Goal: Task Accomplishment & Management: Manage account settings

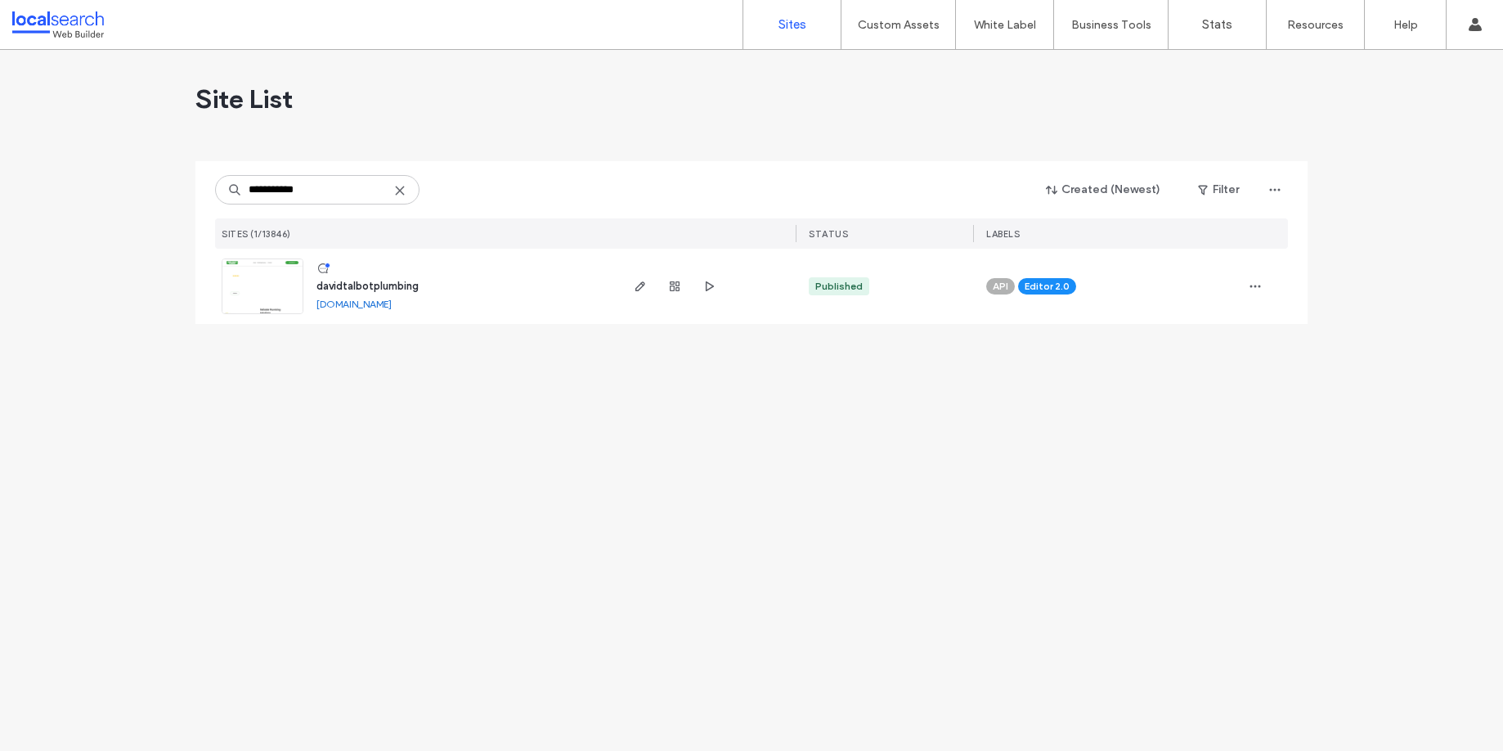
type input "**********"
click at [401, 285] on span "davidtalbotplumbing" at bounding box center [367, 286] width 102 height 12
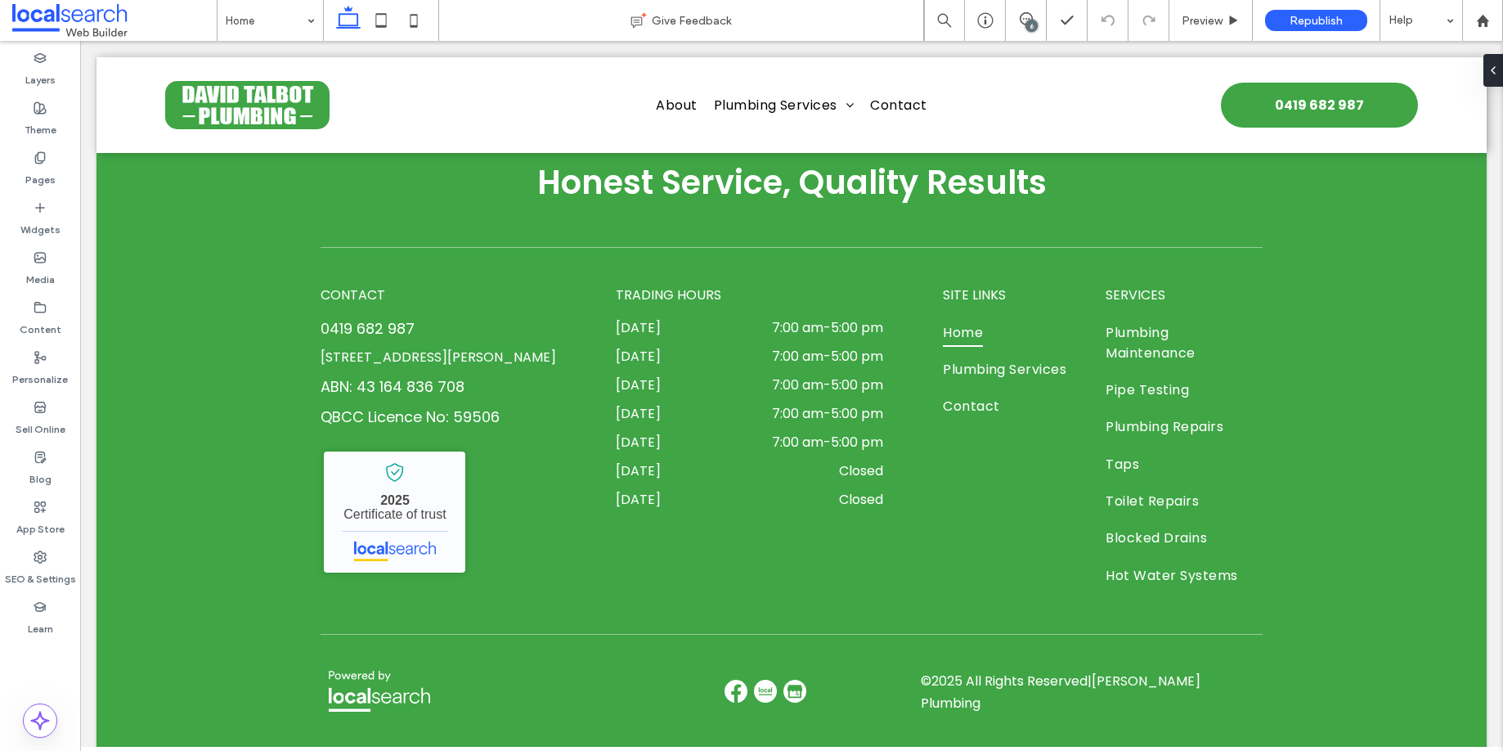
scroll to position [5138, 0]
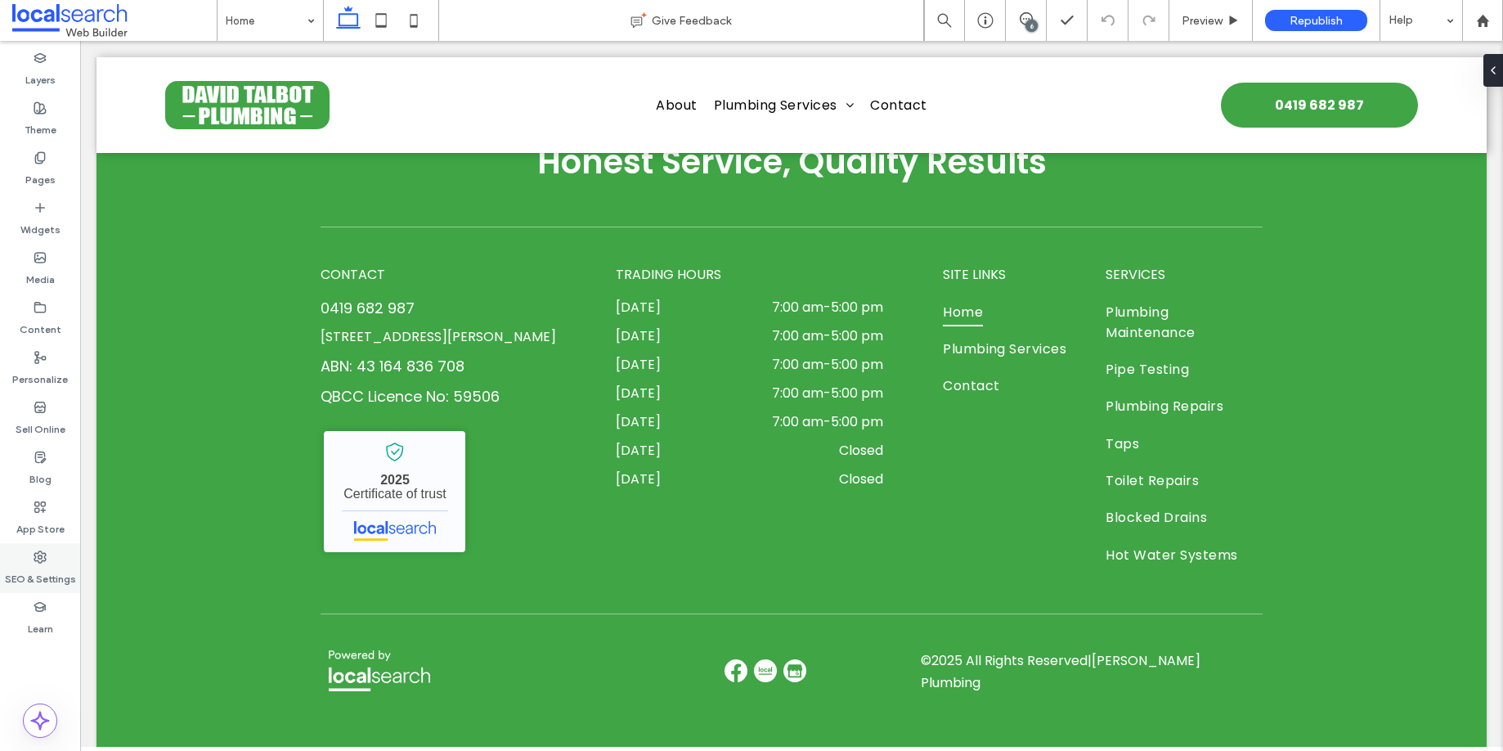
click at [30, 555] on div "SEO & Settings" at bounding box center [40, 568] width 80 height 50
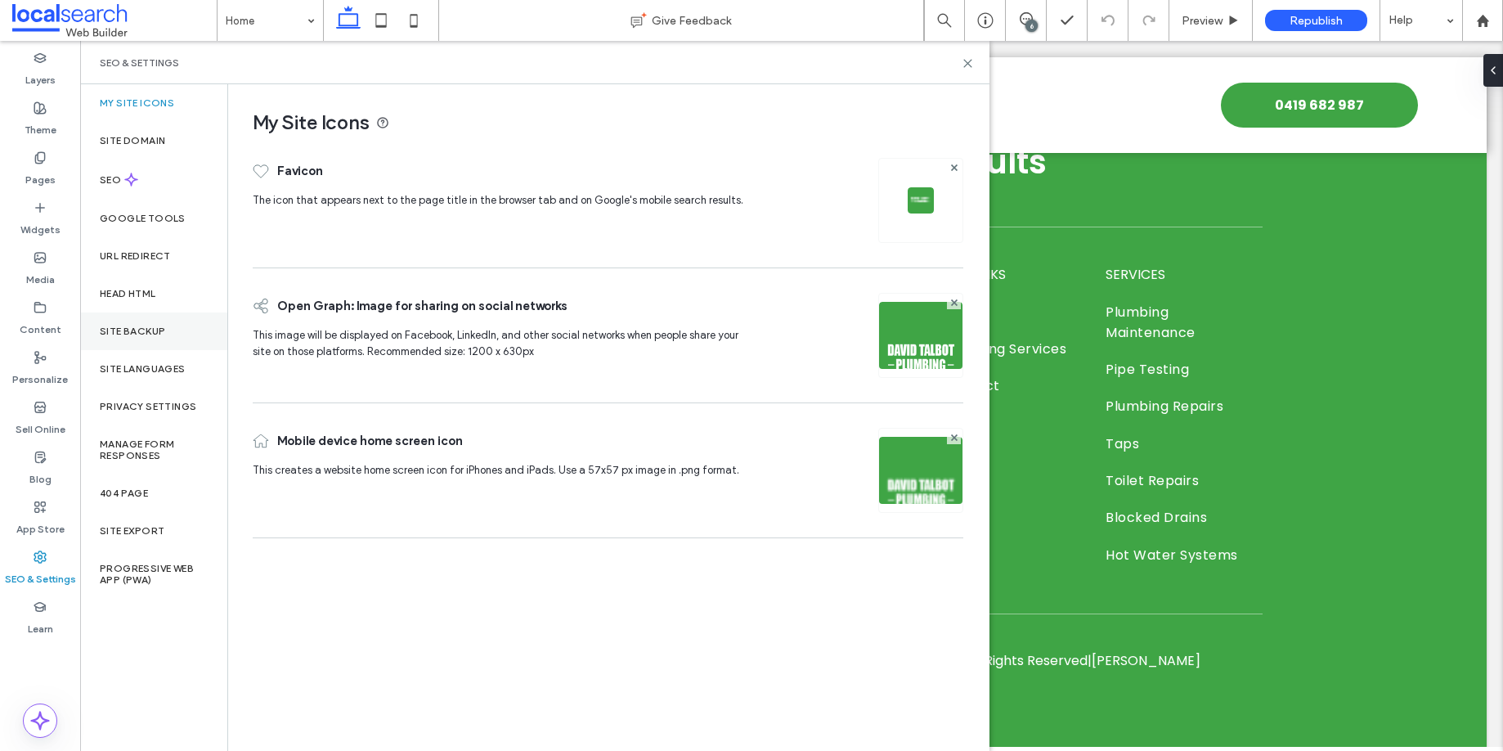
click at [126, 337] on div "Site Backup" at bounding box center [153, 331] width 147 height 38
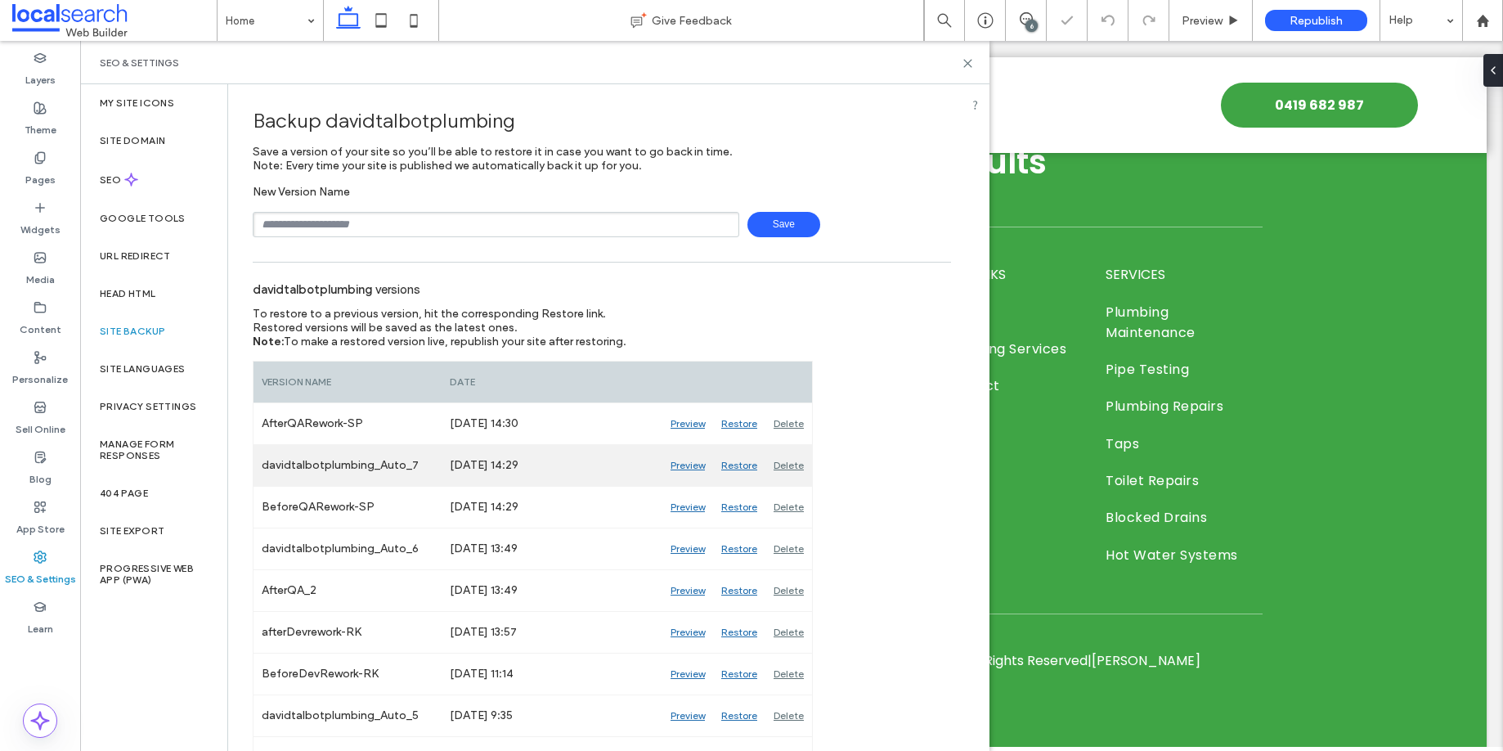
click at [328, 457] on div "davidtalbotplumbing_Auto_7" at bounding box center [348, 465] width 188 height 41
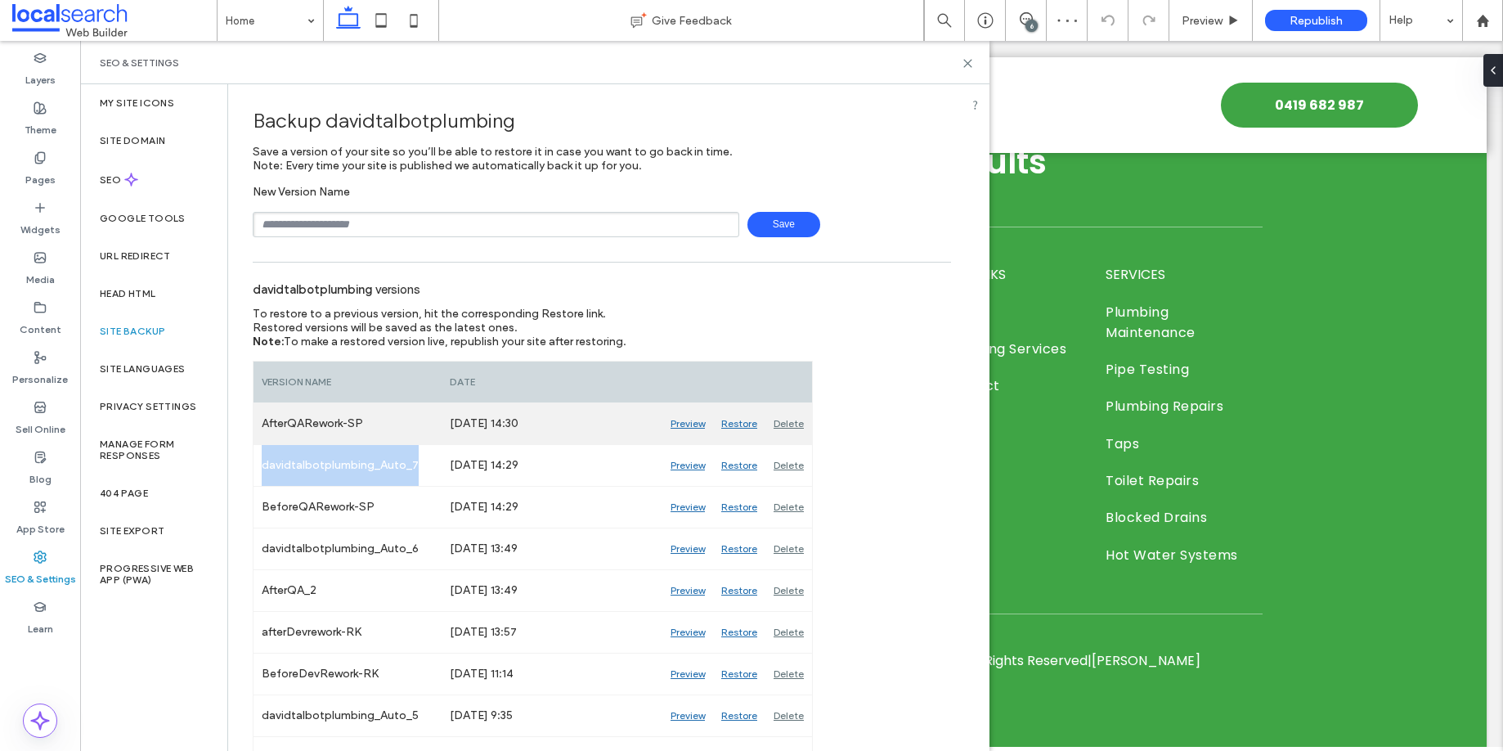
copy div "davidtalbotplumbing_Auto_7"
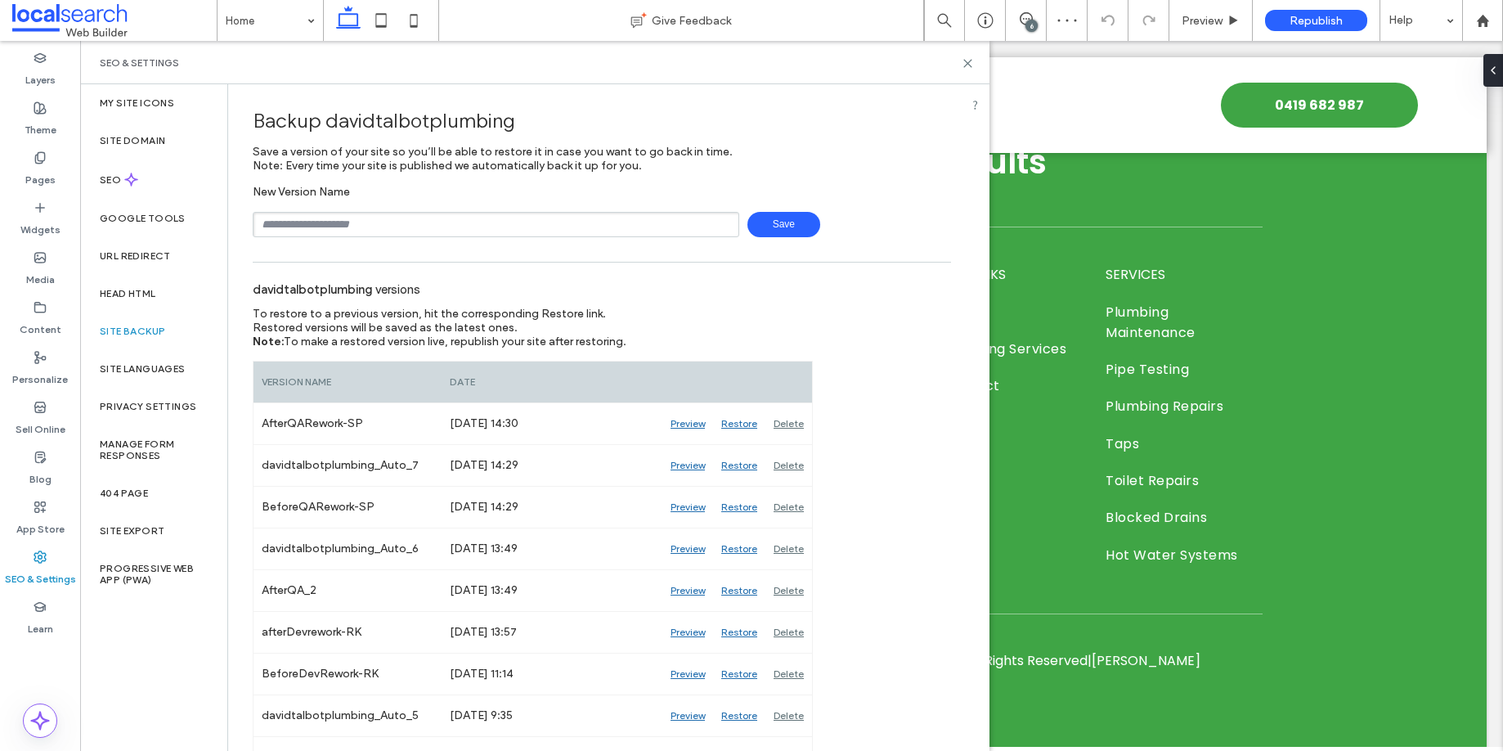
click at [376, 212] on input "text" at bounding box center [496, 224] width 487 height 25
paste input "**********"
type input "**********"
click at [789, 234] on span "Save" at bounding box center [783, 224] width 73 height 25
click at [966, 66] on icon at bounding box center [968, 63] width 12 height 12
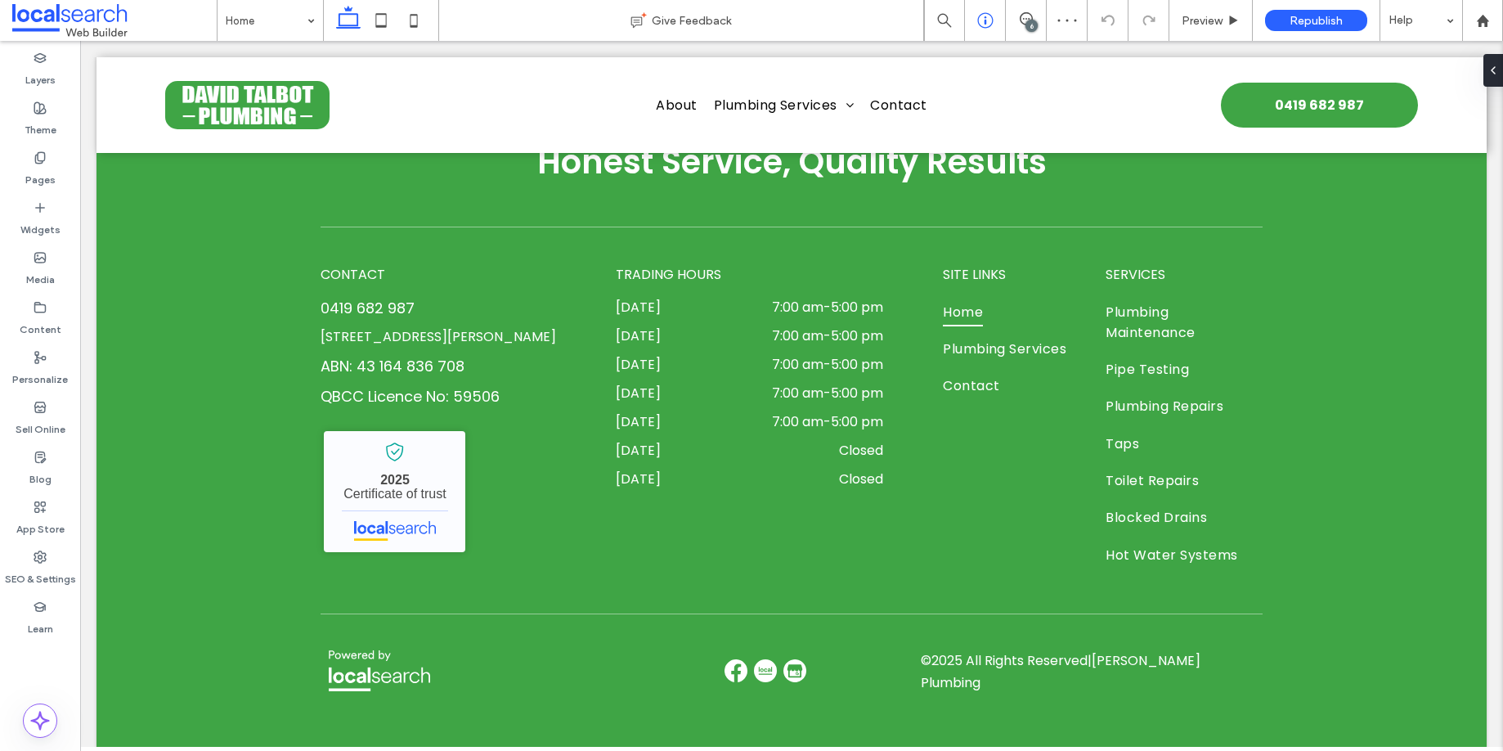
click at [1027, 28] on div "6" at bounding box center [1032, 26] width 12 height 12
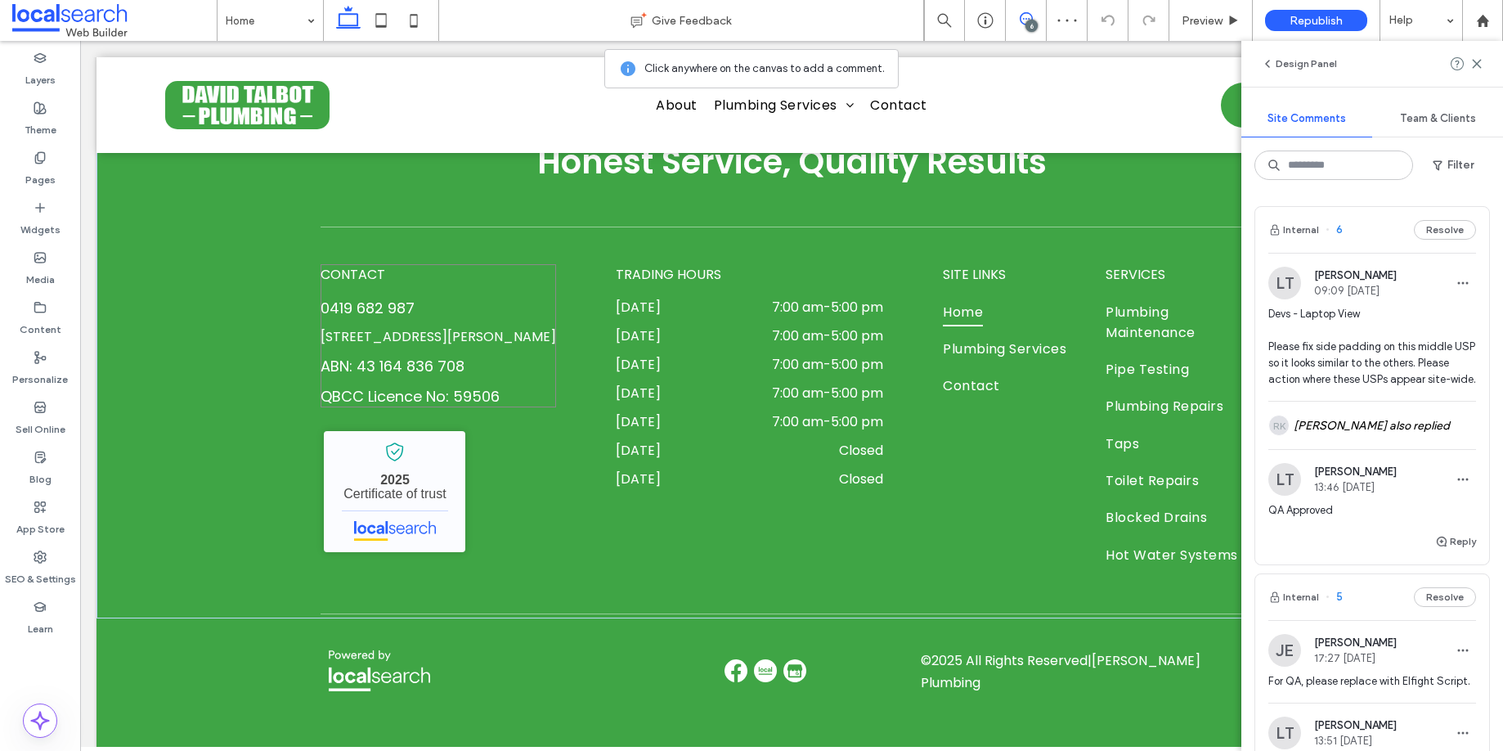
click at [546, 331] on div "CONTACT 0419 682 987 177 Nathan St, Cranbrook QLD 4814 ABN: 43 164 836 708 QBCC…" at bounding box center [439, 335] width 236 height 143
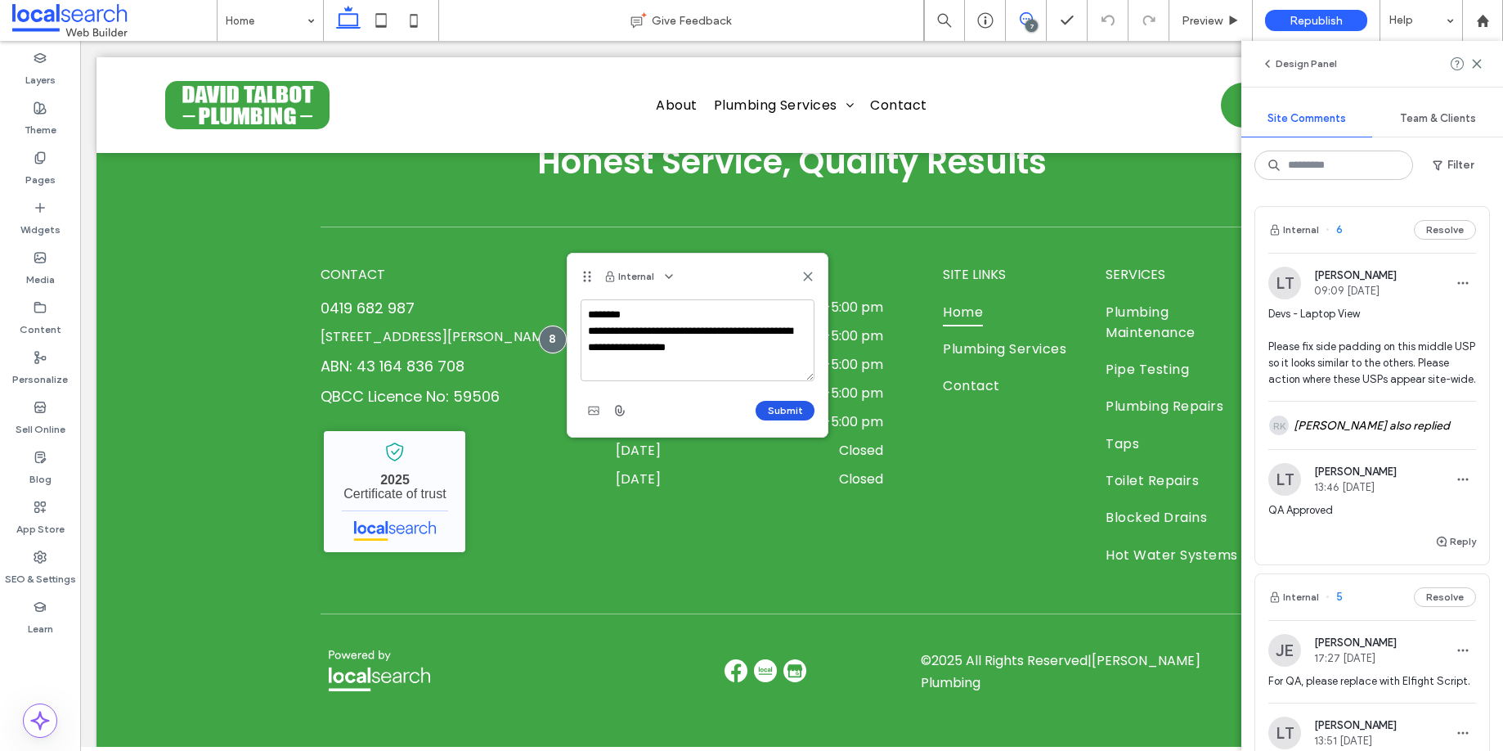
type textarea "**********"
click at [779, 408] on button "Submit" at bounding box center [785, 411] width 59 height 20
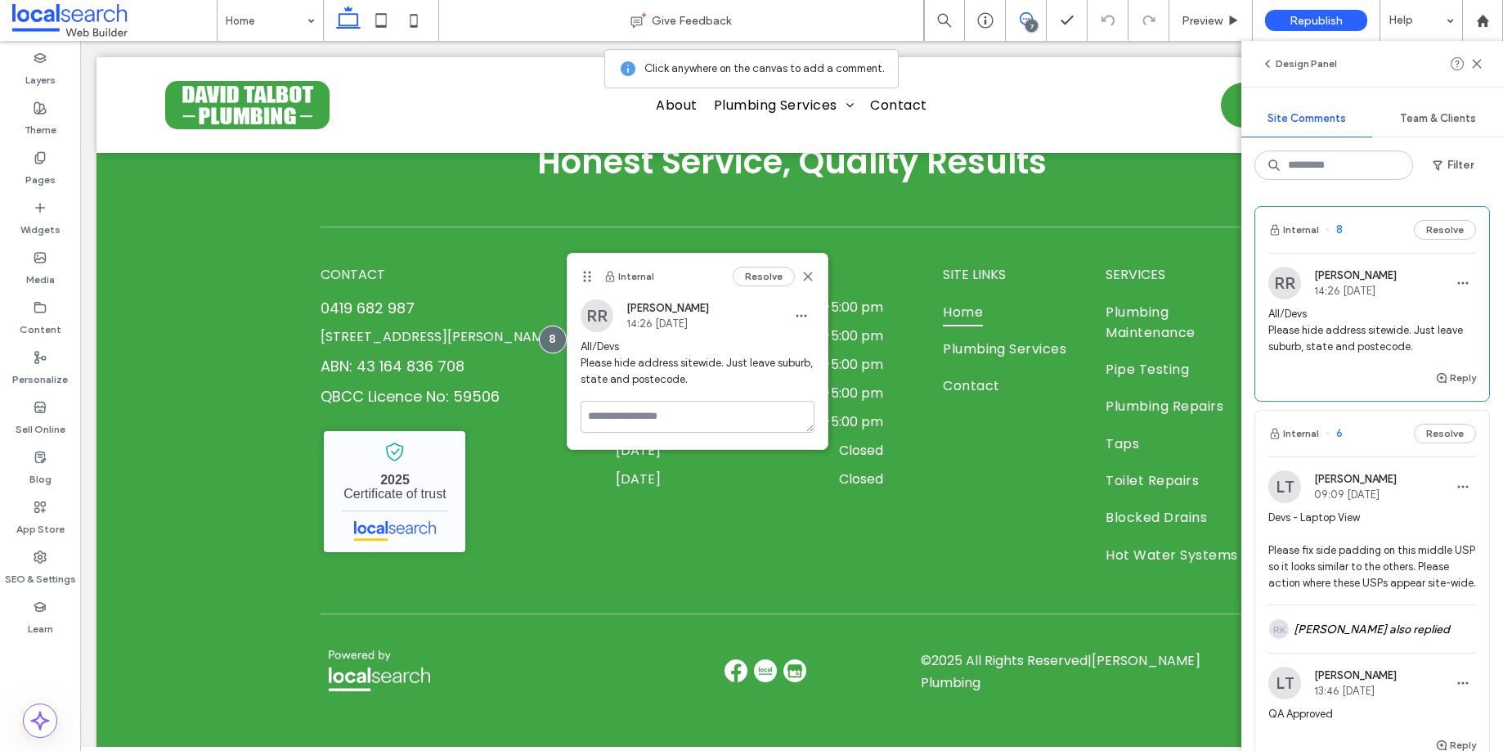
drag, startPoint x: 803, startPoint y: 319, endPoint x: 807, endPoint y: 332, distance: 13.7
click at [802, 319] on icon "button" at bounding box center [801, 315] width 13 height 13
click at [813, 365] on span "Edit" at bounding box center [812, 358] width 20 height 16
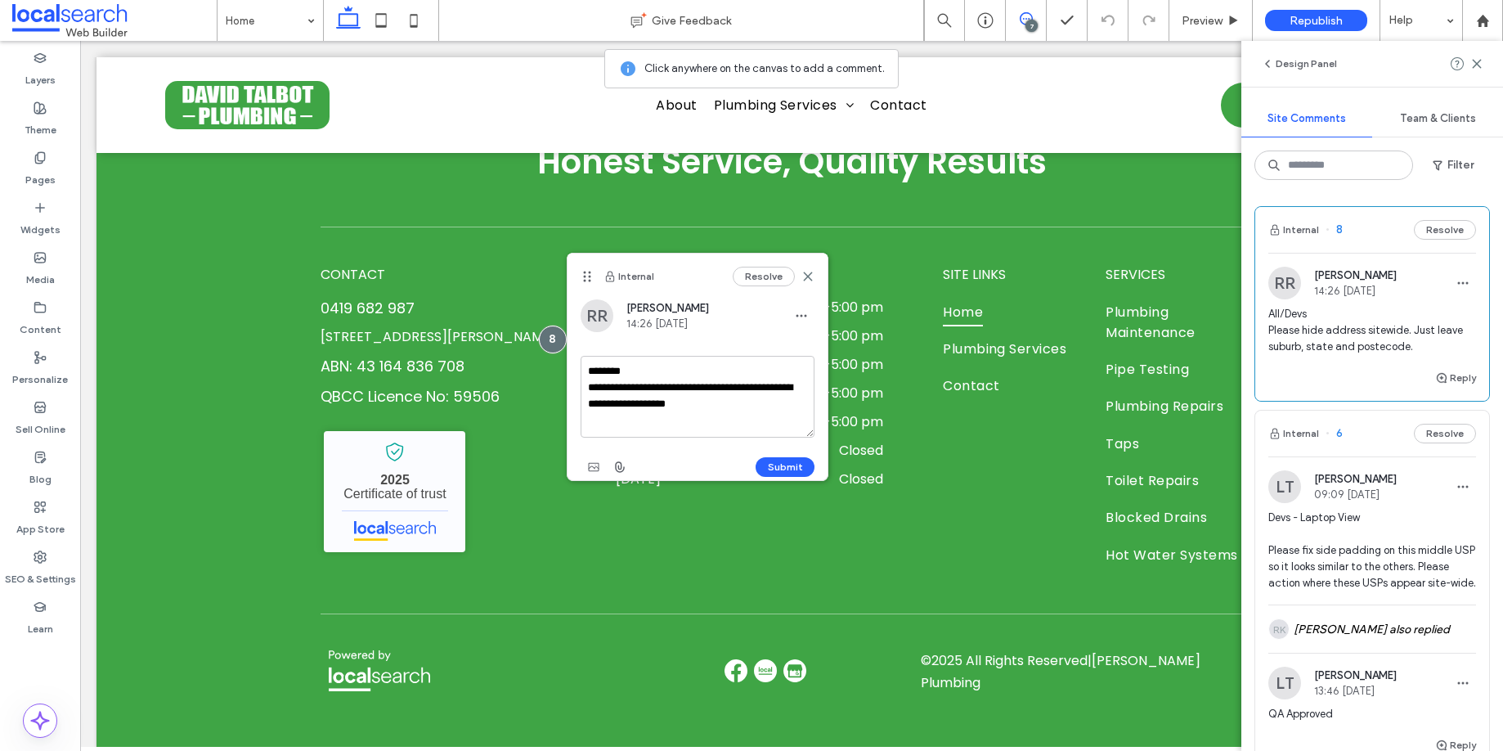
click at [697, 404] on textarea "**********" at bounding box center [698, 397] width 234 height 82
type textarea "**********"
drag, startPoint x: 780, startPoint y: 465, endPoint x: 699, endPoint y: 424, distance: 90.7
click at [780, 465] on button "Submit" at bounding box center [785, 467] width 59 height 20
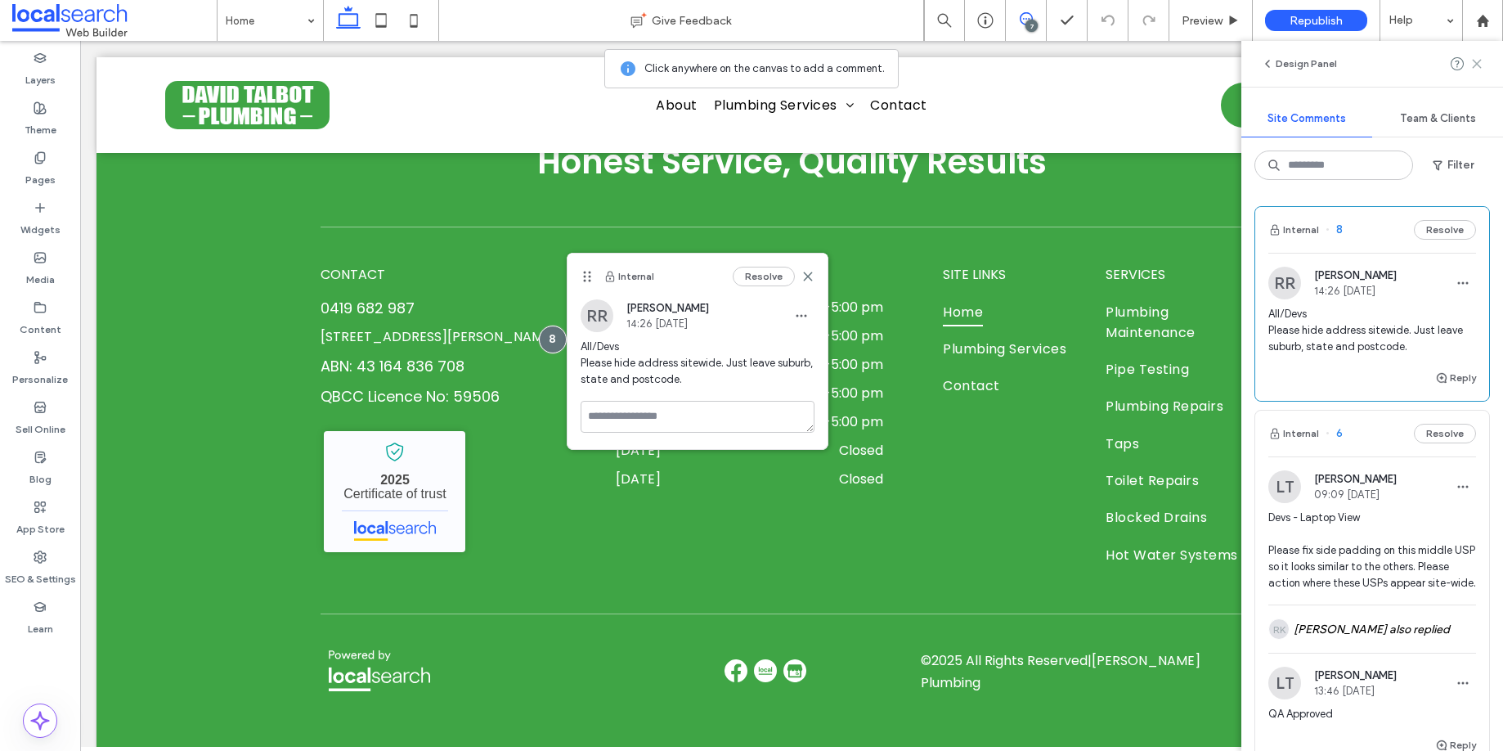
click at [1474, 64] on icon at bounding box center [1476, 63] width 13 height 13
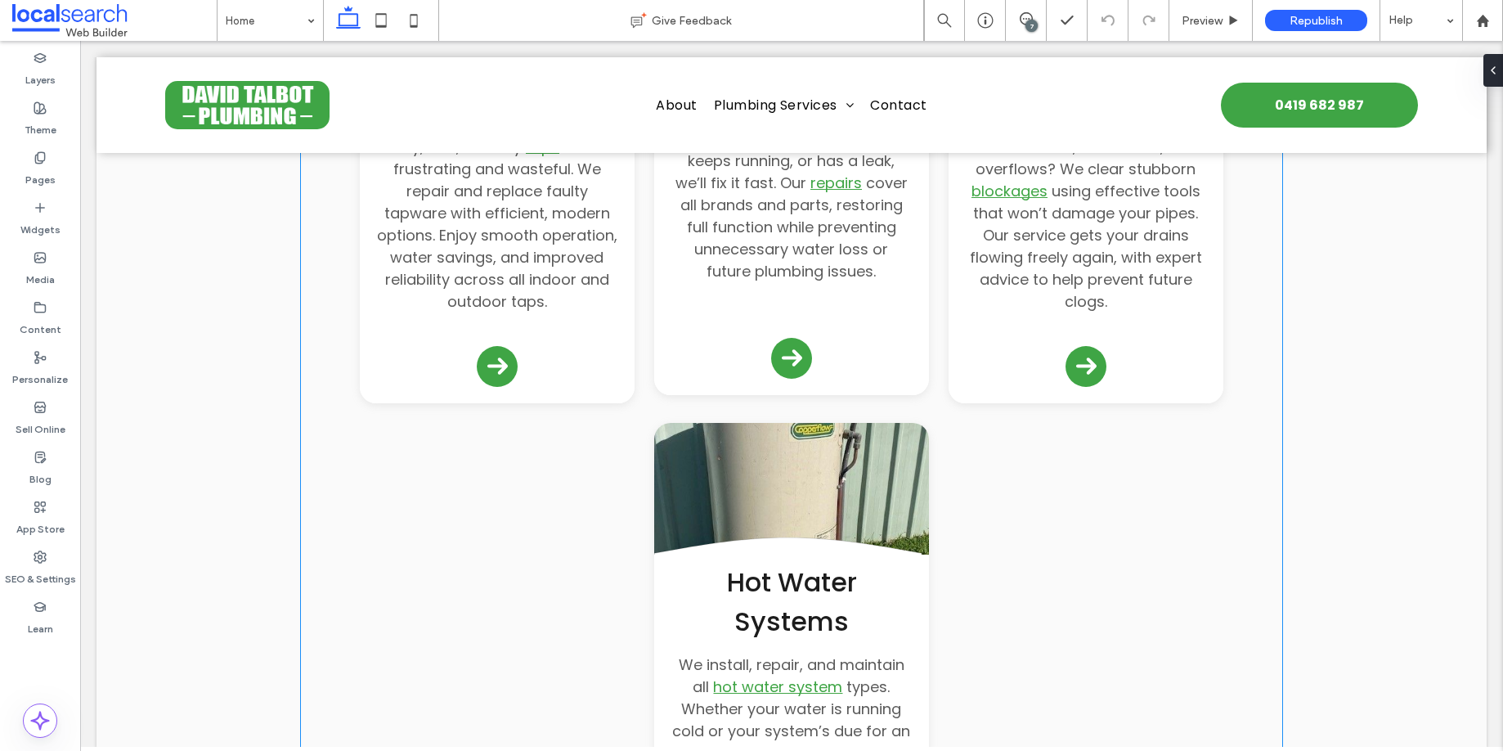
scroll to position [2088, 0]
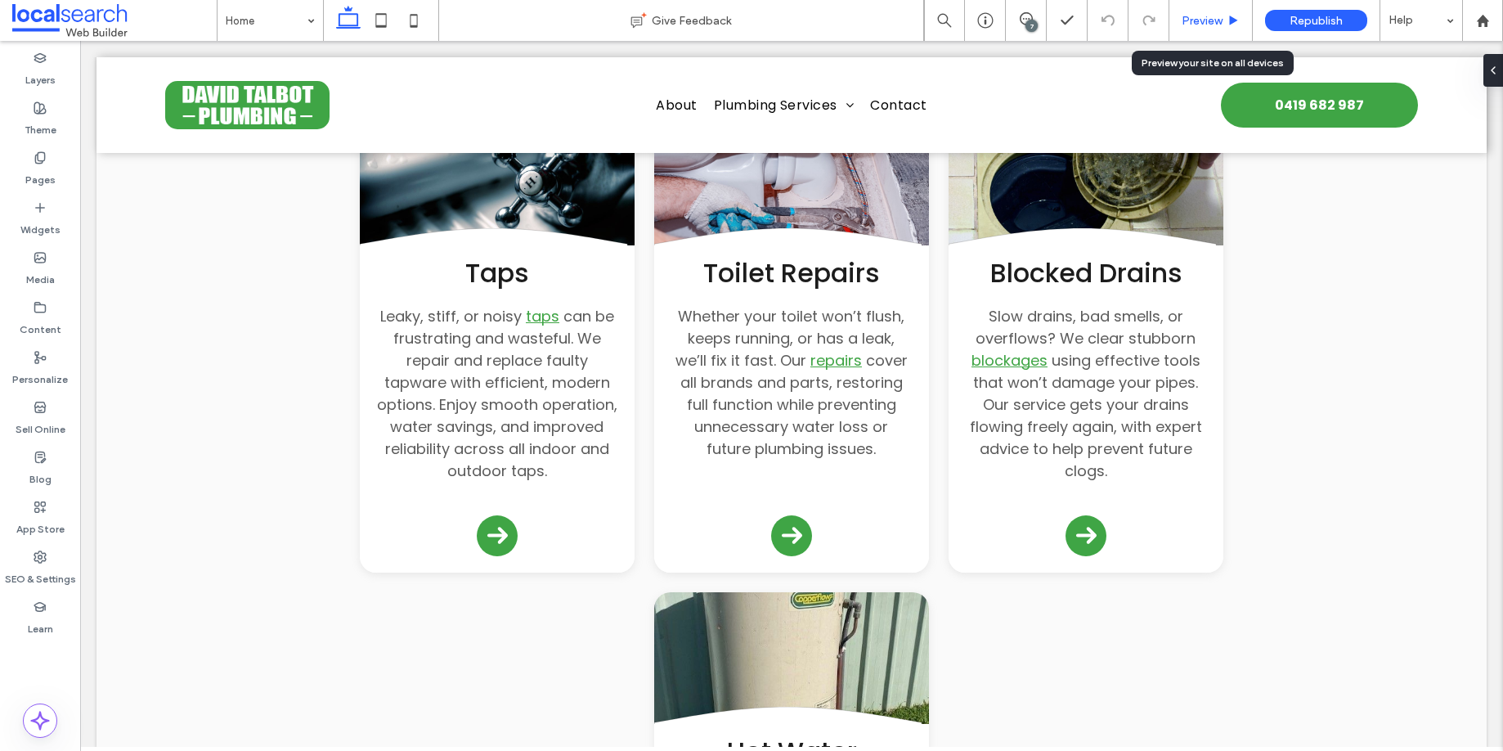
click at [1204, 20] on span "Preview" at bounding box center [1202, 21] width 41 height 14
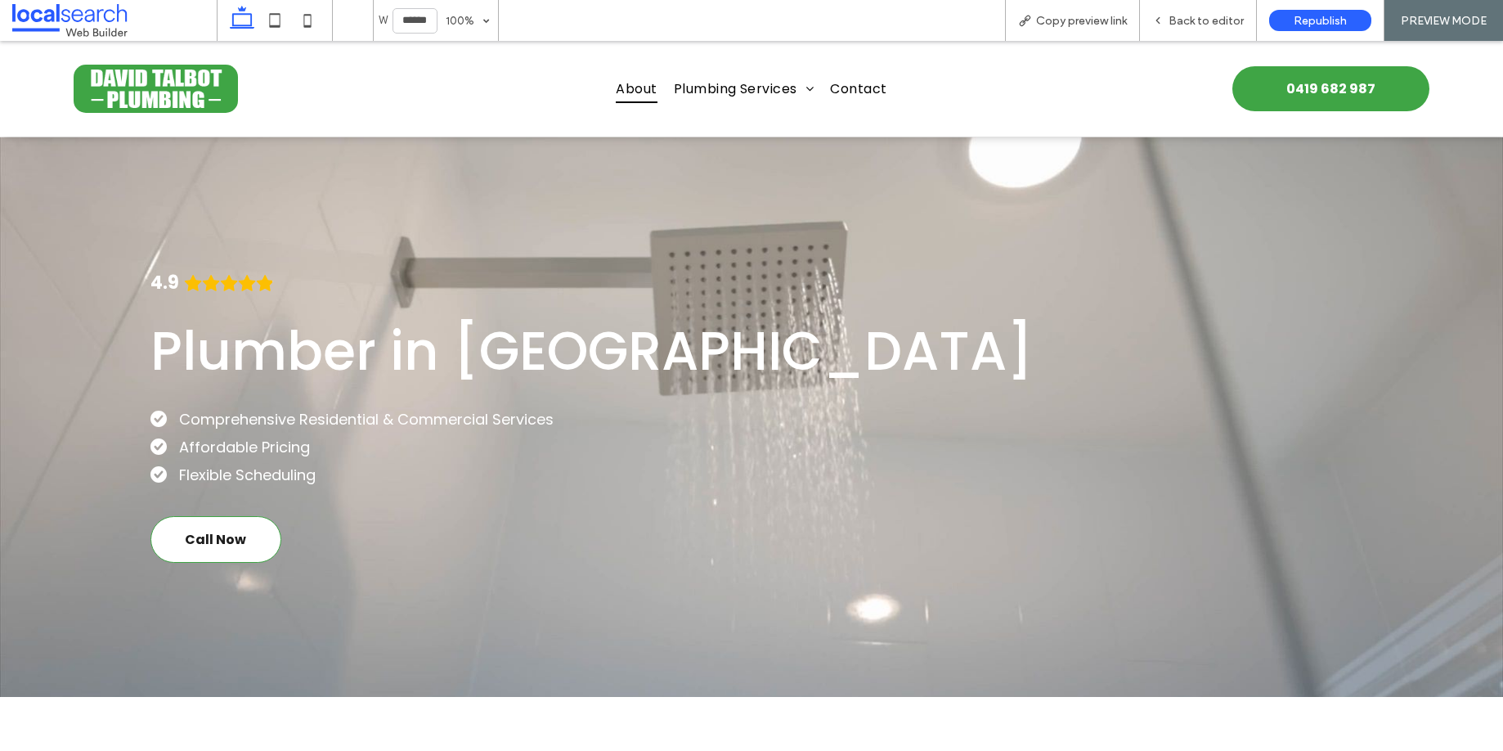
click at [619, 85] on span "About" at bounding box center [636, 88] width 41 height 29
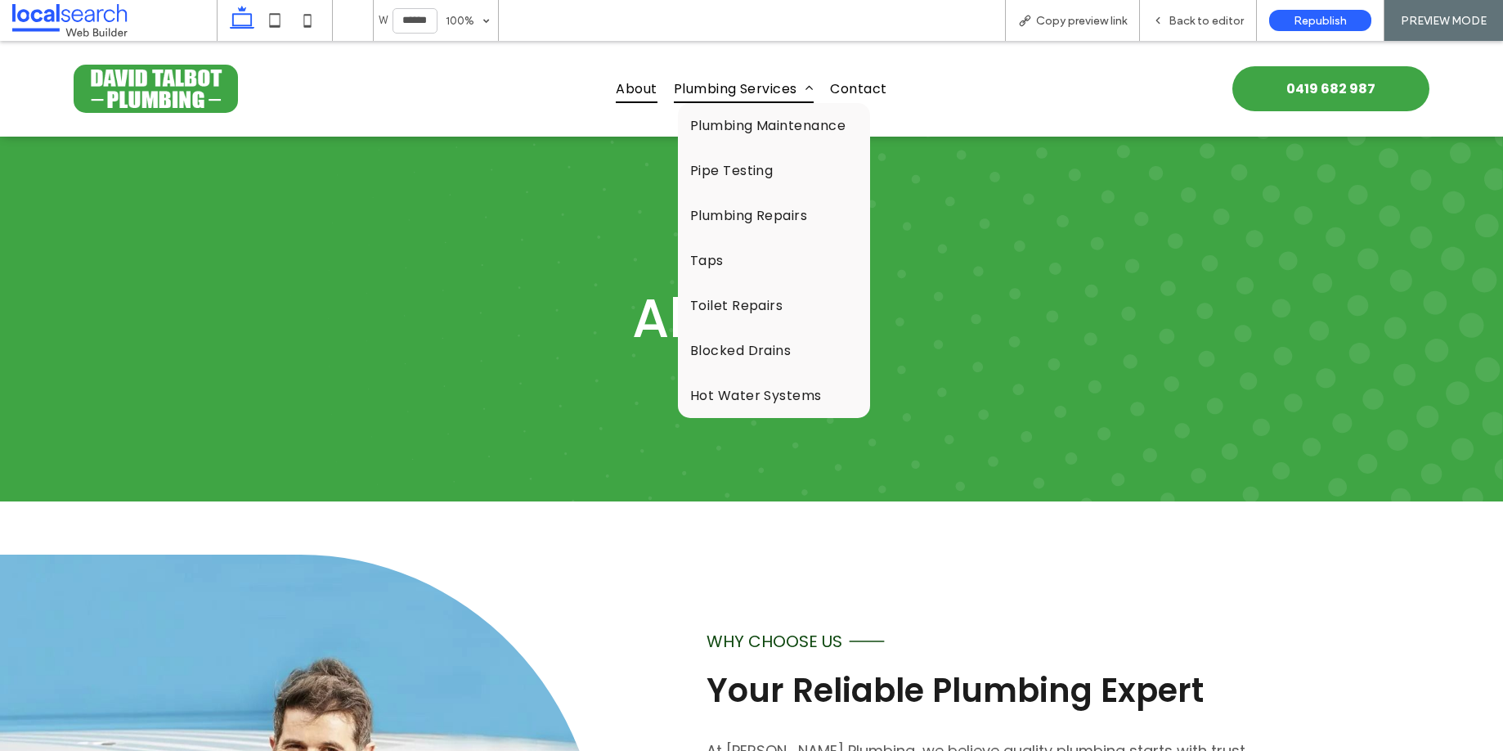
click at [720, 87] on span "Plumbing Services" at bounding box center [744, 88] width 141 height 29
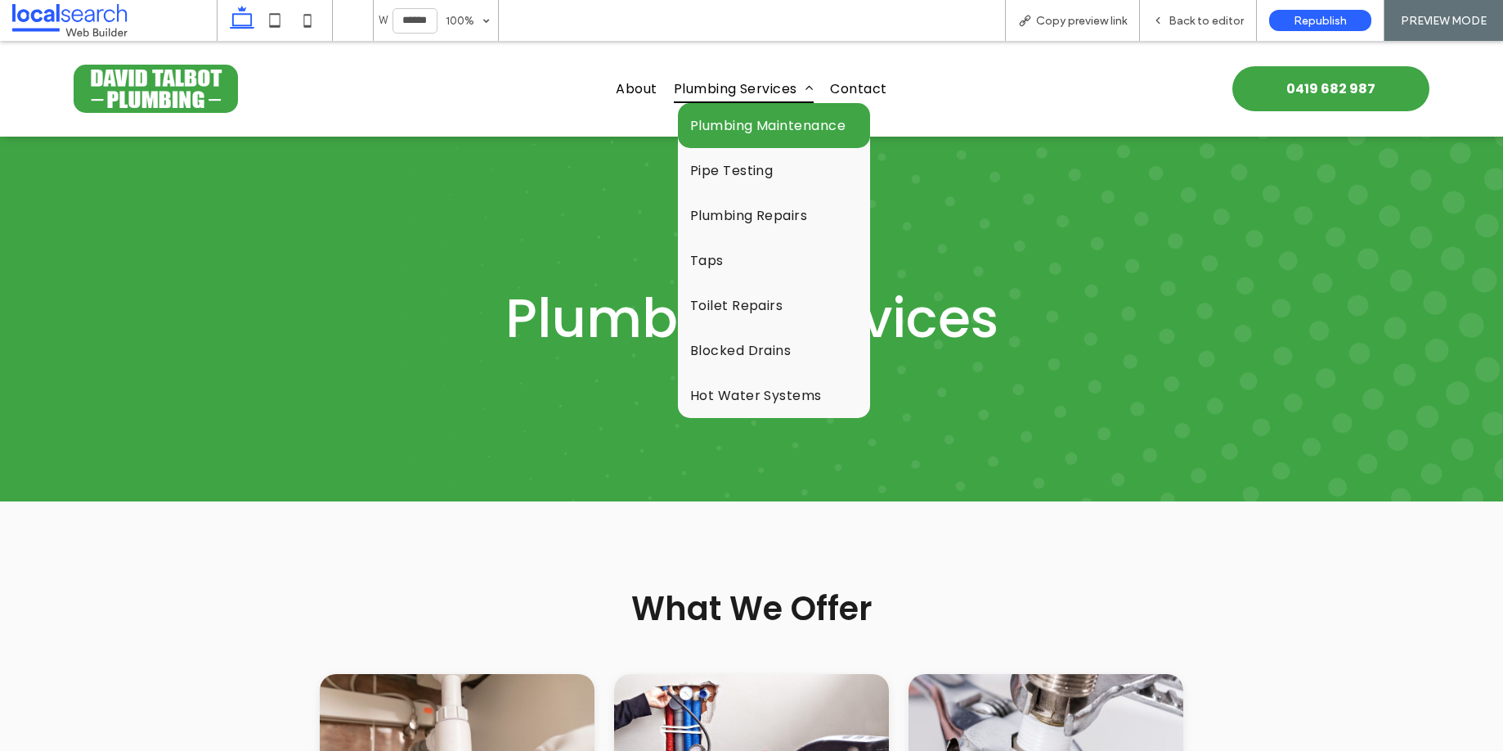
click at [728, 122] on span "Plumbing Maintenance" at bounding box center [768, 125] width 156 height 20
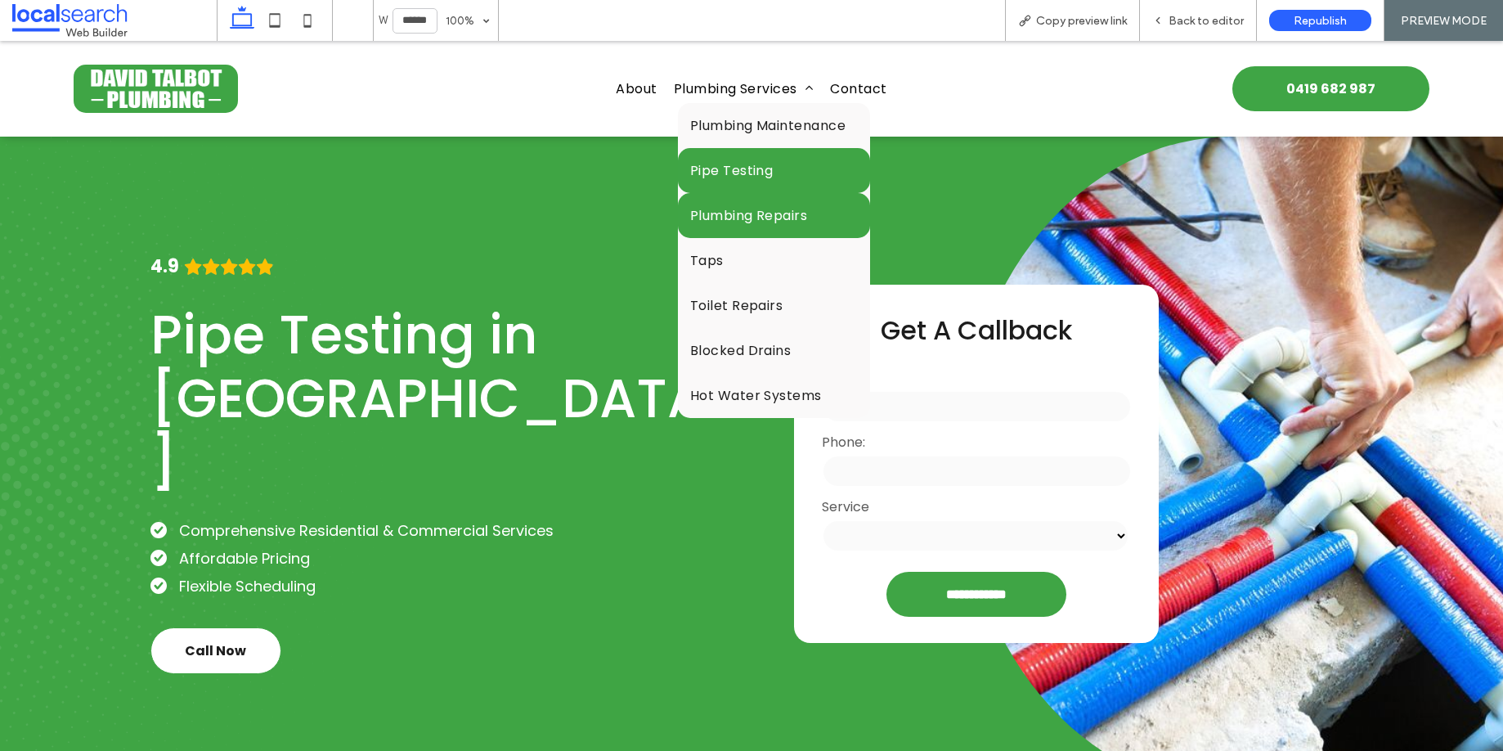
drag, startPoint x: 729, startPoint y: 256, endPoint x: 729, endPoint y: 215, distance: 40.9
click at [729, 215] on span "Plumbing Repairs" at bounding box center [749, 215] width 118 height 20
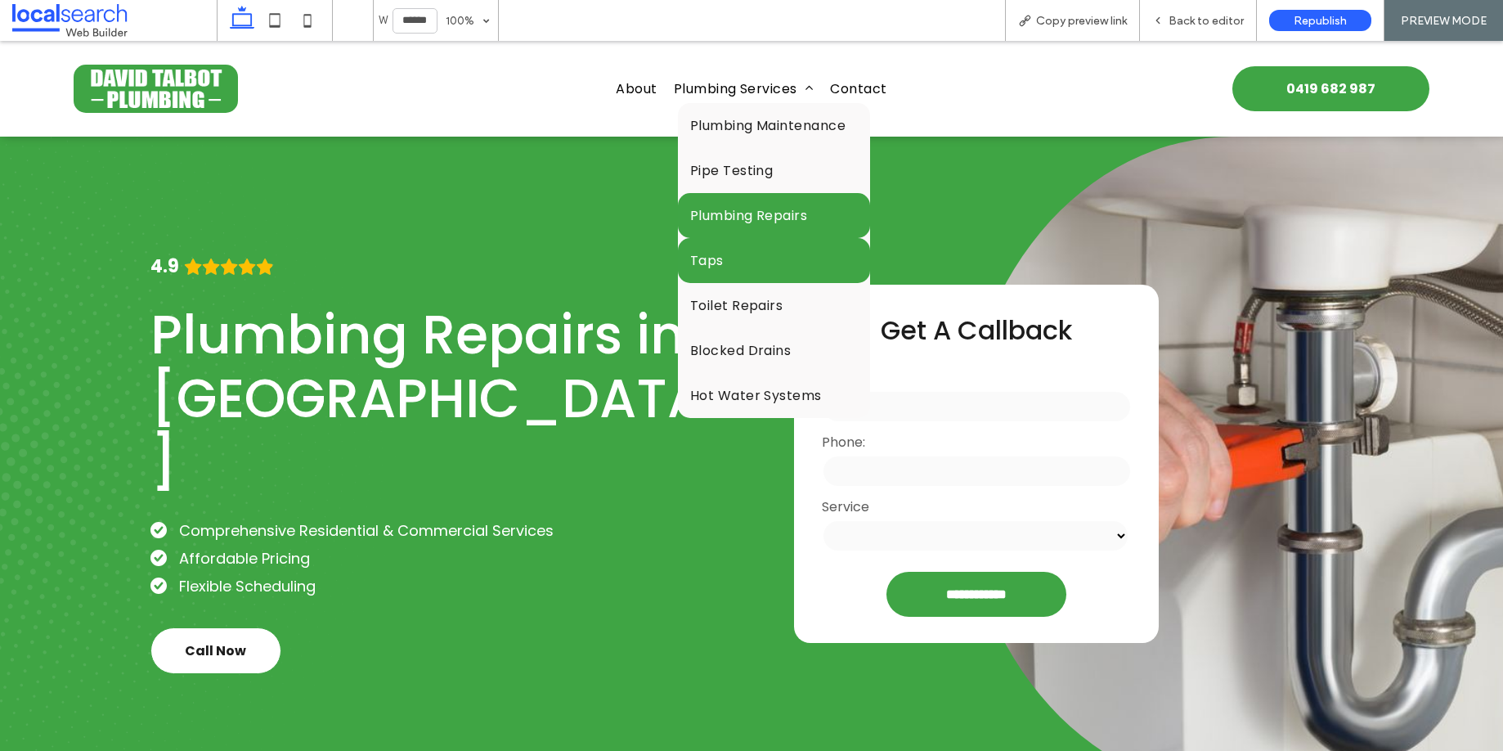
click at [715, 257] on span "Taps" at bounding box center [707, 260] width 34 height 20
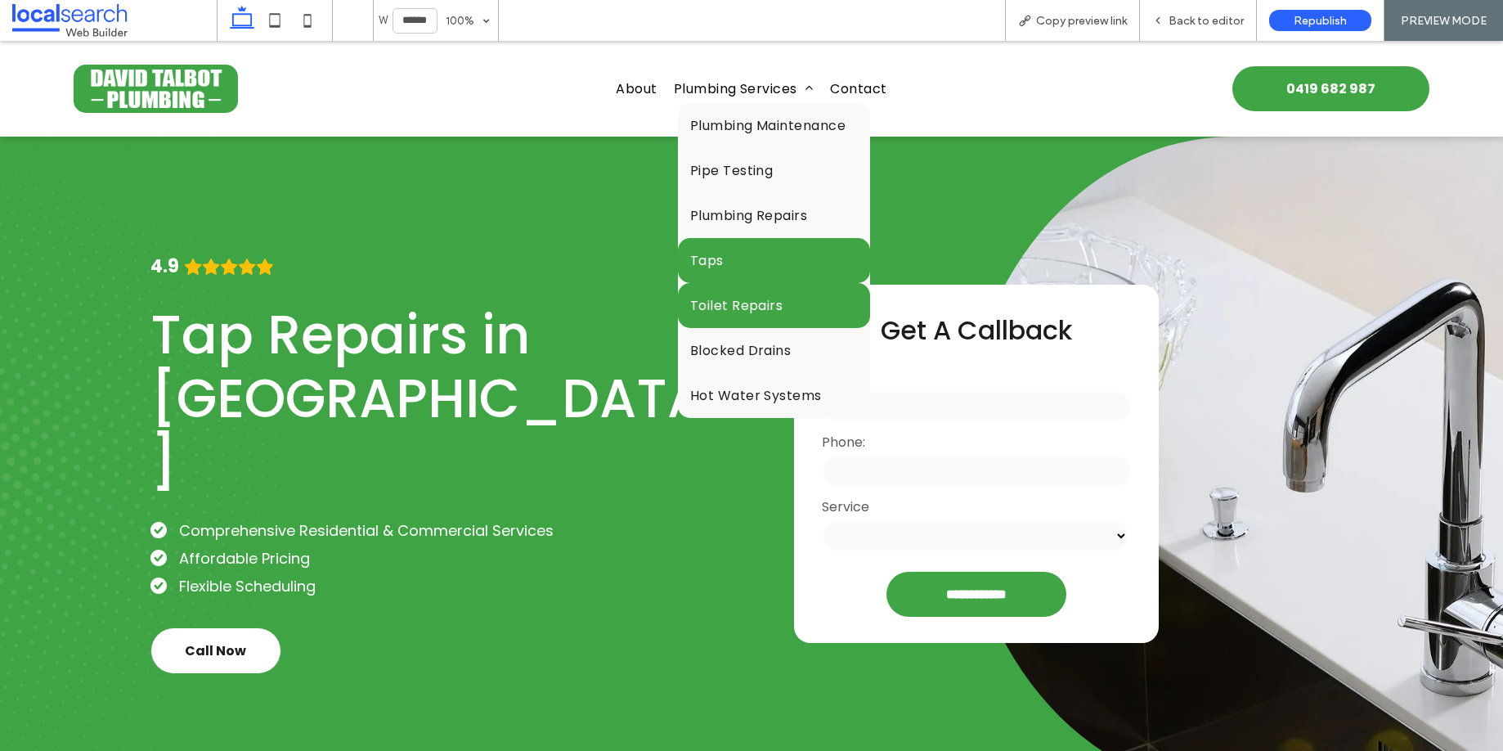
click at [730, 299] on span "Toilet Repairs" at bounding box center [736, 305] width 93 height 20
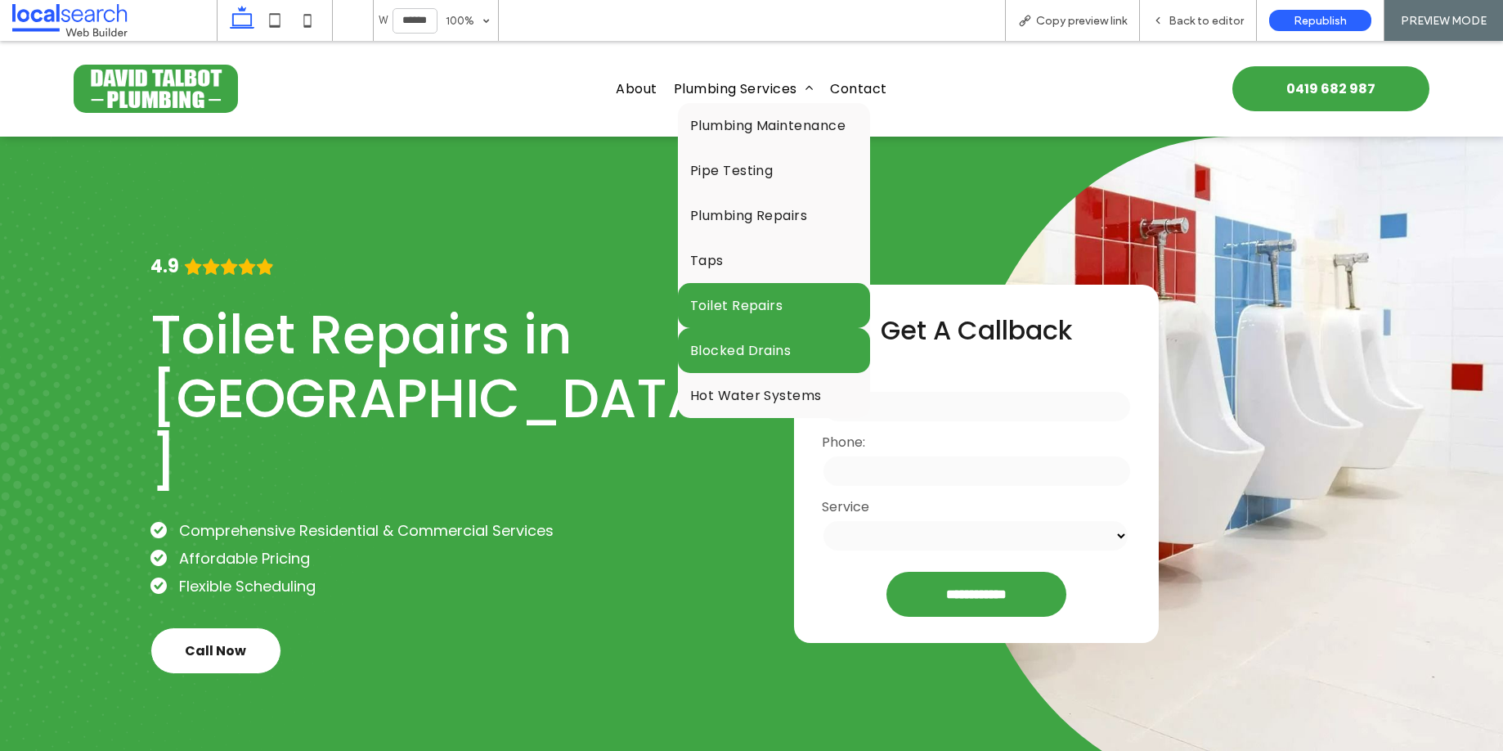
click at [720, 353] on span "Blocked Drains" at bounding box center [740, 350] width 101 height 20
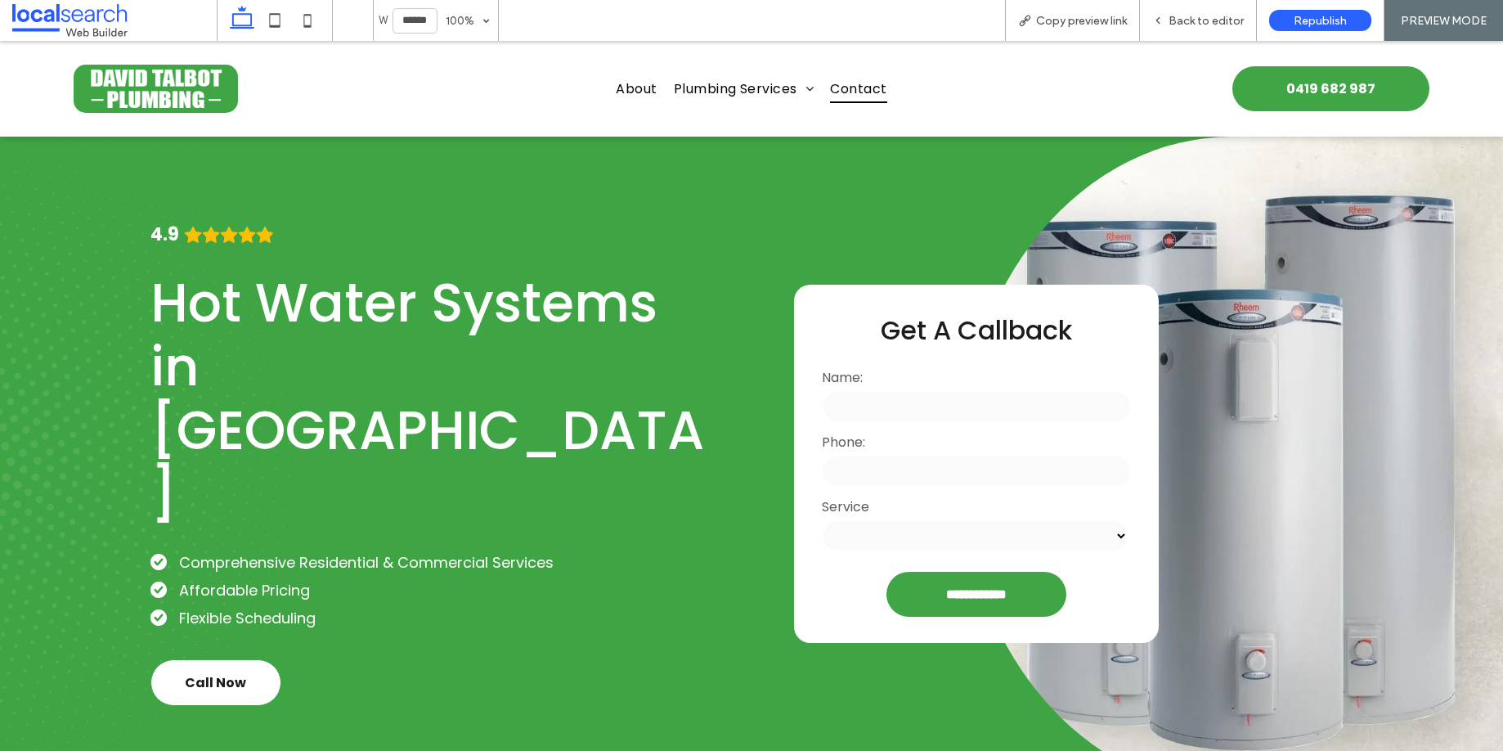
click at [842, 83] on span "Contact" at bounding box center [858, 88] width 56 height 29
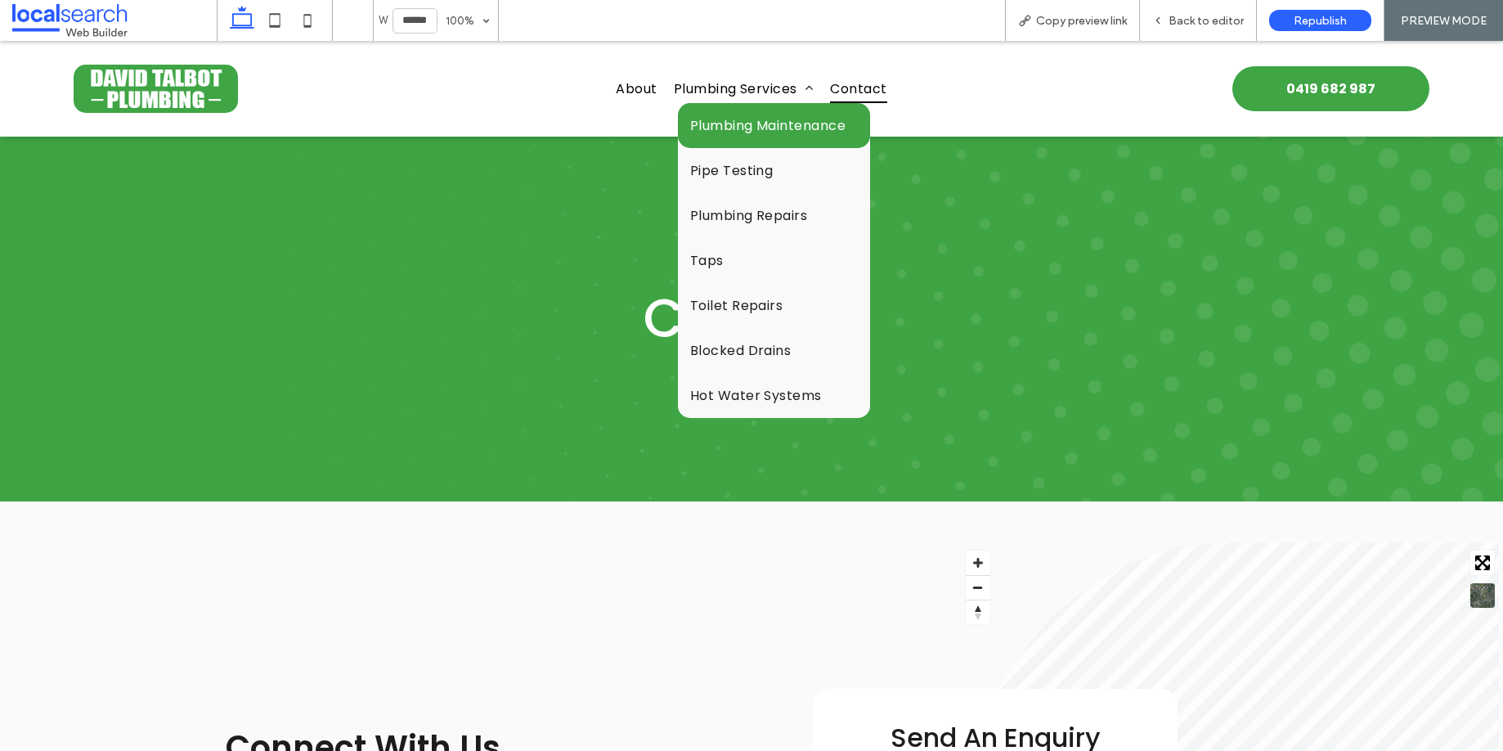
click at [737, 128] on span "Plumbing Maintenance" at bounding box center [768, 125] width 156 height 20
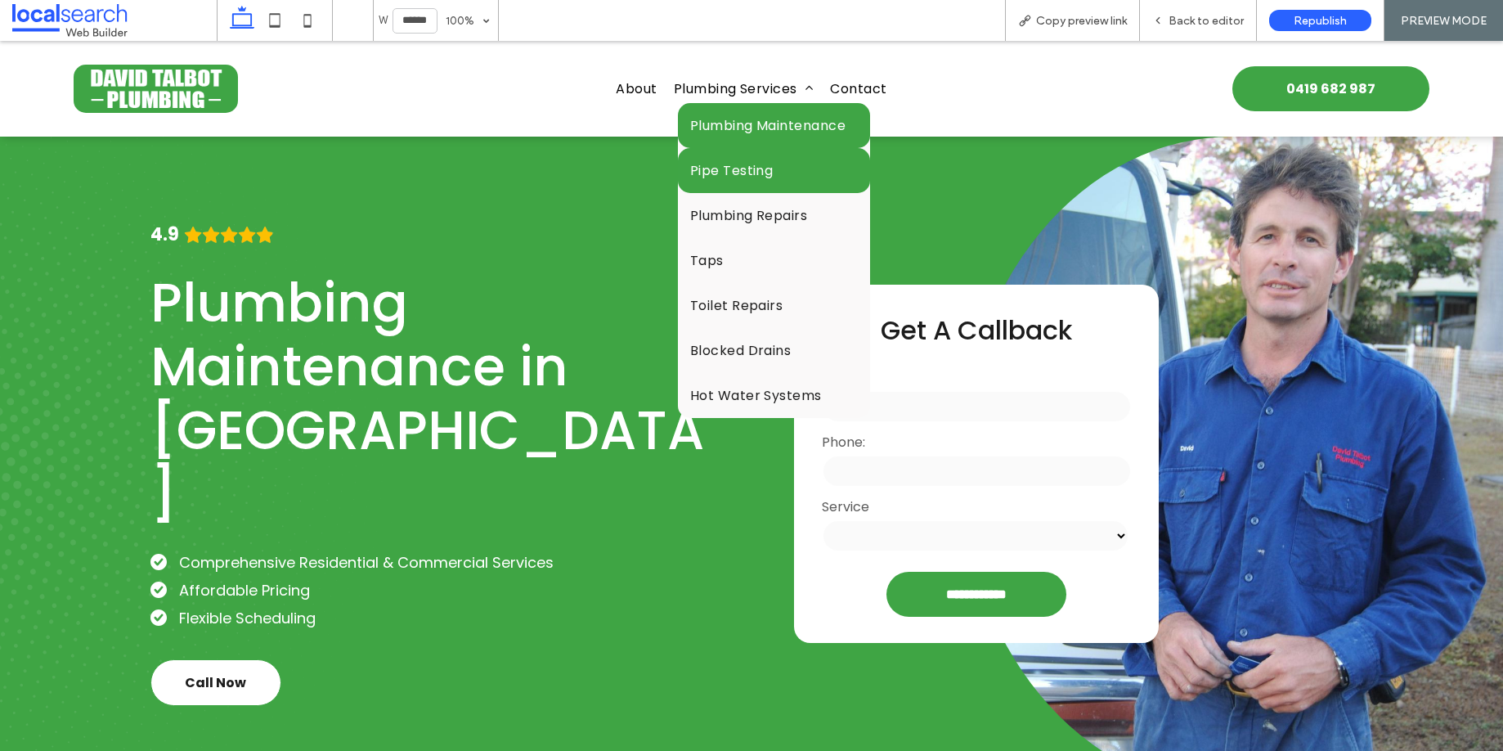
drag, startPoint x: 742, startPoint y: 170, endPoint x: 742, endPoint y: 210, distance: 40.1
click at [742, 170] on span "Pipe Testing" at bounding box center [731, 170] width 83 height 20
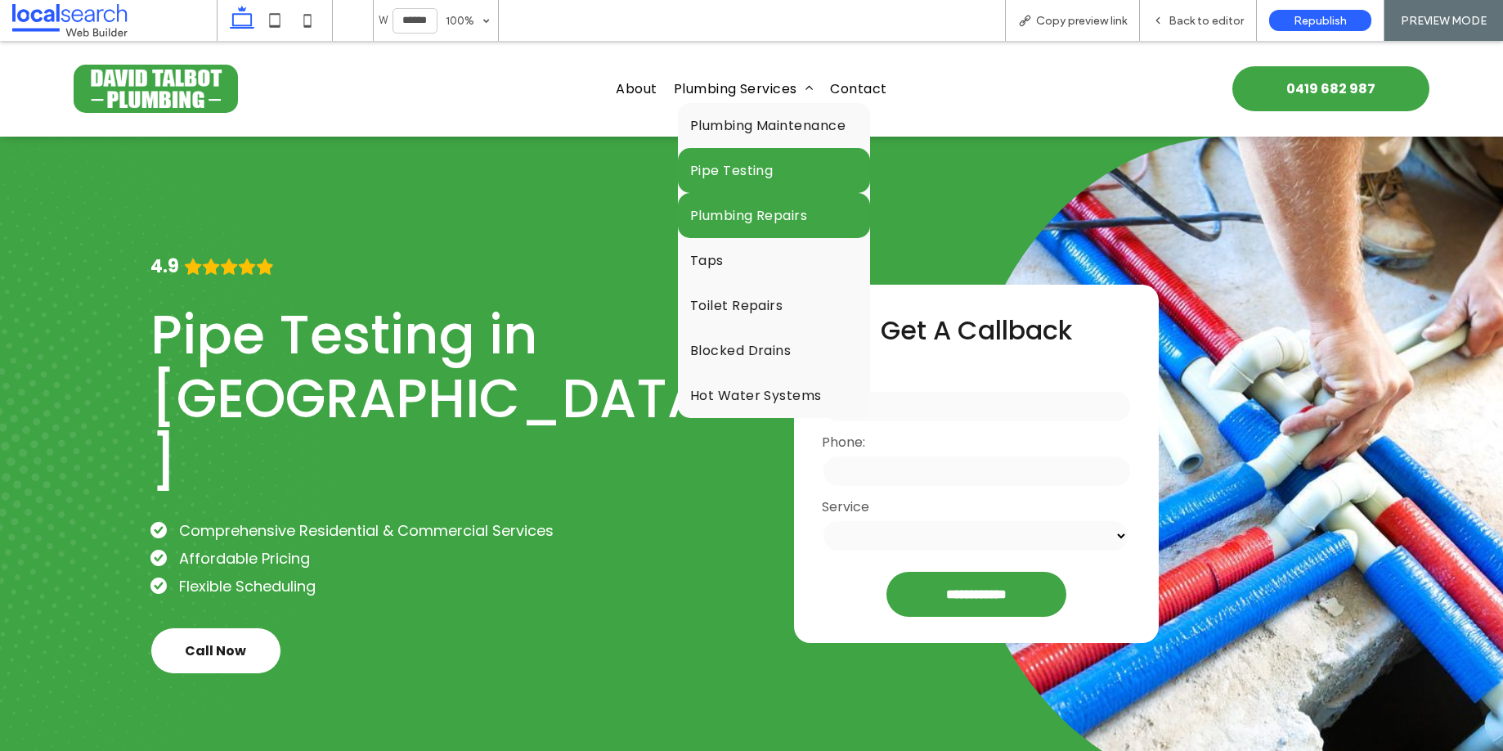
click at [742, 200] on link "Plumbing Repairs" at bounding box center [774, 215] width 193 height 45
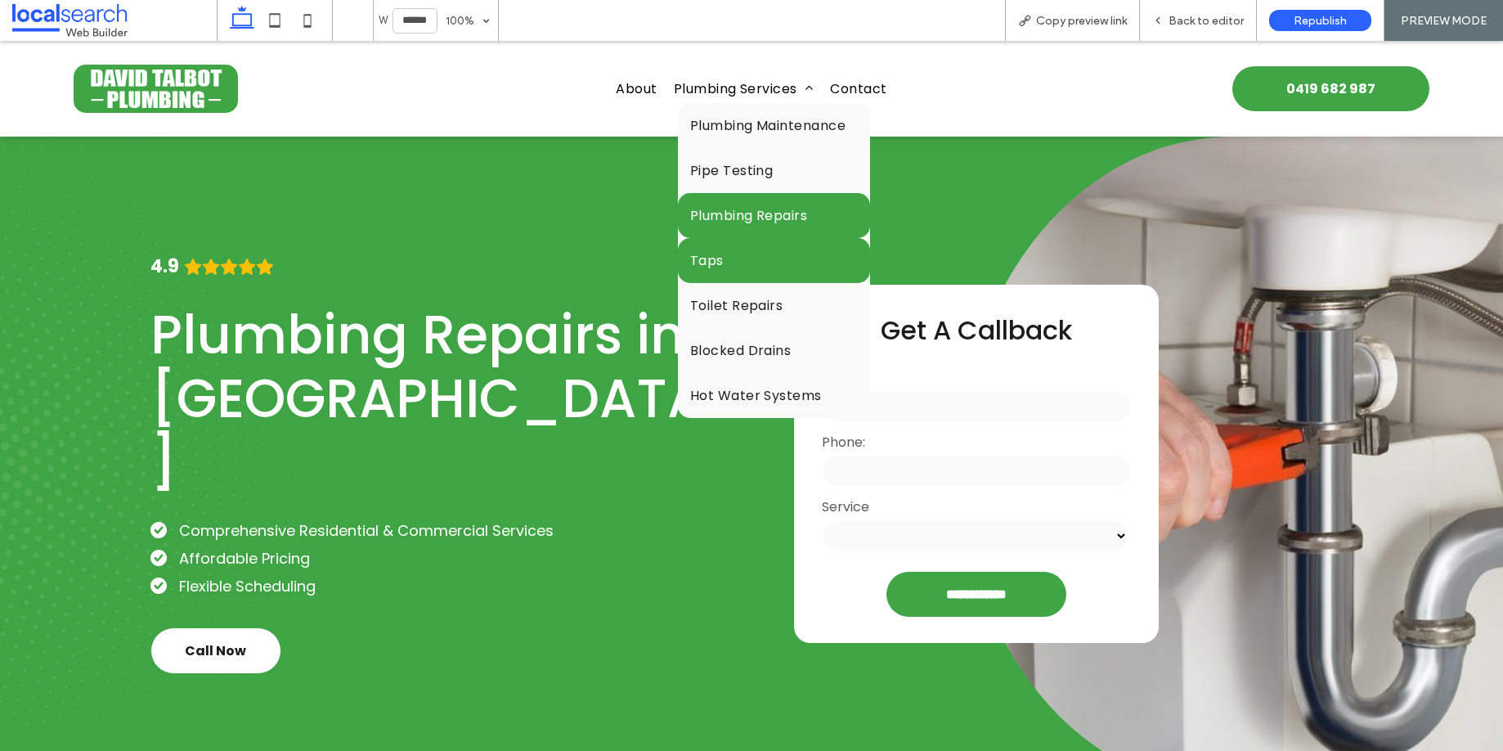
click at [717, 267] on link "Taps" at bounding box center [774, 260] width 193 height 45
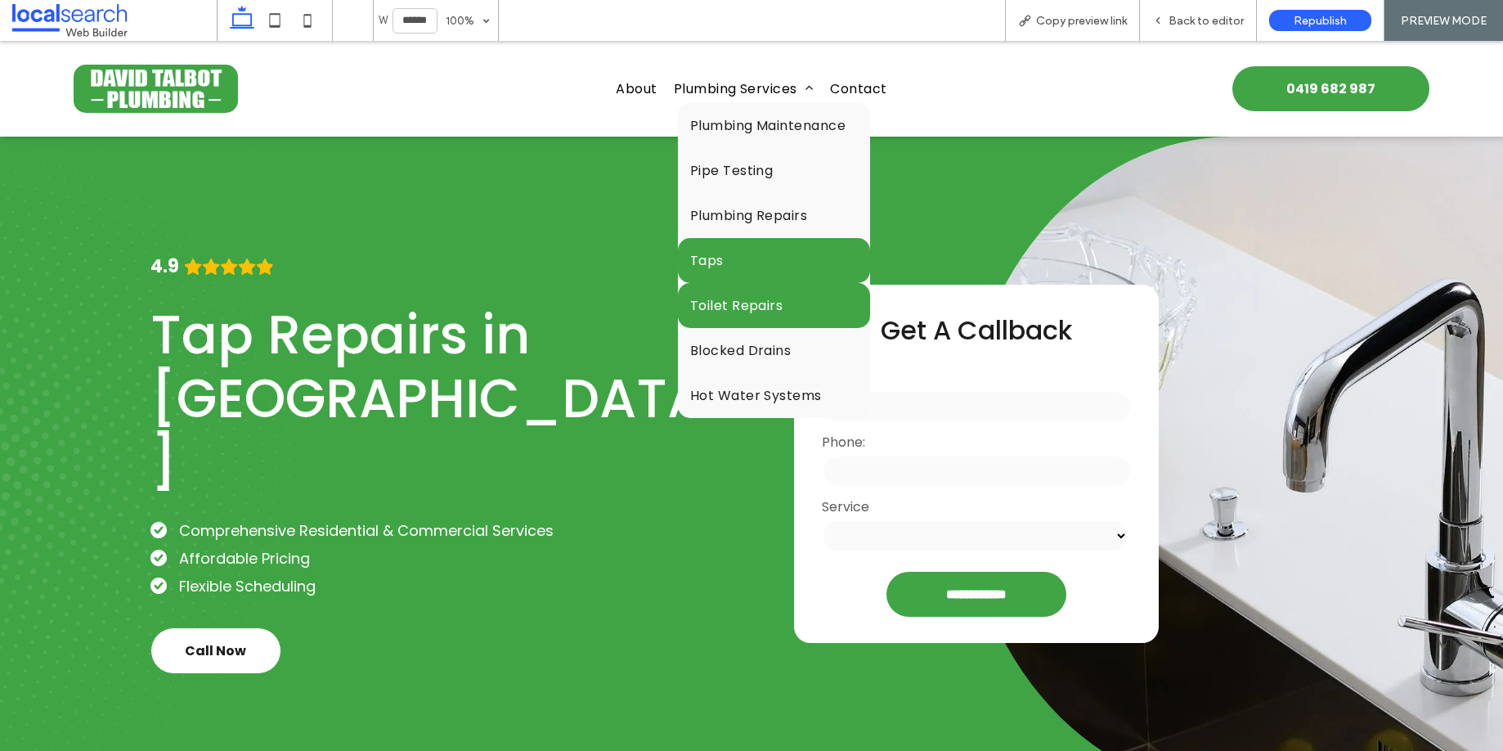
click at [729, 307] on span "Toilet Repairs" at bounding box center [736, 305] width 93 height 20
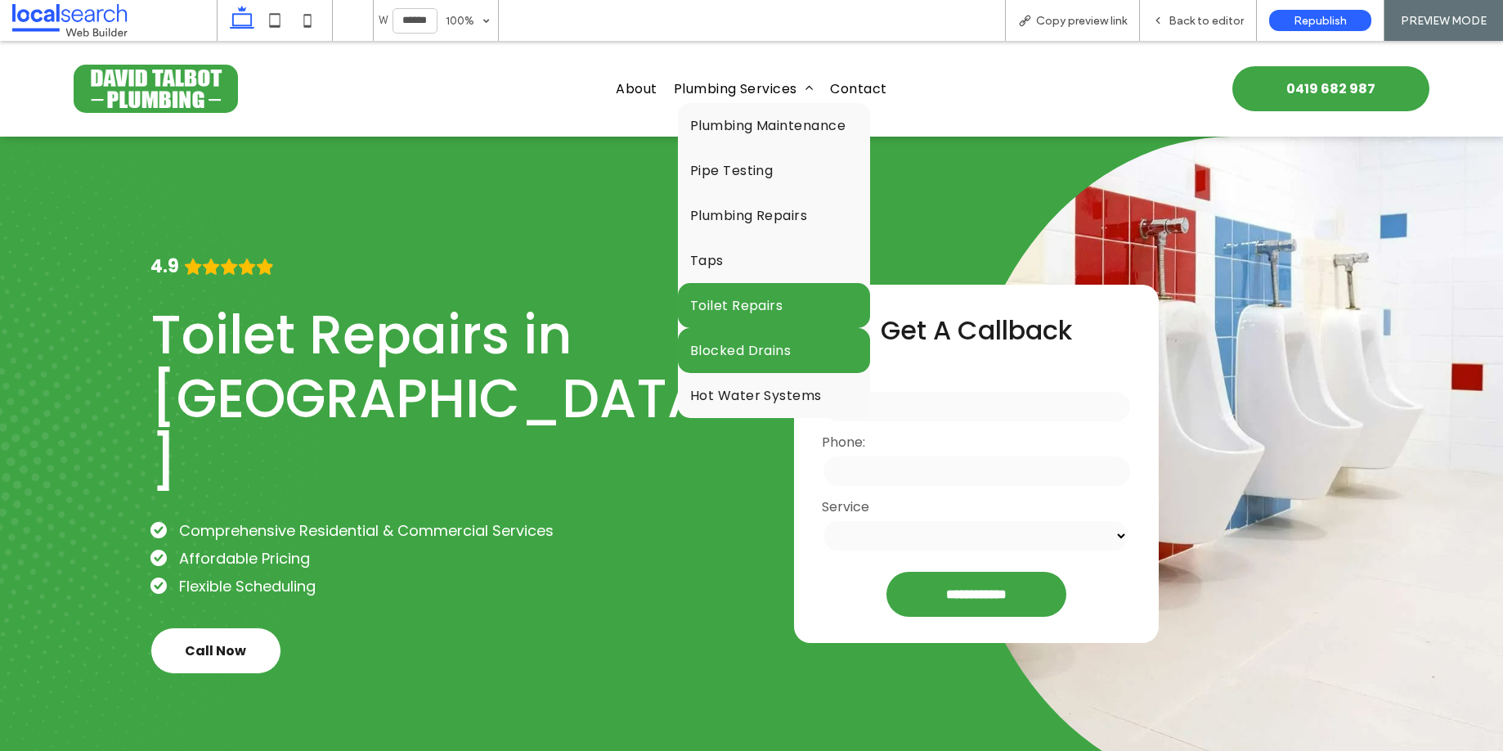
drag, startPoint x: 738, startPoint y: 346, endPoint x: 738, endPoint y: 387, distance: 40.9
click at [738, 346] on span "Blocked Drains" at bounding box center [740, 350] width 101 height 20
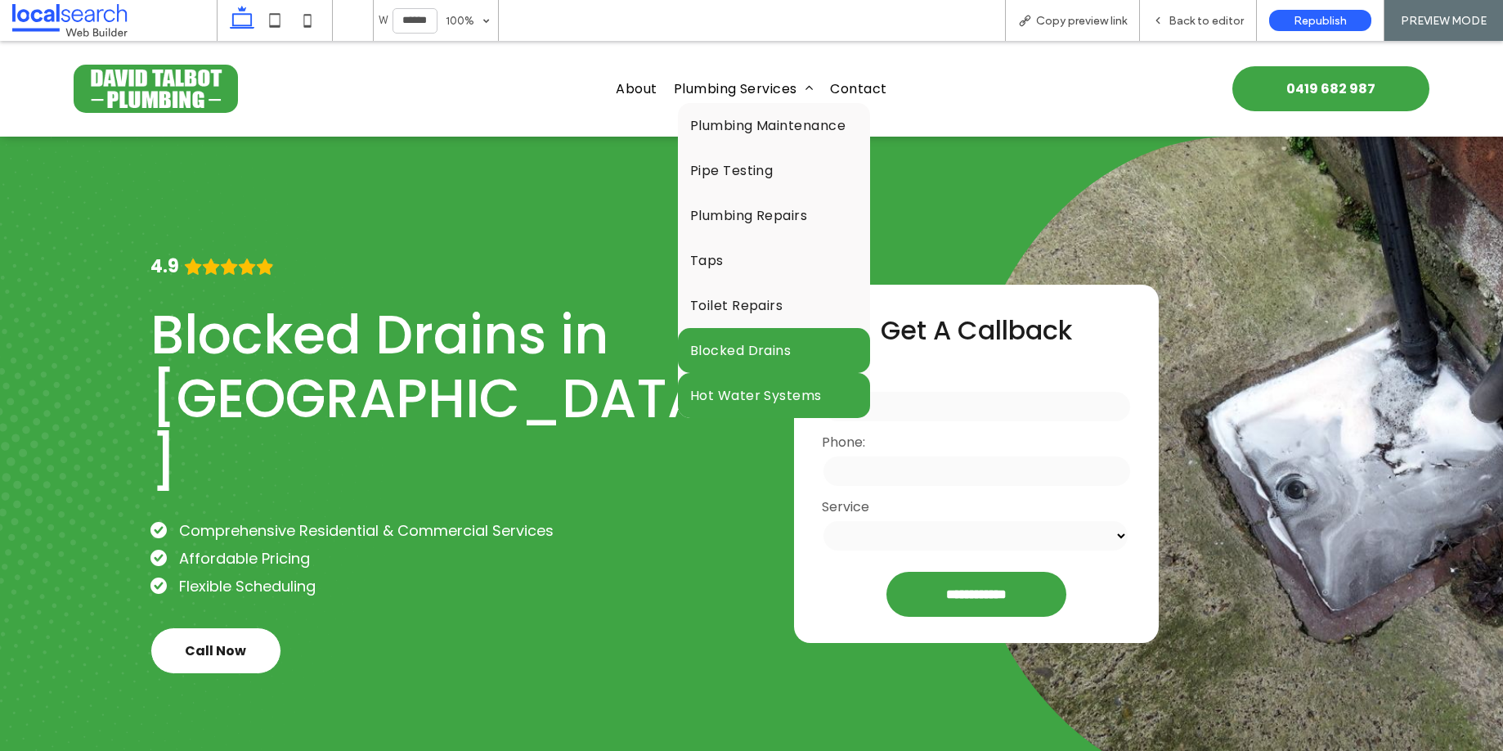
click at [745, 385] on span "Hot Water Systems" at bounding box center [756, 395] width 132 height 20
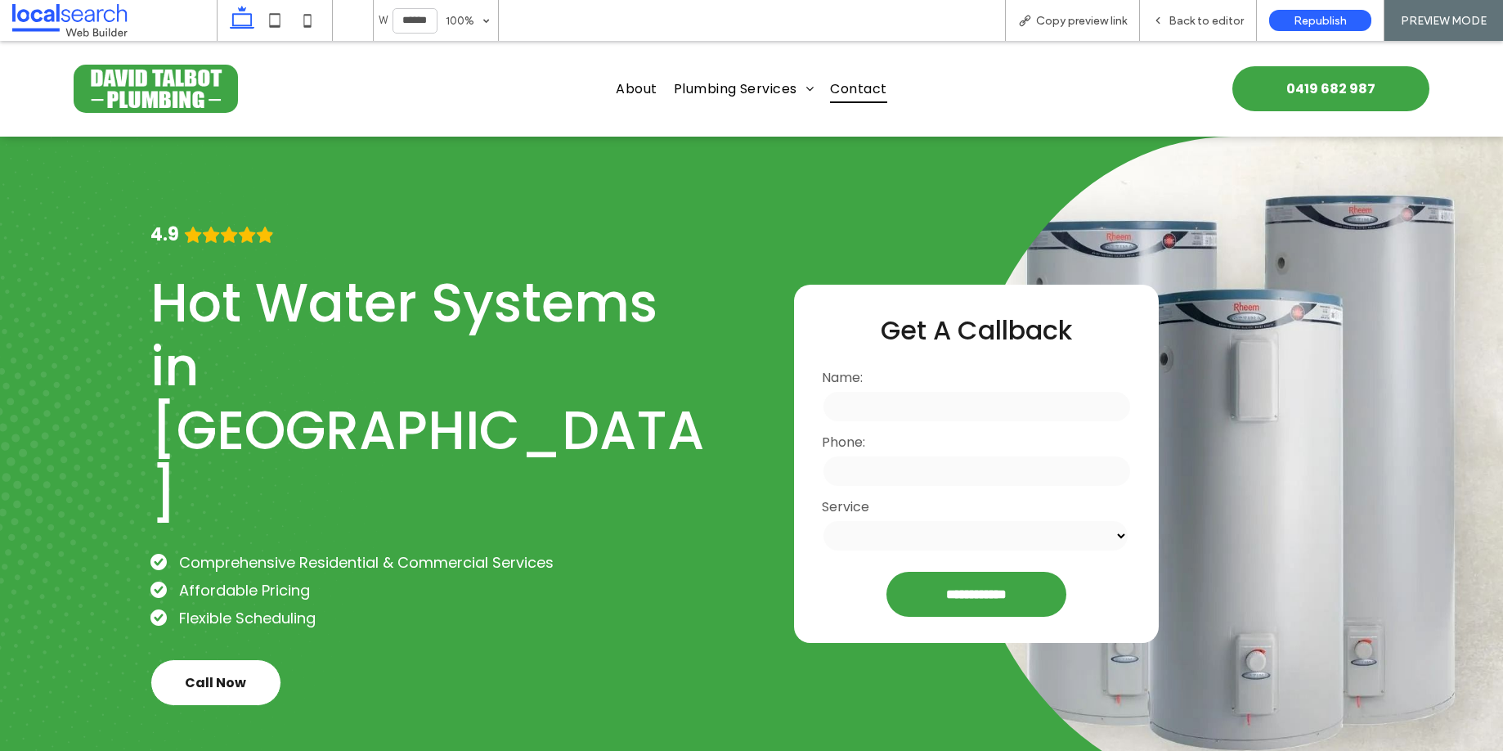
click at [852, 89] on span "Contact" at bounding box center [858, 88] width 56 height 29
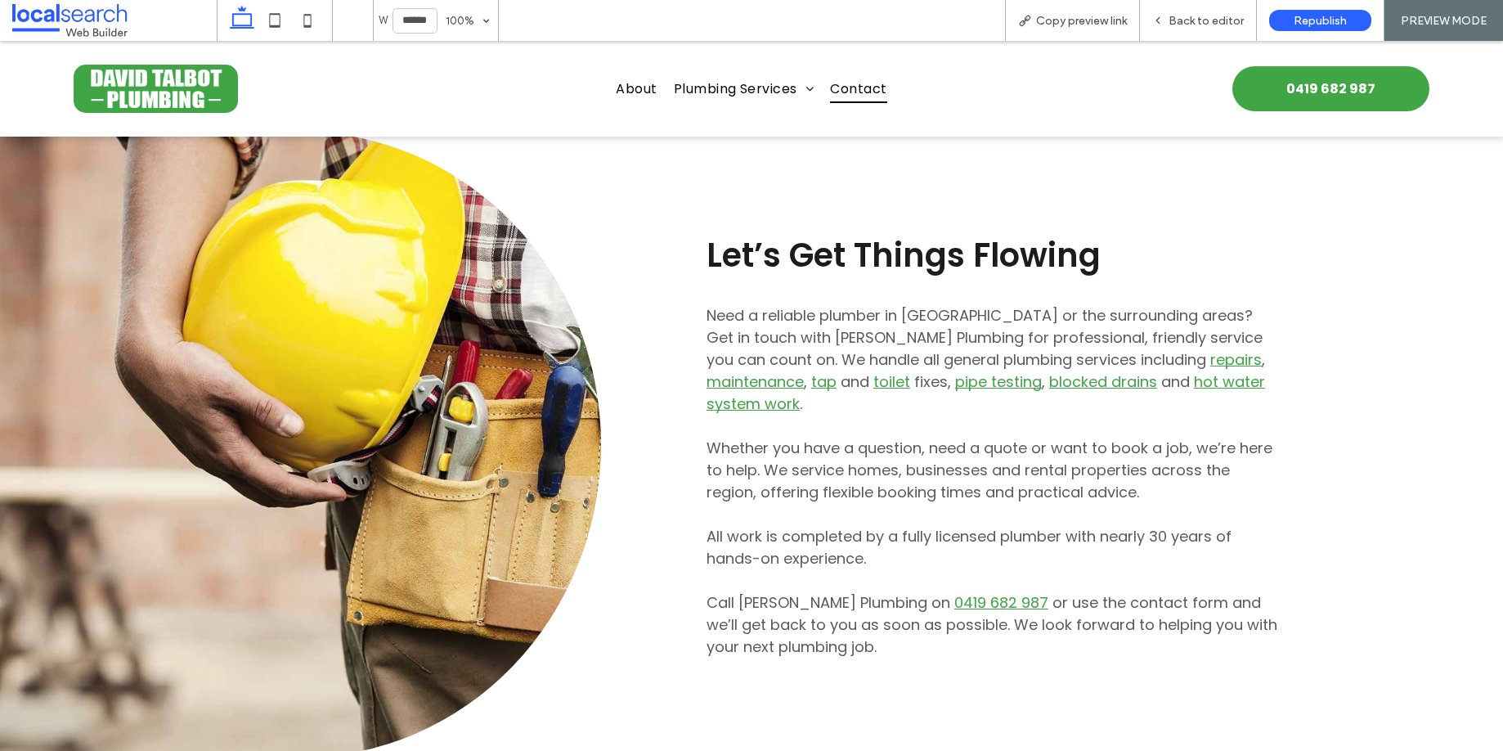
scroll to position [1119, 0]
drag, startPoint x: 212, startPoint y: 103, endPoint x: 211, endPoint y: 143, distance: 40.1
click at [211, 103] on img at bounding box center [156, 89] width 164 height 49
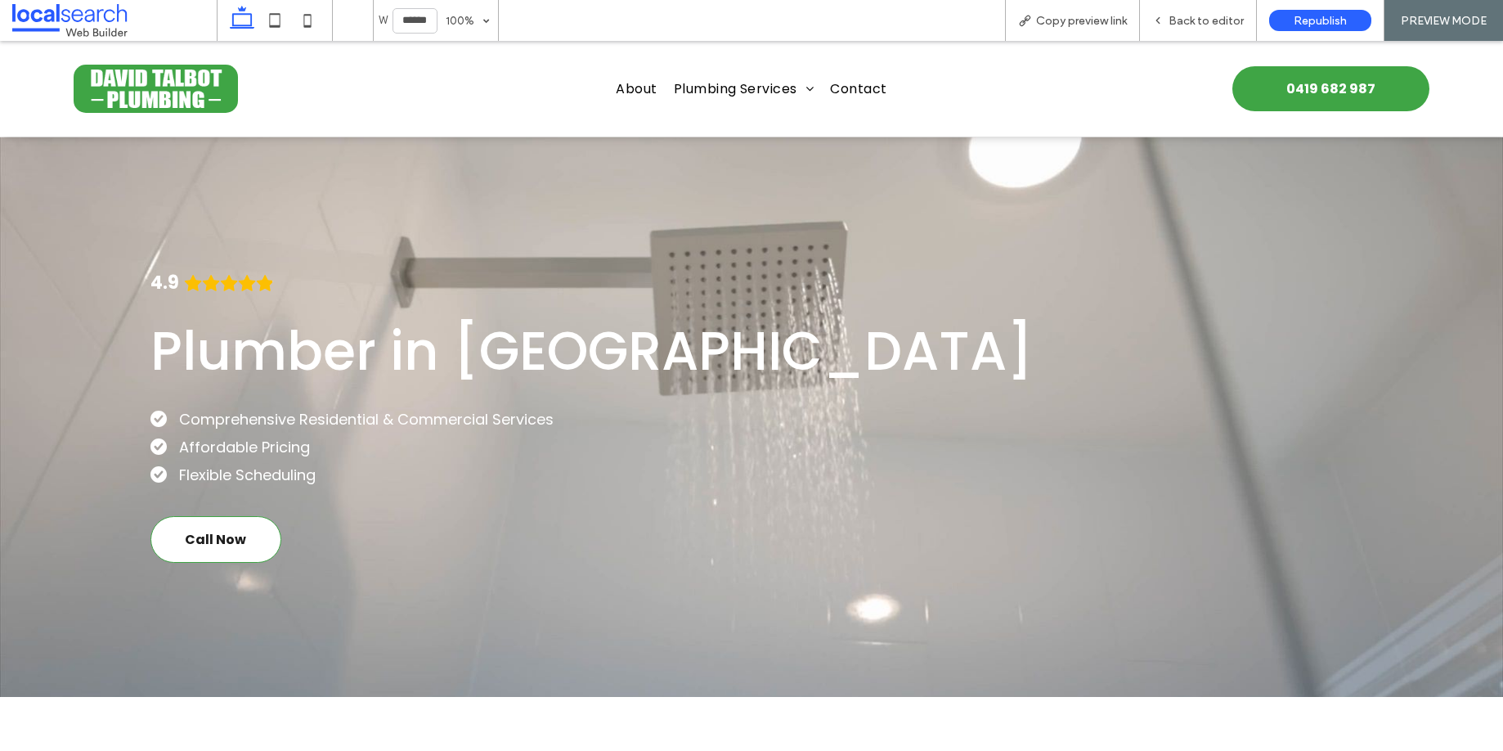
scroll to position [623, 0]
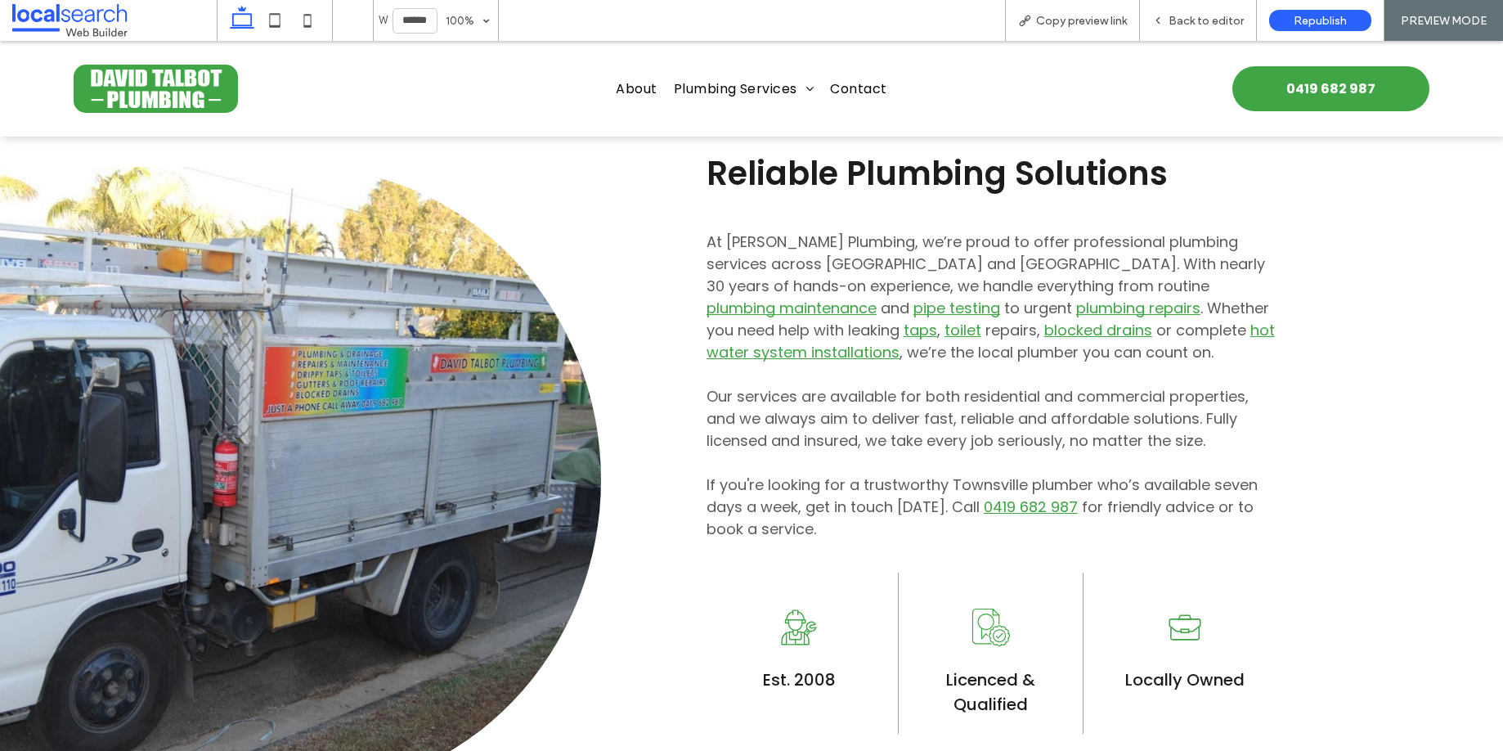
click at [209, 97] on img at bounding box center [156, 89] width 164 height 49
click at [1192, 22] on span "Back to editor" at bounding box center [1206, 21] width 75 height 14
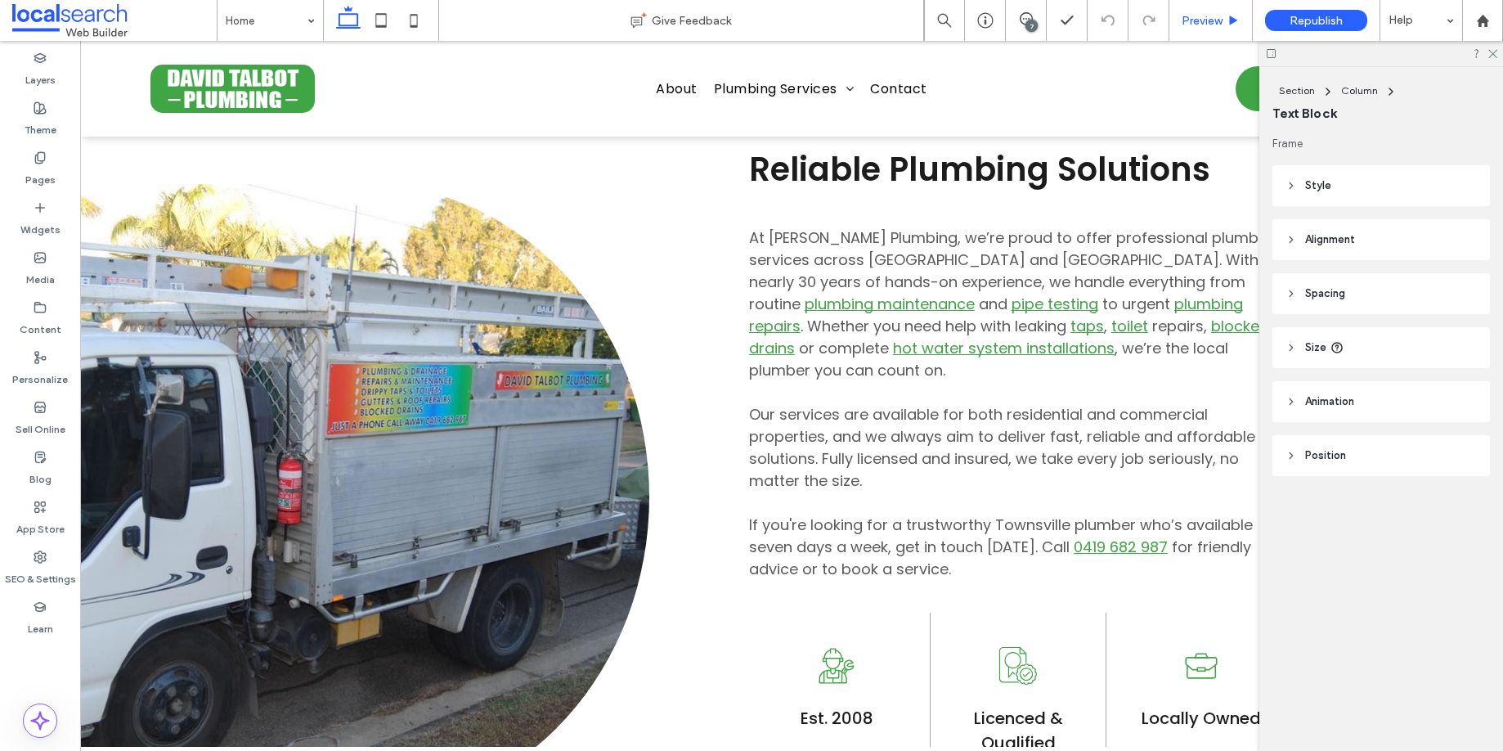
type input "*******"
type input "**"
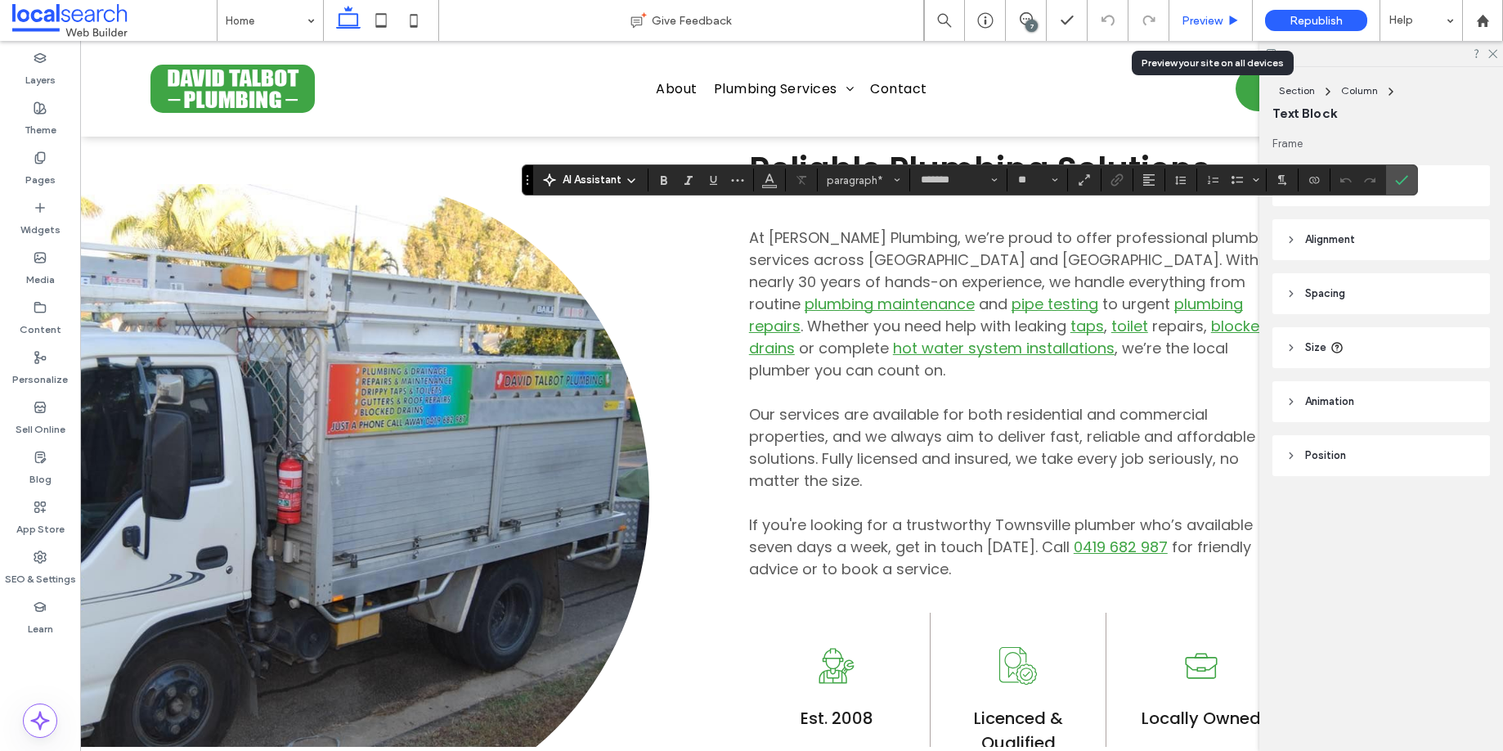
click at [1206, 19] on span "Preview" at bounding box center [1202, 21] width 41 height 14
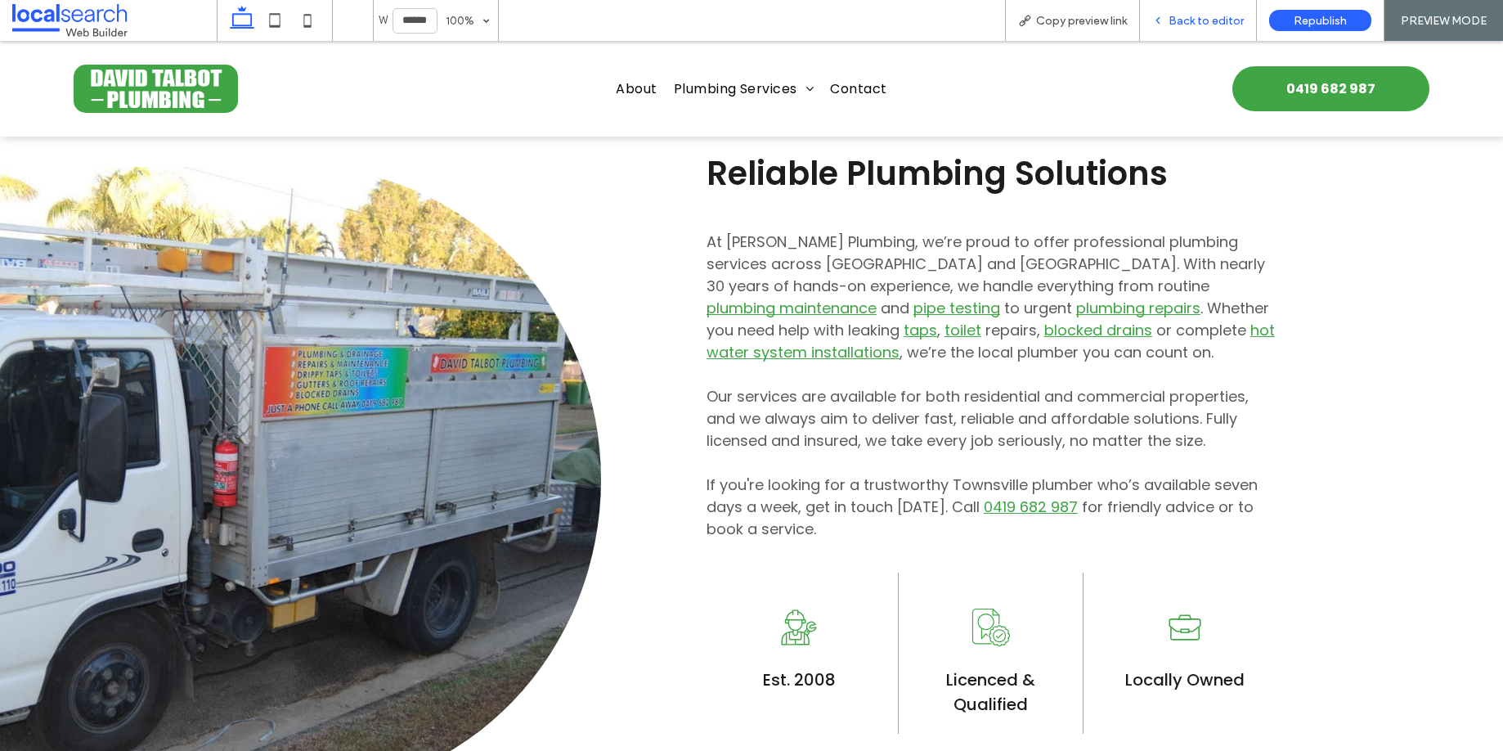
click at [1196, 22] on span "Back to editor" at bounding box center [1206, 21] width 75 height 14
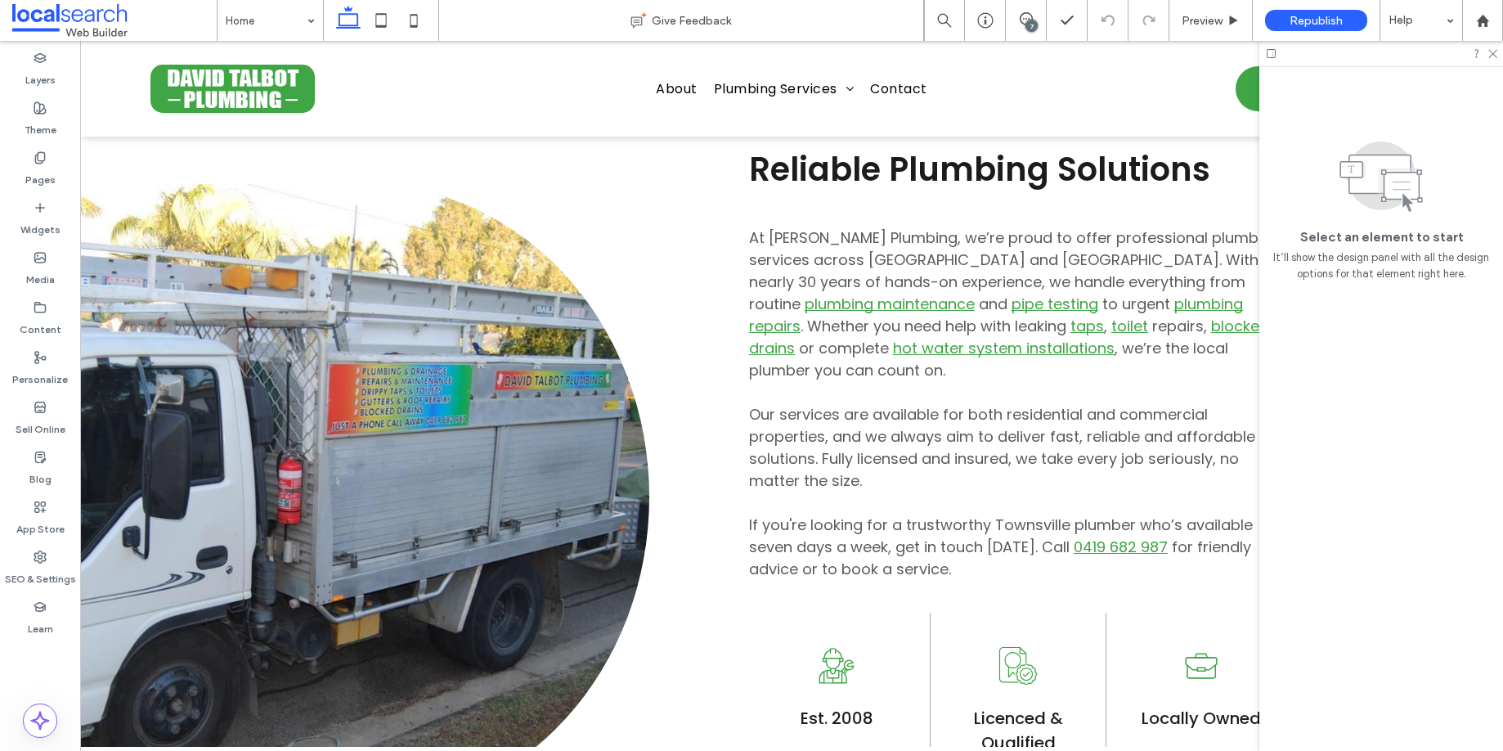
click at [1029, 20] on div "7" at bounding box center [1032, 26] width 12 height 12
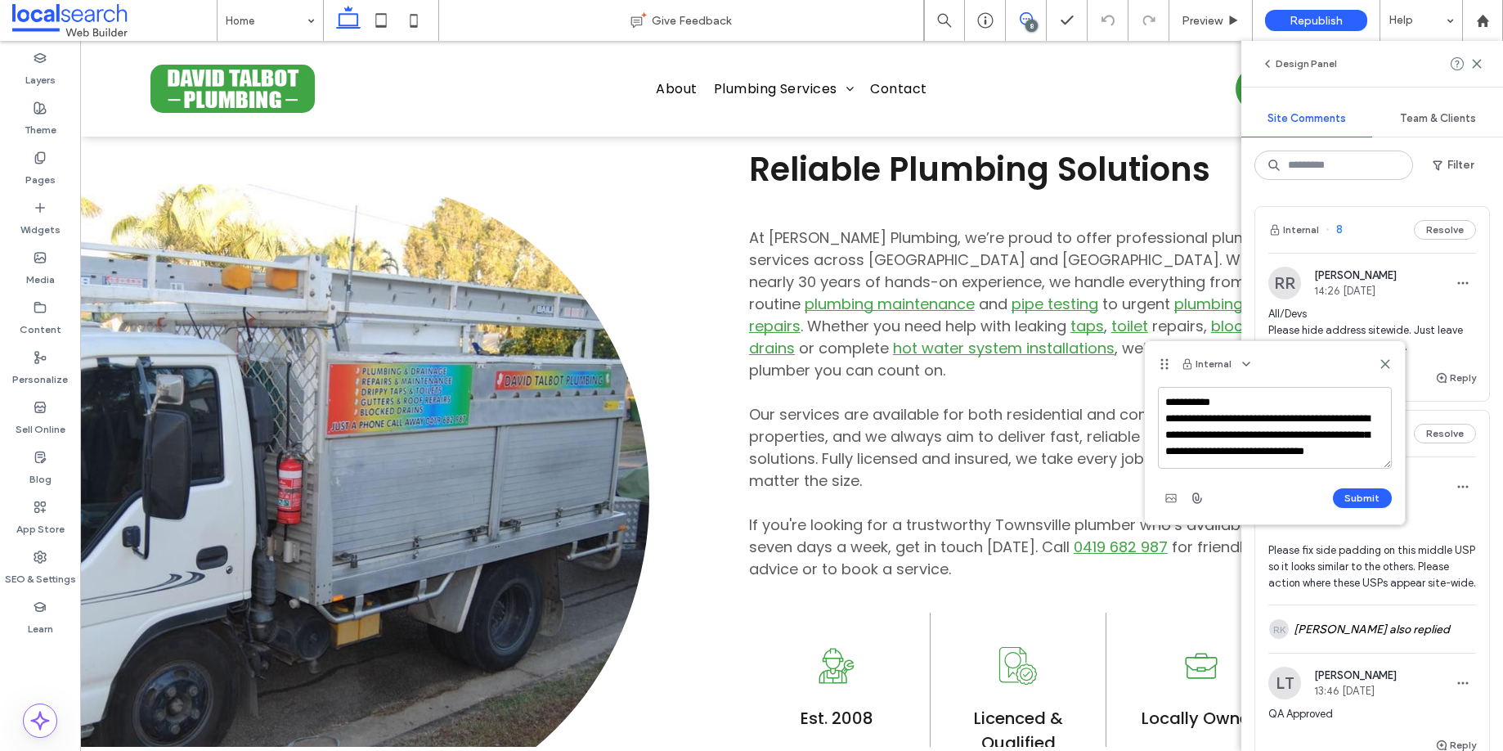
scroll to position [15, 0]
click at [1247, 426] on textarea "**********" at bounding box center [1275, 428] width 234 height 82
click at [1256, 451] on textarea "**********" at bounding box center [1275, 428] width 234 height 82
type textarea "**********"
click at [1371, 500] on button "Submit" at bounding box center [1362, 498] width 59 height 20
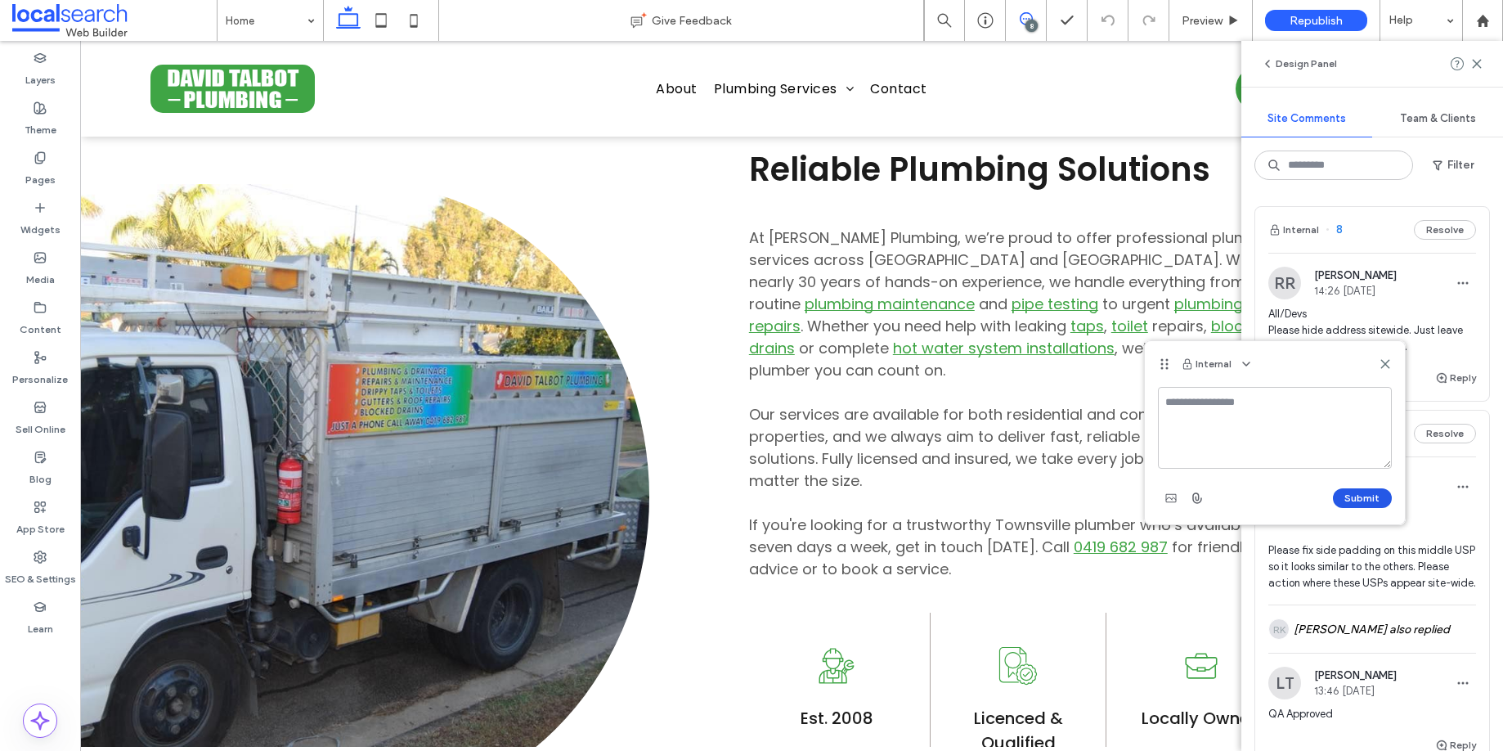
scroll to position [0, 0]
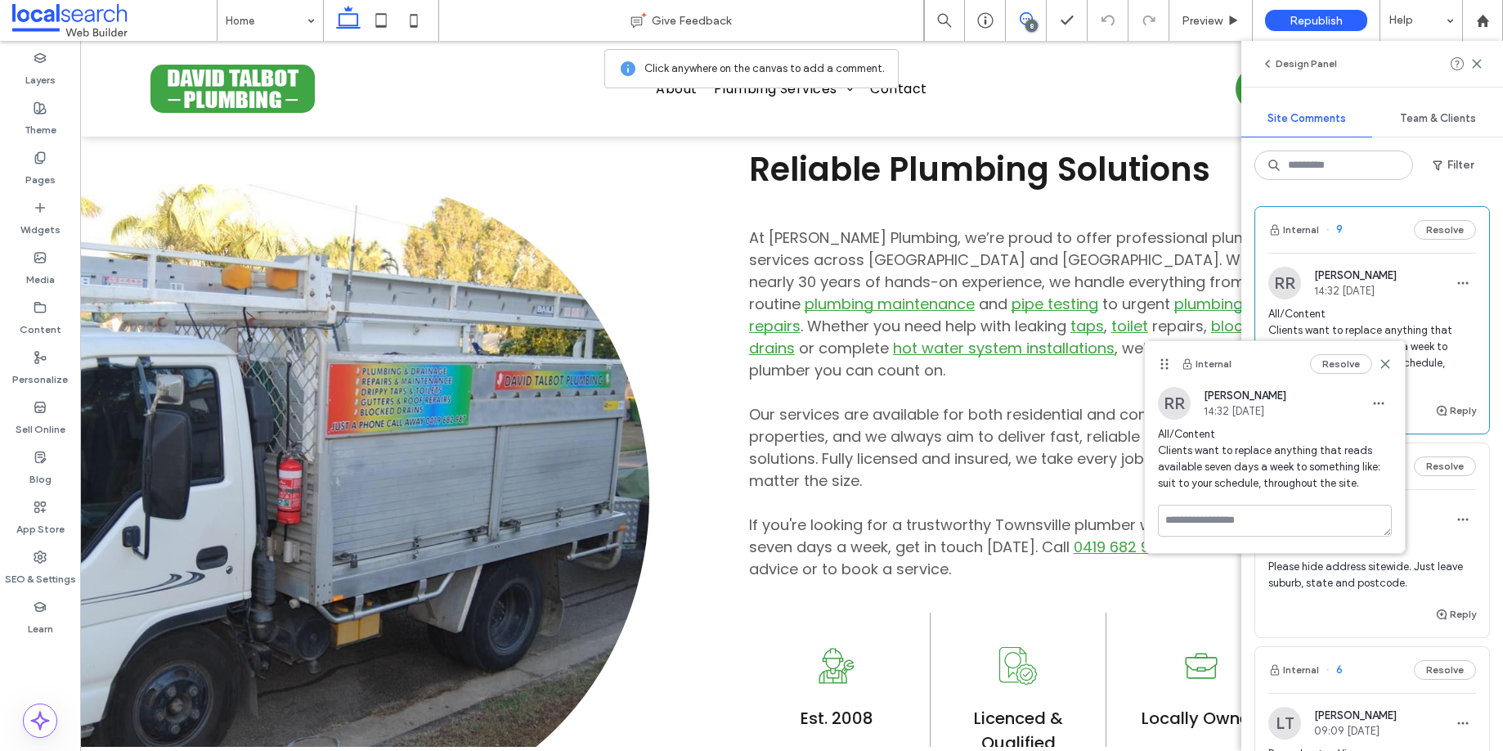
click at [1382, 356] on div "Resolve" at bounding box center [1351, 364] width 82 height 20
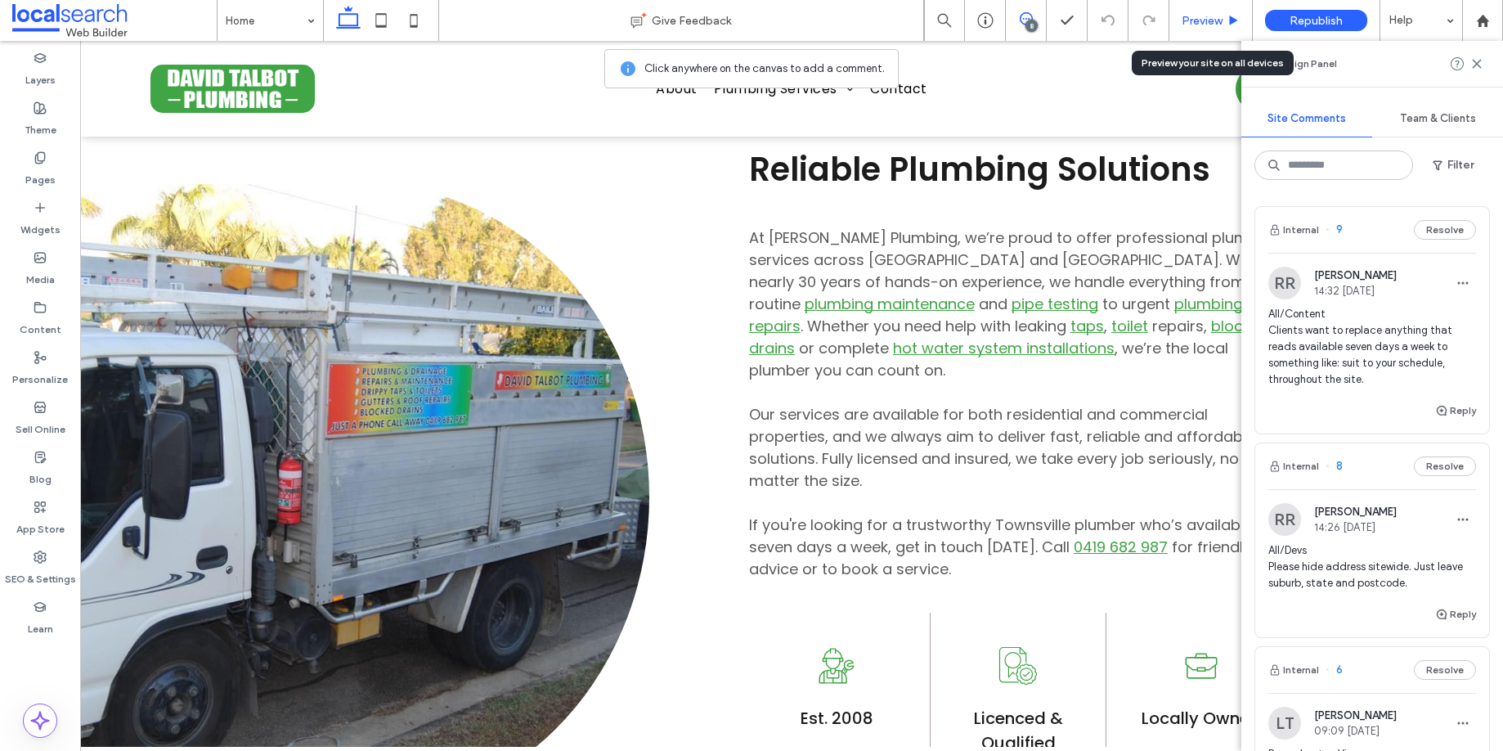
click at [1201, 21] on span "Preview" at bounding box center [1202, 21] width 41 height 14
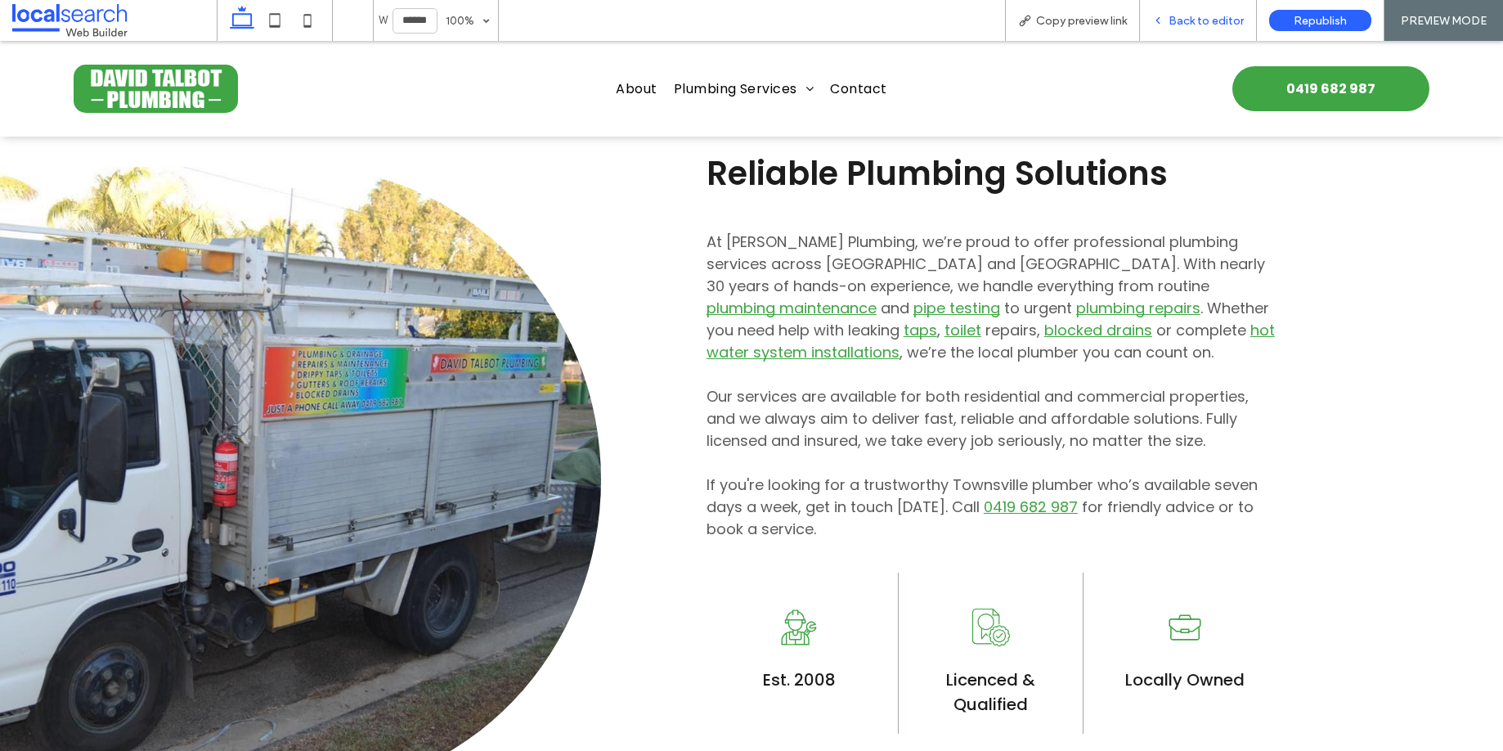
click at [1192, 22] on span "Back to editor" at bounding box center [1206, 21] width 75 height 14
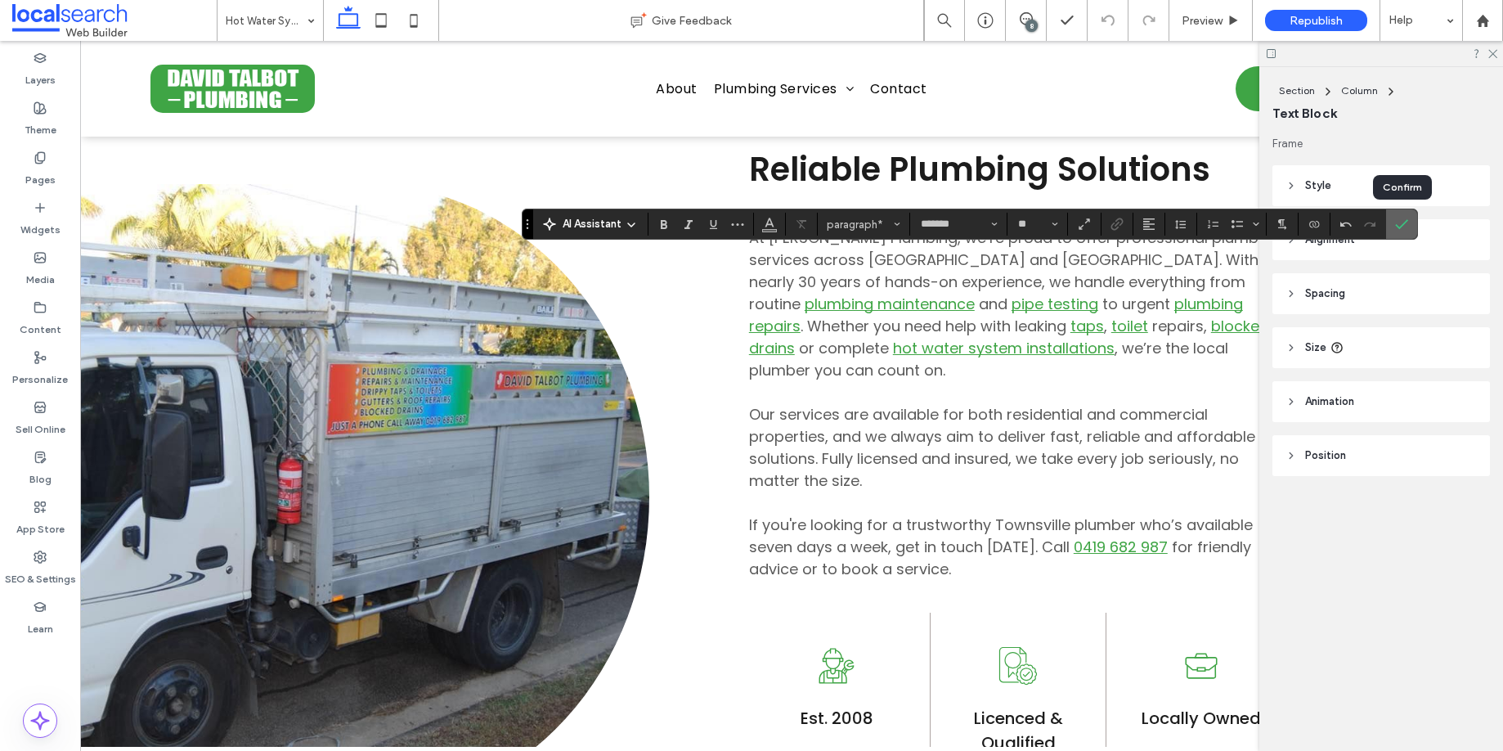
click at [1403, 222] on icon "Confirm" at bounding box center [1401, 224] width 13 height 13
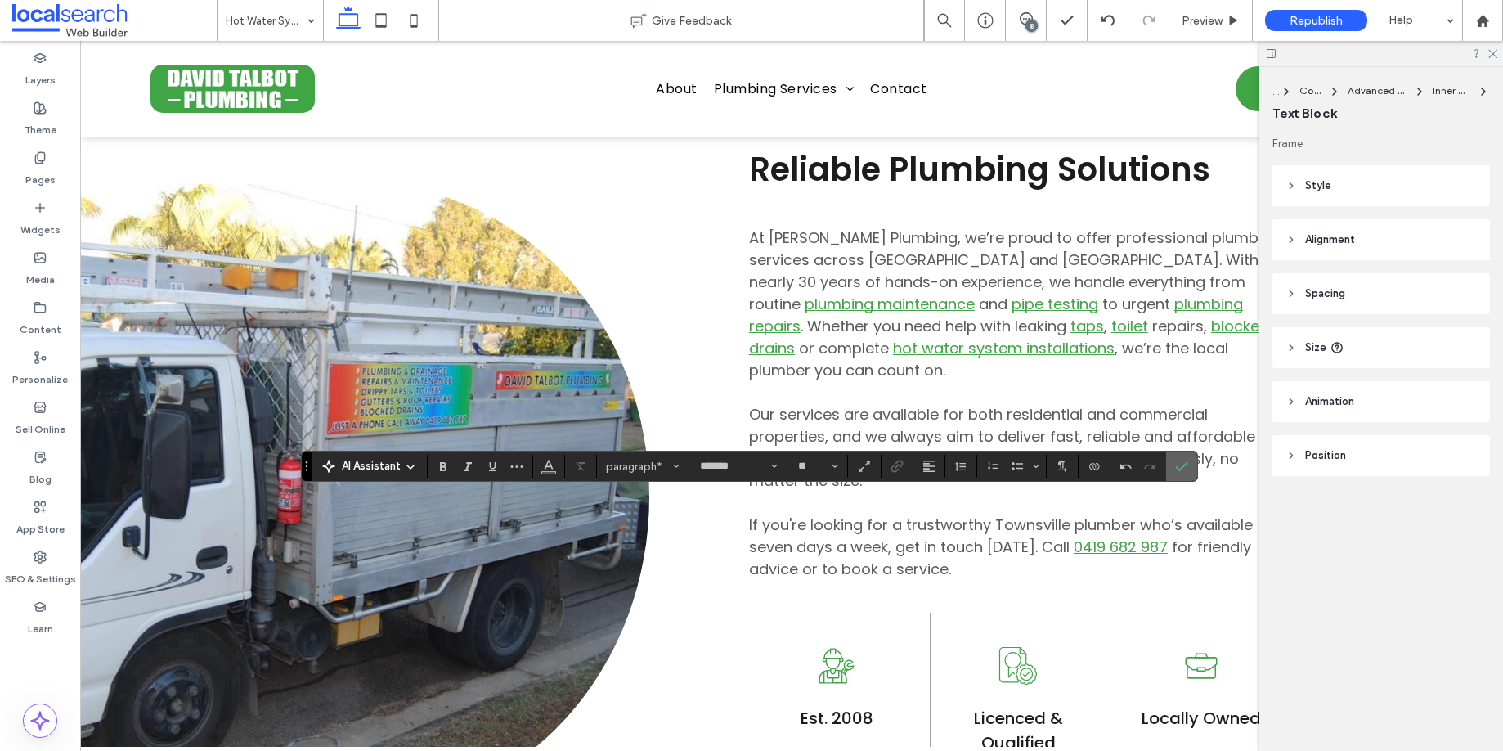
click at [1182, 468] on use "Confirm" at bounding box center [1181, 467] width 13 height 10
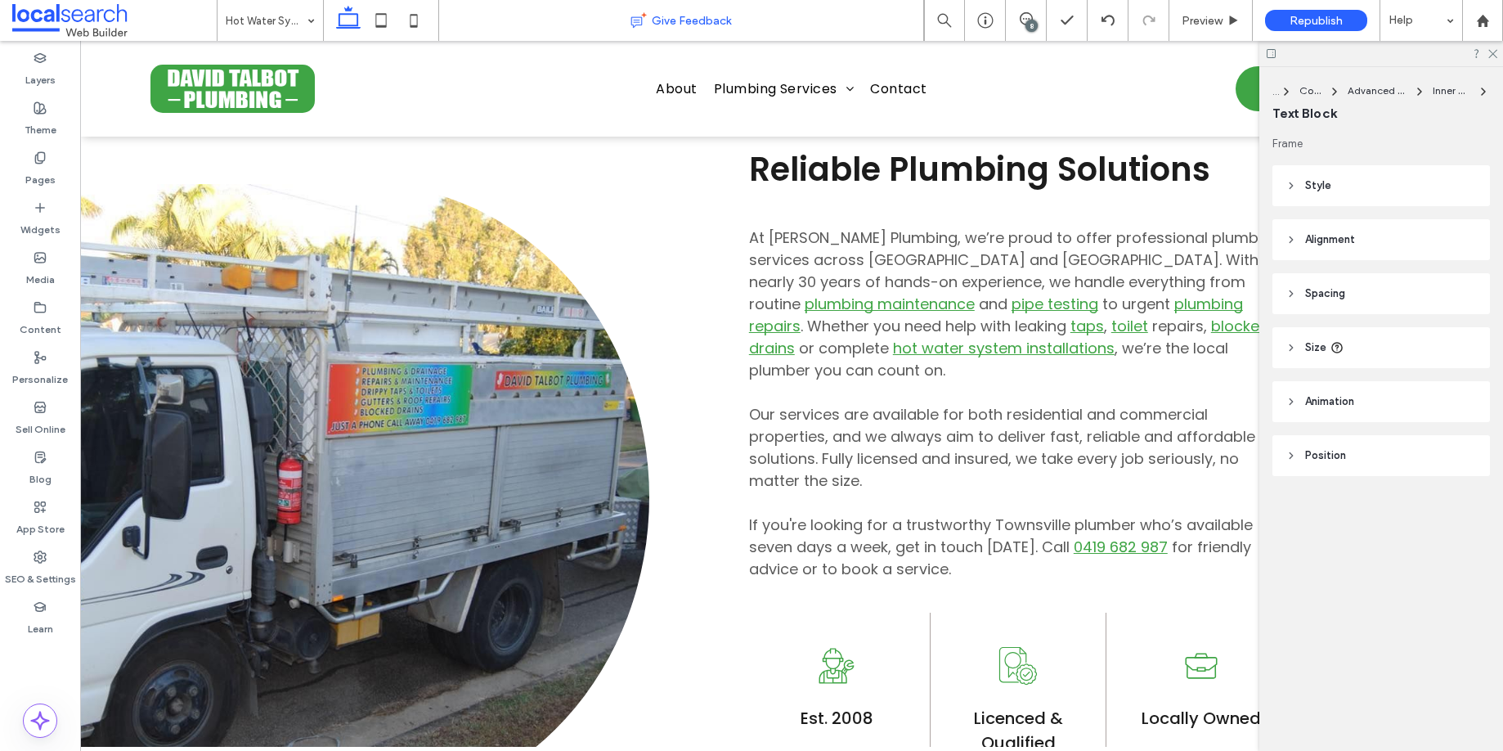
type input "*******"
type input "**"
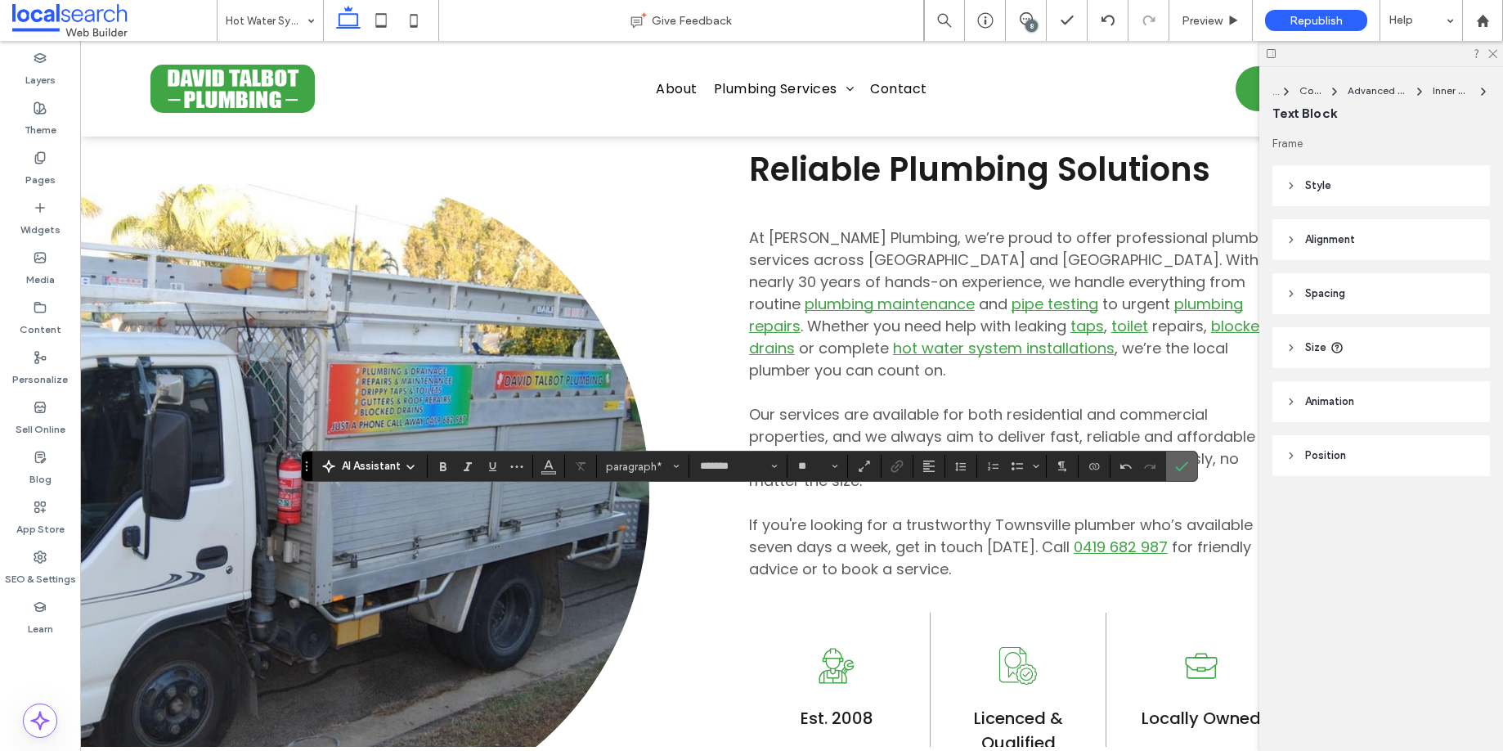
click at [1182, 465] on icon "Confirm" at bounding box center [1181, 466] width 13 height 13
click at [1187, 467] on icon "Confirm" at bounding box center [1181, 466] width 13 height 13
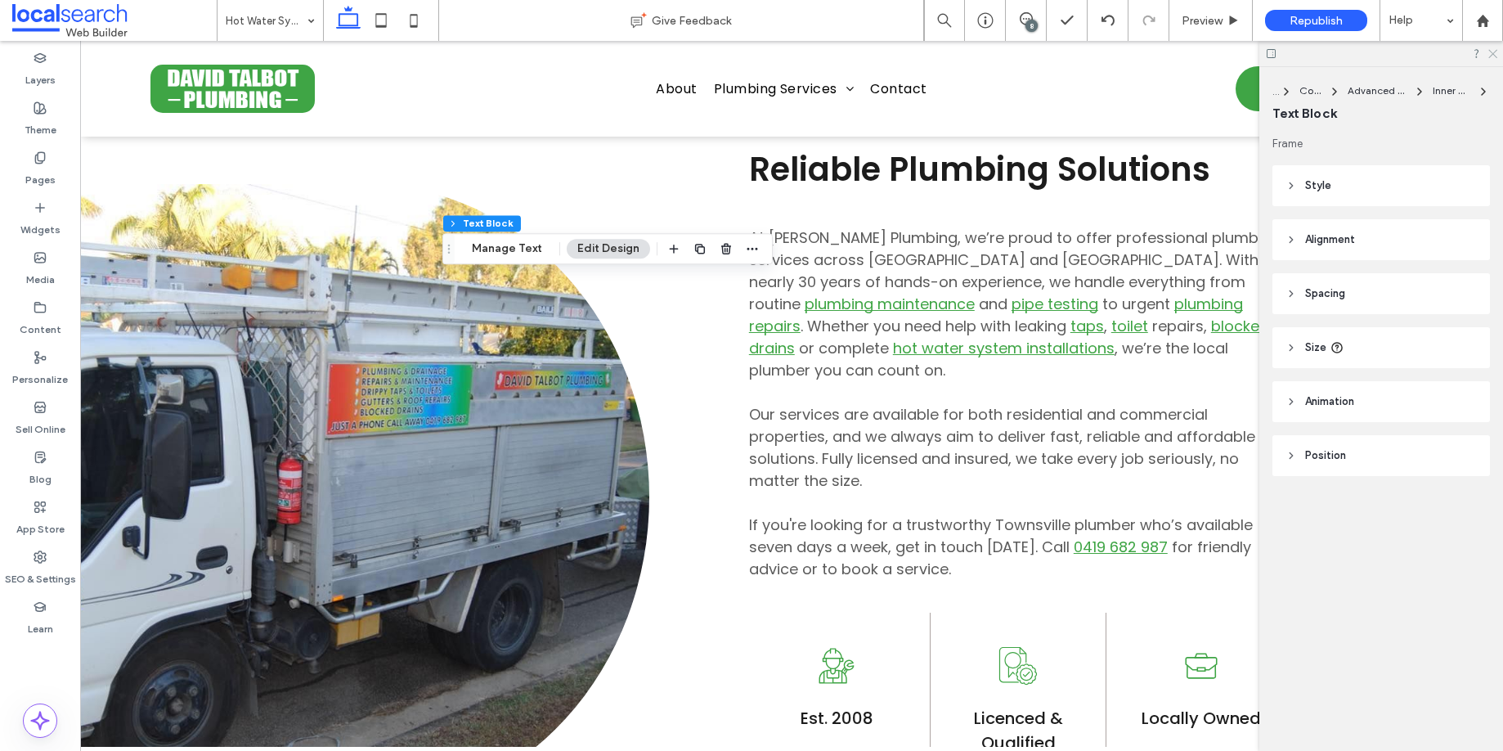
click at [1492, 55] on icon at bounding box center [1492, 52] width 11 height 11
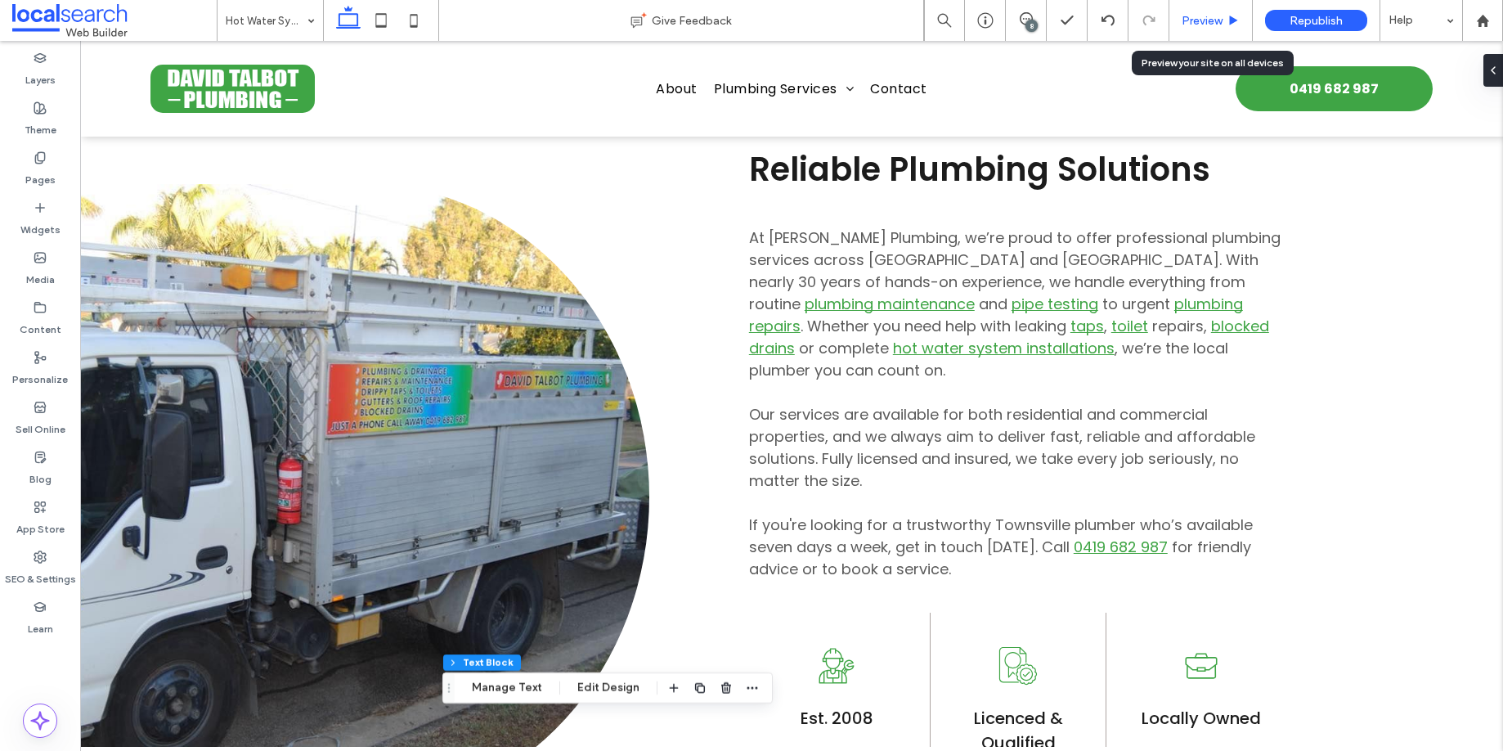
click at [1207, 16] on span "Preview" at bounding box center [1202, 21] width 41 height 14
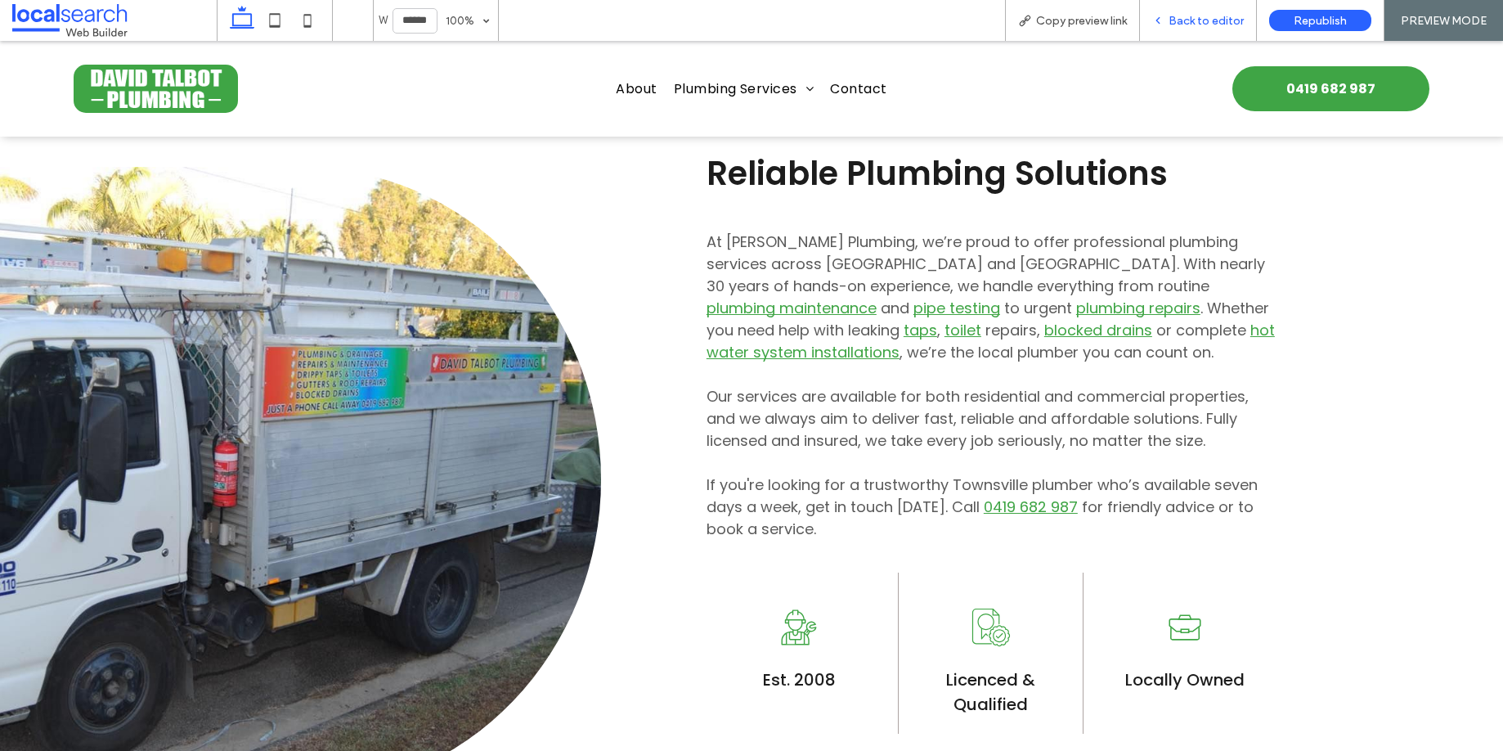
click at [1175, 16] on span "Back to editor" at bounding box center [1206, 21] width 75 height 14
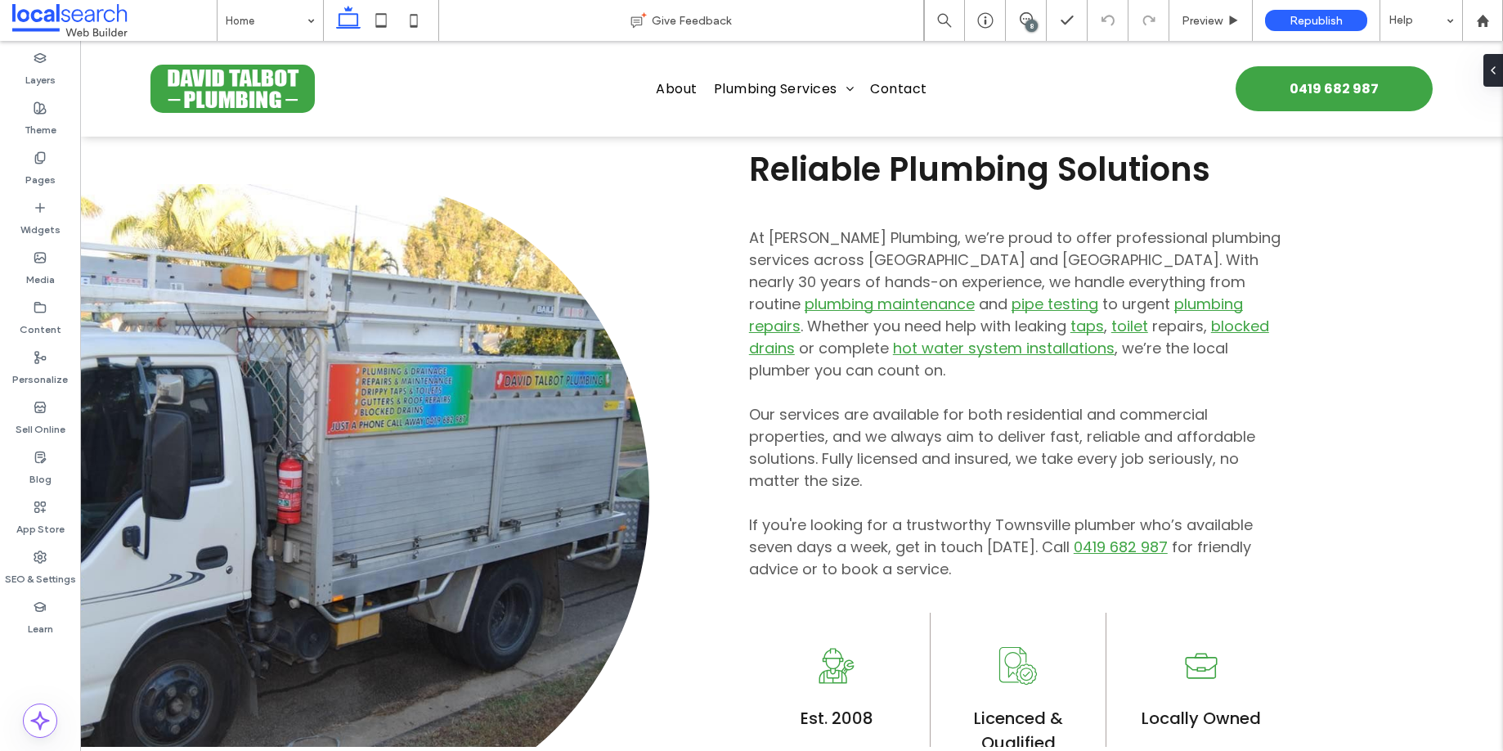
click at [1031, 28] on div "8" at bounding box center [1032, 26] width 12 height 12
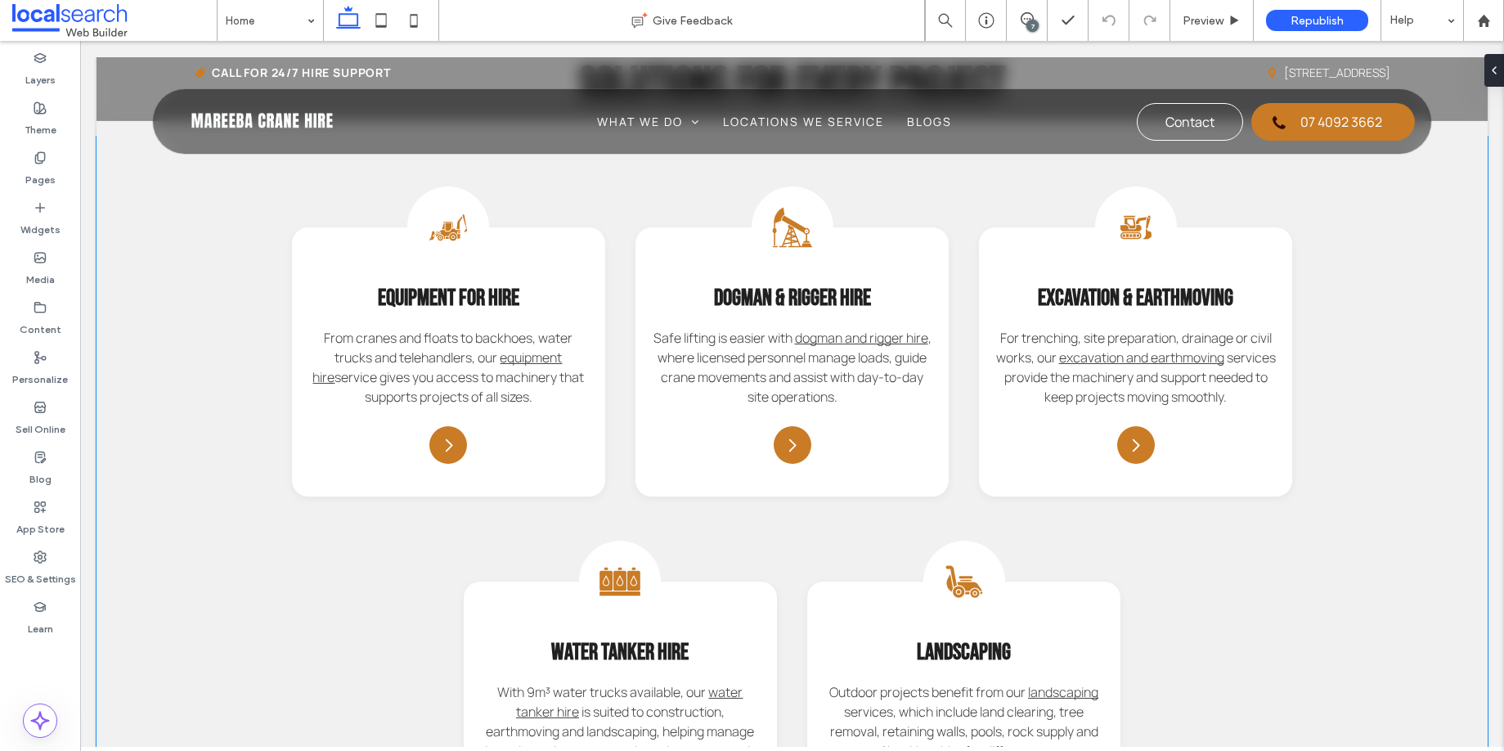
scroll to position [1517, 0]
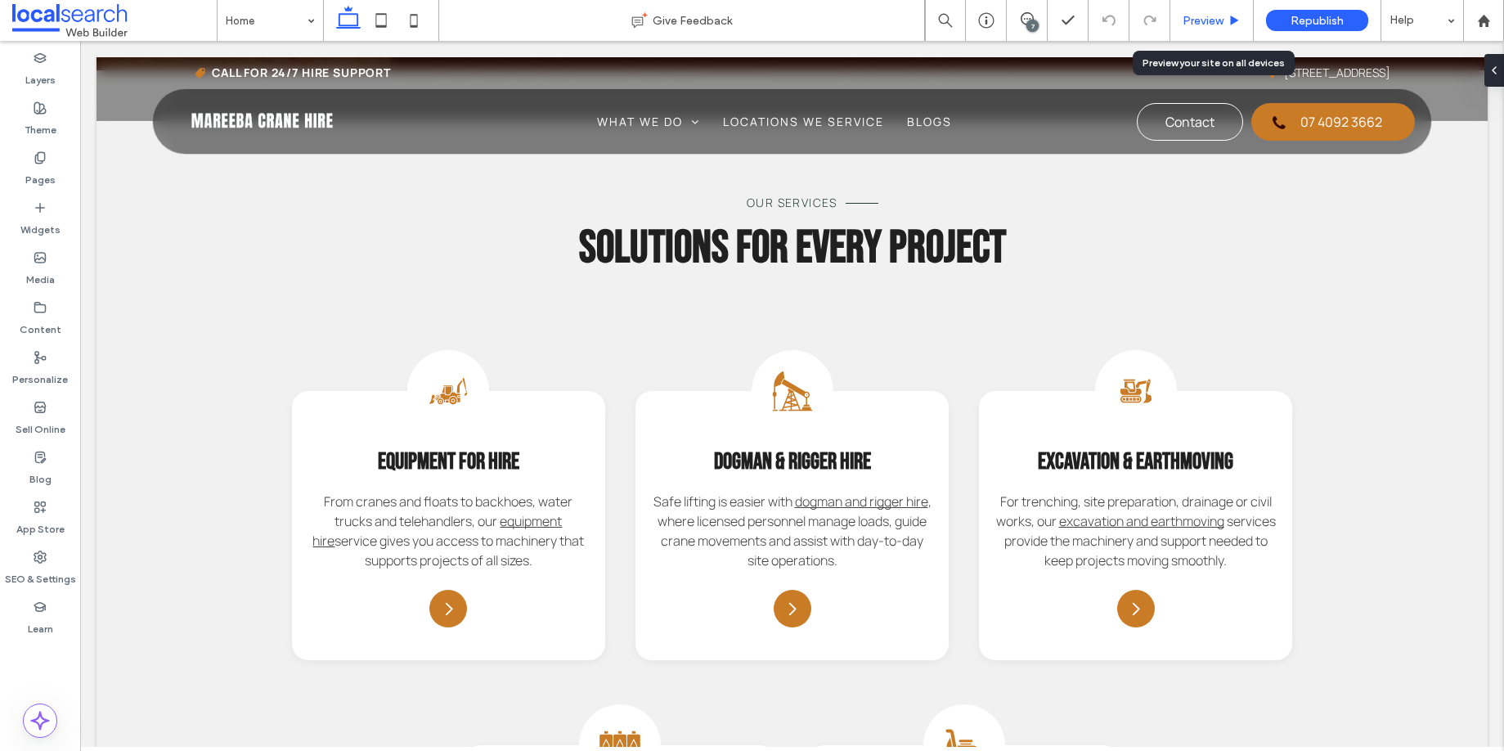
click at [1209, 20] on span "Preview" at bounding box center [1203, 21] width 41 height 14
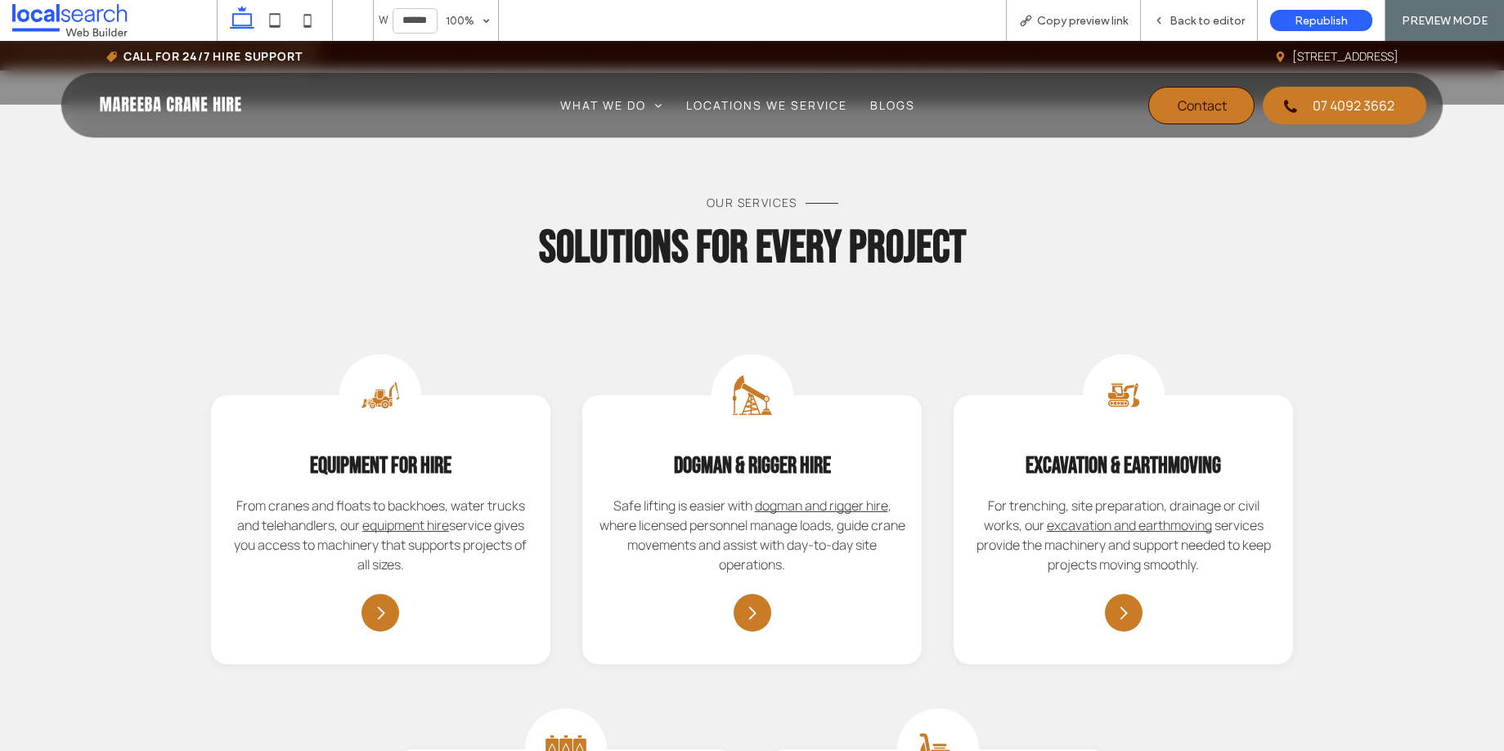
click at [1178, 107] on span "Contact" at bounding box center [1202, 105] width 49 height 34
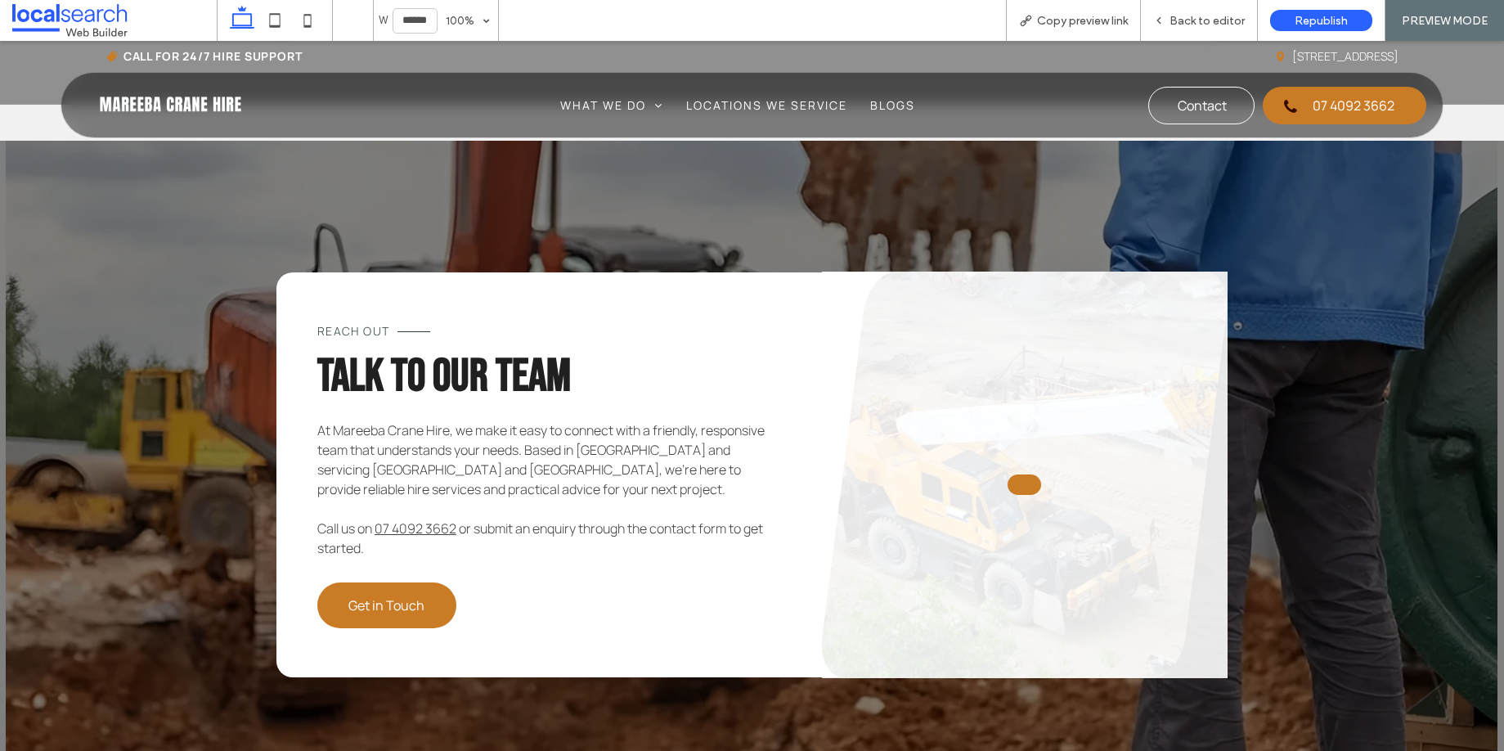
scroll to position [1412, 0]
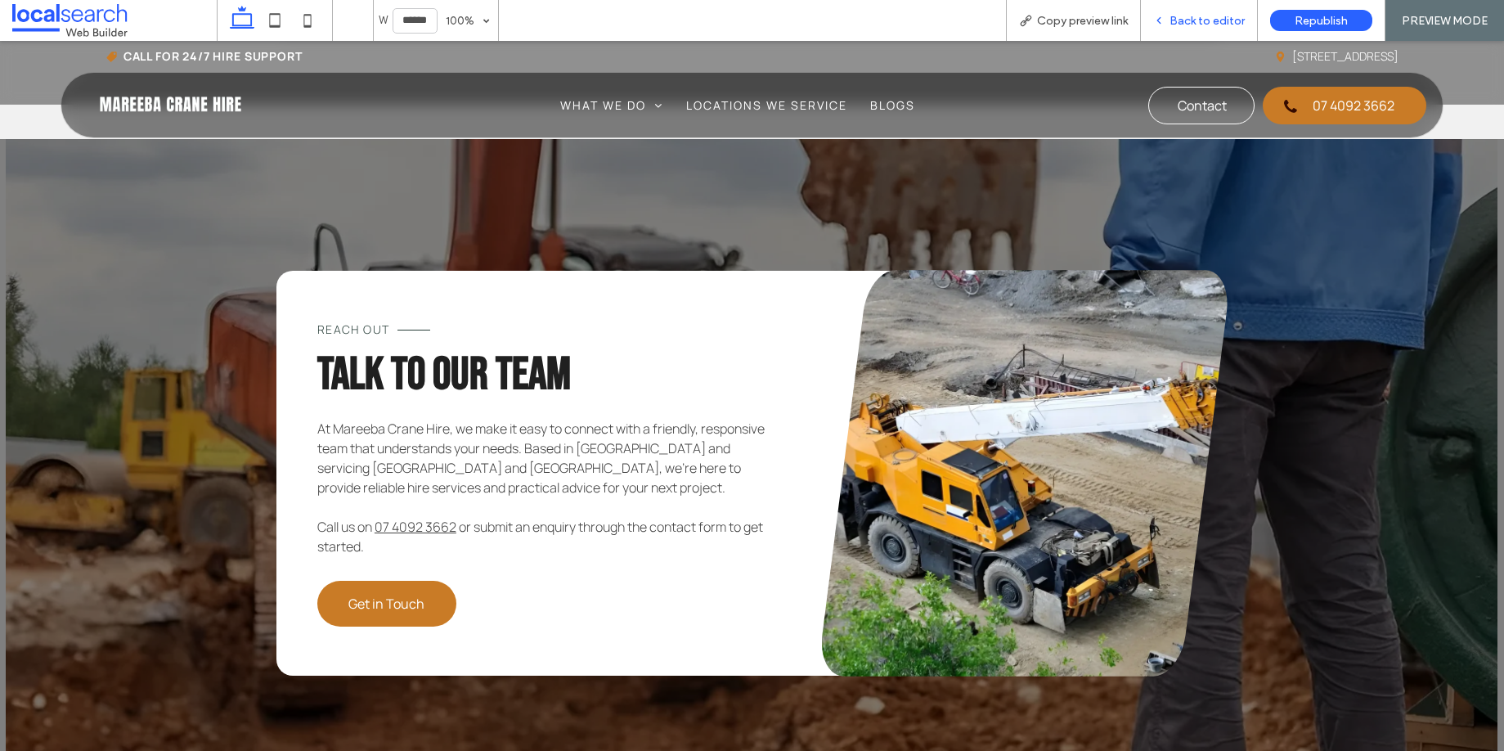
click at [1205, 23] on span "Back to editor" at bounding box center [1206, 21] width 75 height 14
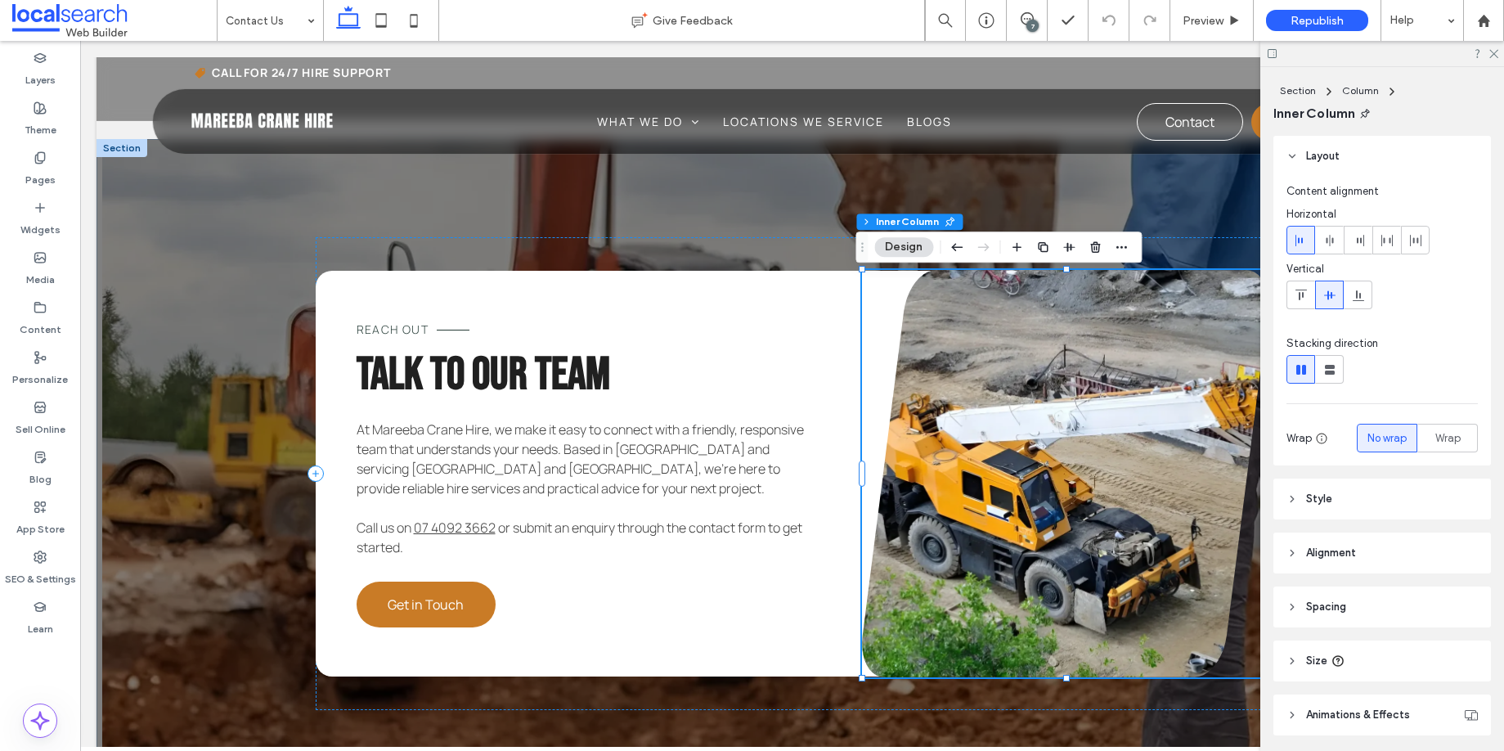
scroll to position [110, 0]
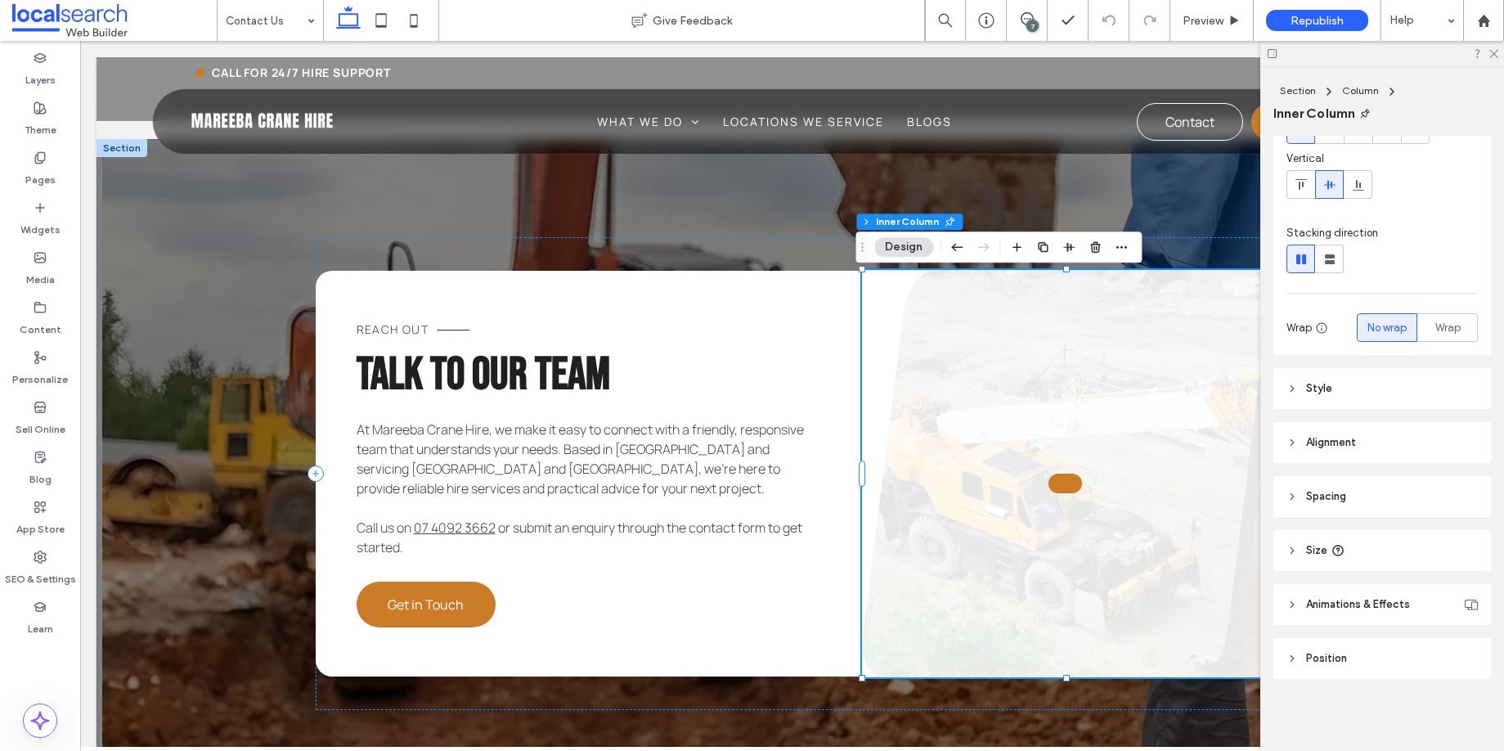
click at [1057, 400] on link at bounding box center [1065, 473] width 407 height 407
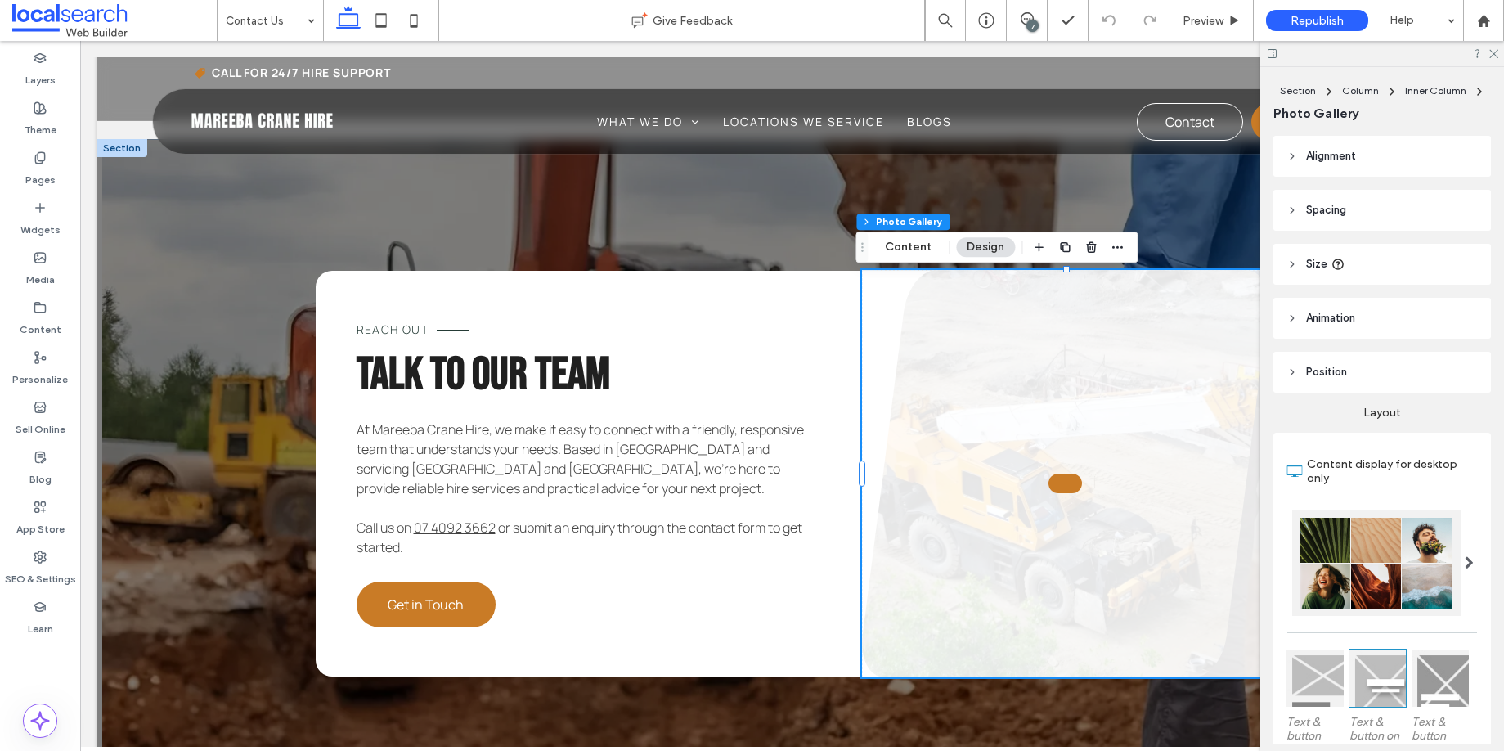
click at [1057, 400] on link at bounding box center [1065, 473] width 407 height 407
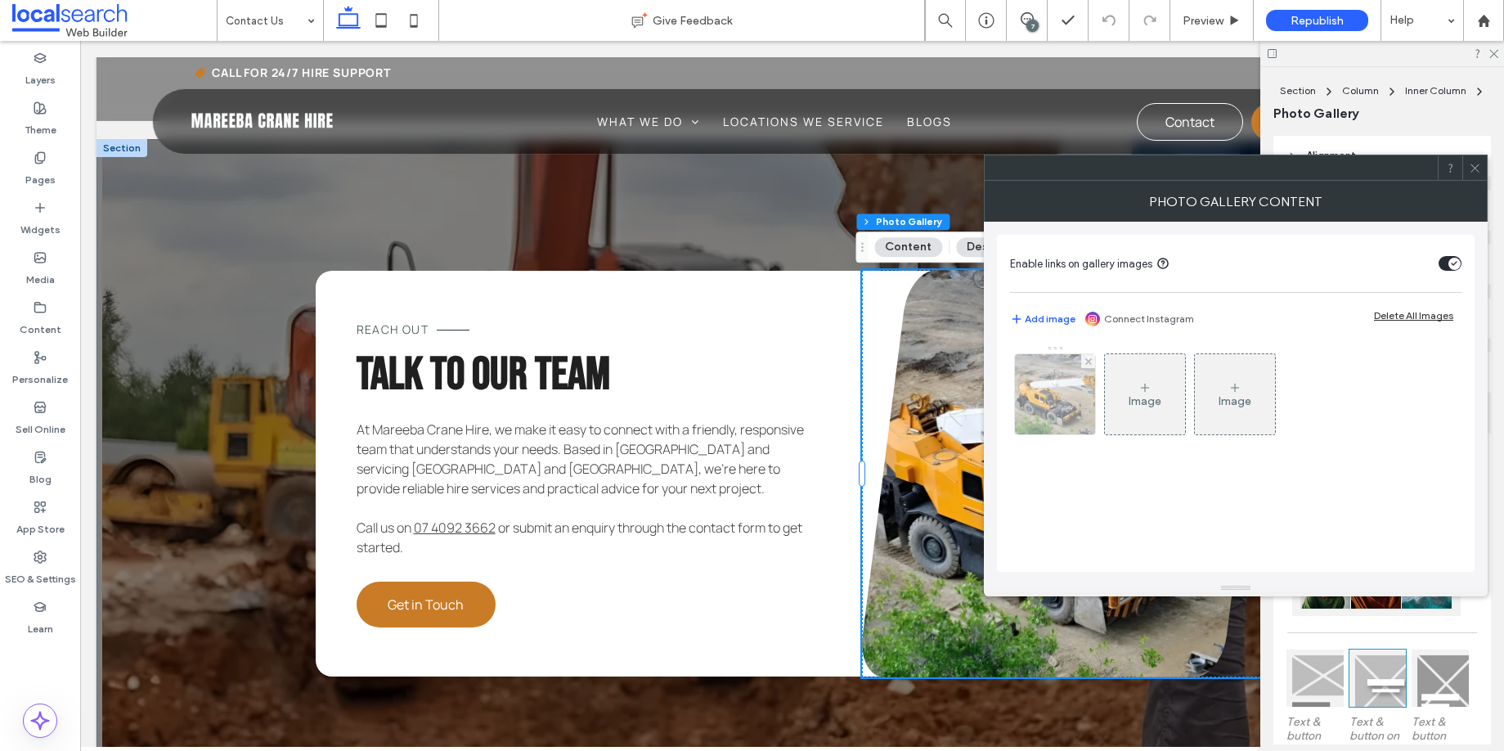
click at [1061, 398] on img at bounding box center [1055, 394] width 120 height 80
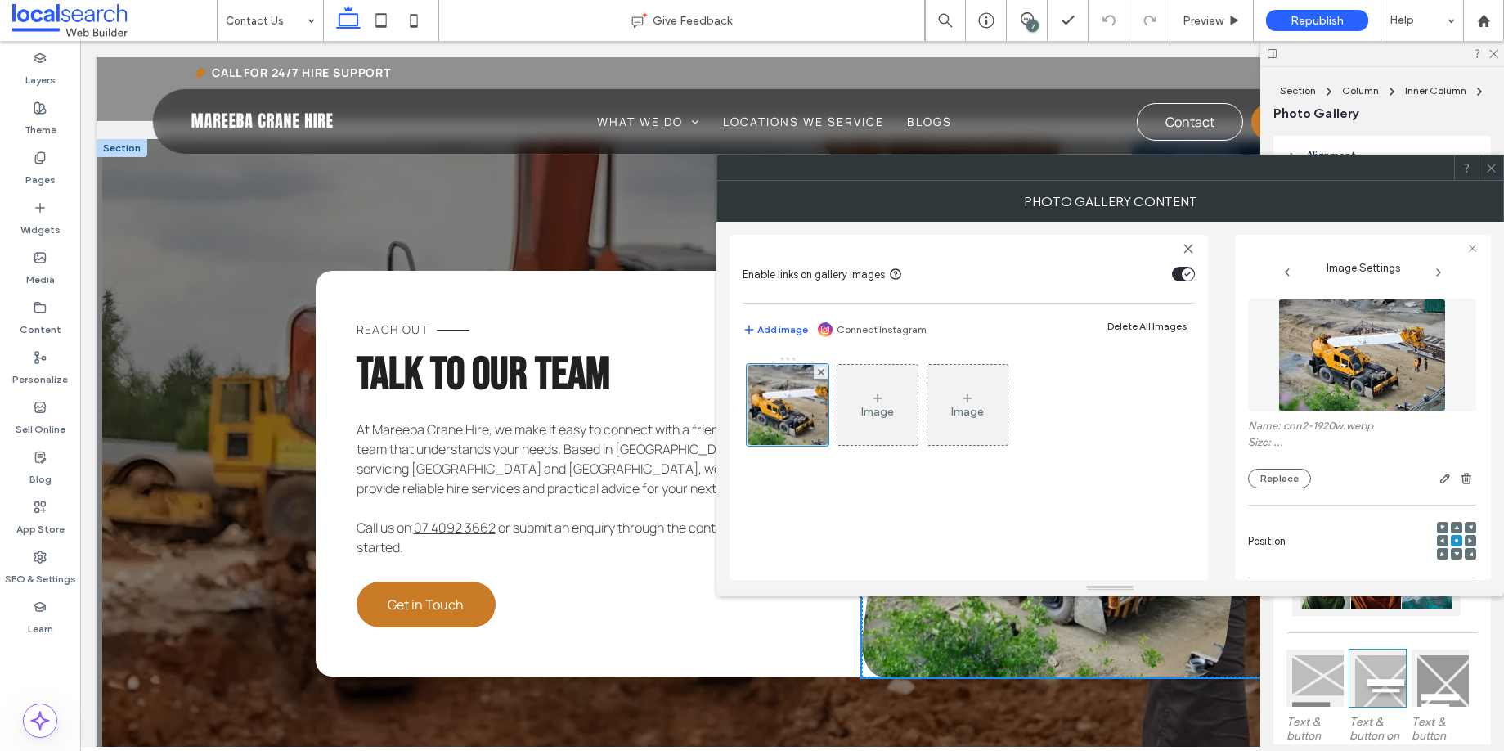
scroll to position [0, 0]
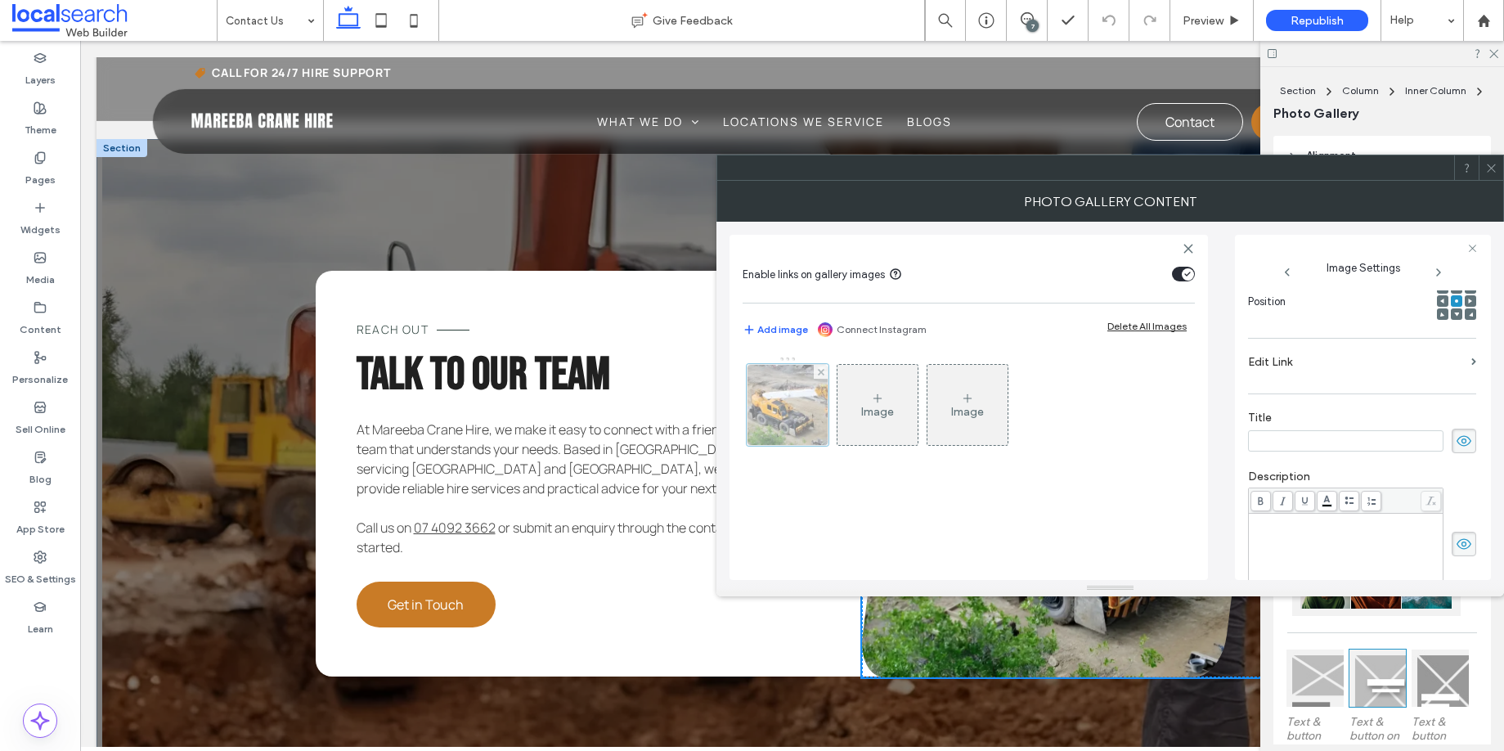
click at [777, 415] on div at bounding box center [788, 405] width 82 height 82
click at [792, 415] on div at bounding box center [788, 405] width 82 height 82
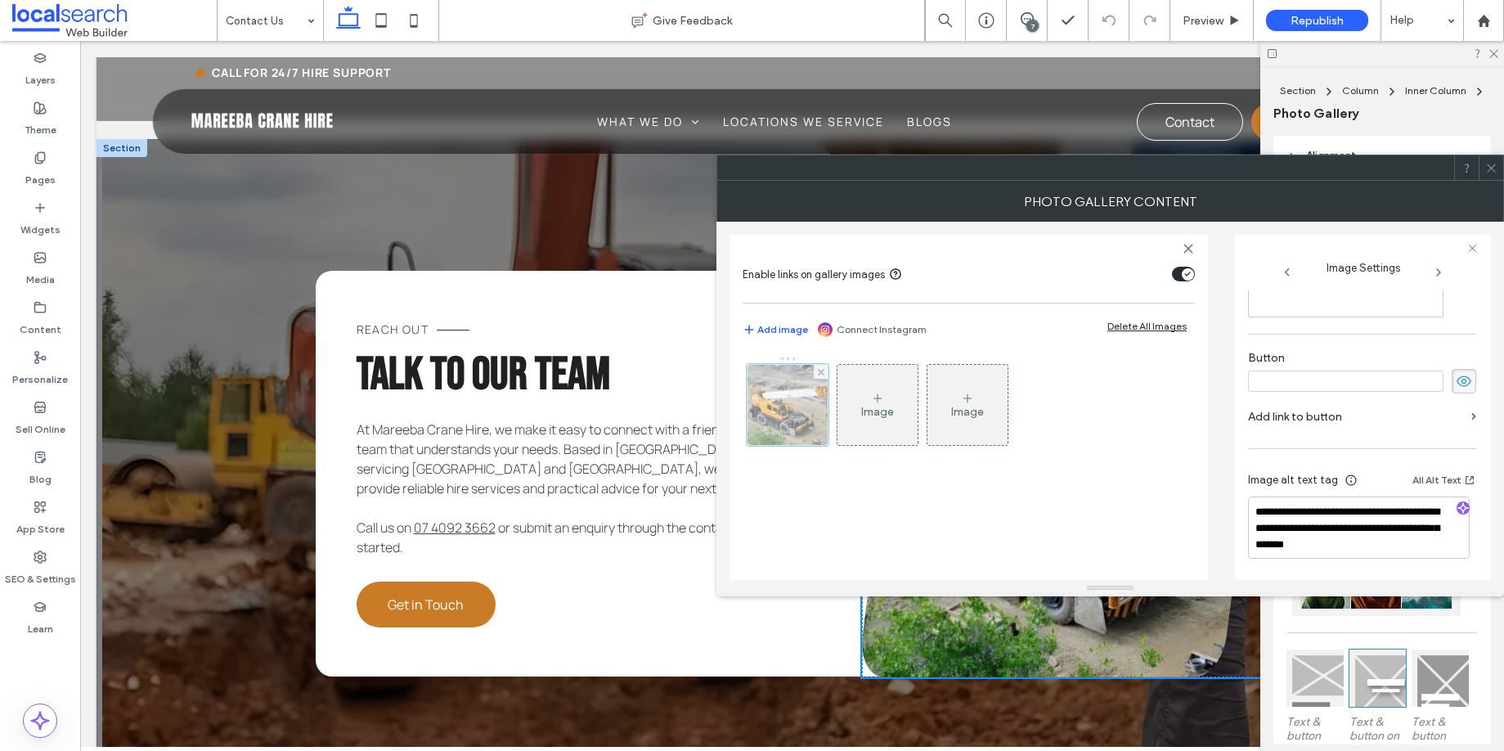
click at [773, 389] on div at bounding box center [788, 405] width 82 height 82
click at [778, 387] on div at bounding box center [788, 405] width 82 height 82
click at [819, 369] on use at bounding box center [820, 371] width 7 height 7
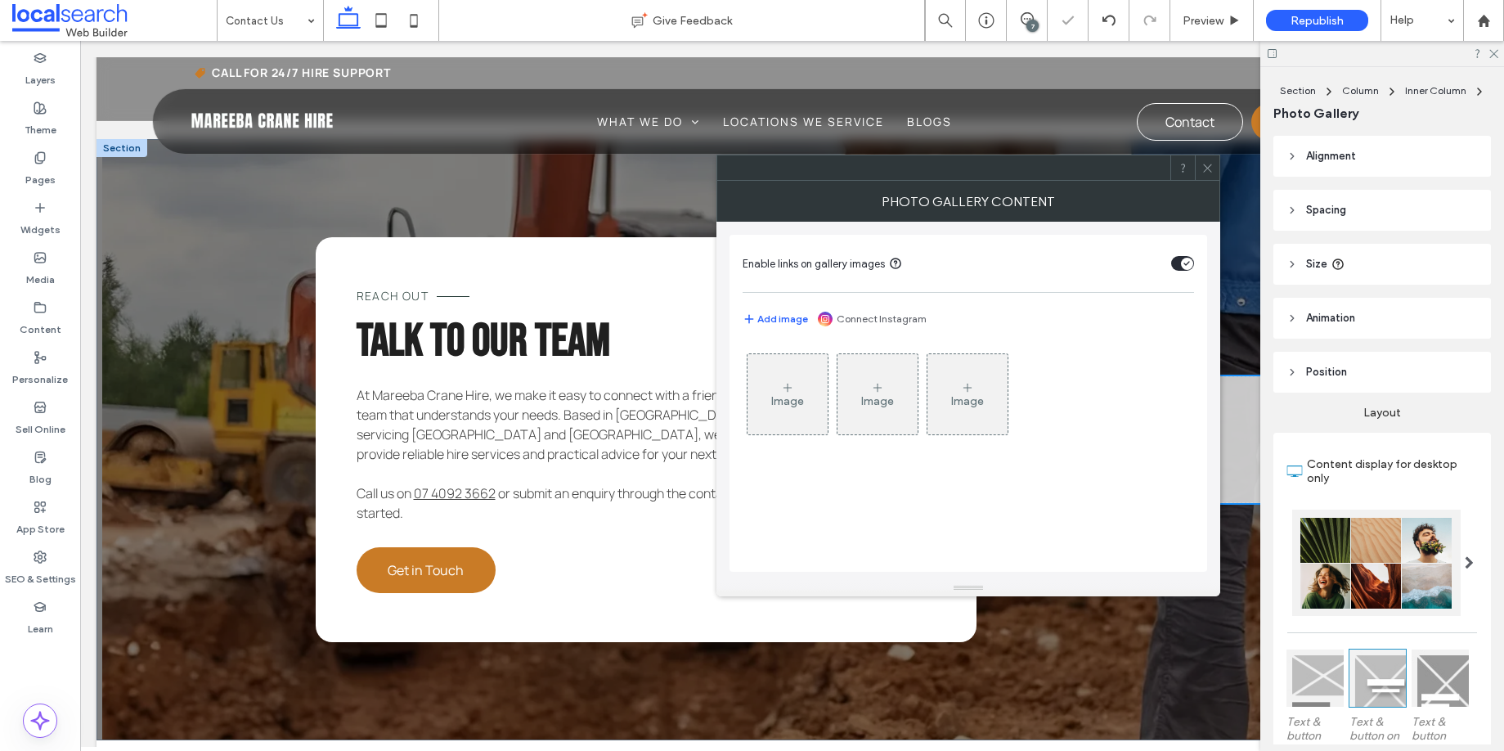
click at [797, 371] on div "Image" at bounding box center [787, 394] width 80 height 77
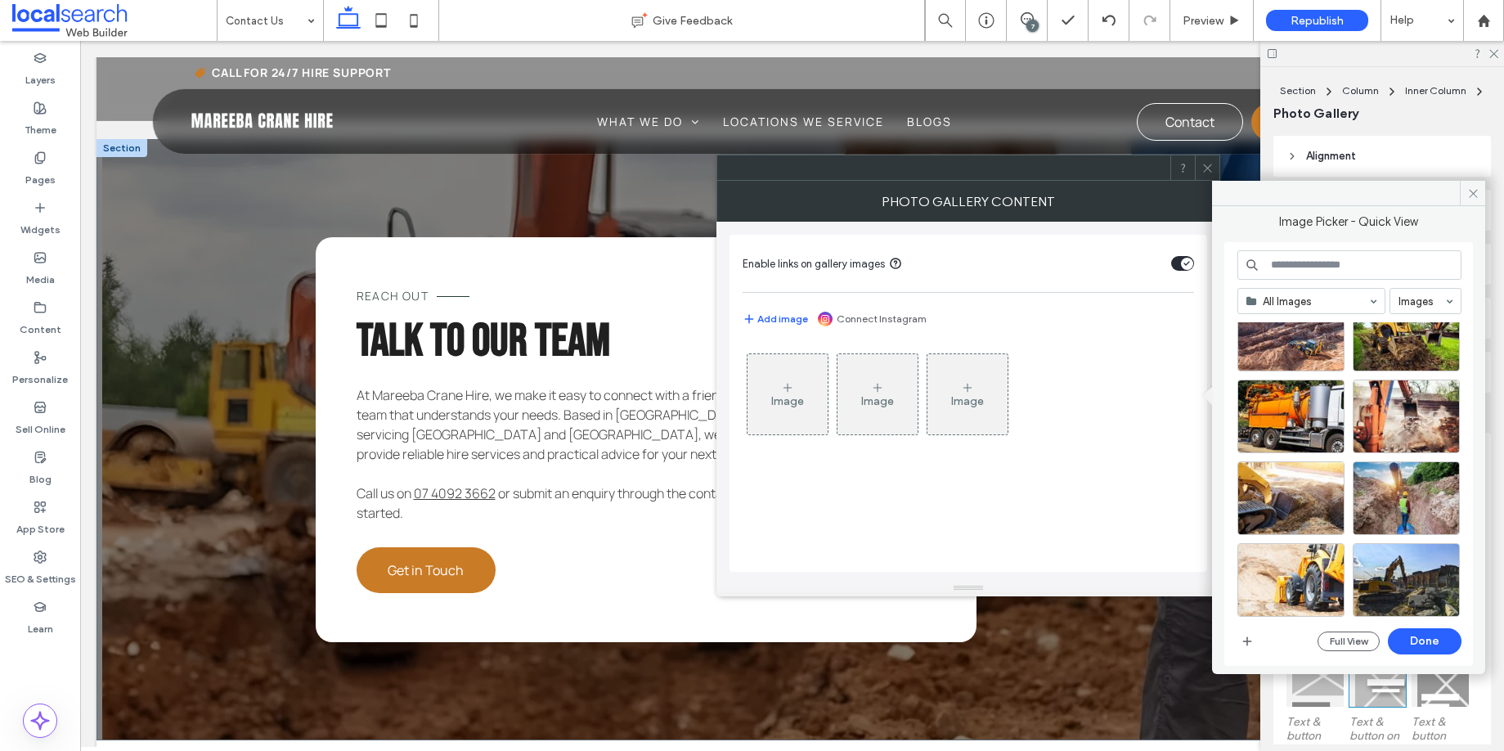
scroll to position [708, 0]
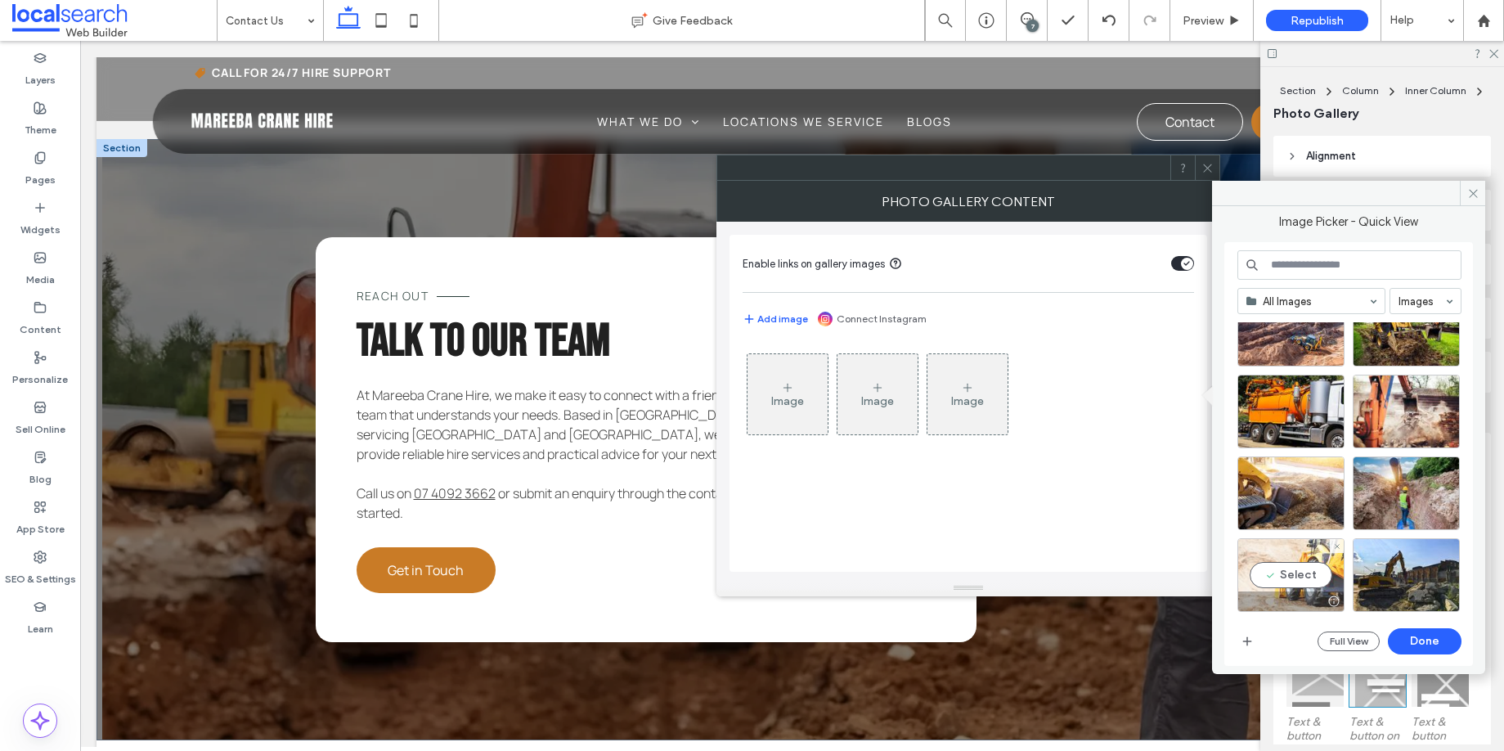
click at [1287, 565] on div "Select" at bounding box center [1290, 575] width 107 height 74
click at [1436, 646] on button "Done" at bounding box center [1425, 641] width 74 height 26
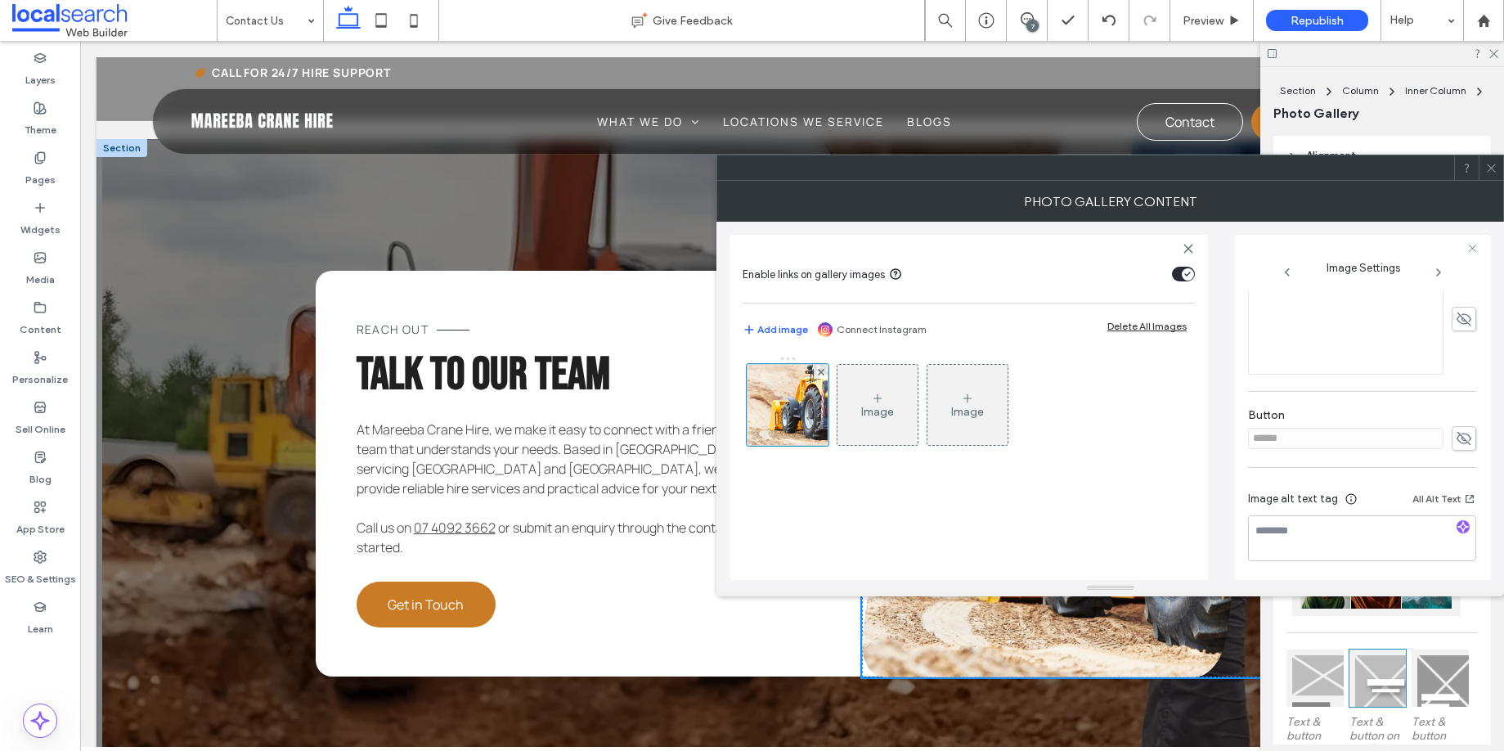
scroll to position [314, 0]
click at [1457, 472] on icon at bounding box center [1464, 469] width 16 height 18
click at [1457, 471] on icon at bounding box center [1464, 469] width 16 height 18
click at [1457, 520] on icon "button" at bounding box center [1462, 523] width 11 height 11
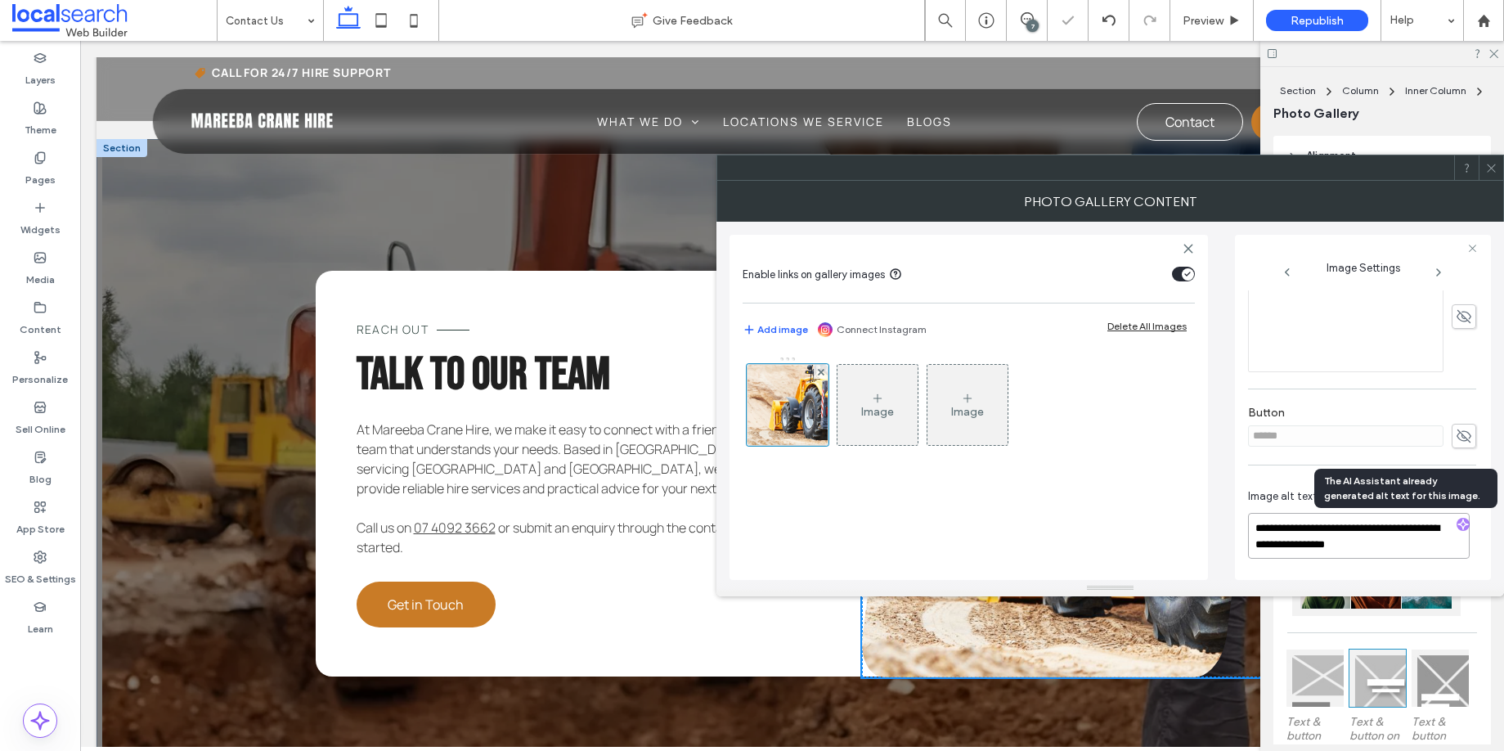
click at [1394, 546] on textarea "**********" at bounding box center [1359, 536] width 222 height 46
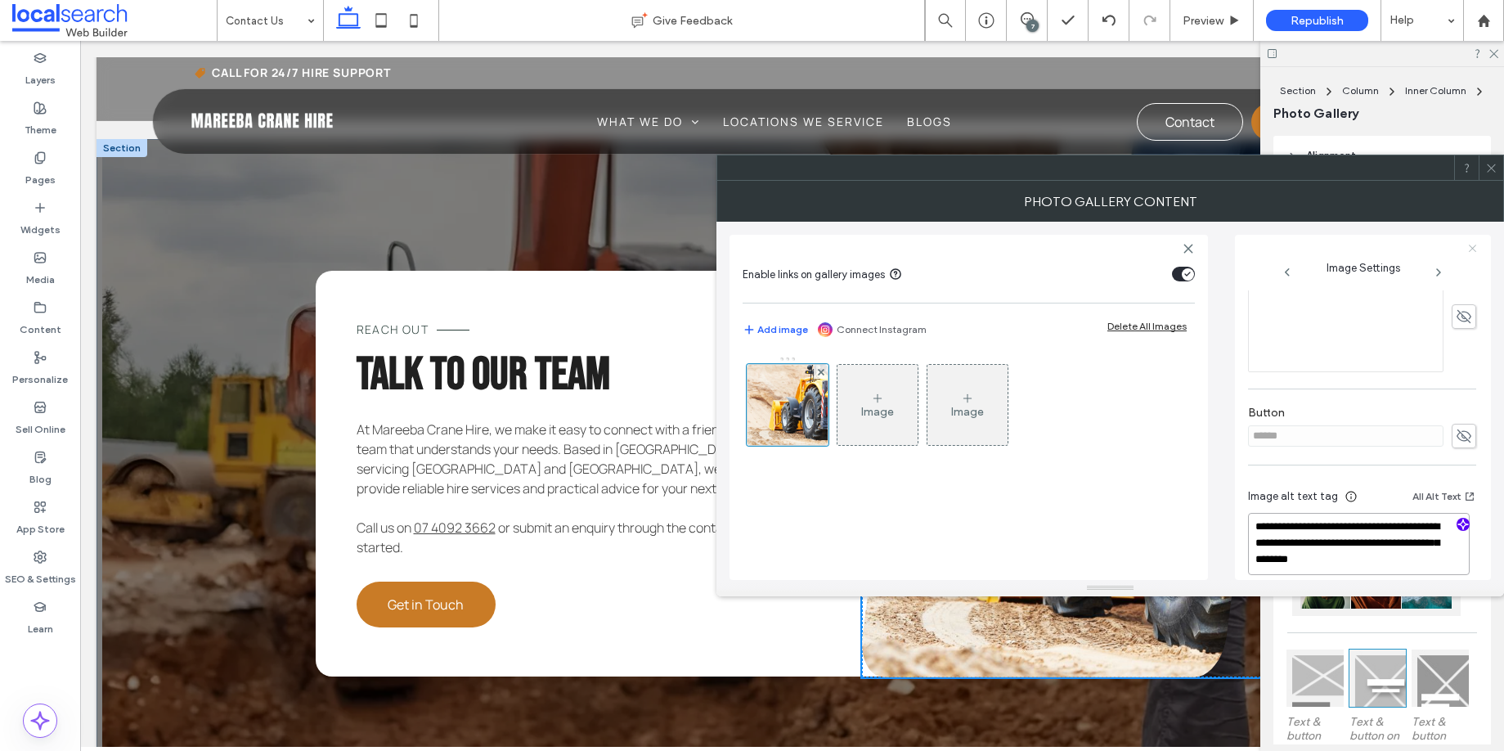
type textarea "**********"
click at [1473, 249] on use at bounding box center [1472, 248] width 7 height 7
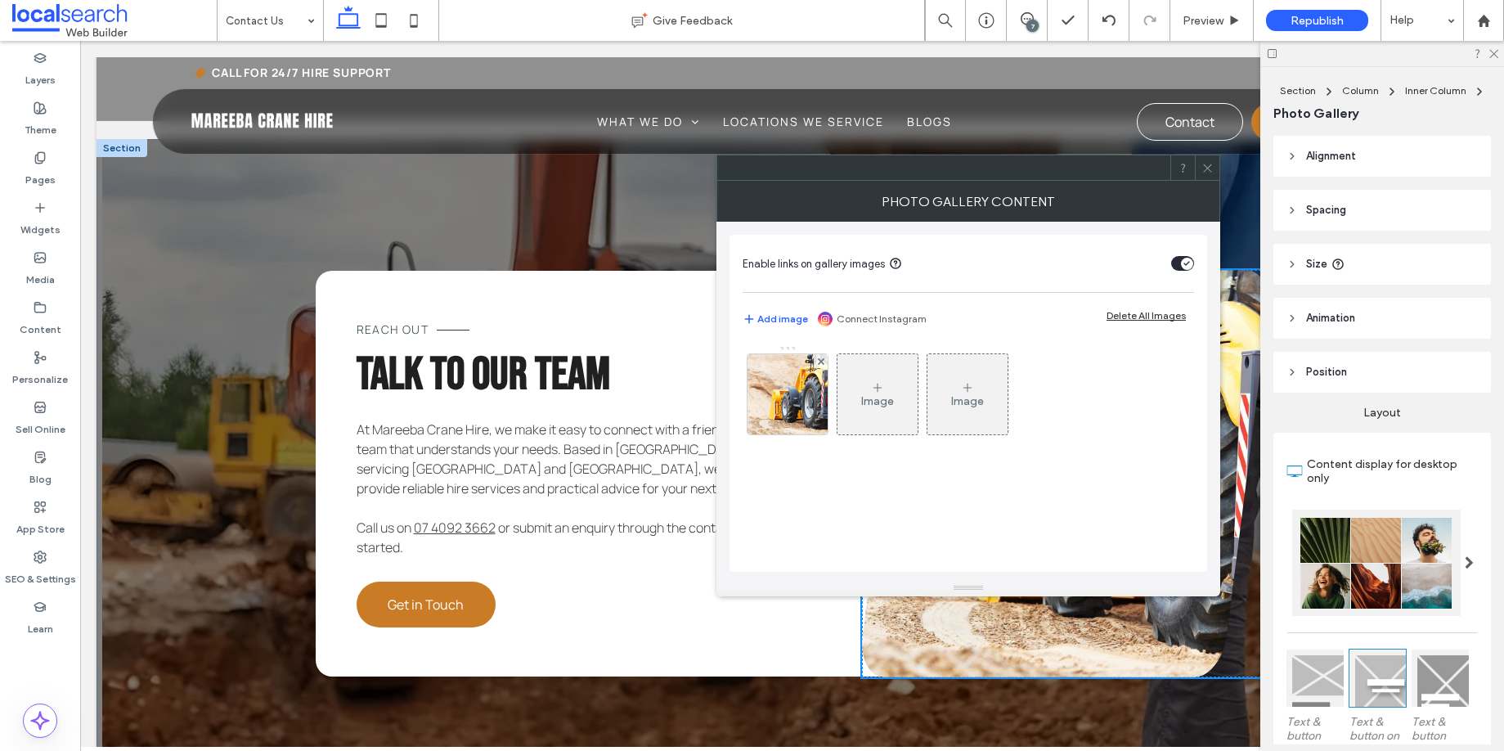
click at [1208, 162] on icon at bounding box center [1207, 168] width 12 height 12
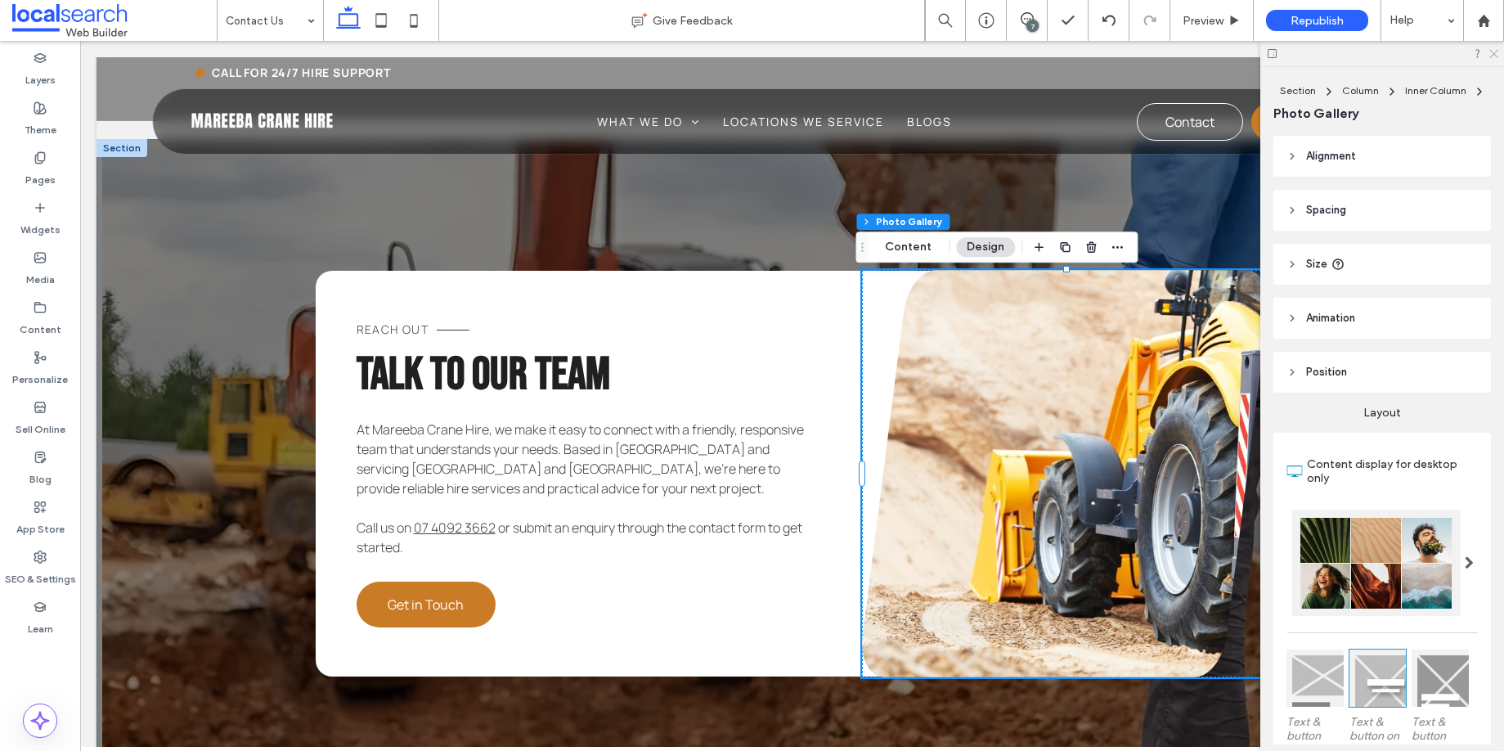
click at [1491, 52] on use at bounding box center [1493, 54] width 9 height 9
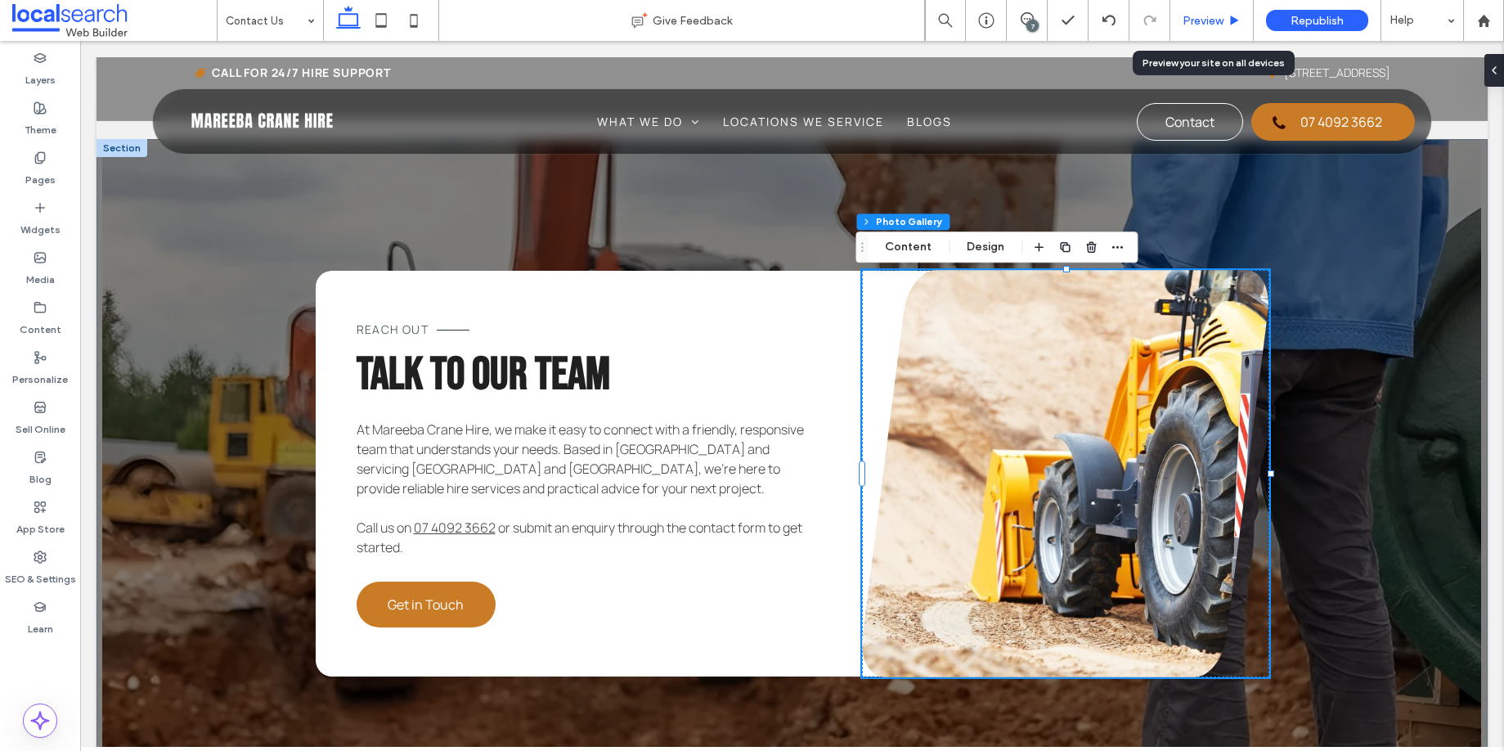
click at [1208, 18] on span "Preview" at bounding box center [1203, 21] width 41 height 14
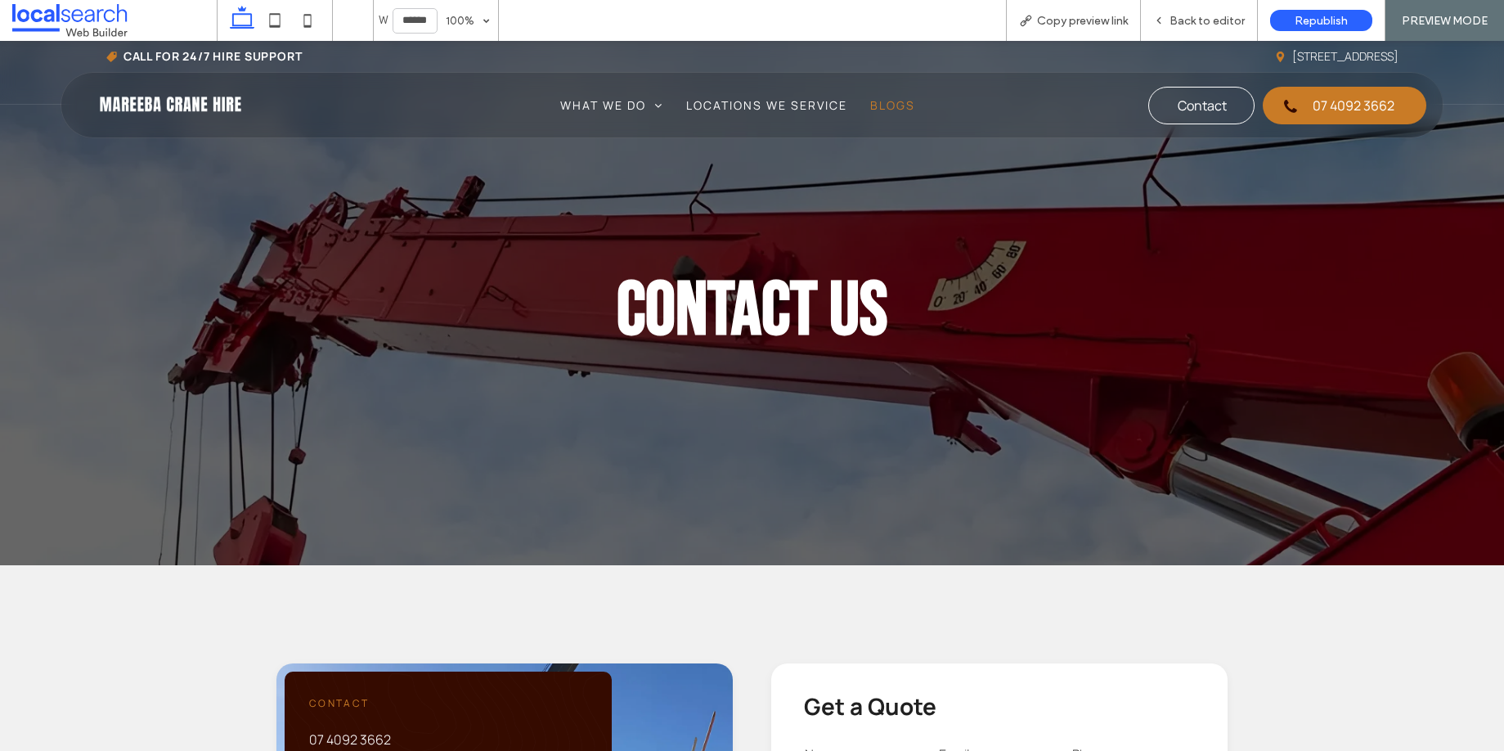
drag, startPoint x: 886, startPoint y: 105, endPoint x: 886, endPoint y: 146, distance: 40.9
click at [886, 105] on span "Blogs" at bounding box center [892, 105] width 45 height 17
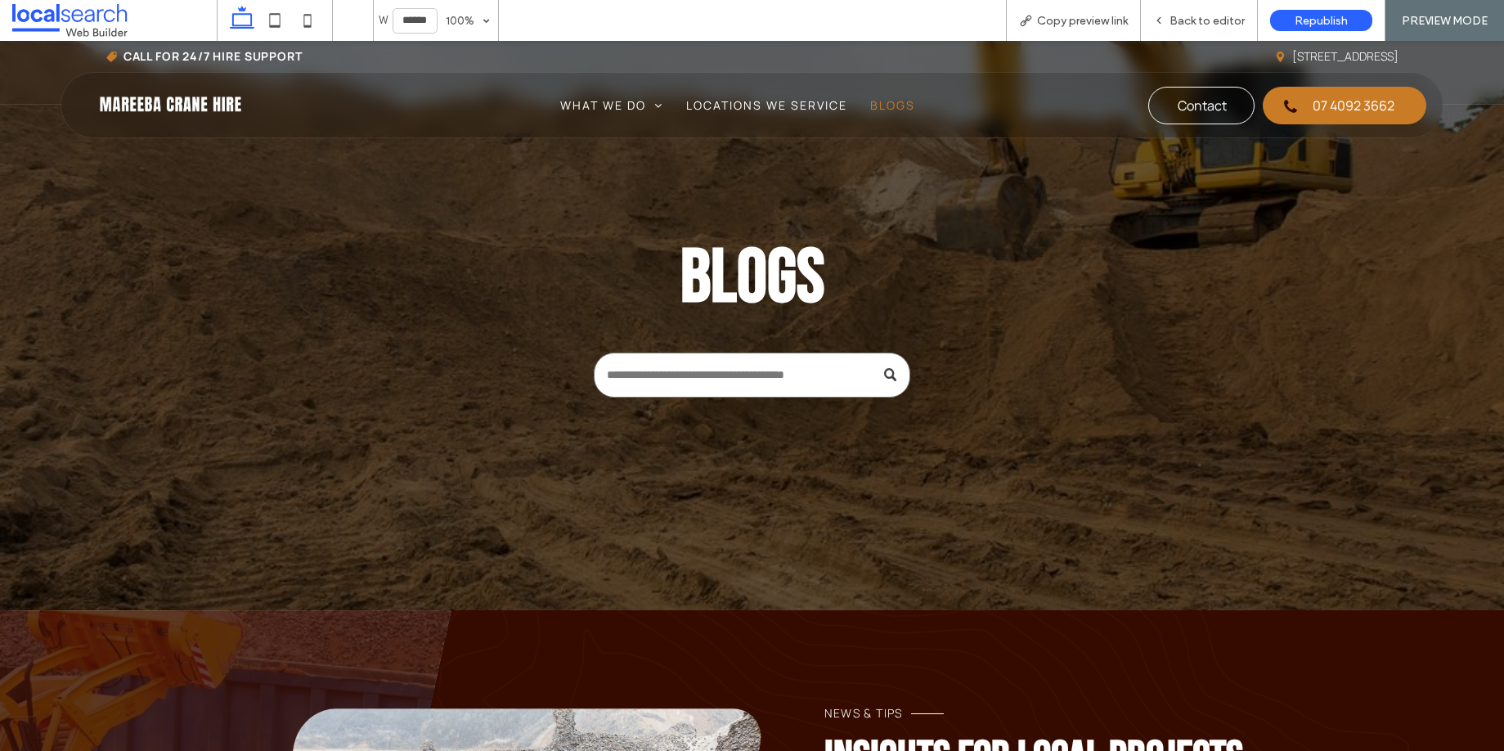
drag, startPoint x: 138, startPoint y: 105, endPoint x: 138, endPoint y: 146, distance: 40.9
click at [138, 105] on img at bounding box center [170, 105] width 153 height 29
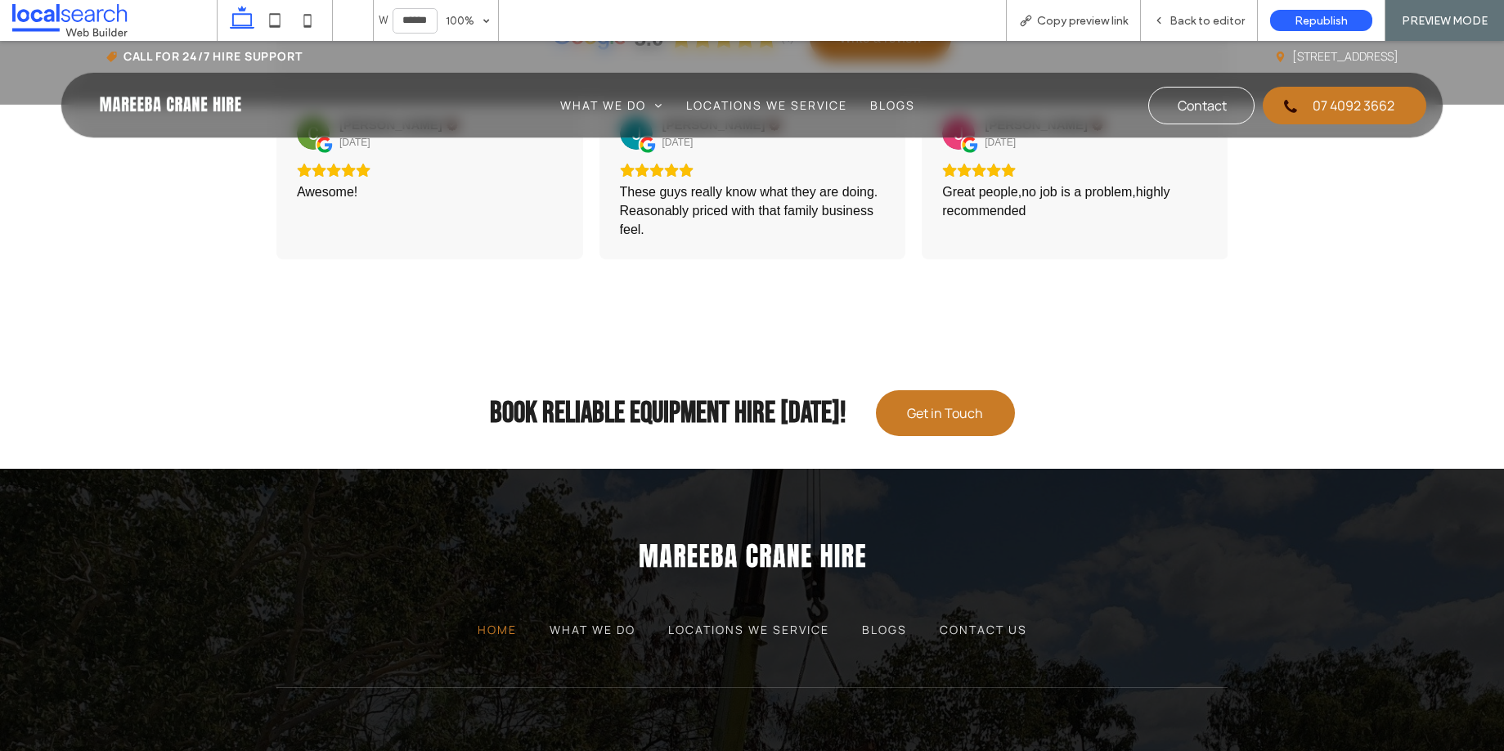
scroll to position [4215, 0]
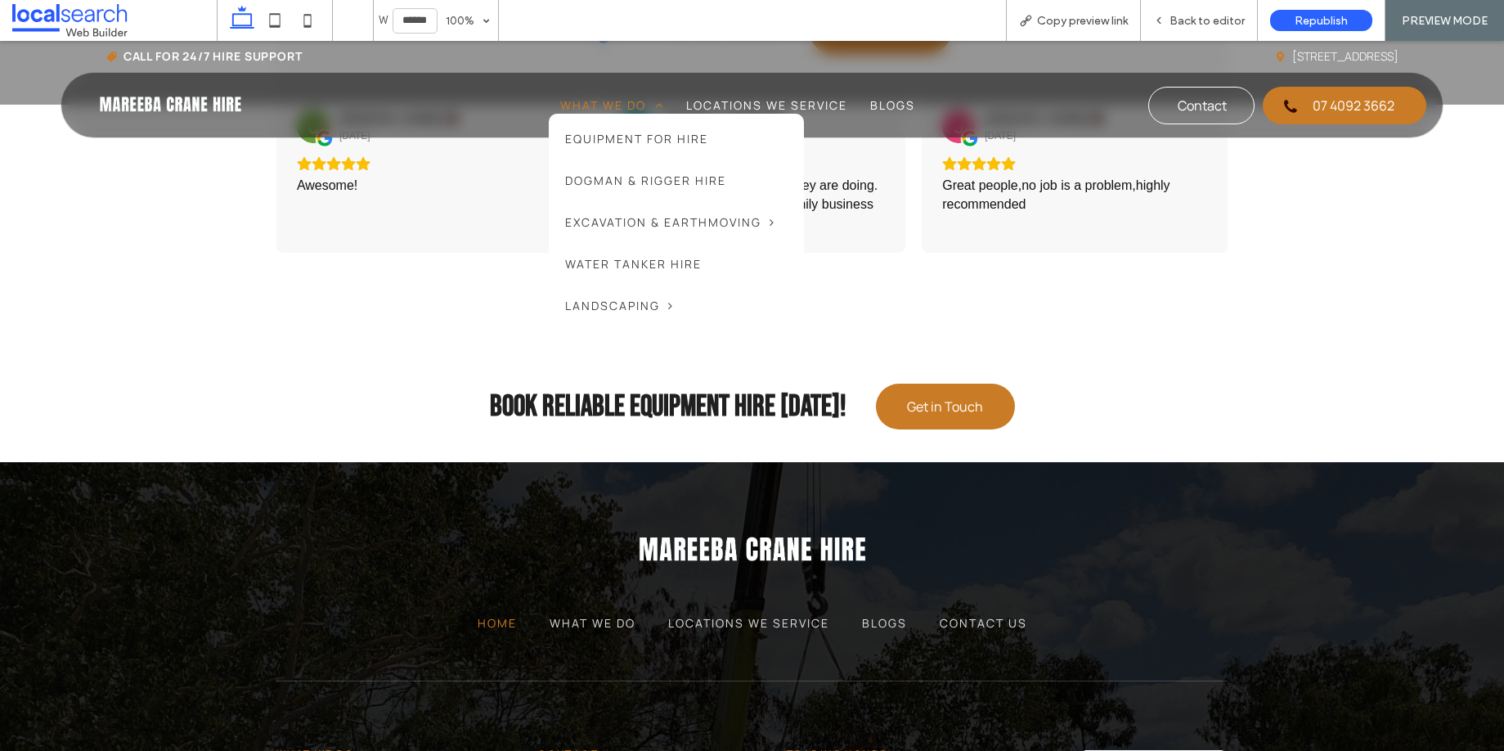
click at [612, 107] on span "What We Do" at bounding box center [611, 105] width 103 height 17
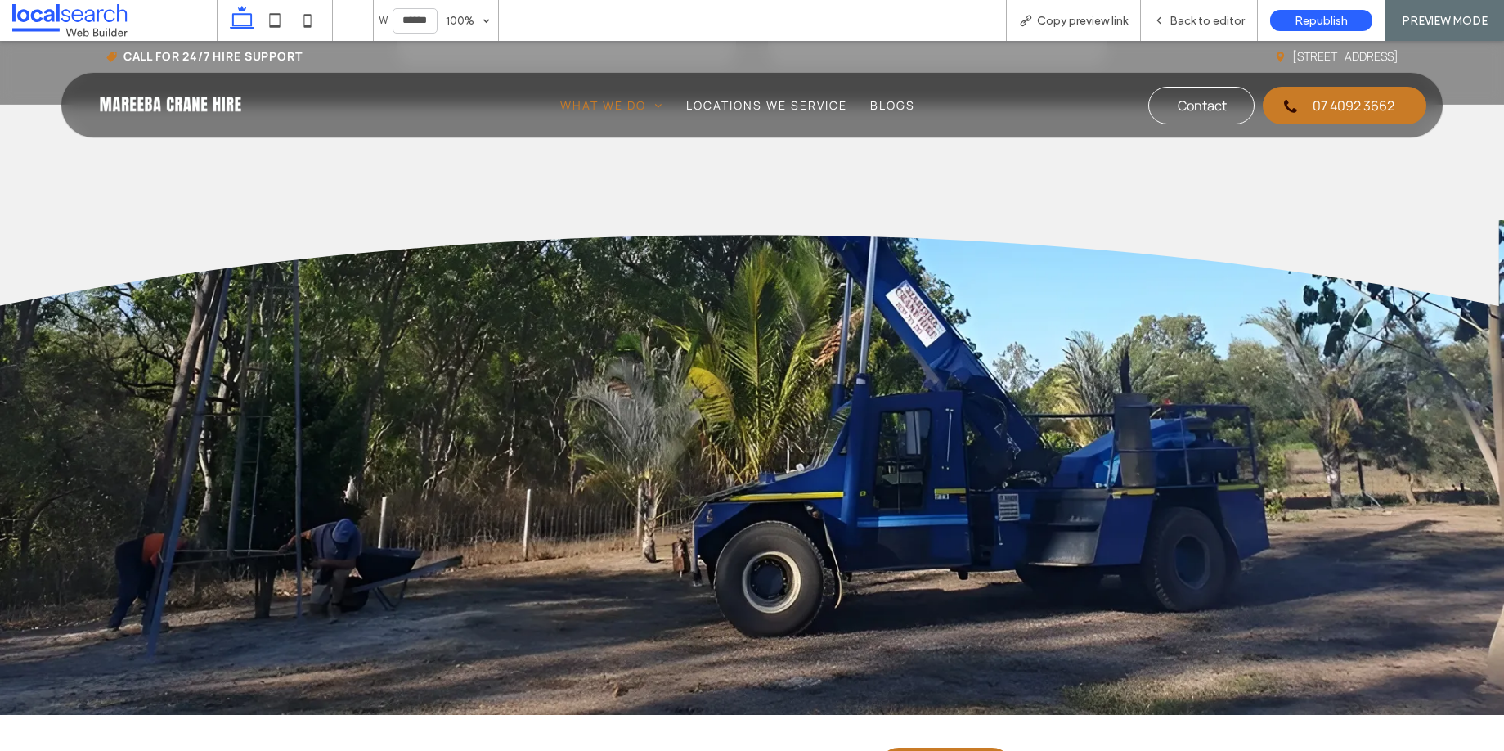
scroll to position [2071, 0]
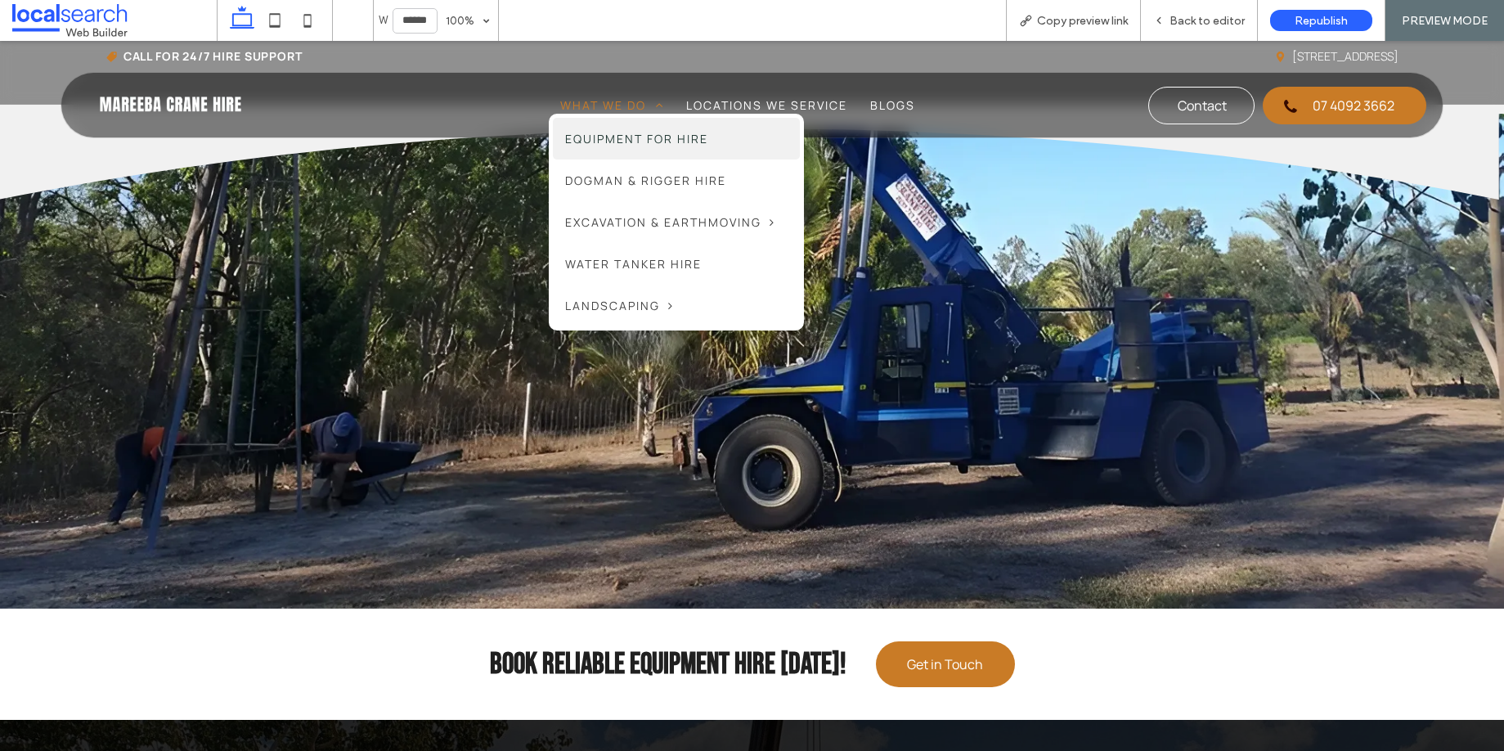
click at [606, 134] on span "Equipment For Hire" at bounding box center [636, 138] width 143 height 17
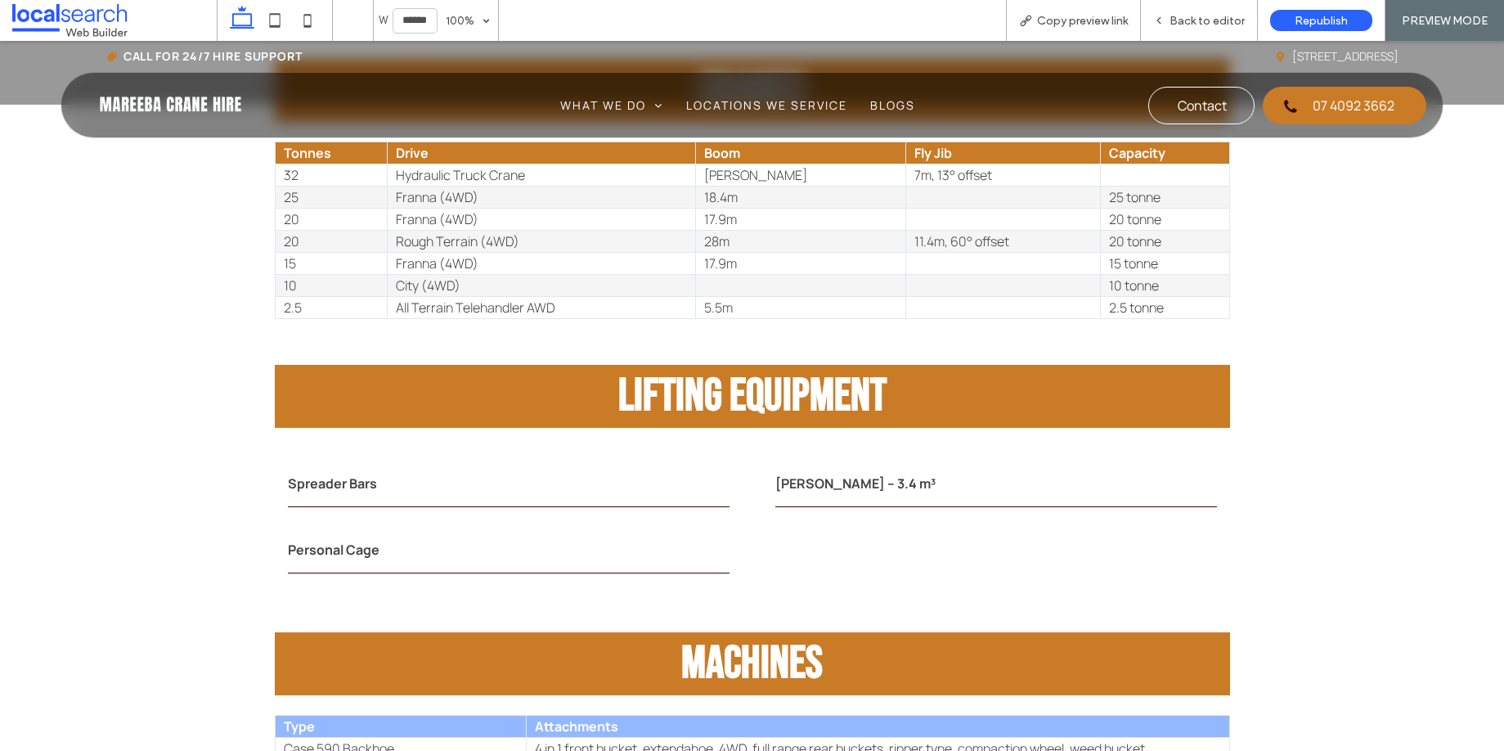
scroll to position [3138, 0]
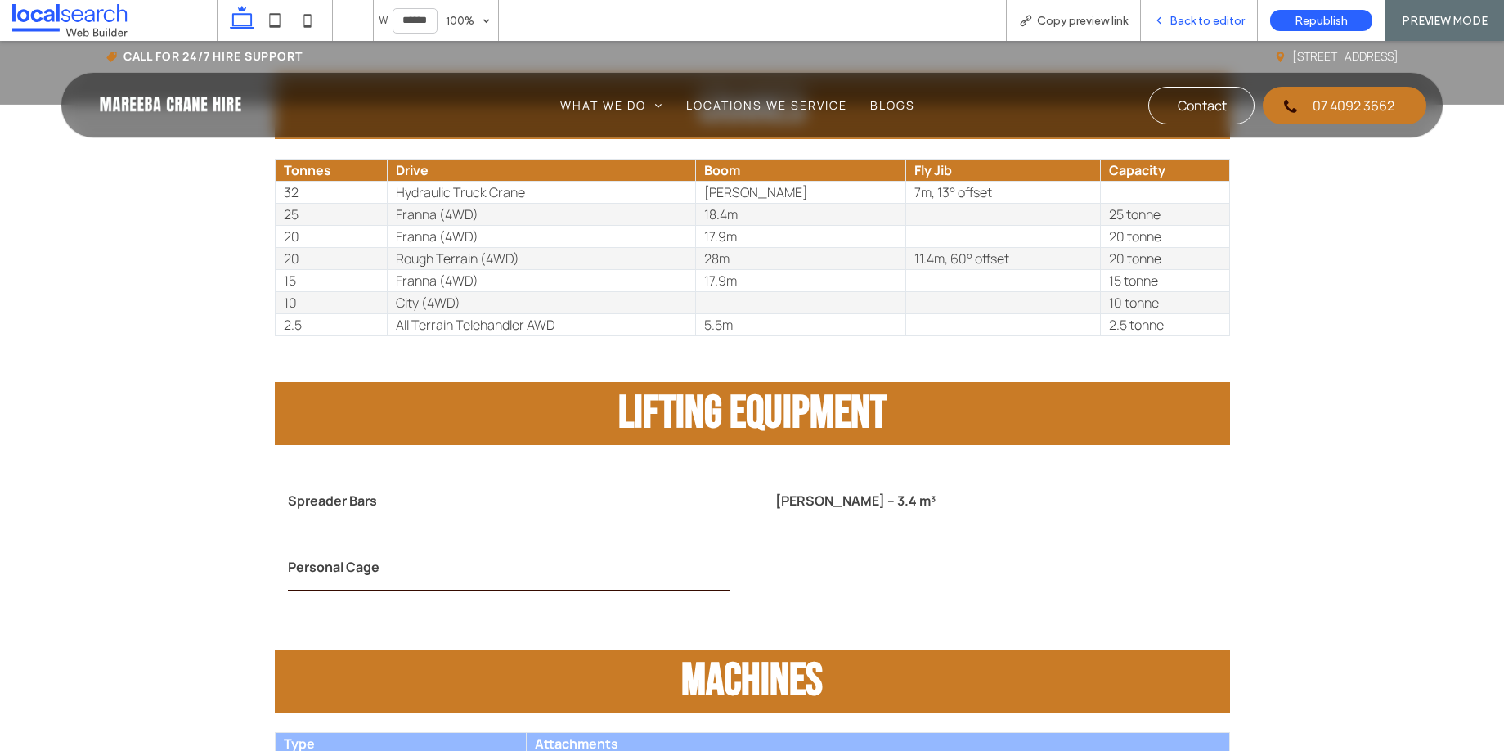
click at [1174, 20] on span "Back to editor" at bounding box center [1206, 21] width 75 height 14
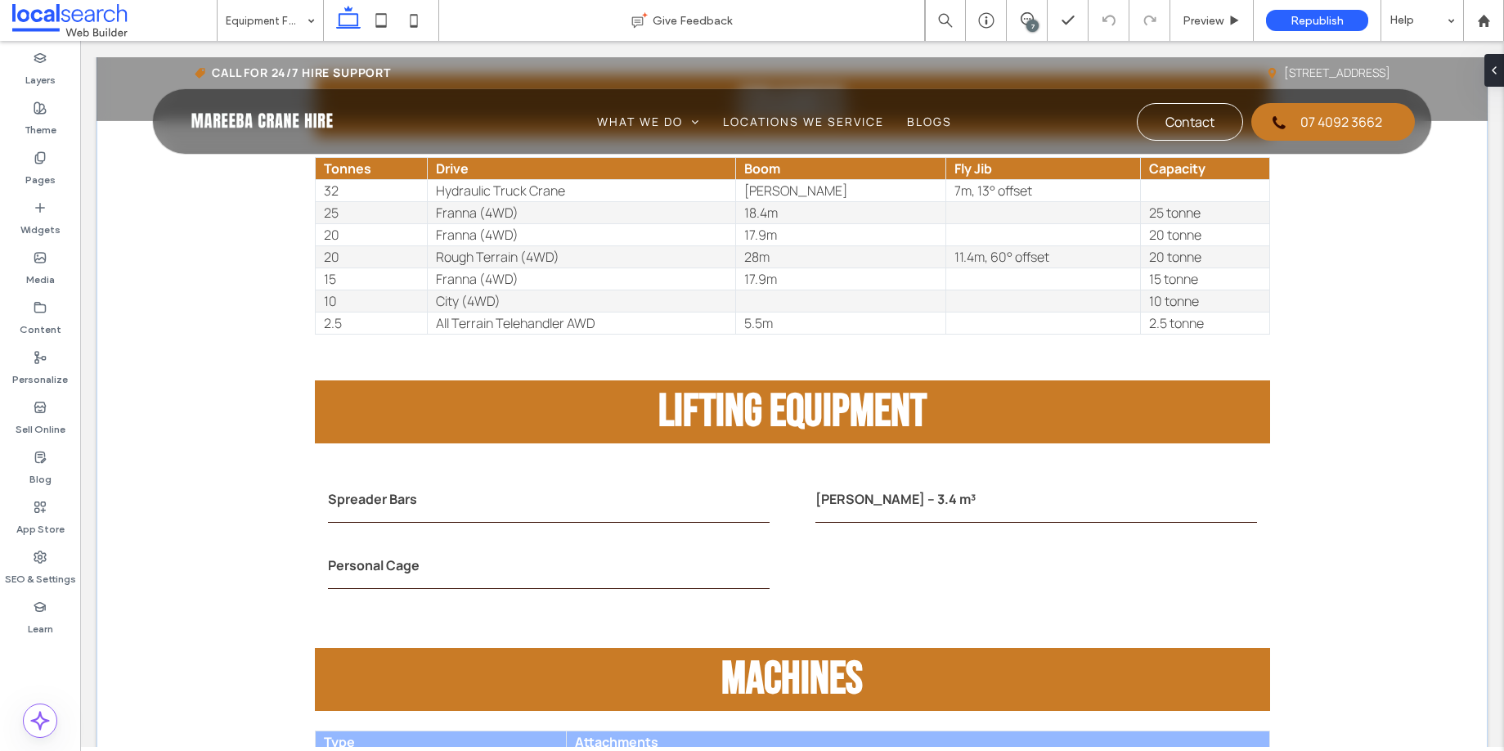
scroll to position [3170, 0]
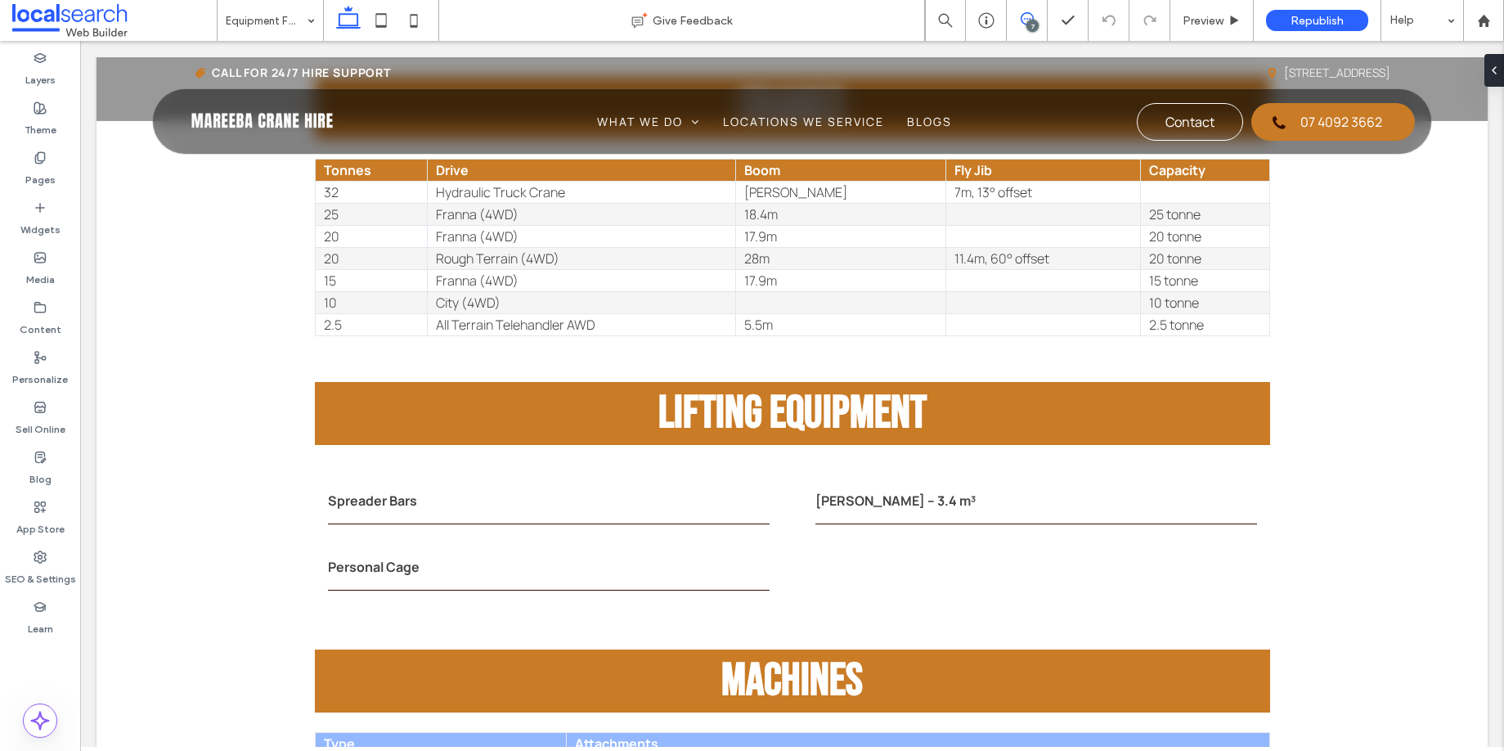
click at [1026, 20] on icon at bounding box center [1027, 18] width 13 height 13
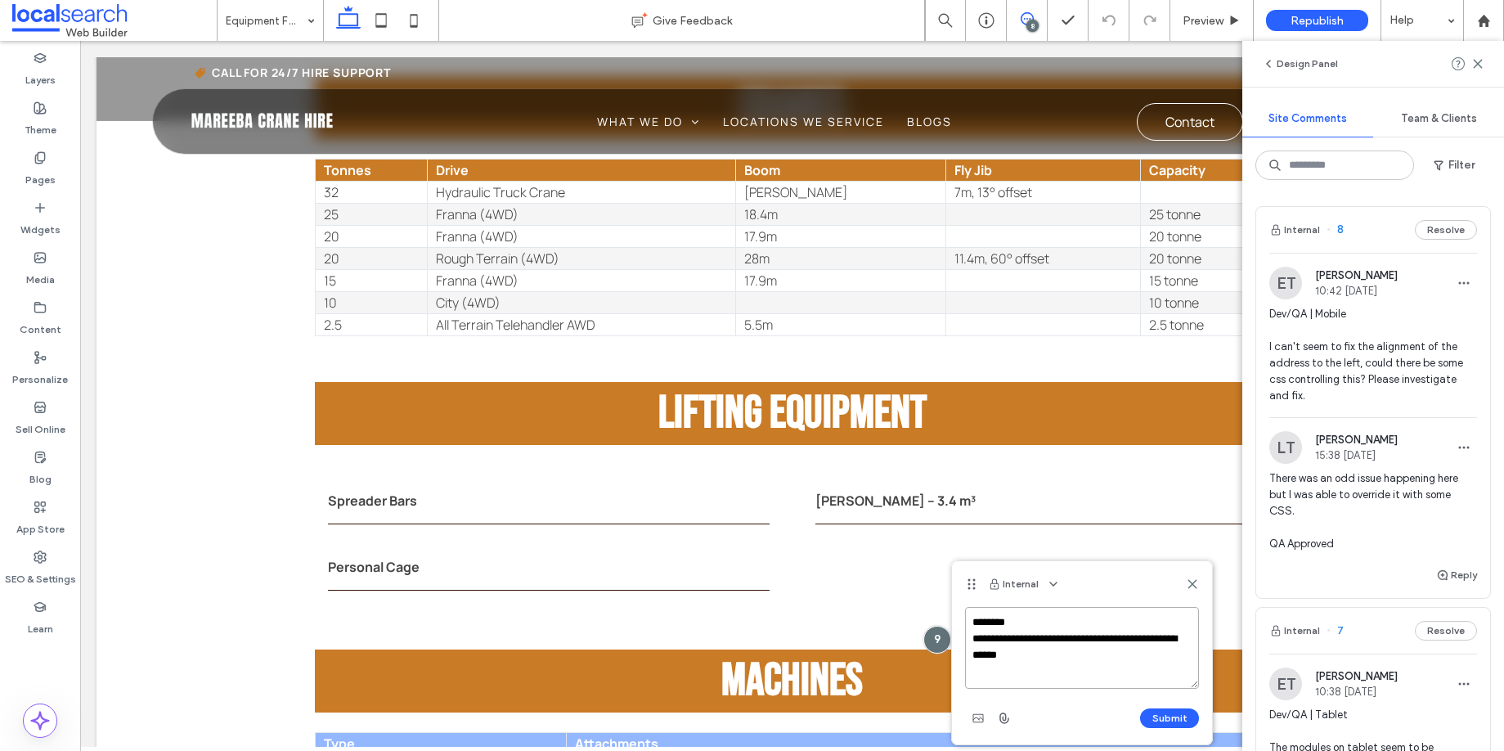
paste textarea "**********"
type textarea "**********"
click at [1174, 715] on button "Submit" at bounding box center [1169, 718] width 59 height 20
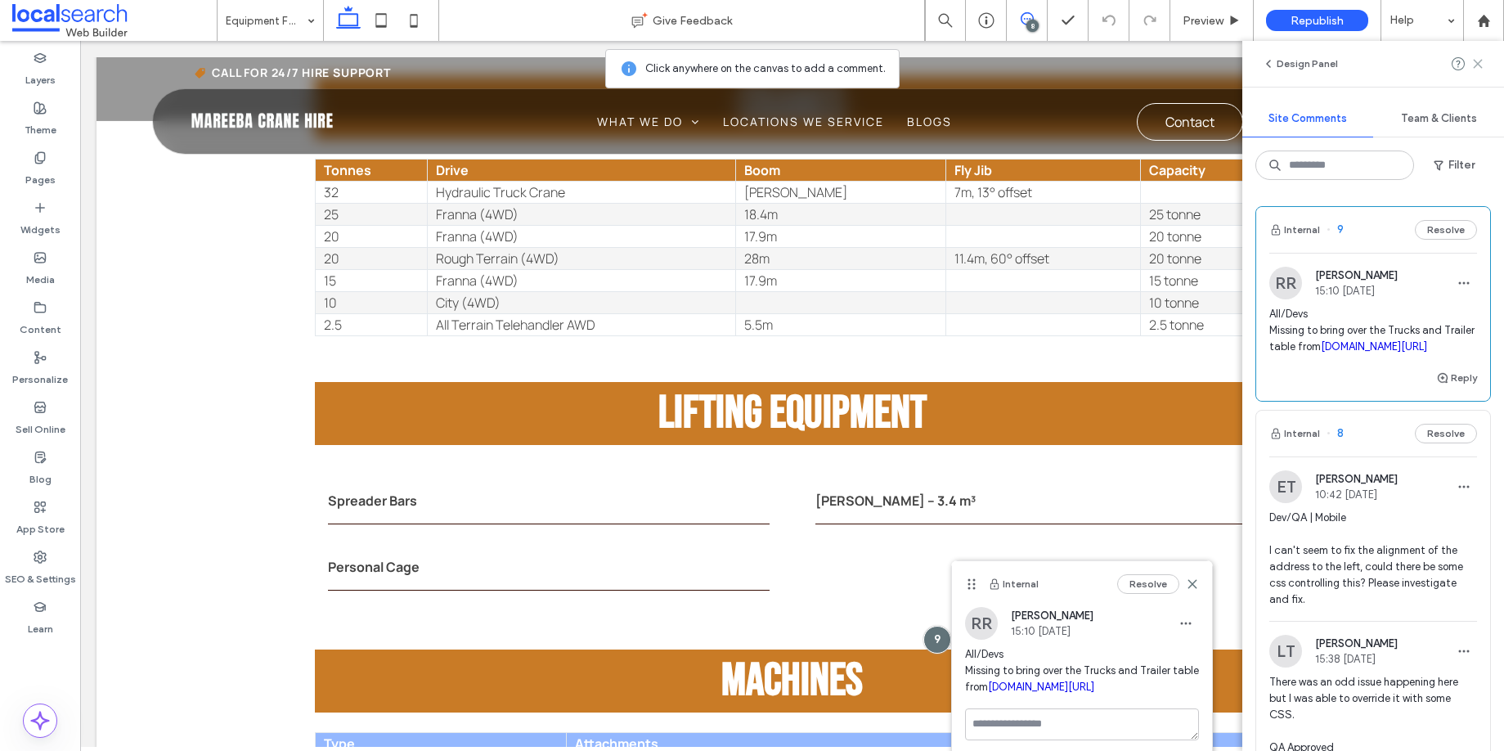
click at [1476, 61] on icon at bounding box center [1477, 63] width 13 height 13
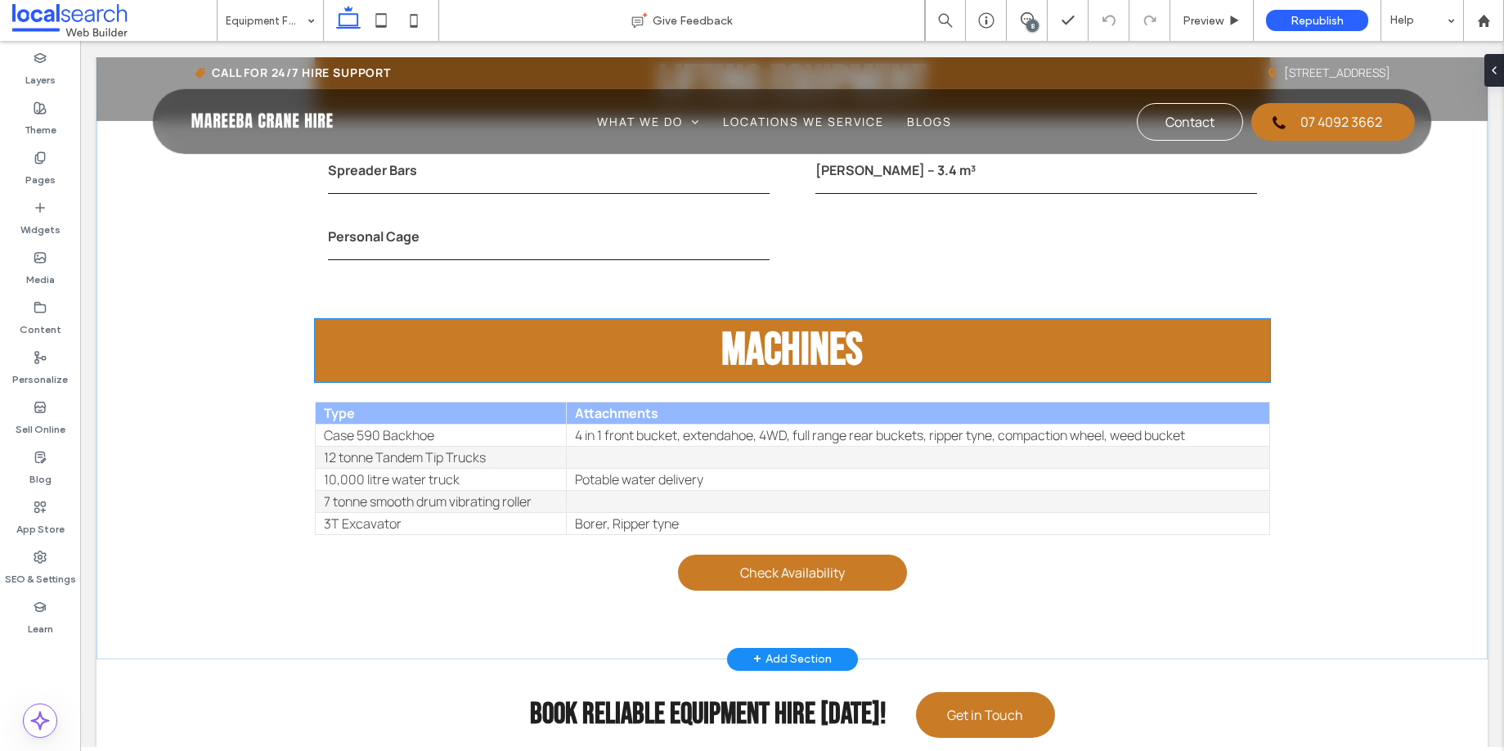
scroll to position [3680, 0]
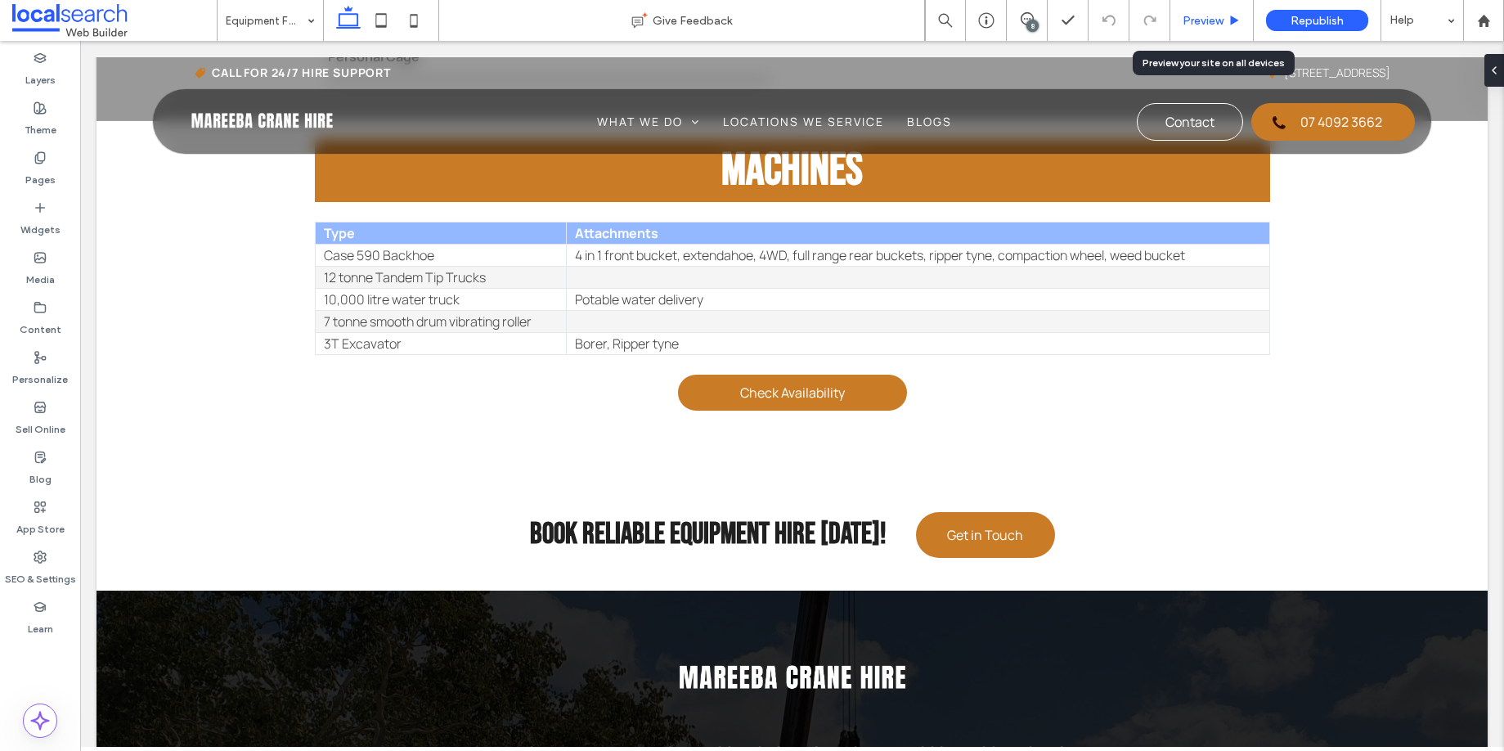
click at [1210, 20] on span "Preview" at bounding box center [1203, 21] width 41 height 14
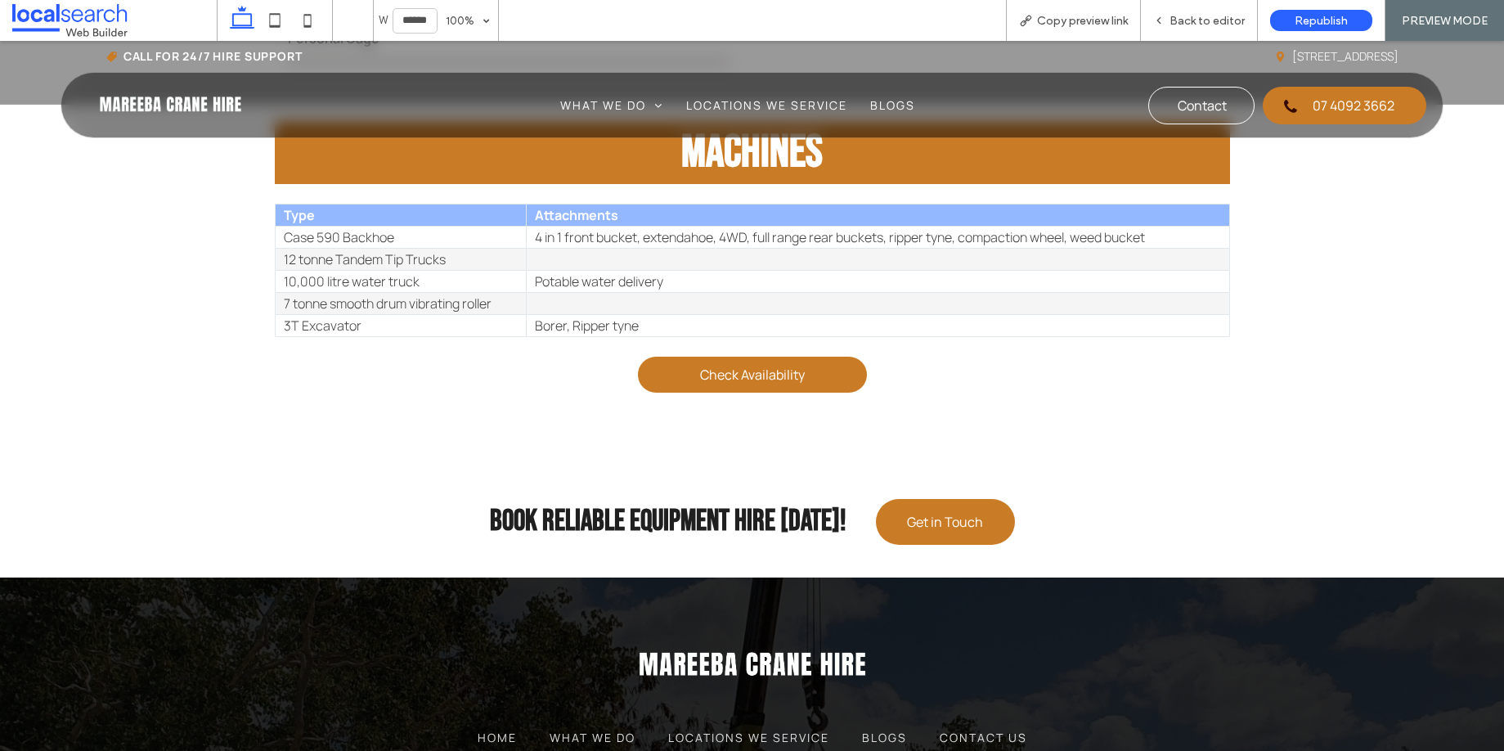
scroll to position [3648, 0]
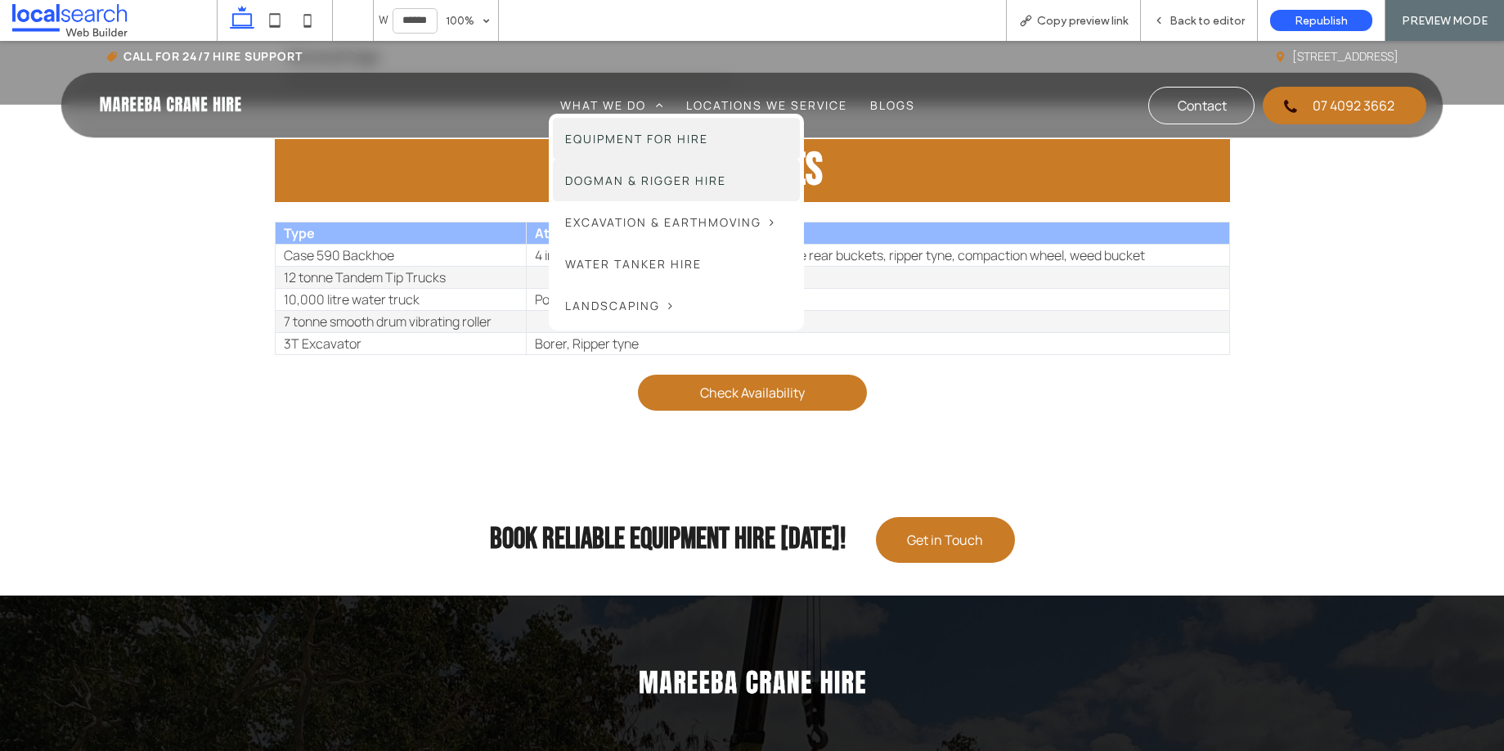
click at [615, 178] on span "Dogman & Rigger Hire" at bounding box center [645, 180] width 161 height 17
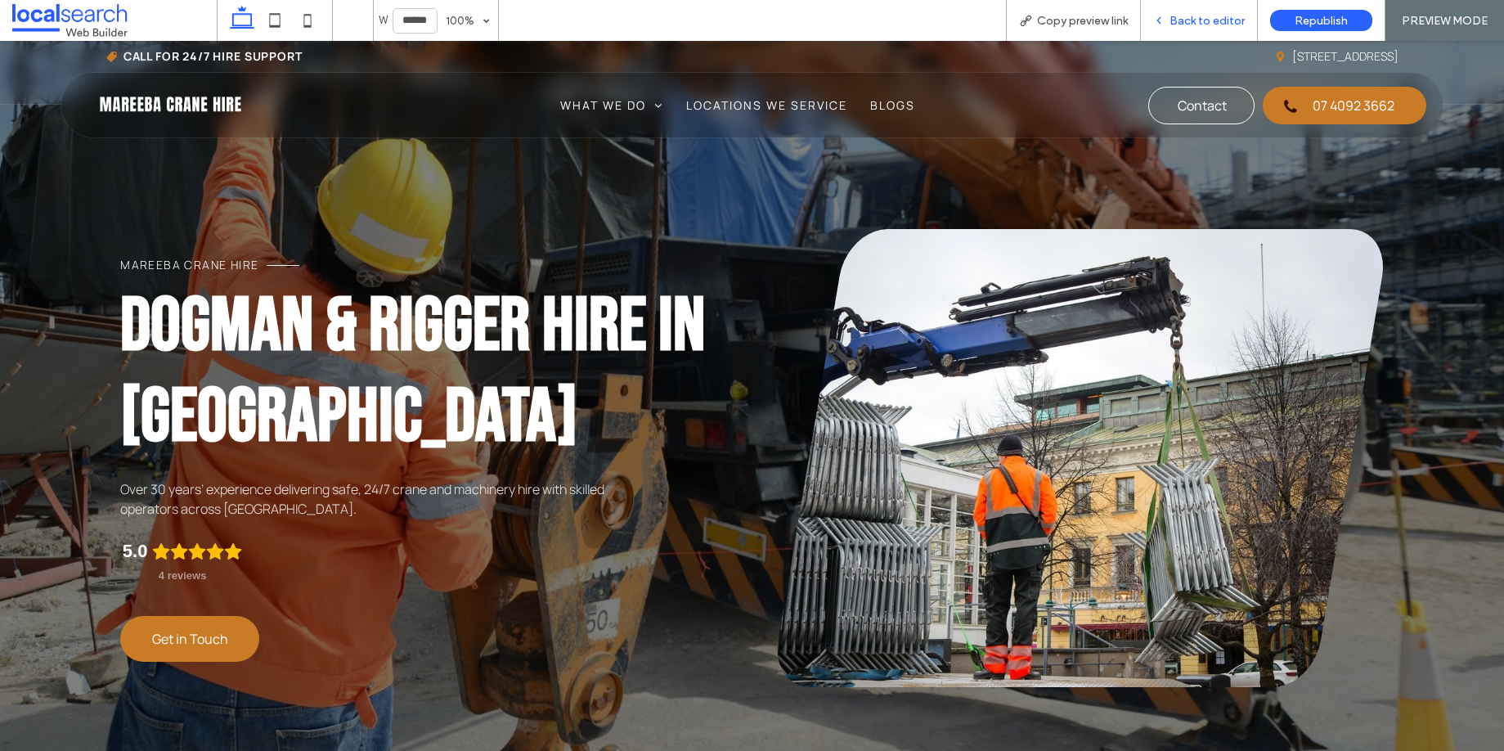
click at [1210, 14] on span "Back to editor" at bounding box center [1206, 21] width 75 height 14
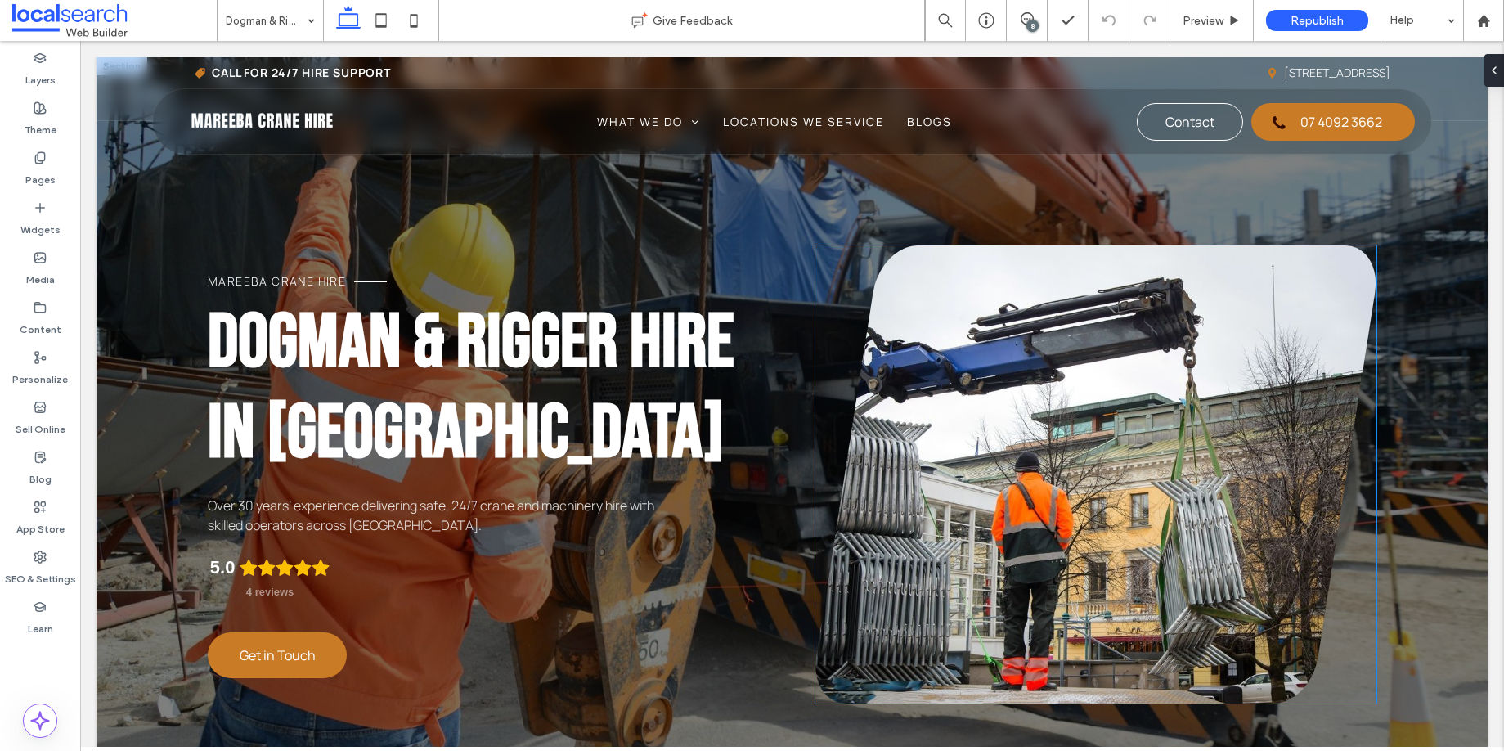
click at [1035, 347] on link at bounding box center [1095, 474] width 561 height 458
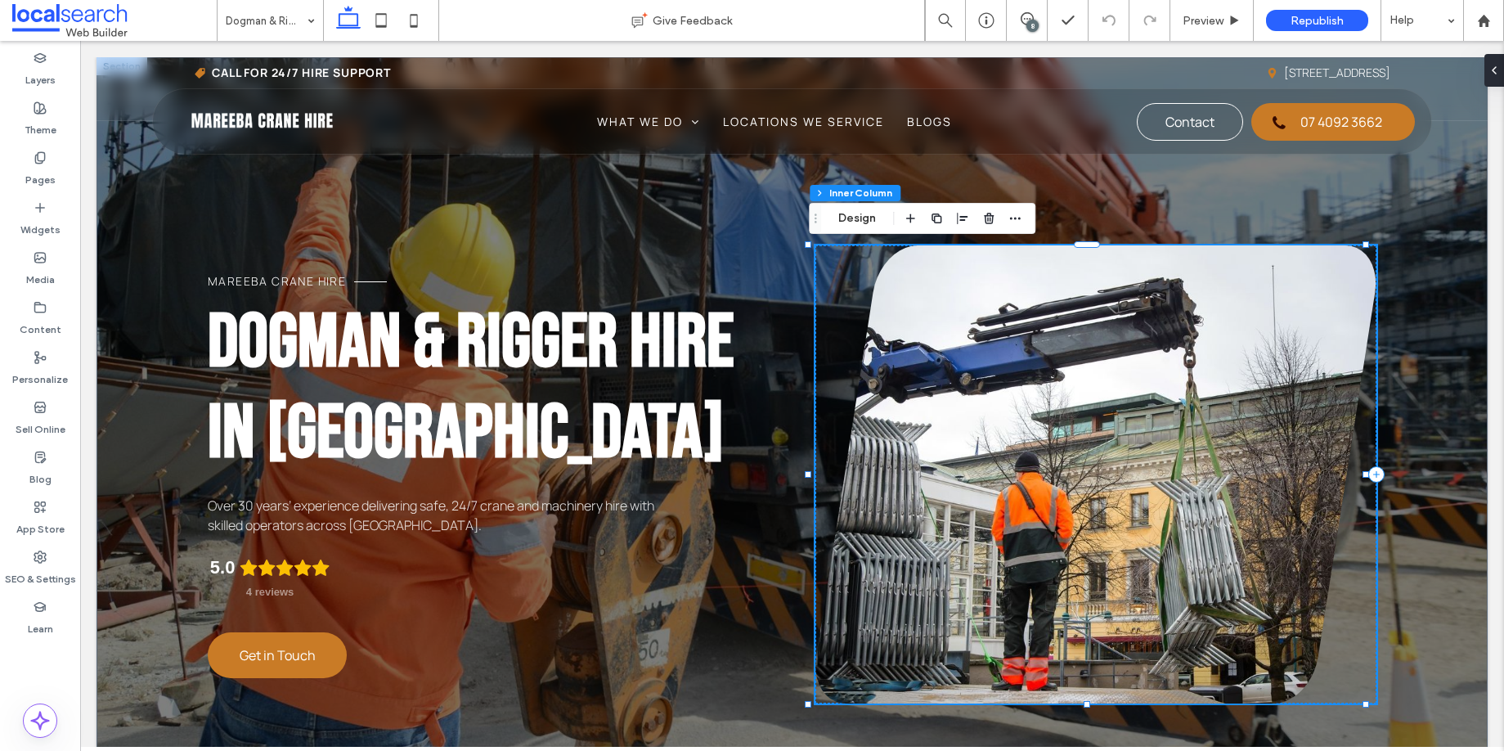
click at [1034, 347] on link at bounding box center [1095, 474] width 561 height 458
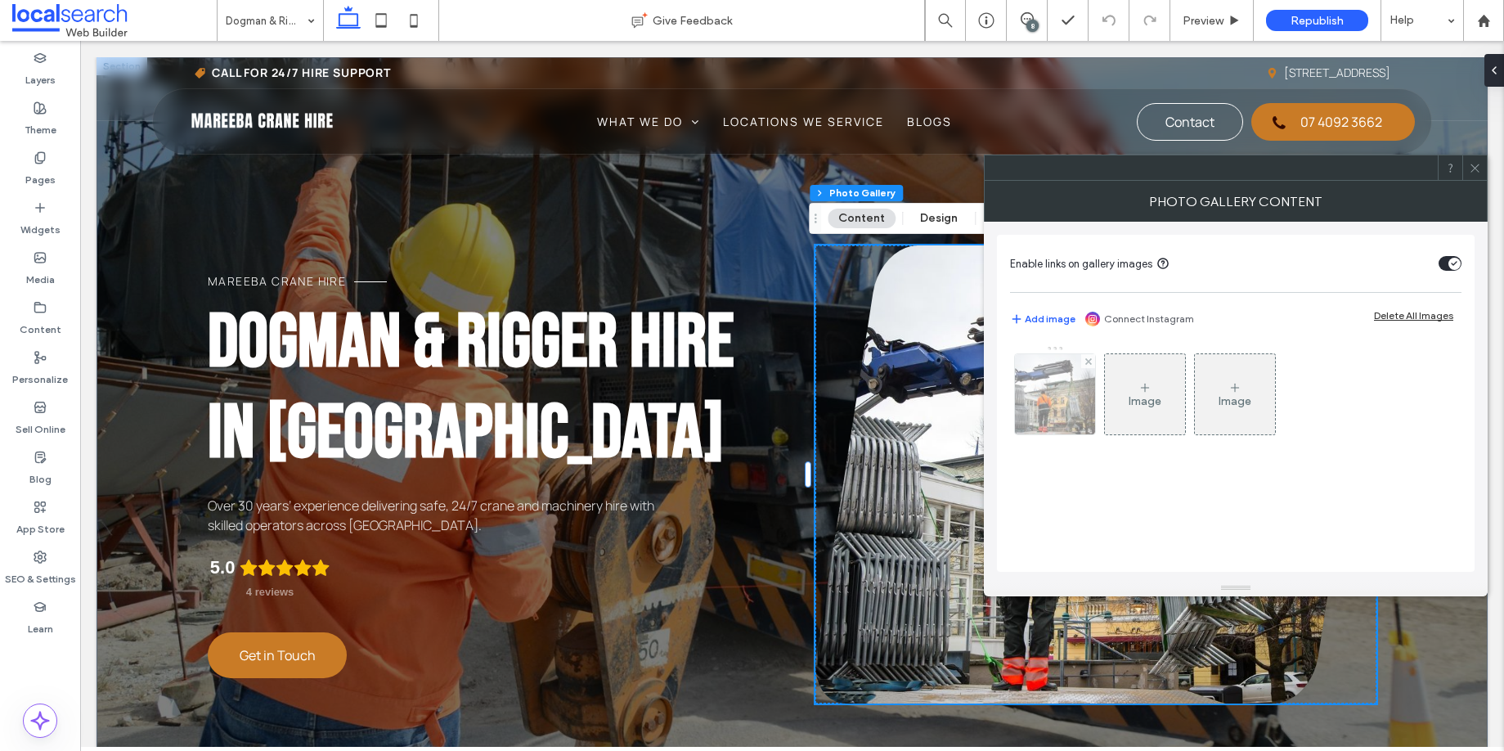
click at [1074, 400] on img at bounding box center [1054, 394] width 103 height 80
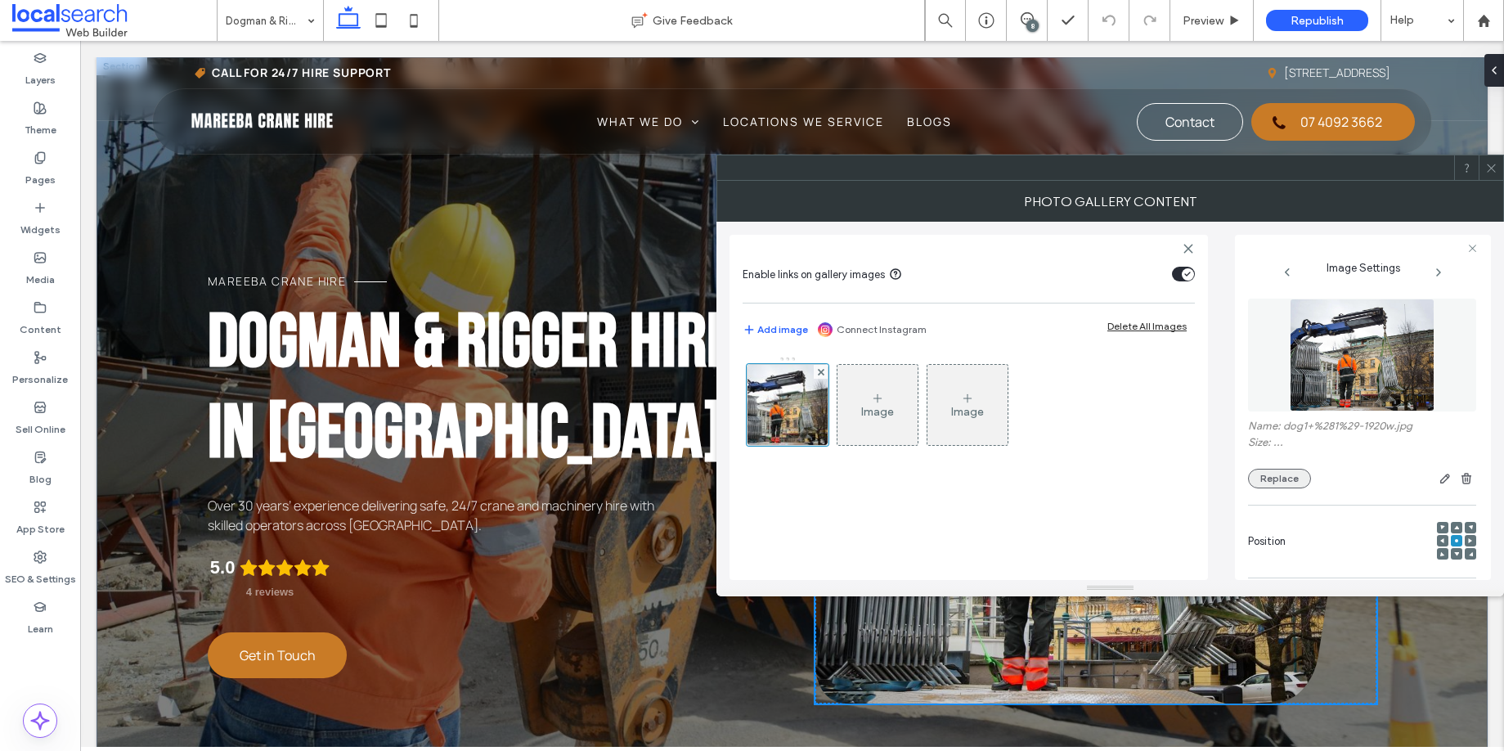
click at [1302, 478] on button "Replace" at bounding box center [1279, 479] width 63 height 20
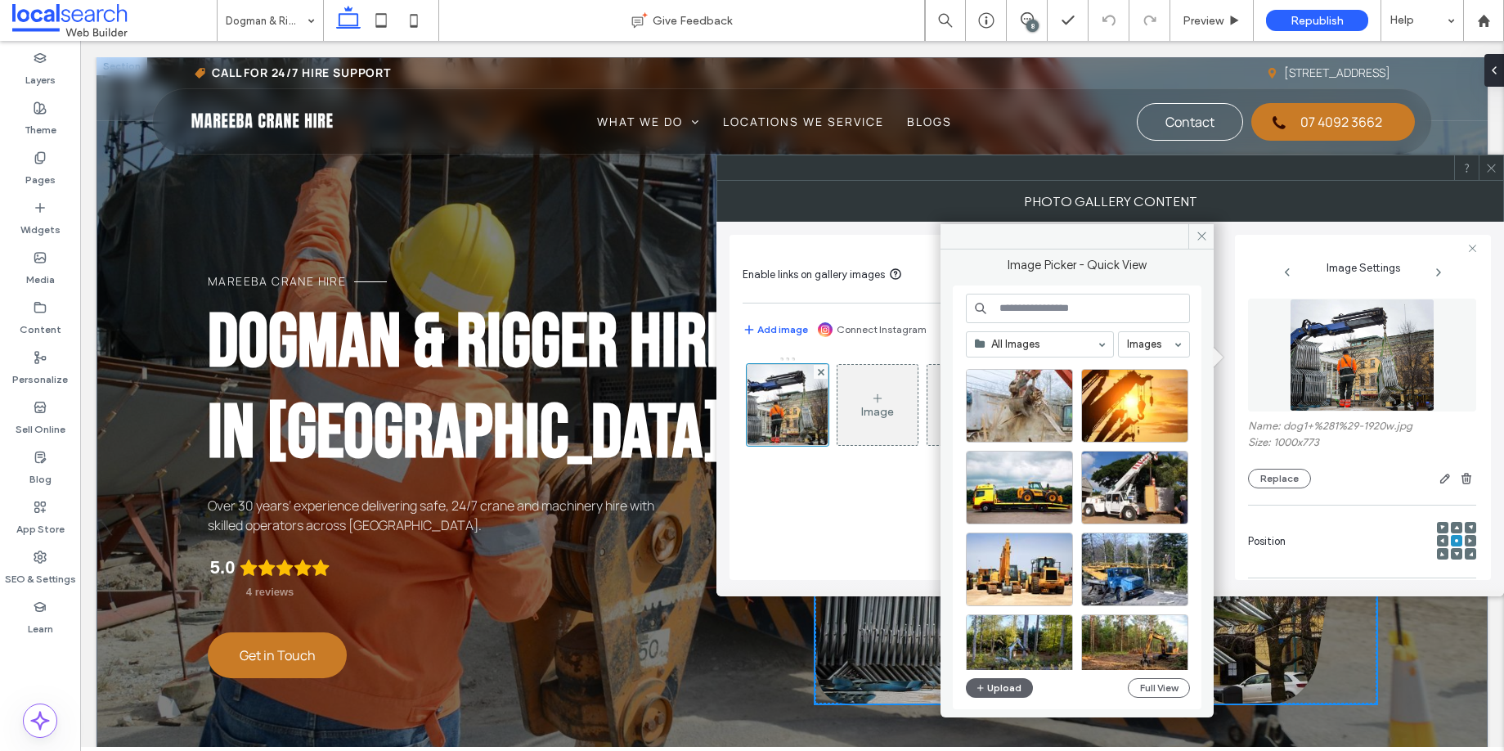
scroll to position [1486, 0]
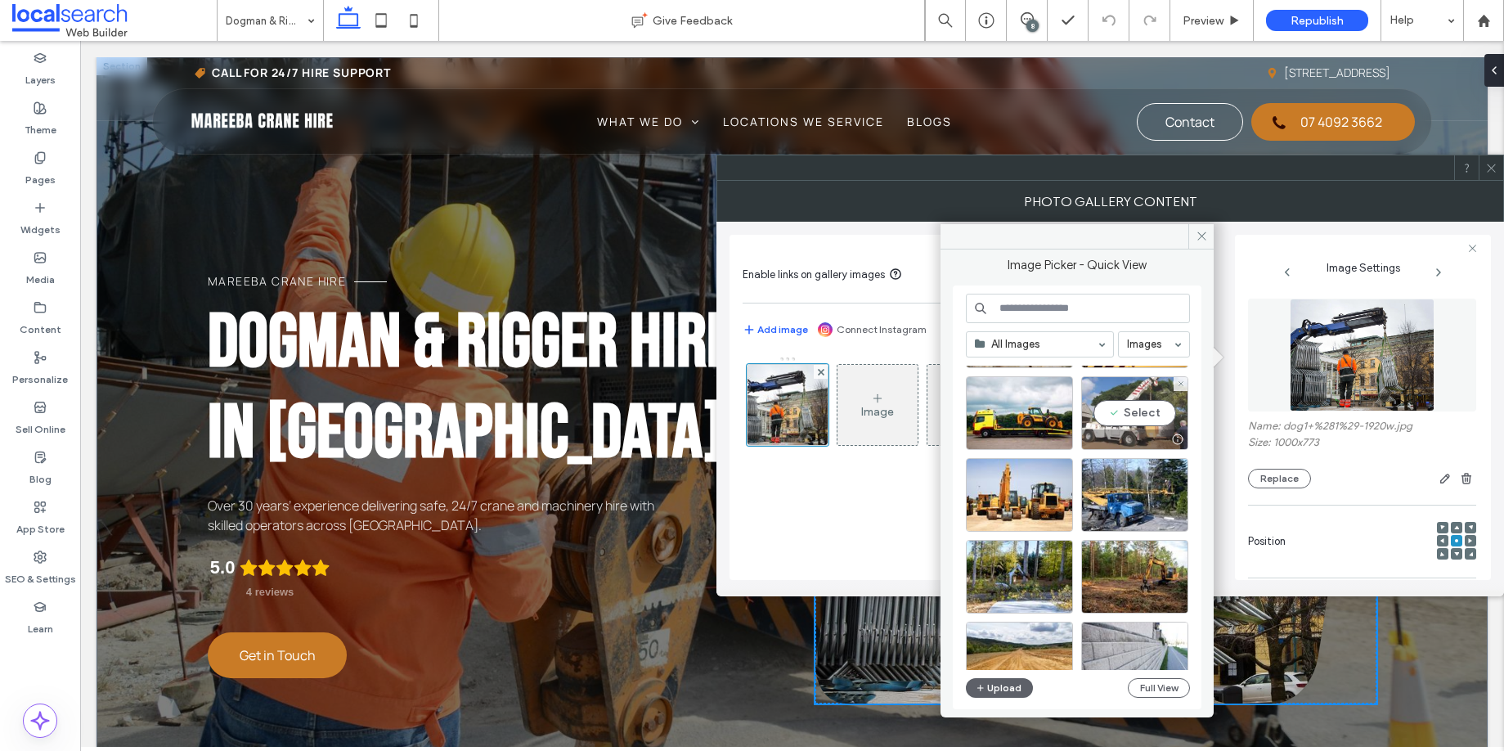
click at [1131, 419] on div "Select" at bounding box center [1134, 413] width 107 height 74
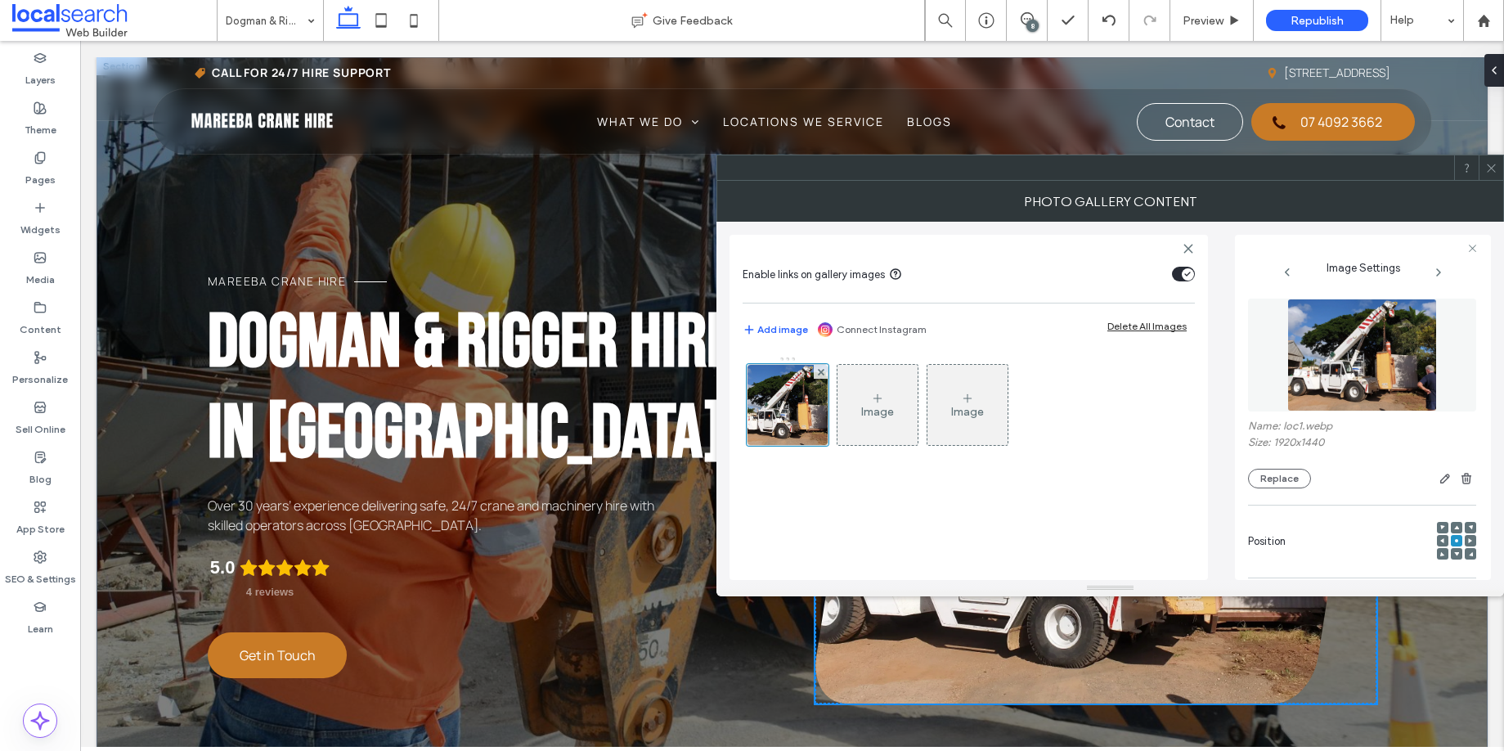
click at [1496, 165] on icon at bounding box center [1491, 168] width 12 height 12
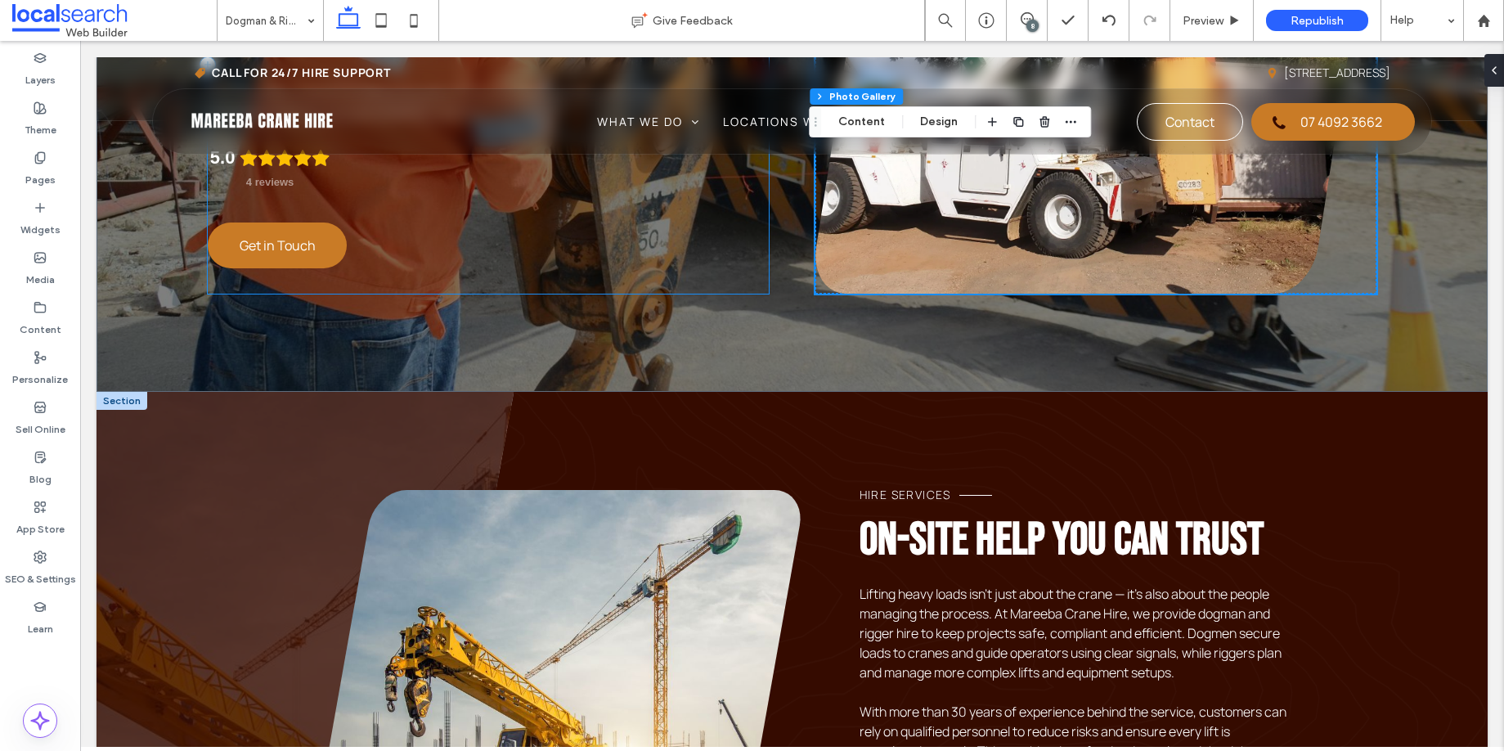
scroll to position [595, 0]
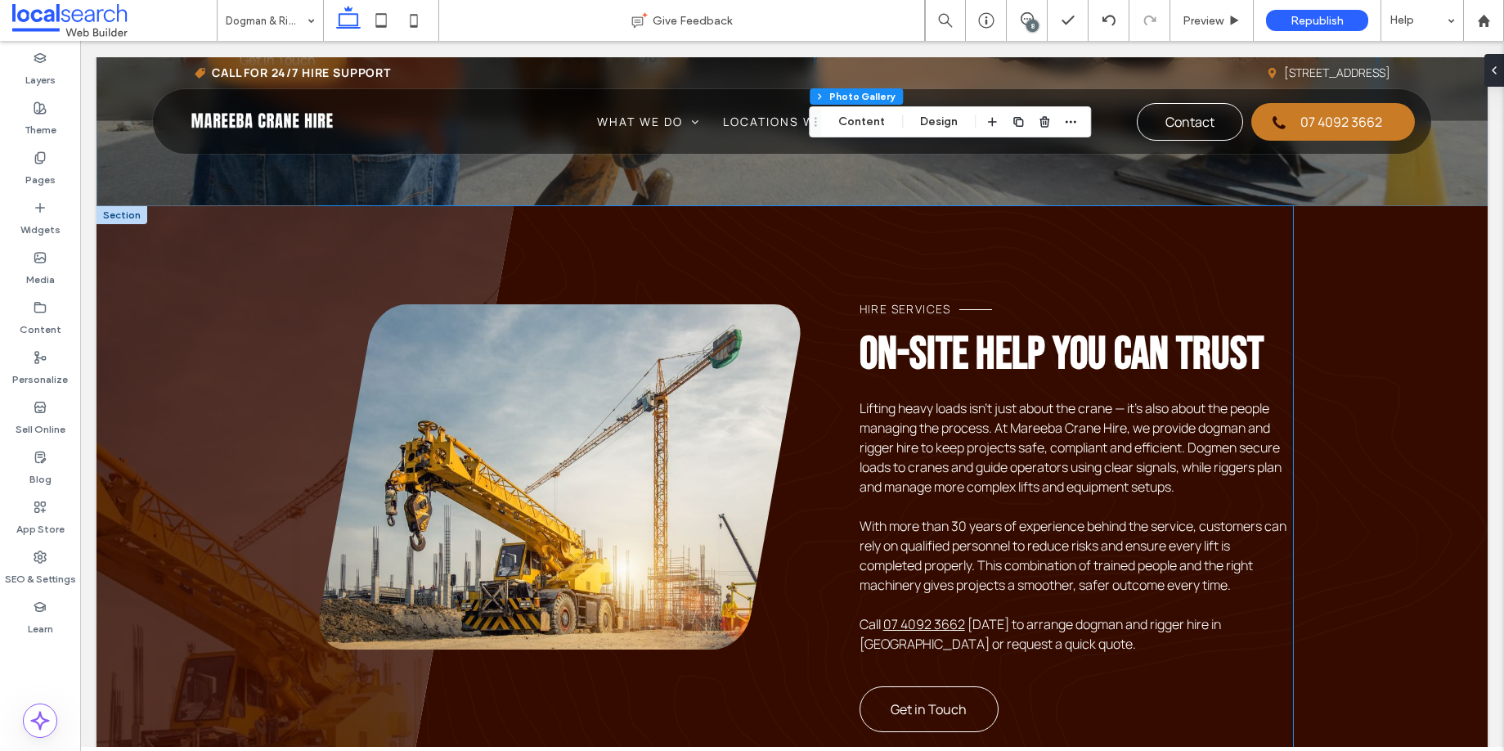
click at [659, 339] on link at bounding box center [560, 476] width 482 height 345
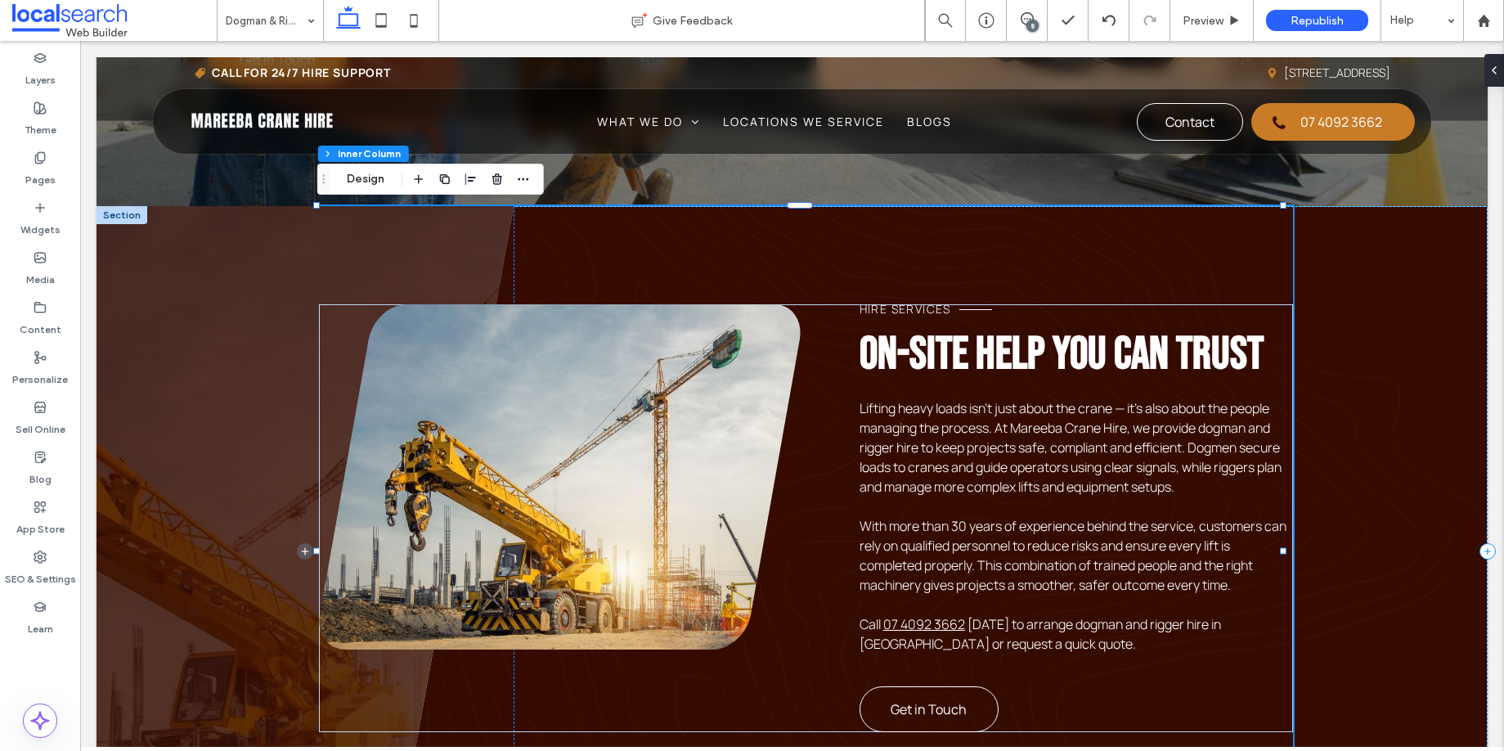
click at [670, 352] on link at bounding box center [560, 476] width 482 height 345
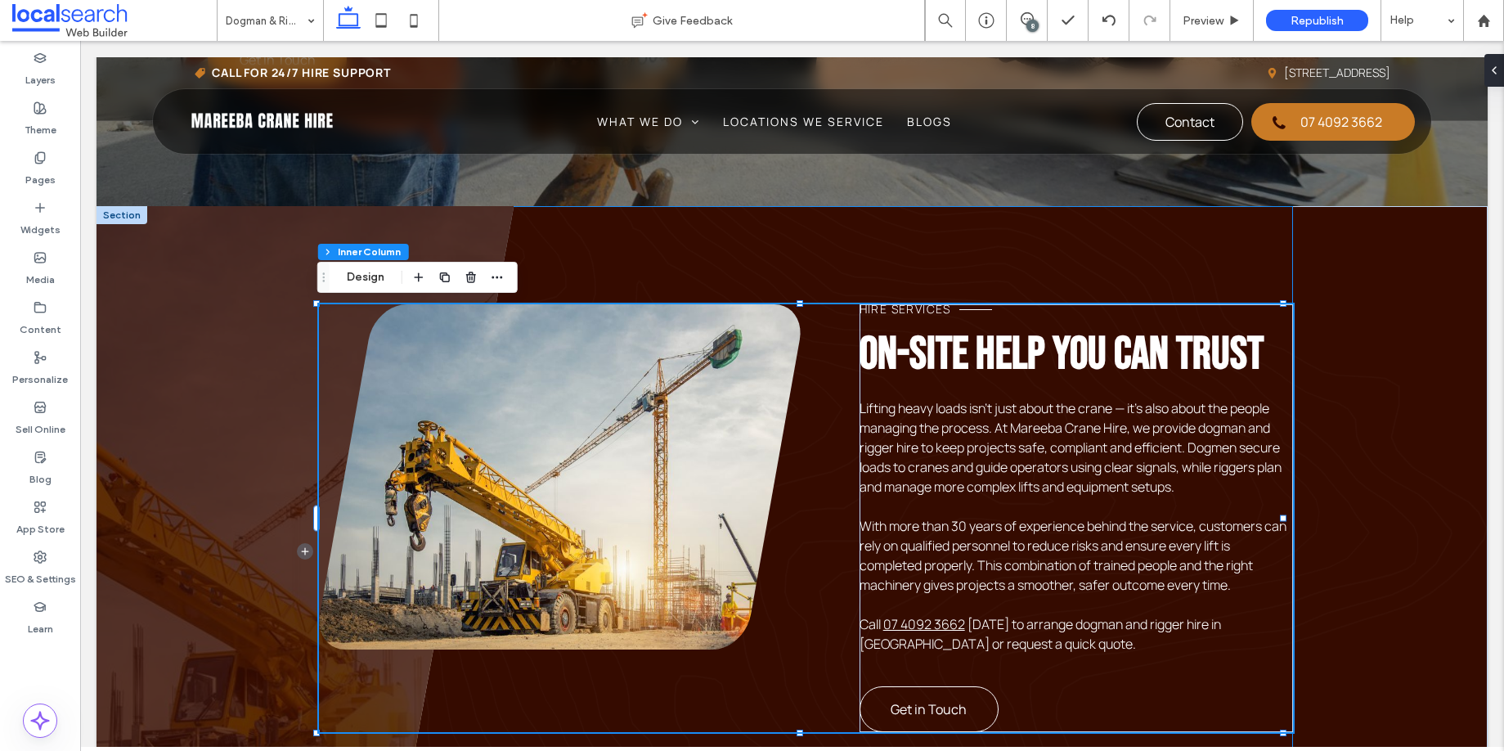
click at [670, 352] on link at bounding box center [560, 476] width 482 height 345
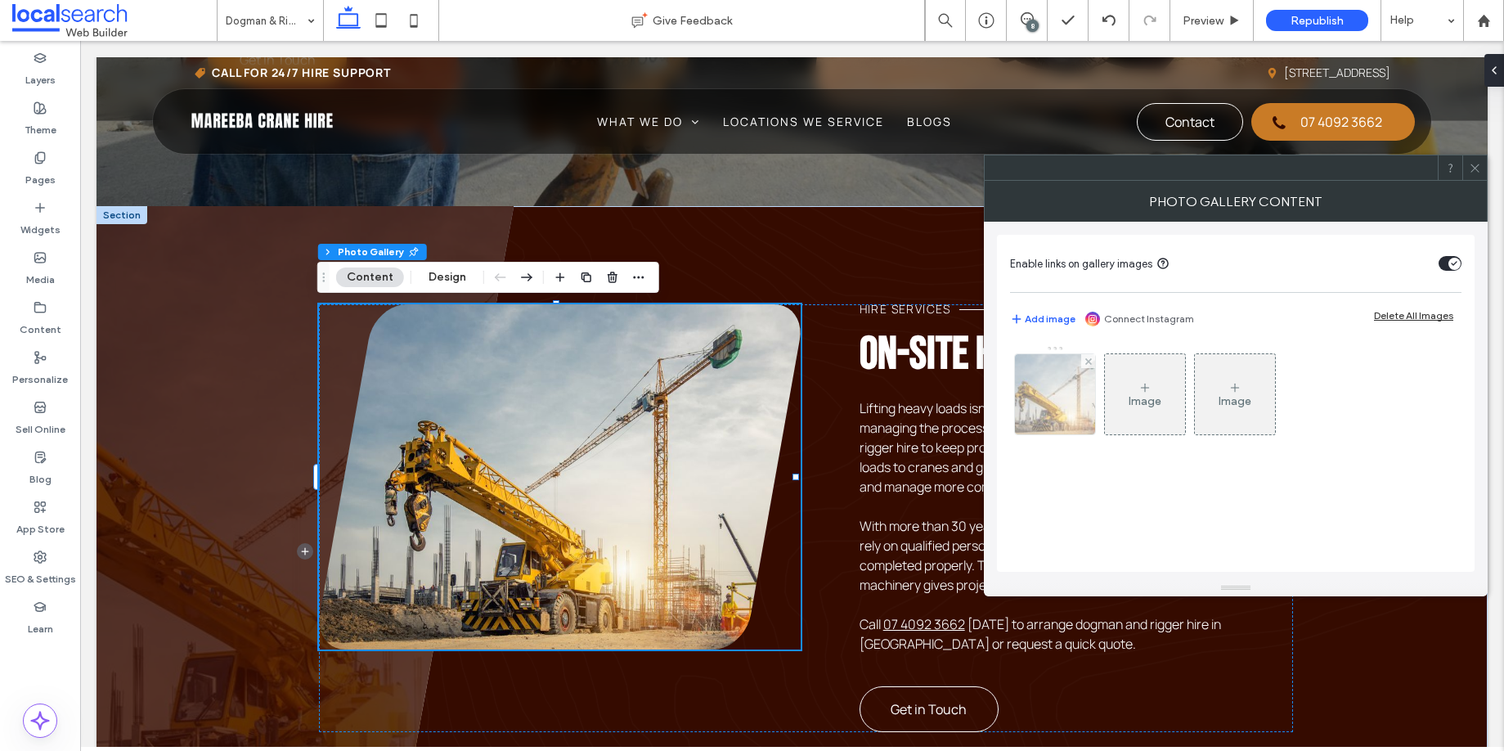
click at [1035, 410] on img at bounding box center [1054, 394] width 121 height 80
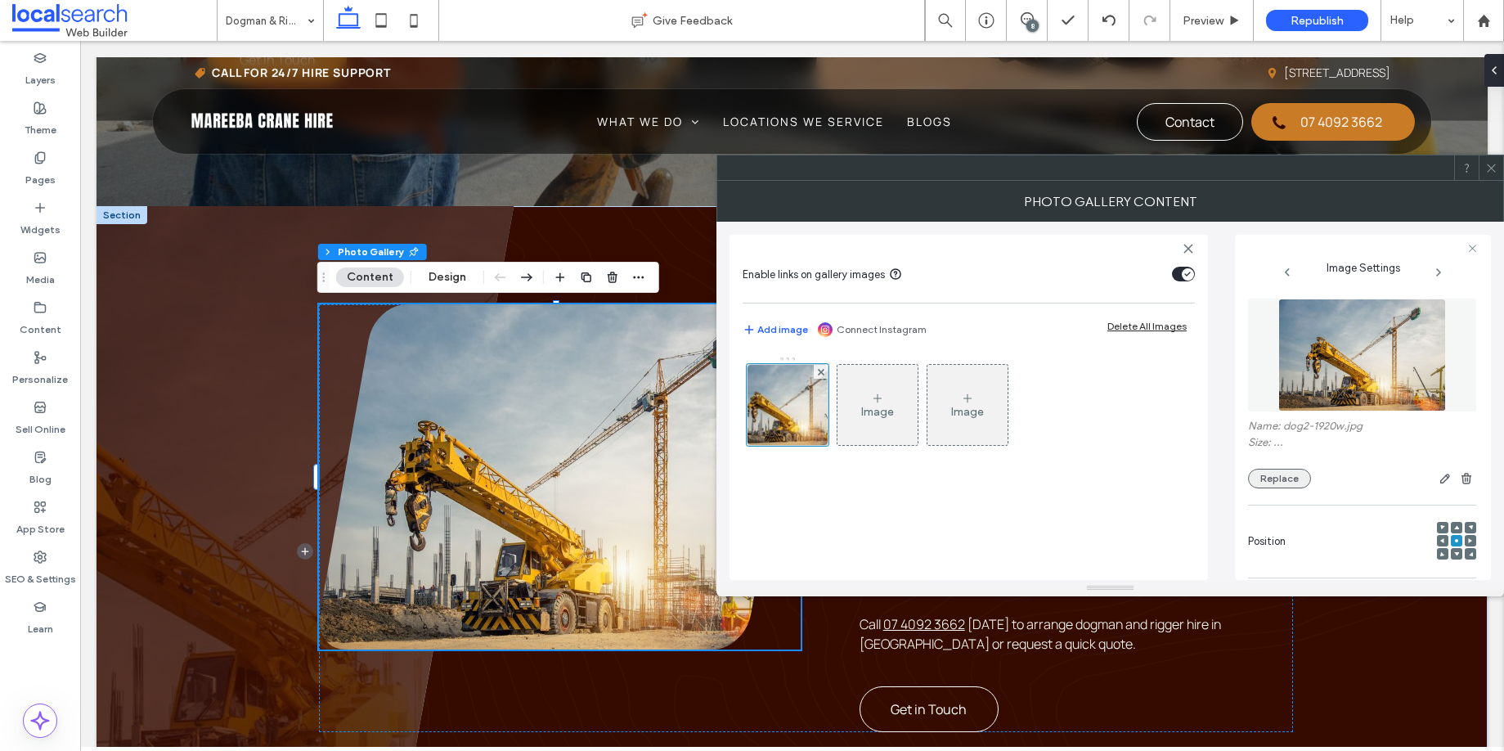
click at [1268, 483] on button "Replace" at bounding box center [1279, 479] width 63 height 20
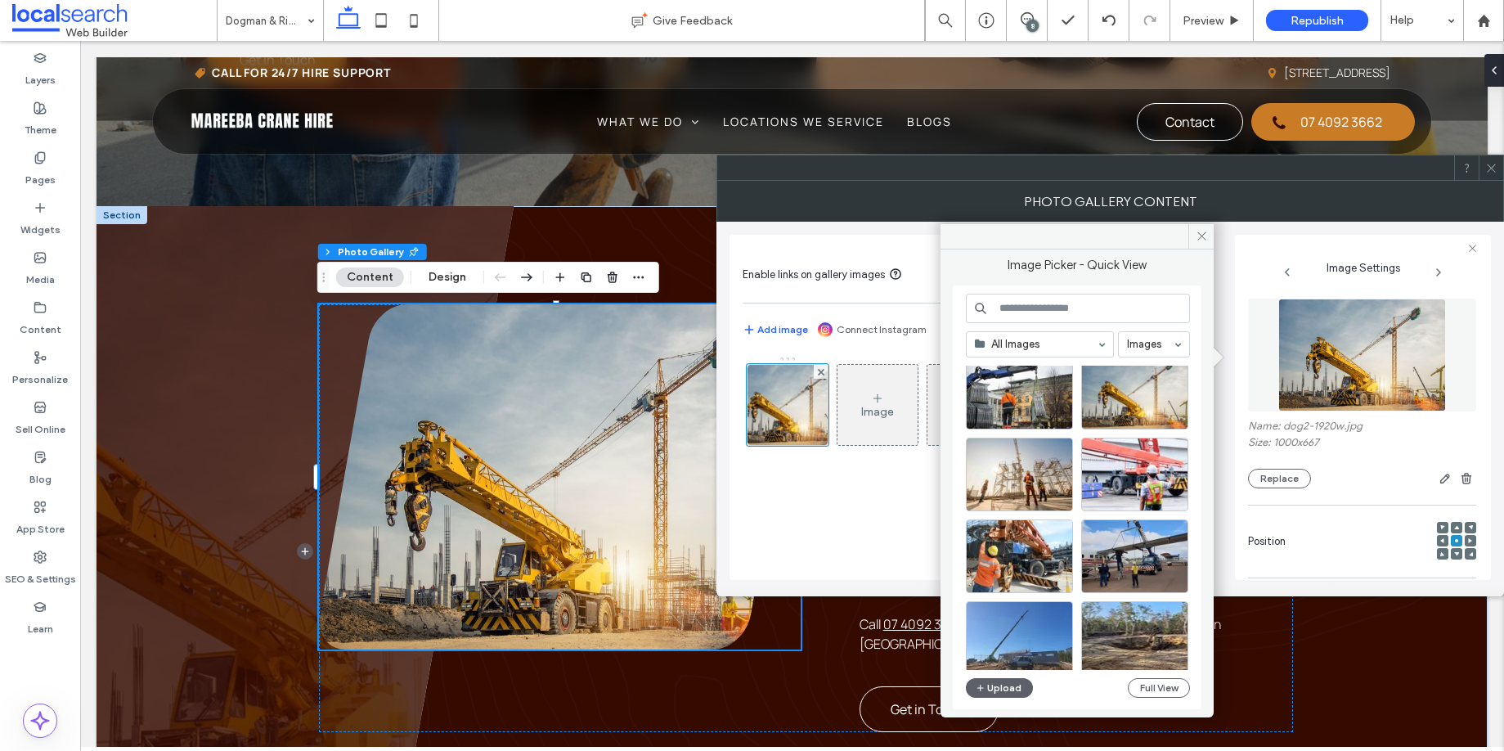
scroll to position [3495, 0]
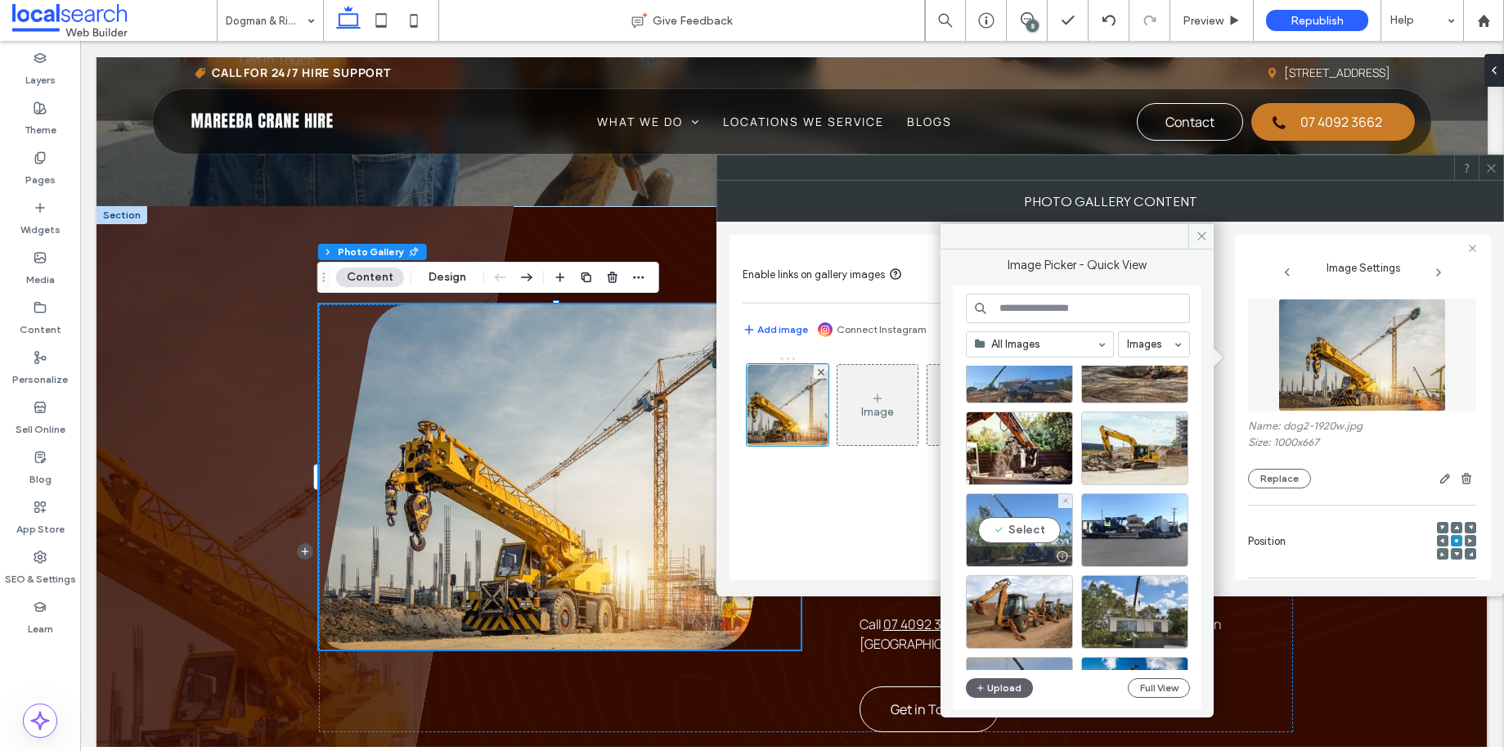
click at [1007, 532] on div "Select" at bounding box center [1019, 530] width 107 height 74
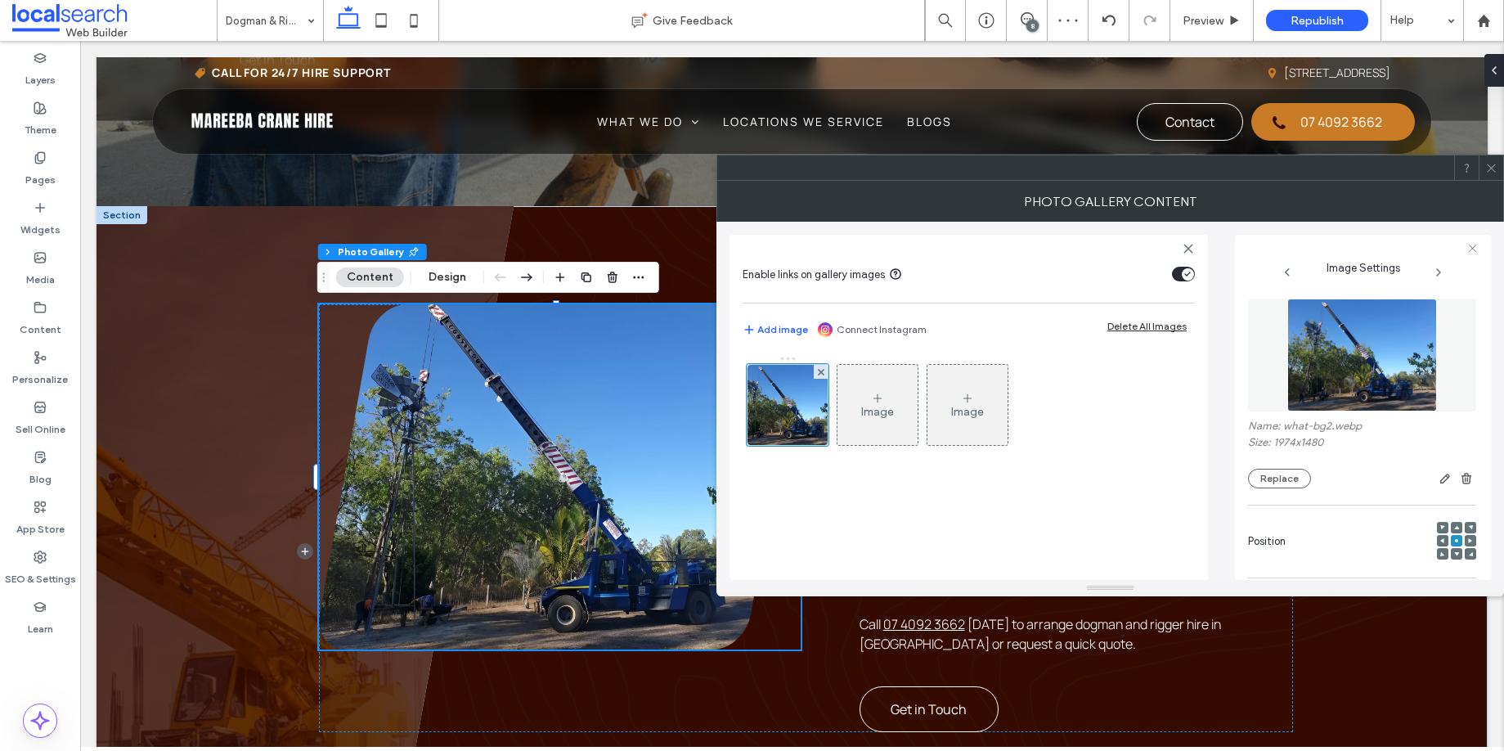
click at [1498, 168] on div at bounding box center [1491, 167] width 25 height 25
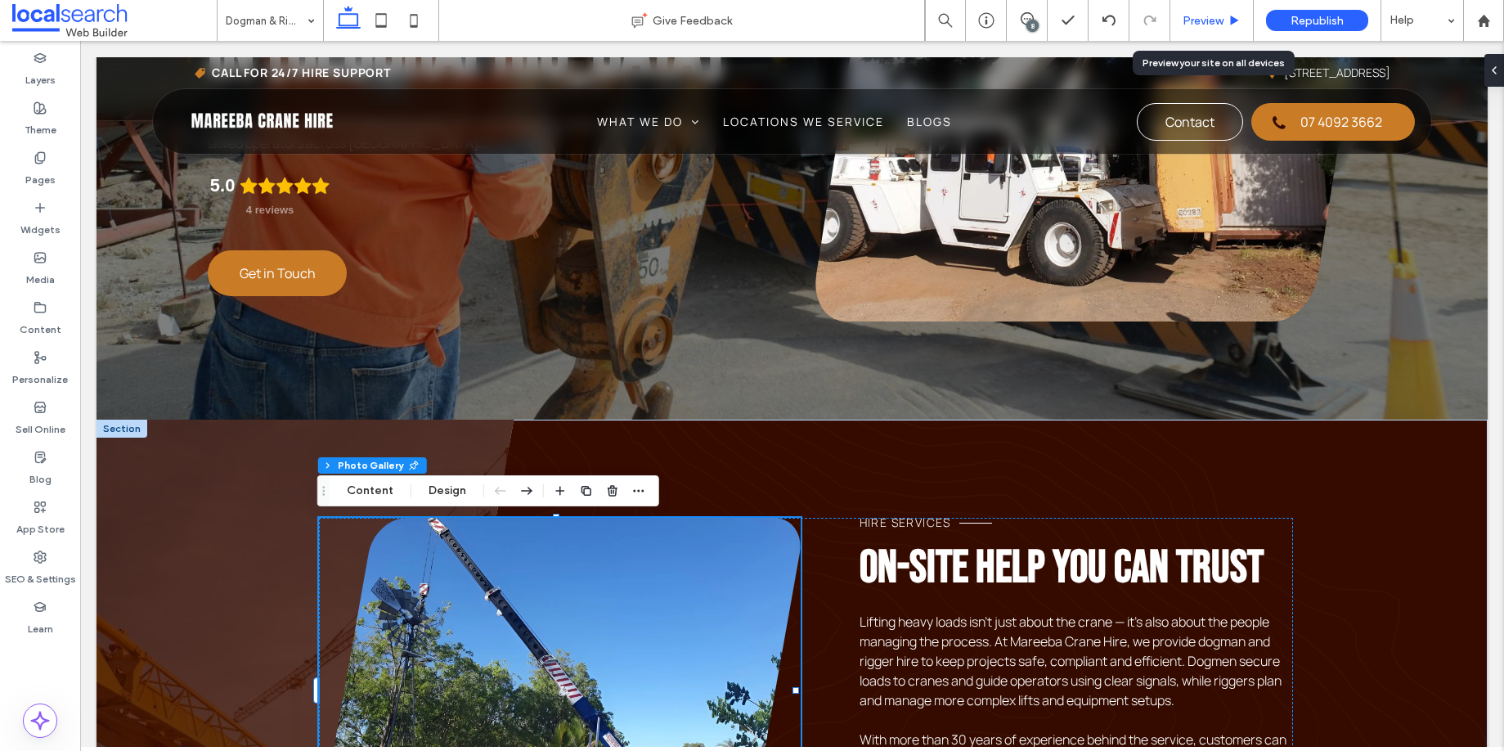
click at [1194, 17] on span "Preview" at bounding box center [1203, 21] width 41 height 14
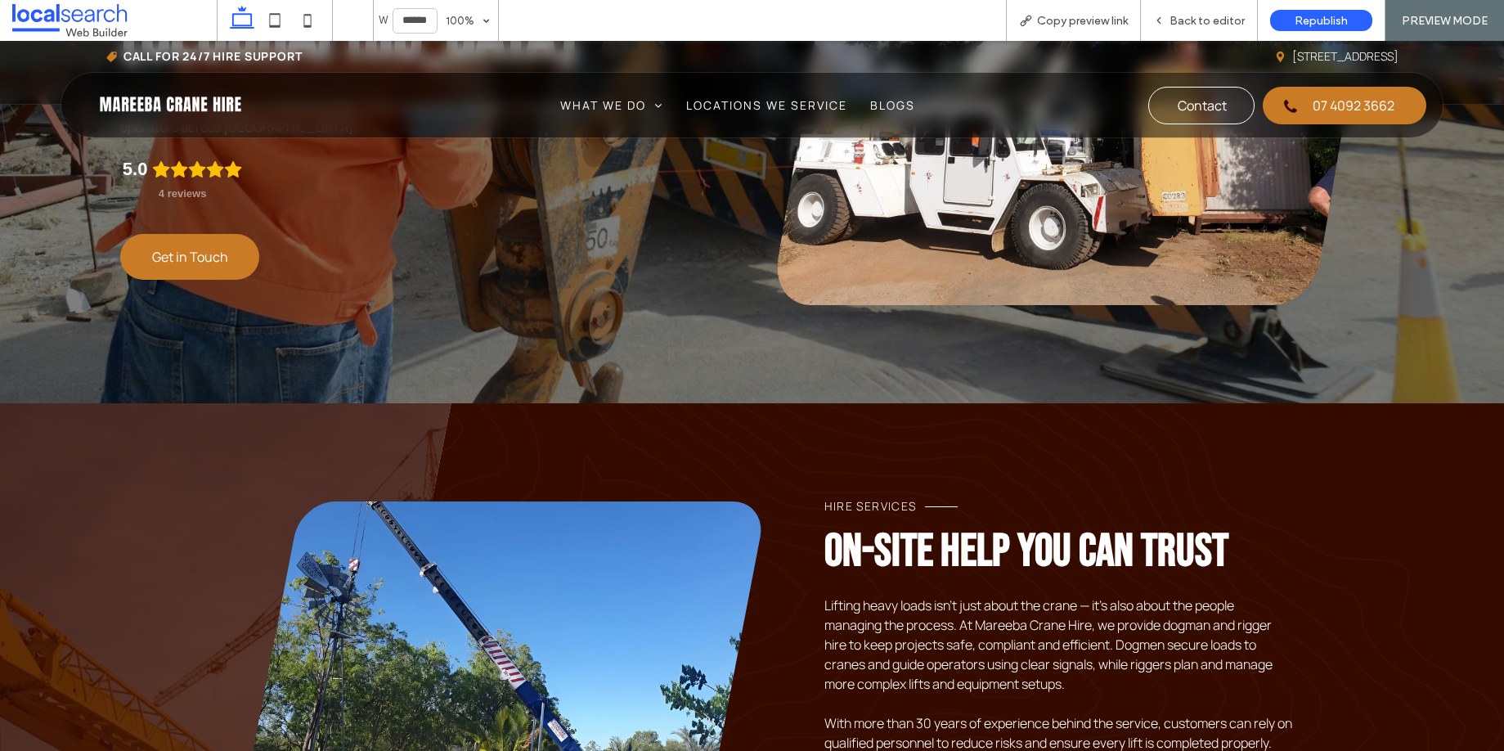
scroll to position [366, 0]
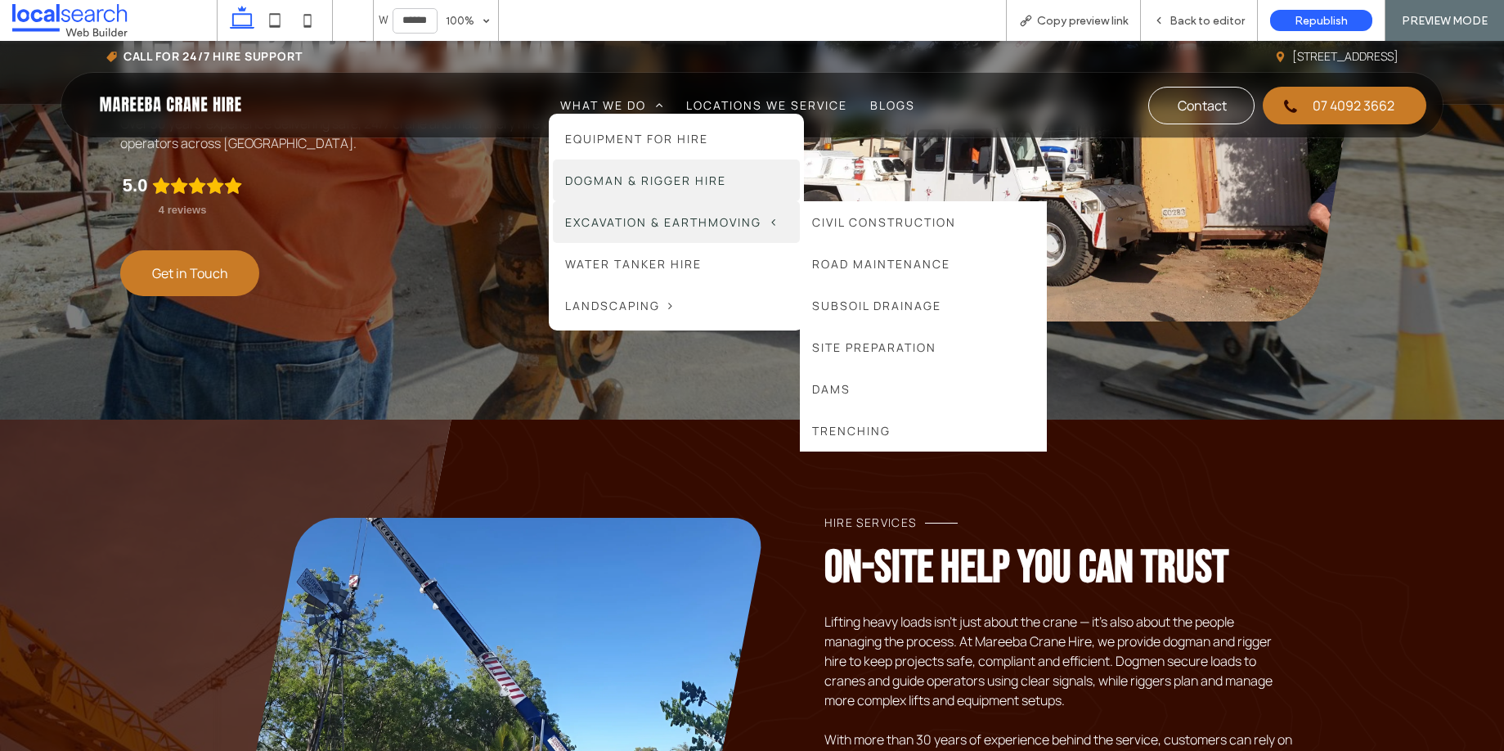
click at [607, 227] on span "Excavation & Earthmoving" at bounding box center [670, 221] width 210 height 17
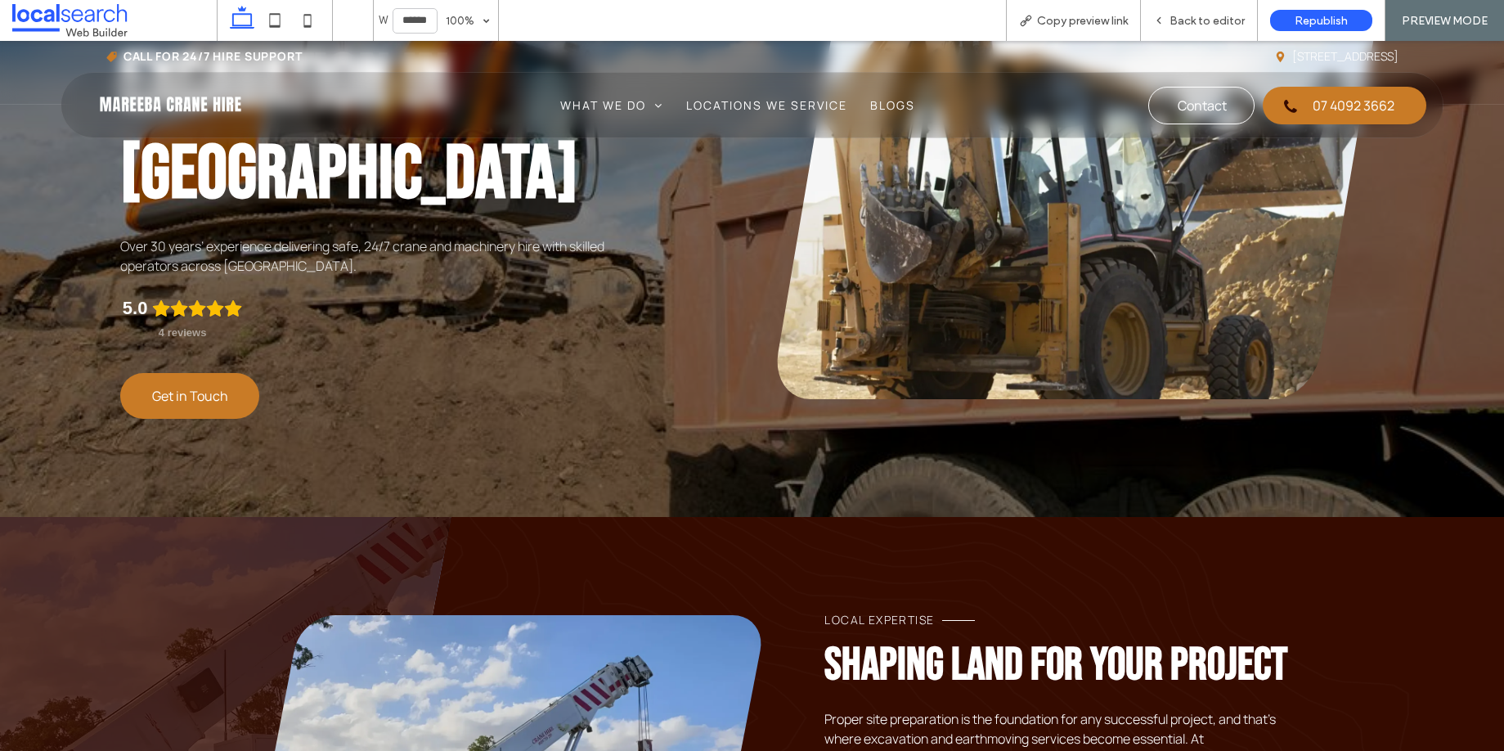
scroll to position [533, 0]
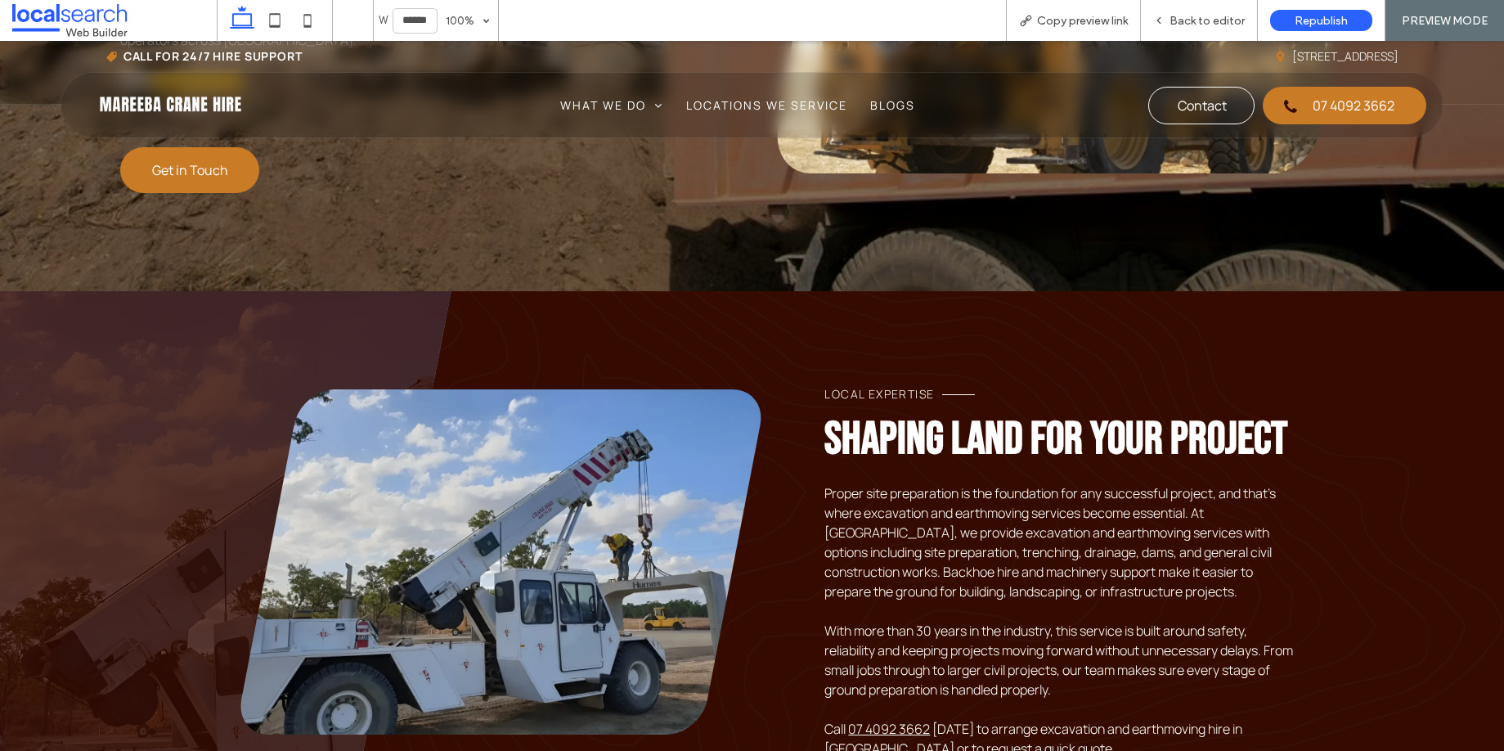
click at [558, 424] on link at bounding box center [500, 561] width 521 height 345
click at [1219, 12] on div "Back to editor" at bounding box center [1199, 20] width 117 height 41
click at [1217, 20] on span "Back to editor" at bounding box center [1206, 21] width 75 height 14
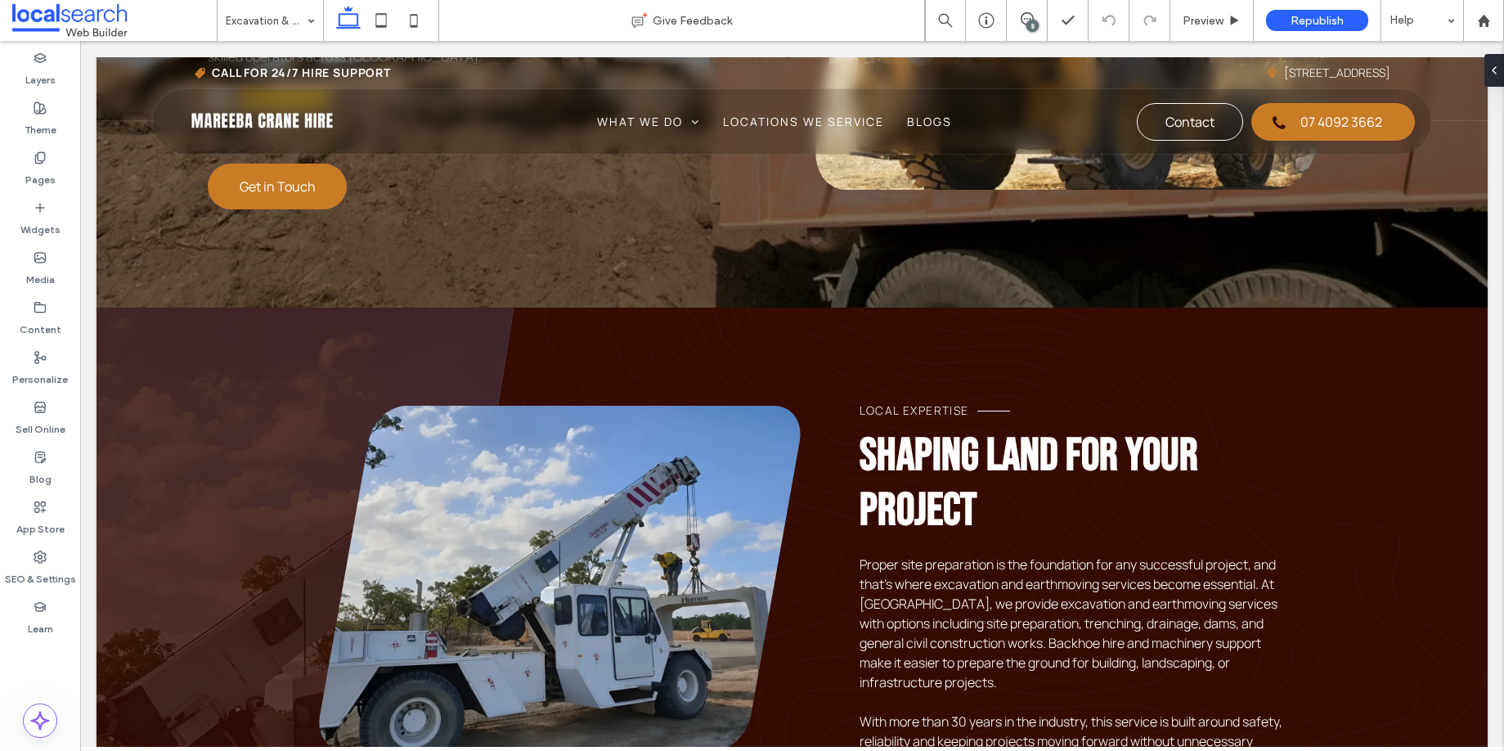
scroll to position [550, 0]
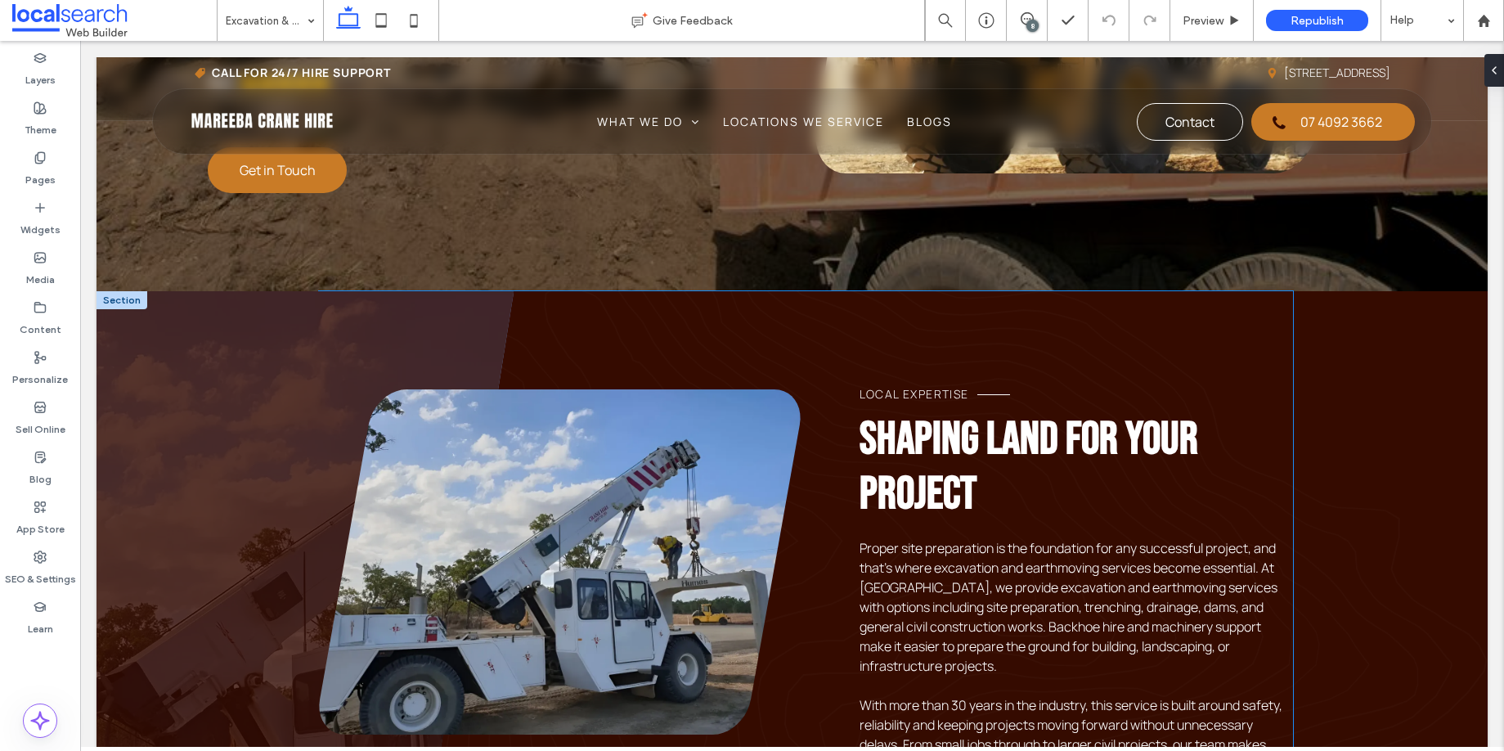
click at [587, 464] on link at bounding box center [560, 561] width 482 height 345
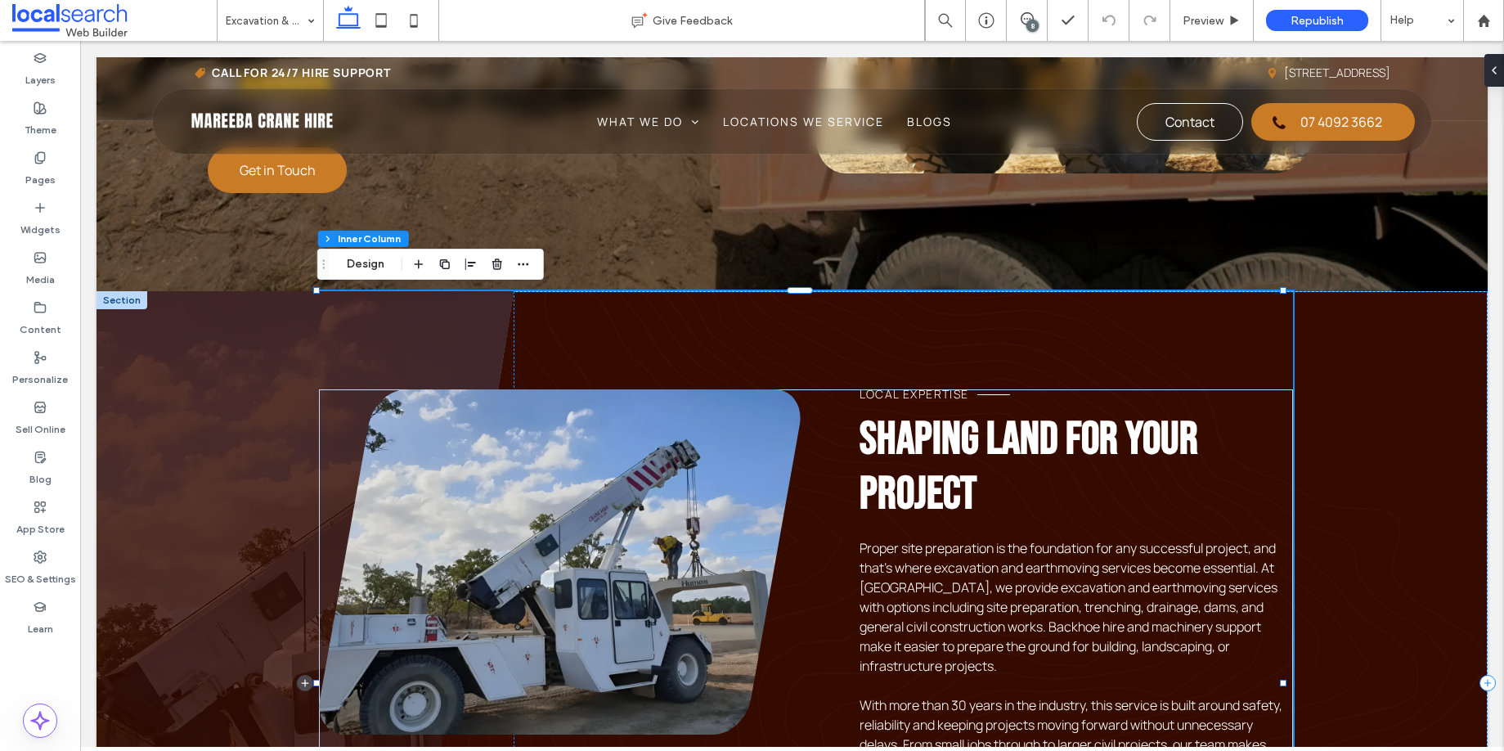
click at [587, 465] on link at bounding box center [560, 561] width 482 height 345
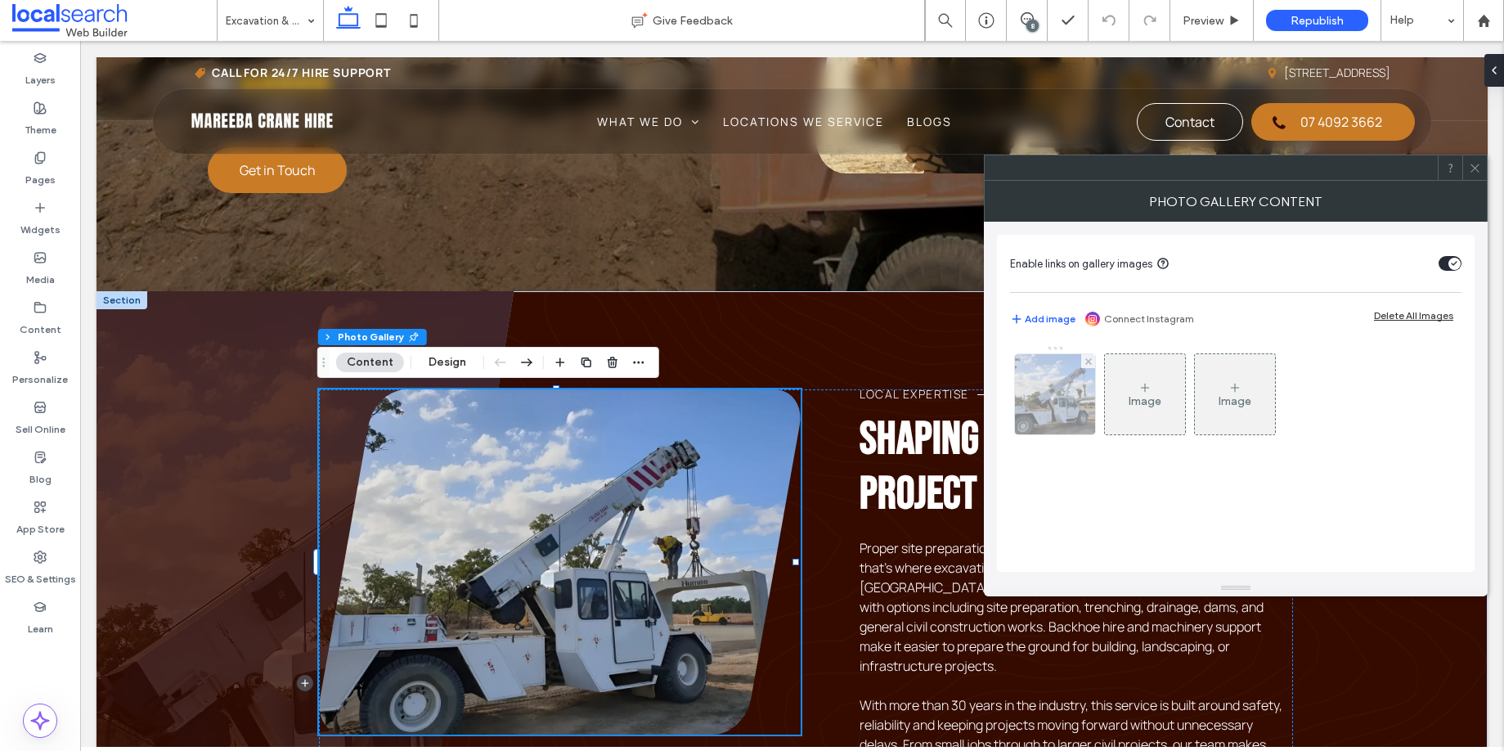
click at [1032, 406] on img at bounding box center [1055, 394] width 107 height 80
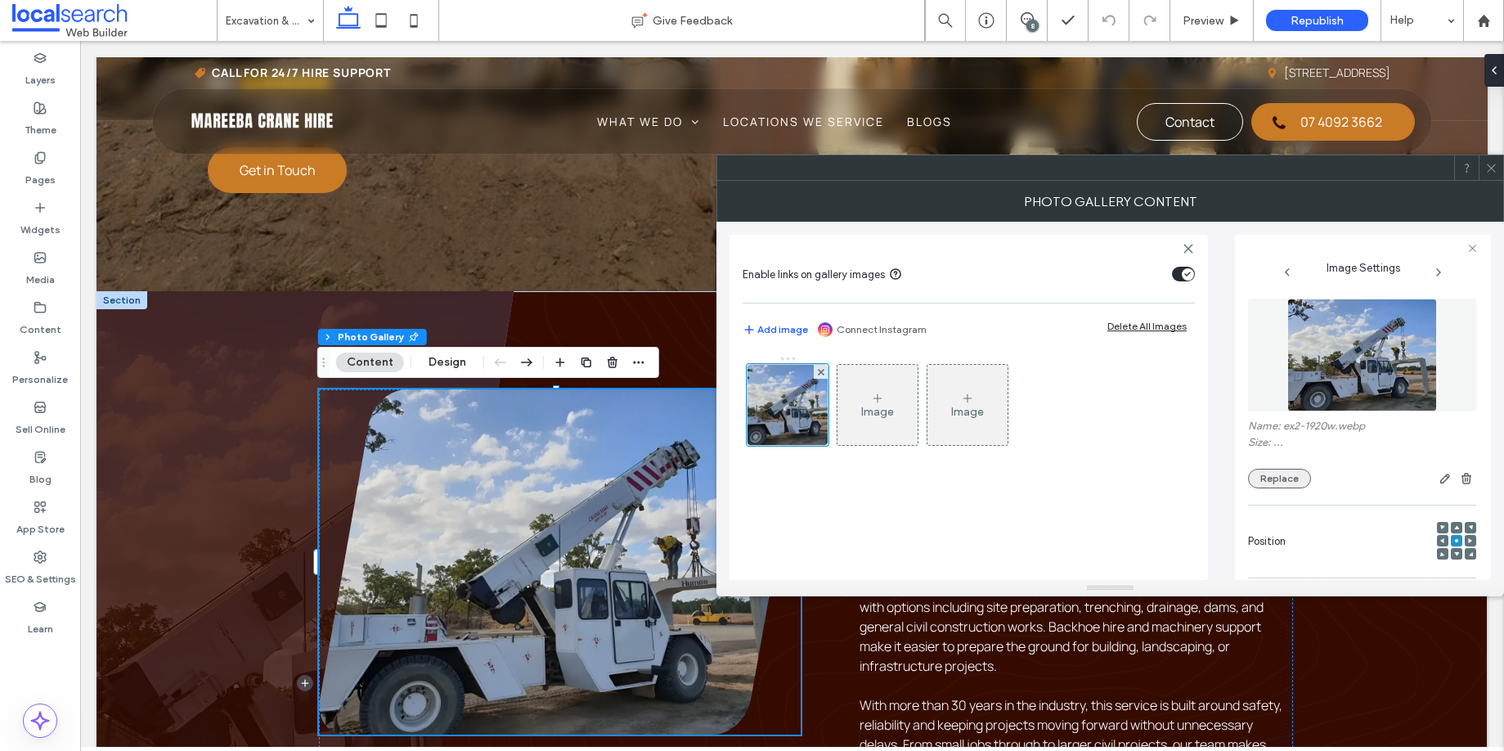
click at [1284, 476] on button "Replace" at bounding box center [1279, 479] width 63 height 20
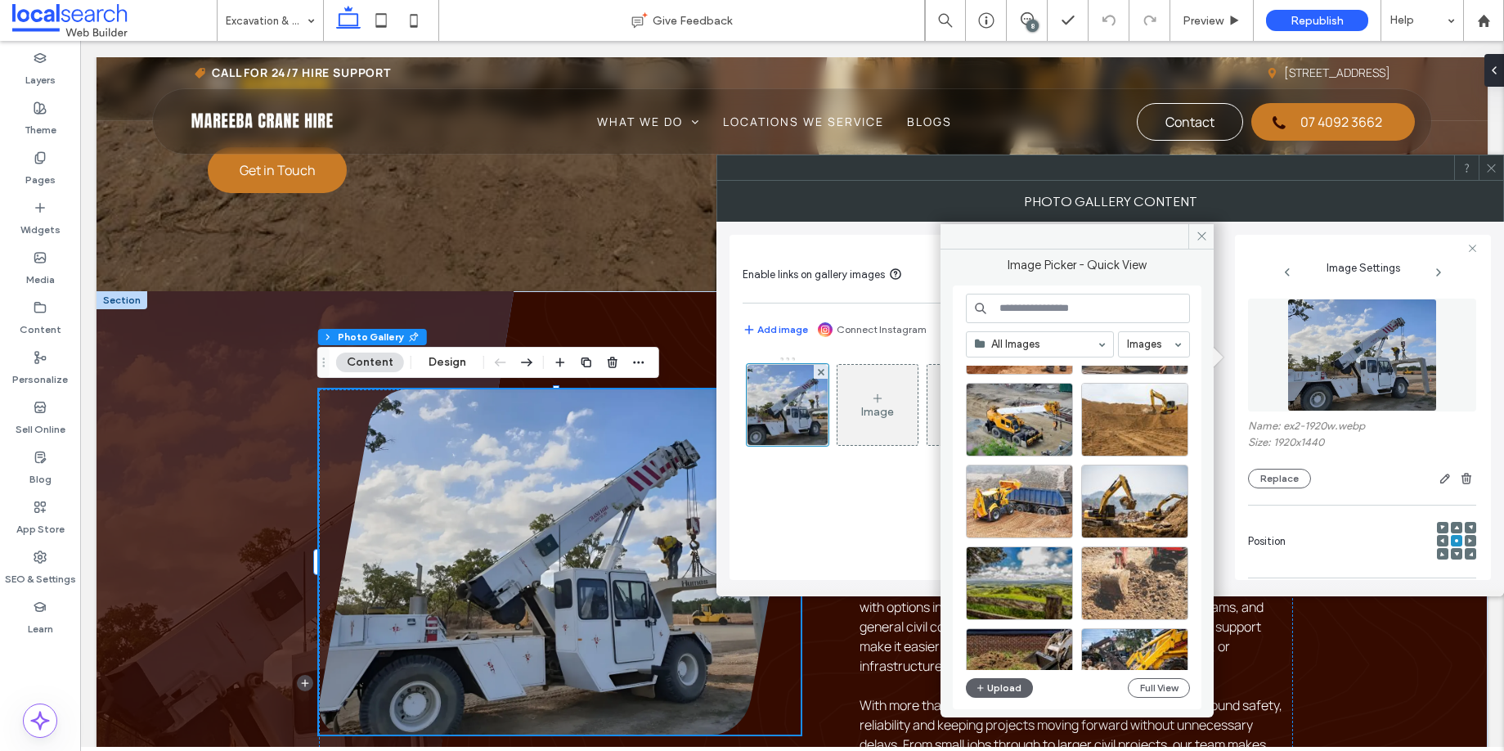
scroll to position [325, 0]
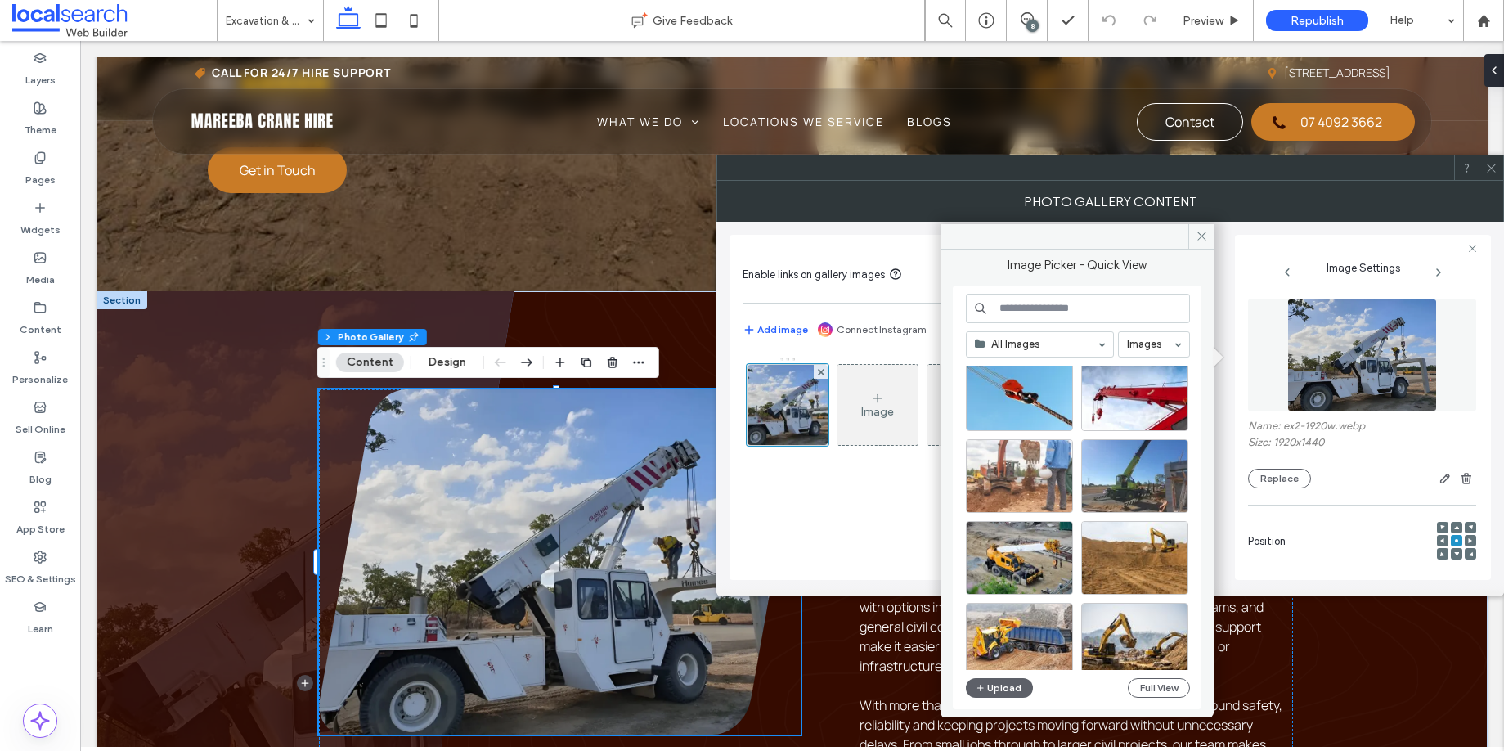
click at [1047, 482] on div at bounding box center [1019, 476] width 107 height 74
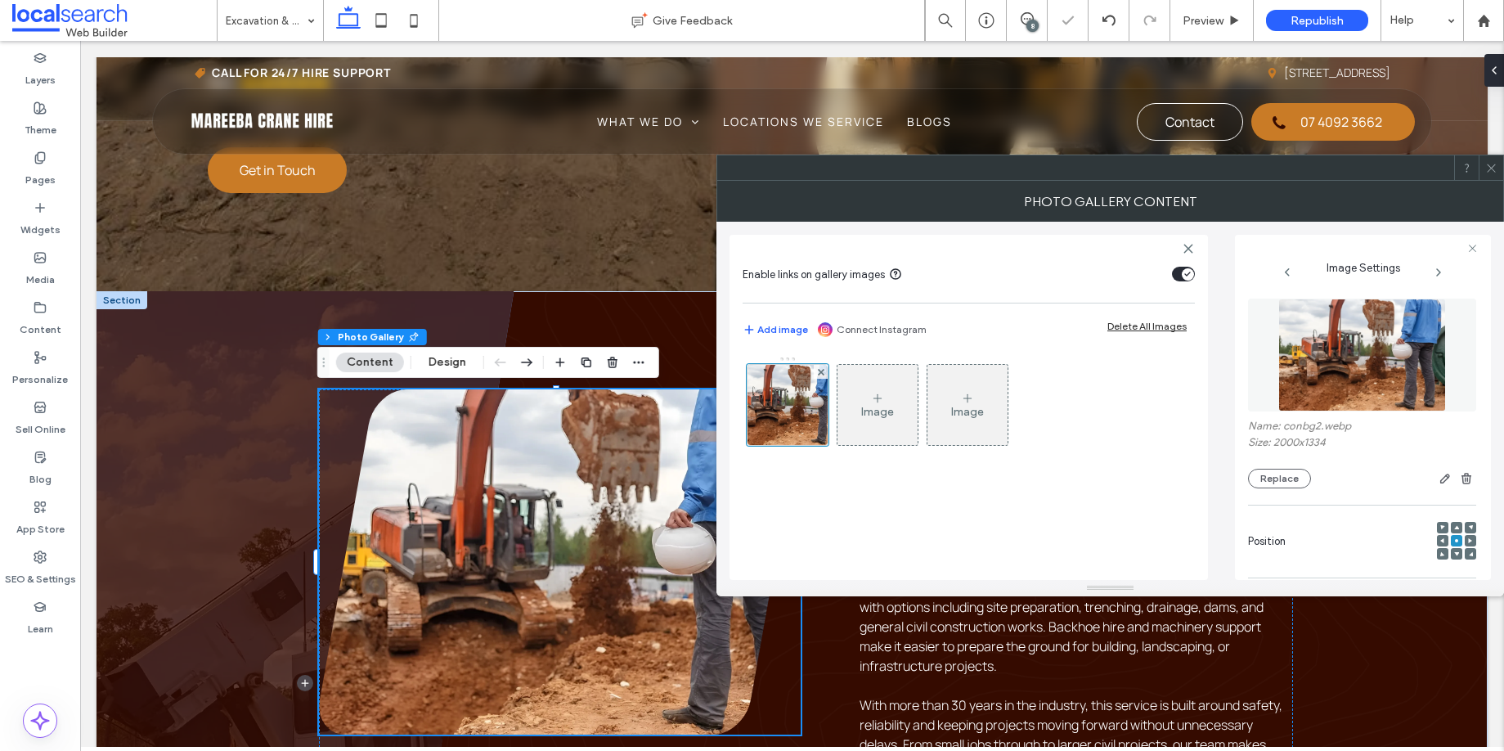
click at [1492, 164] on icon at bounding box center [1491, 168] width 12 height 12
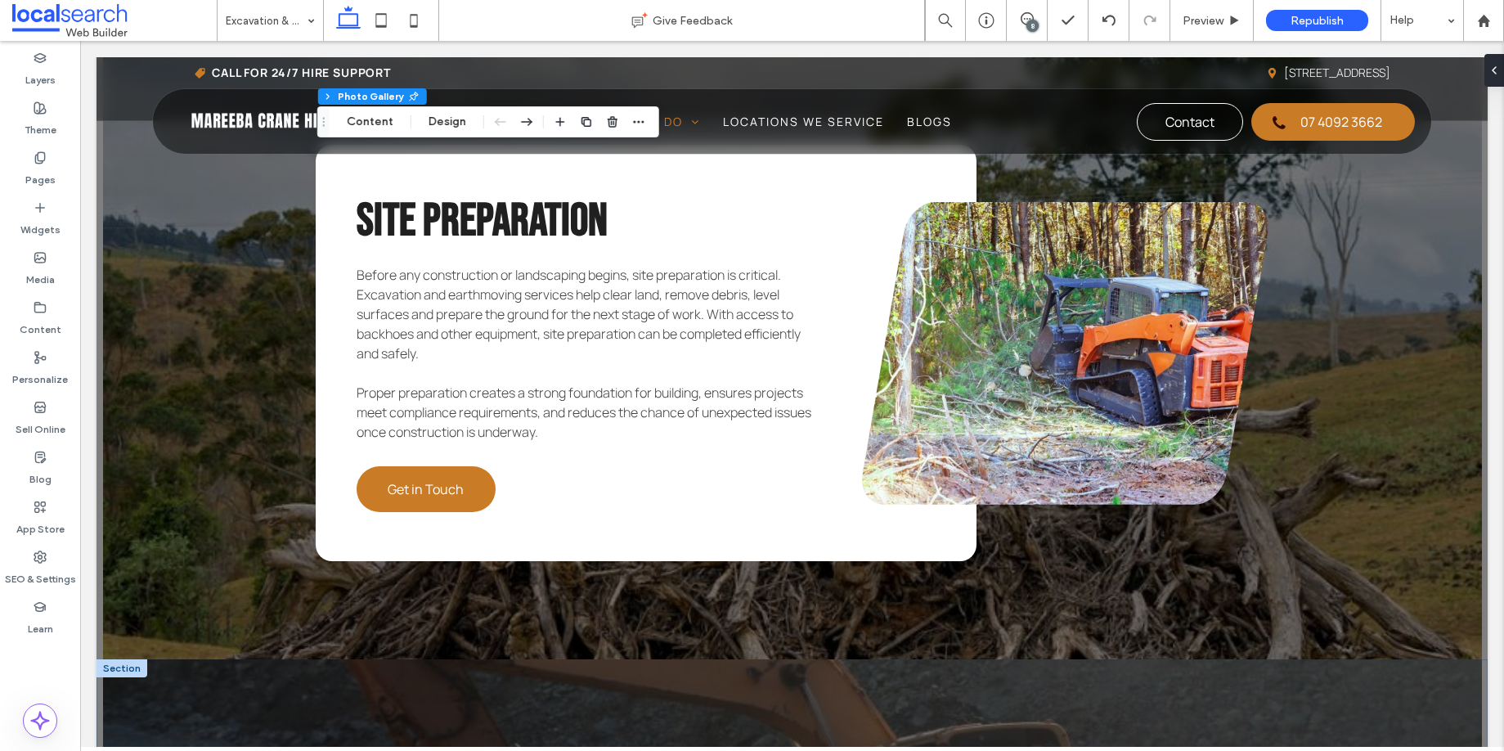
scroll to position [4850, 0]
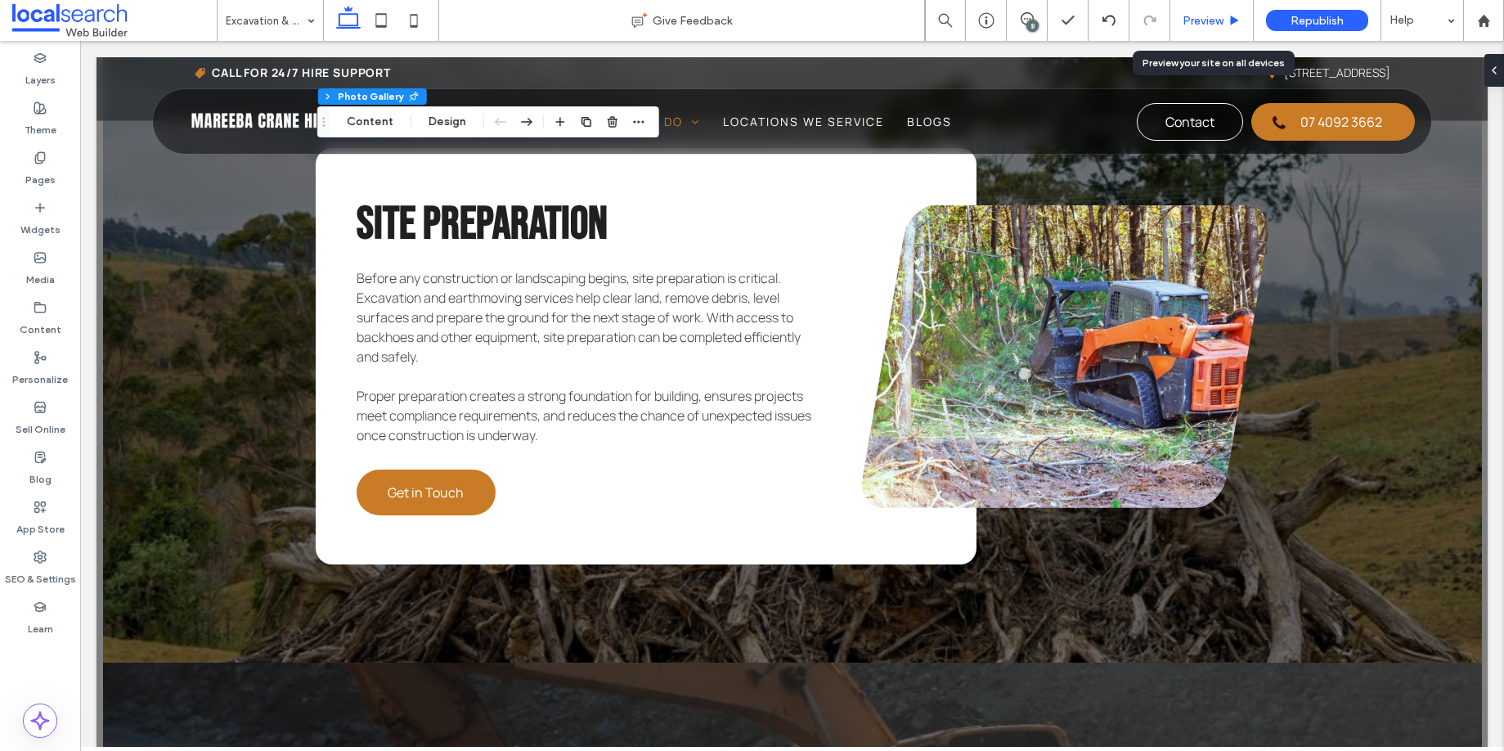
click at [1206, 22] on span "Preview" at bounding box center [1203, 21] width 41 height 14
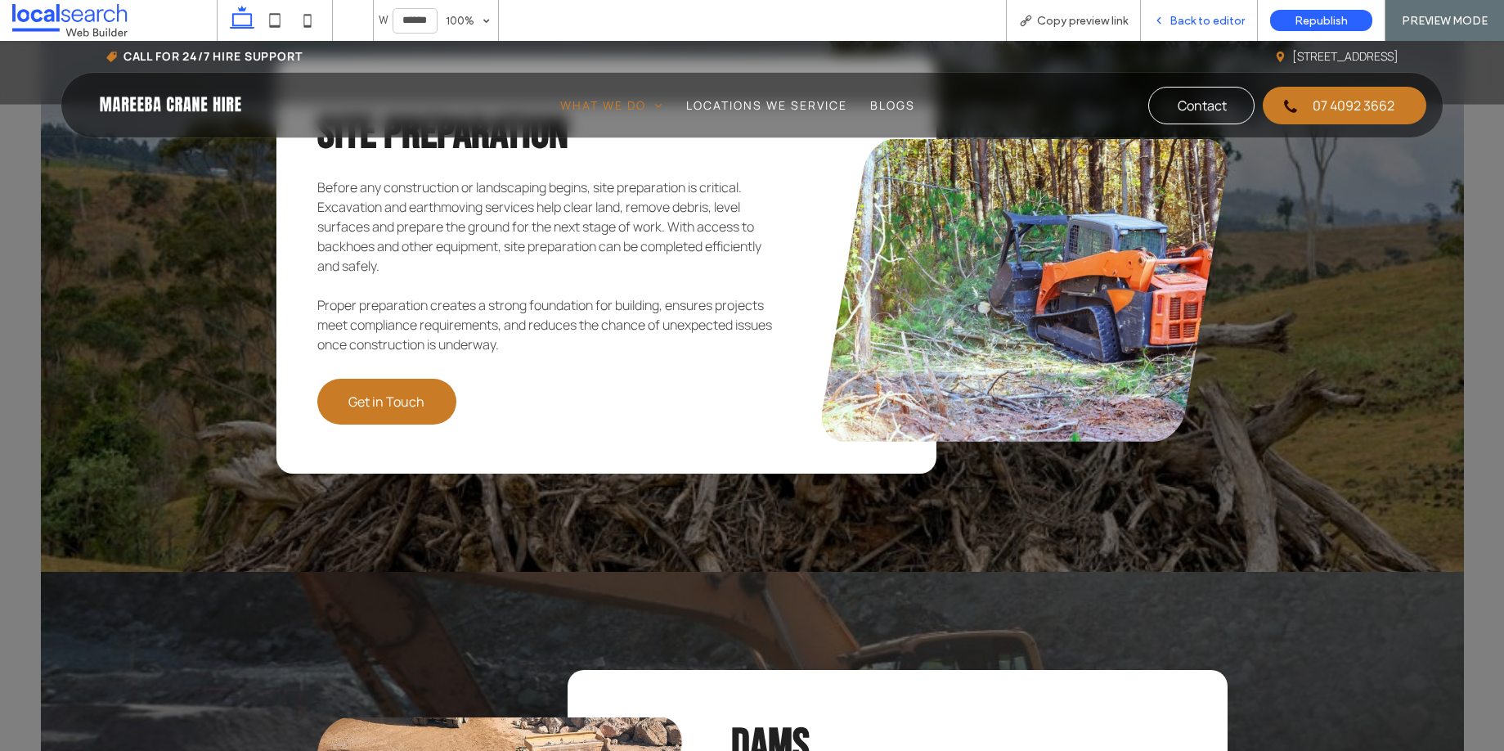
scroll to position [4720, 0]
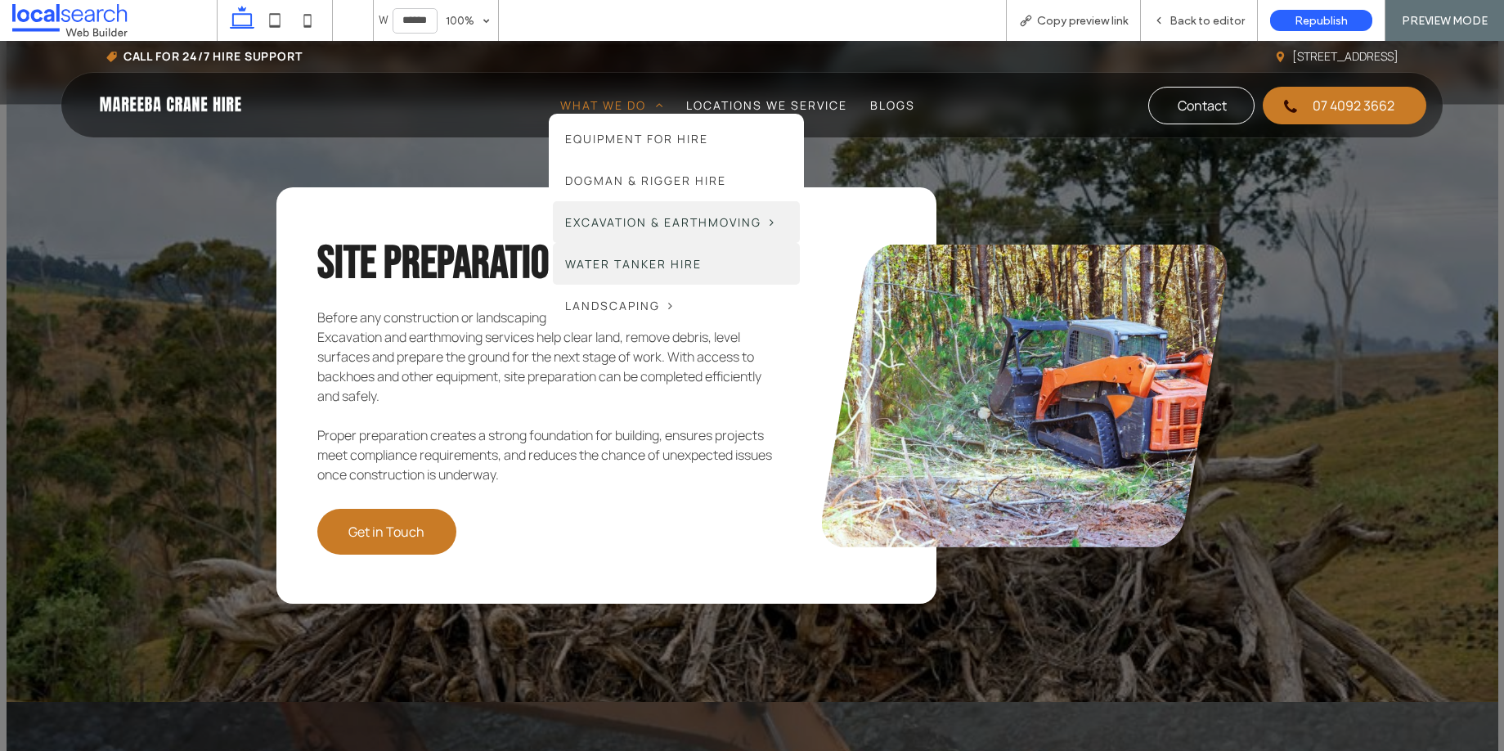
click at [667, 269] on span "Water Tanker Hire" at bounding box center [633, 263] width 137 height 17
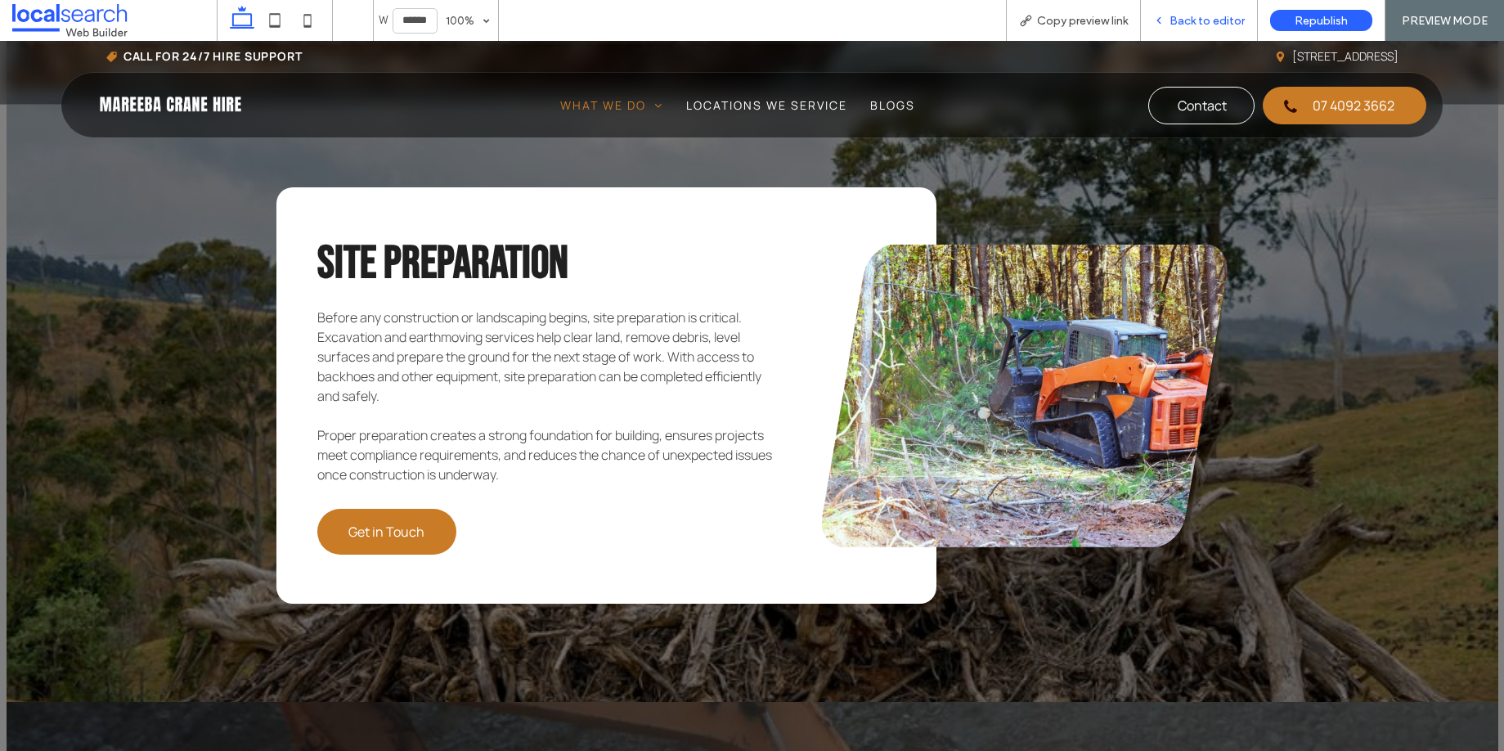
click at [1196, 26] on span "Back to editor" at bounding box center [1206, 21] width 75 height 14
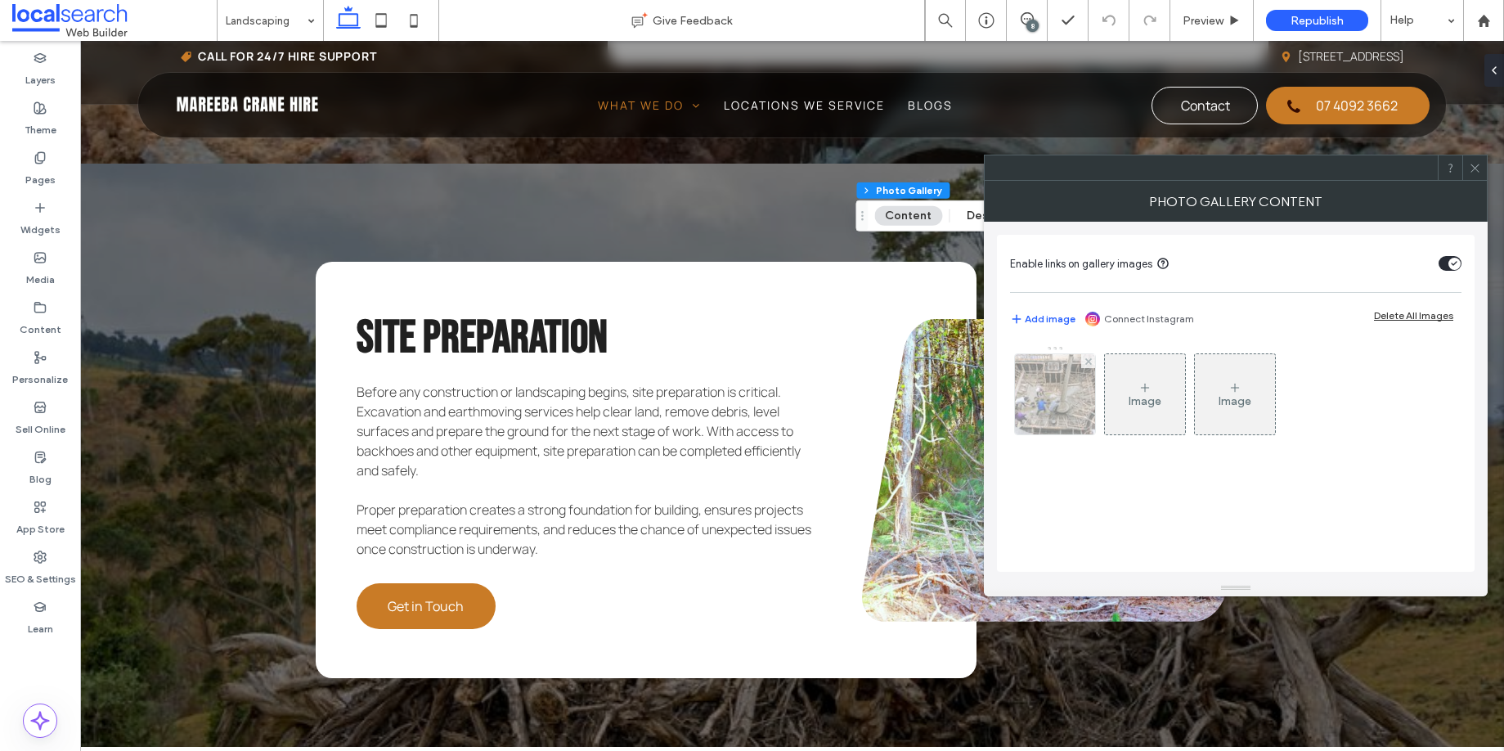
click at [1048, 401] on img at bounding box center [1054, 394] width 121 height 80
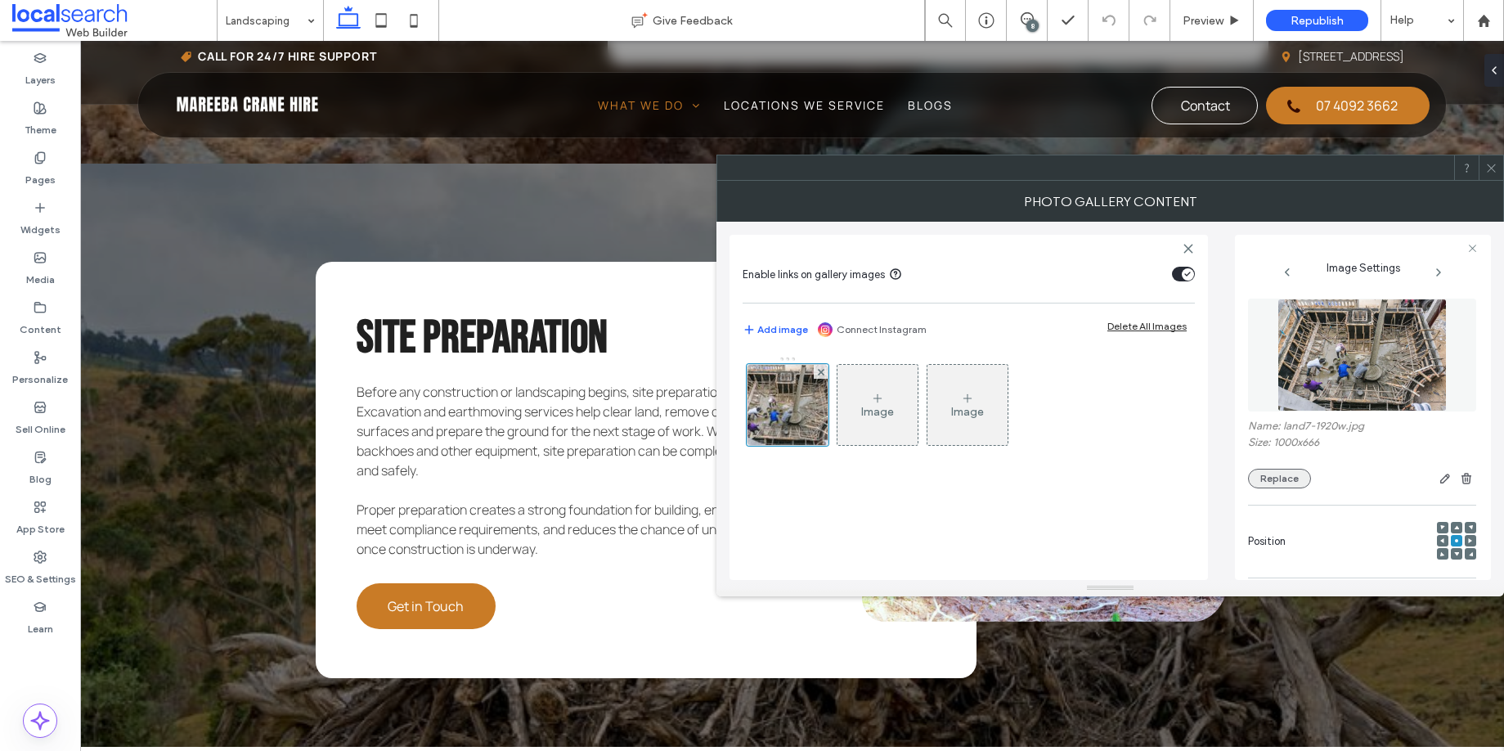
click at [1258, 475] on button "Replace" at bounding box center [1279, 479] width 63 height 20
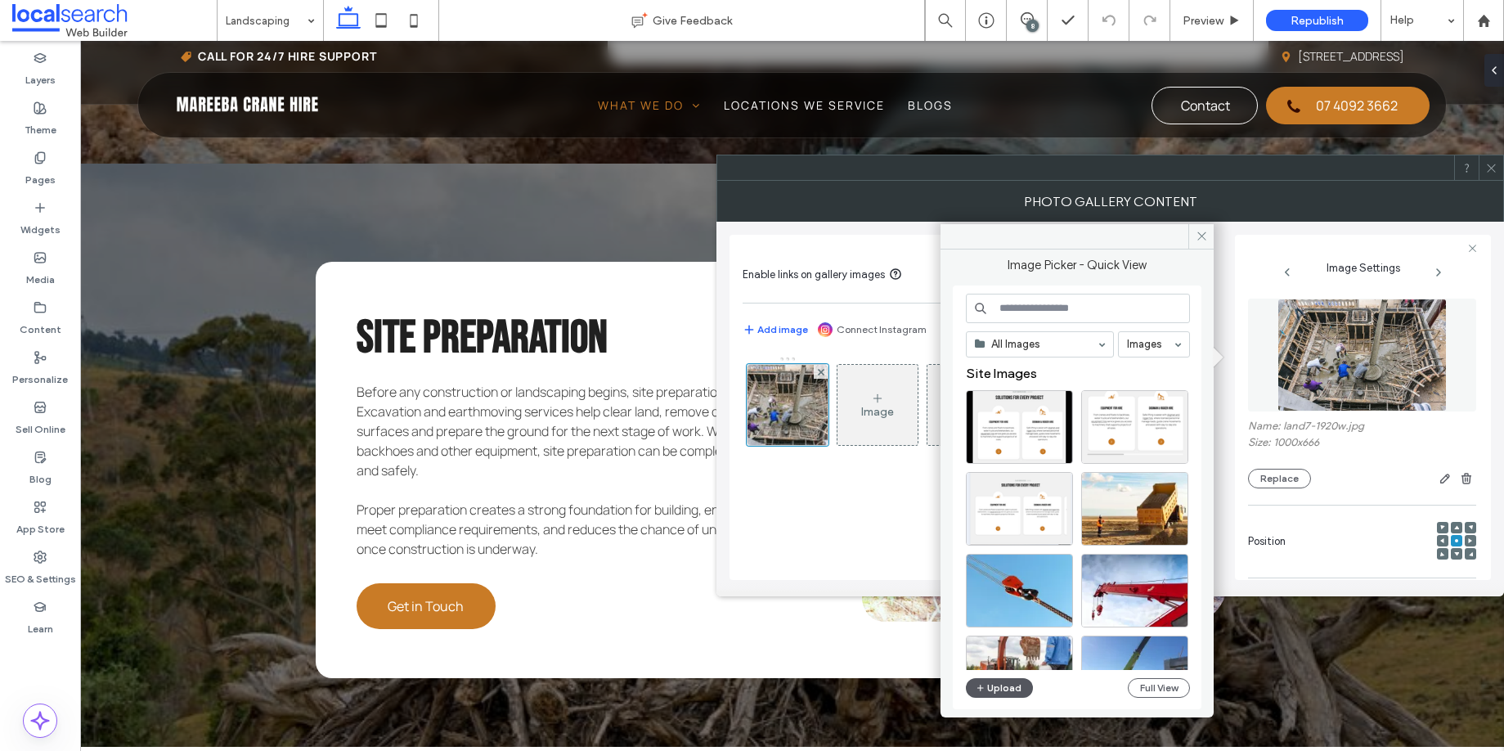
click at [988, 678] on button "Upload" at bounding box center [999, 688] width 67 height 20
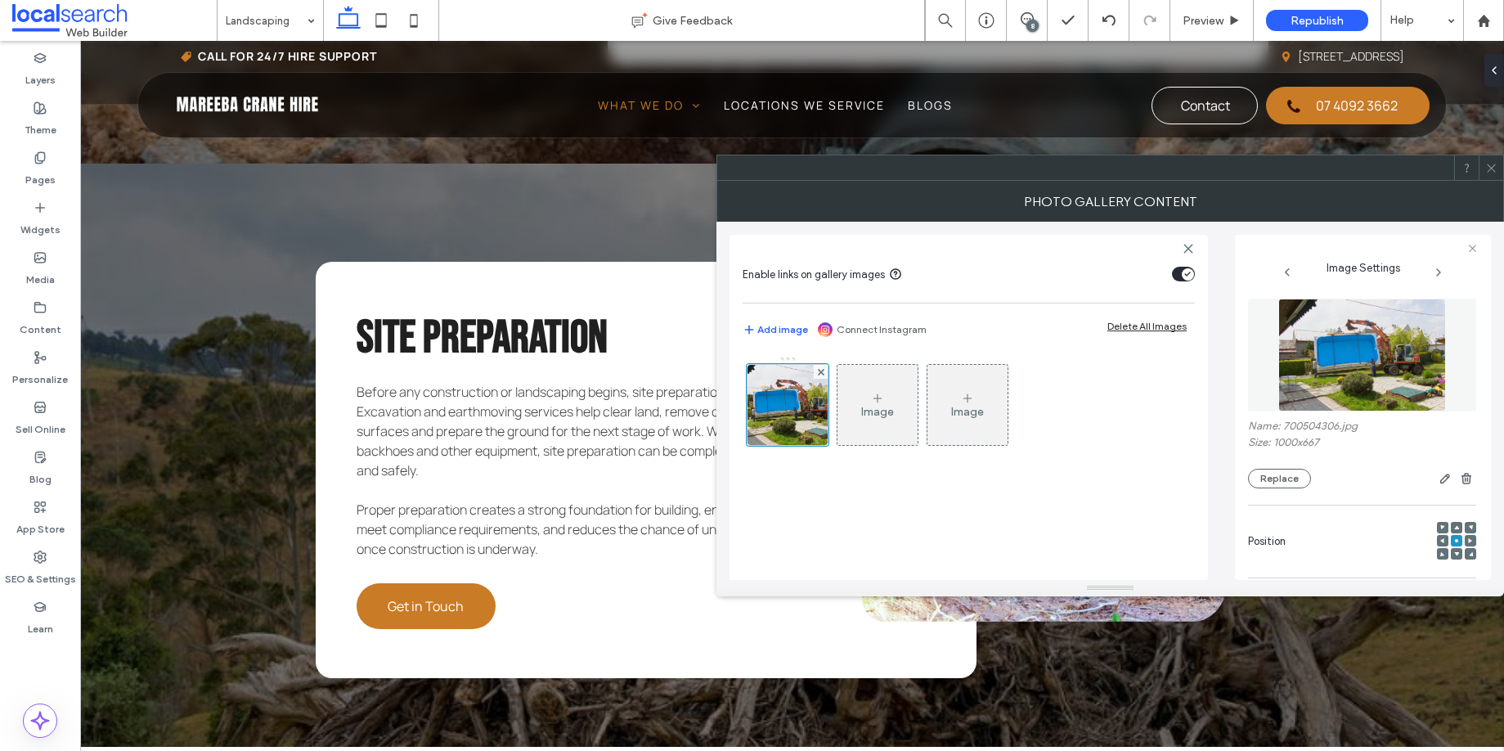
click at [1492, 171] on icon at bounding box center [1491, 168] width 12 height 12
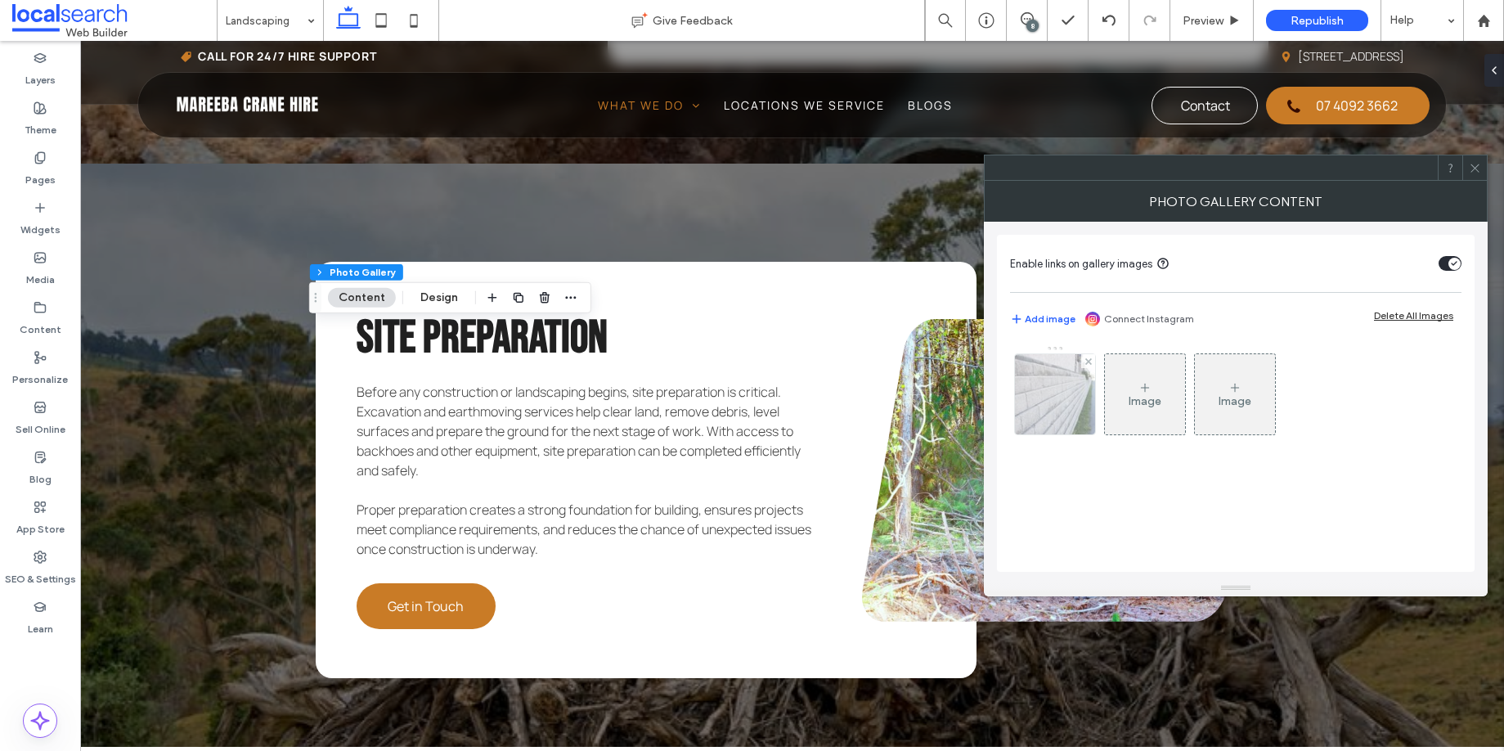
click at [1046, 400] on img at bounding box center [1054, 394] width 121 height 80
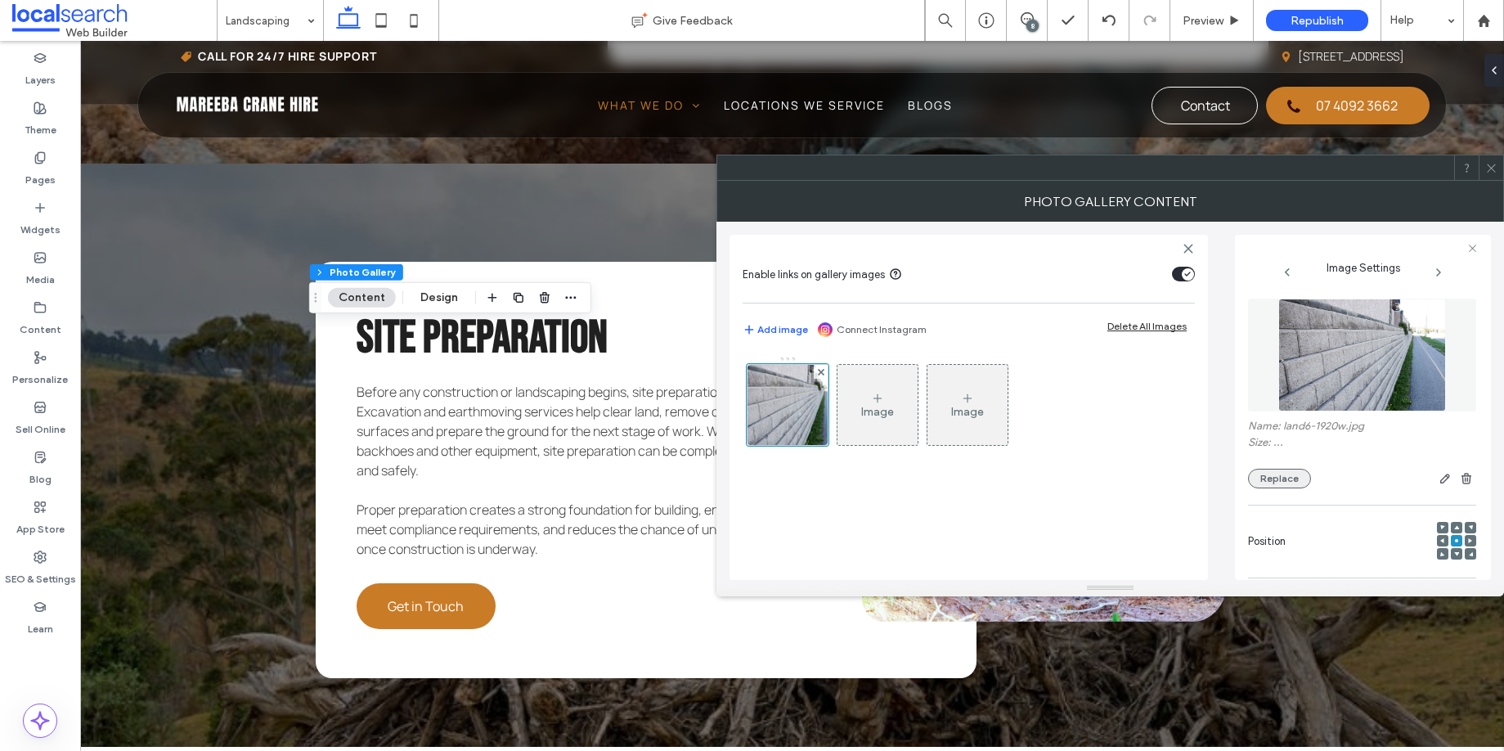
click at [1251, 483] on button "Replace" at bounding box center [1279, 479] width 63 height 20
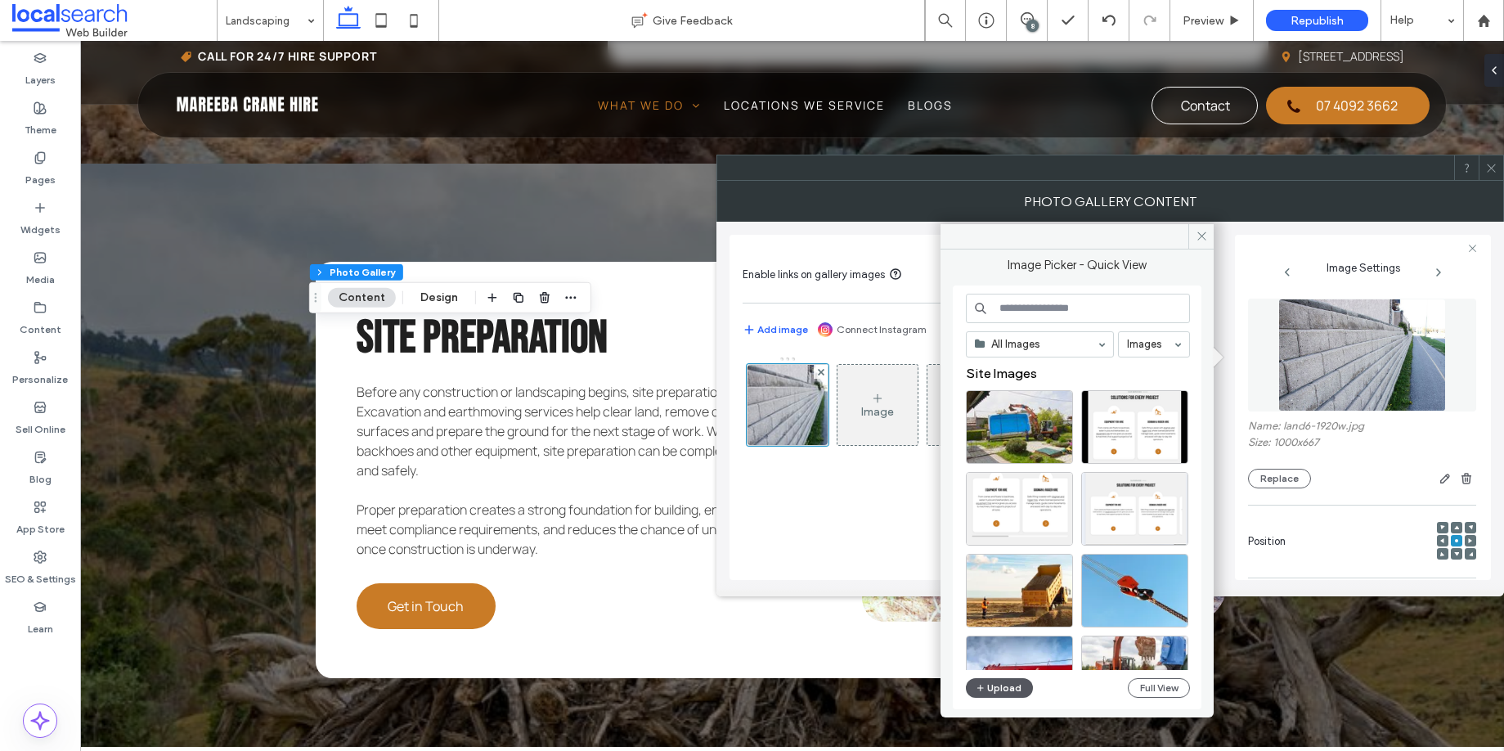
click at [986, 689] on button "Upload" at bounding box center [999, 688] width 67 height 20
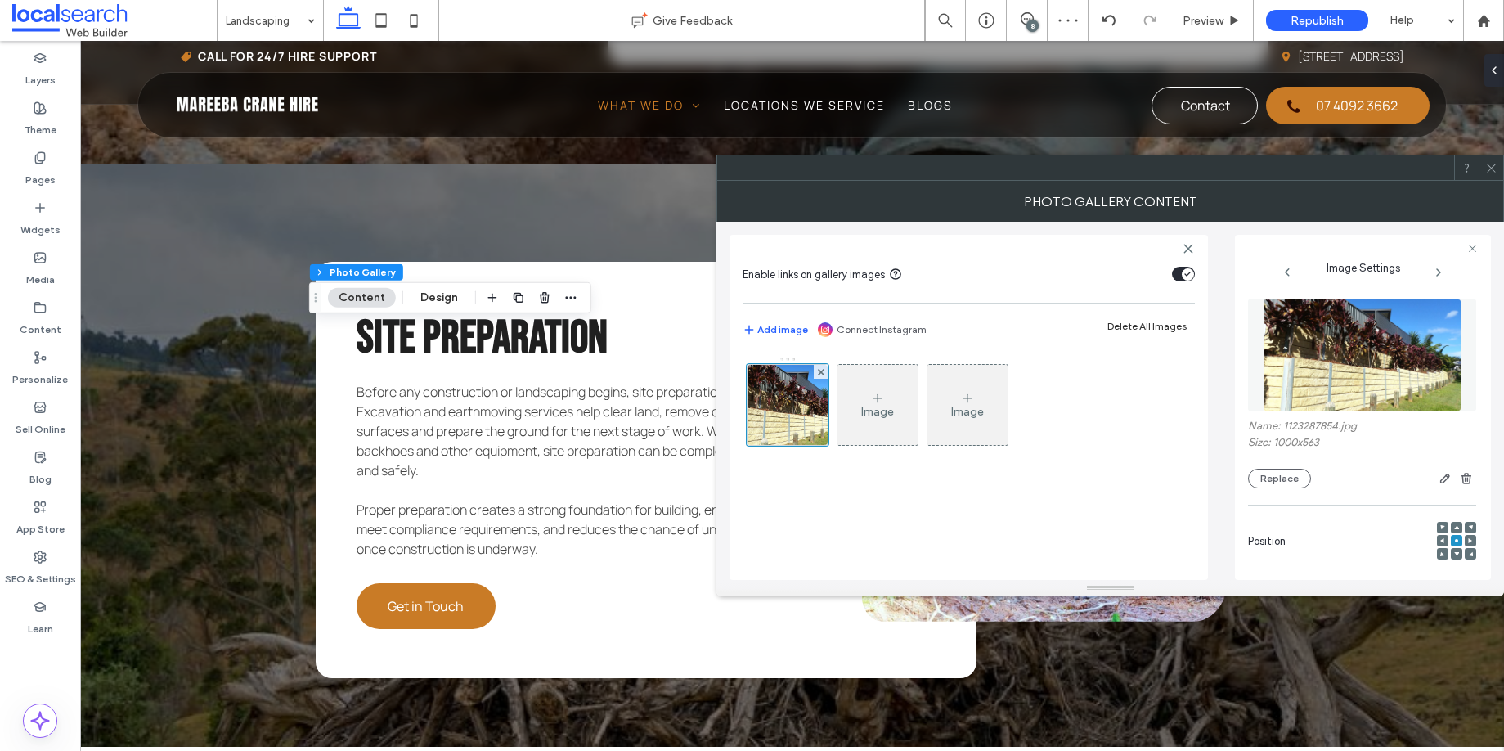
click at [1492, 168] on icon at bounding box center [1491, 168] width 12 height 12
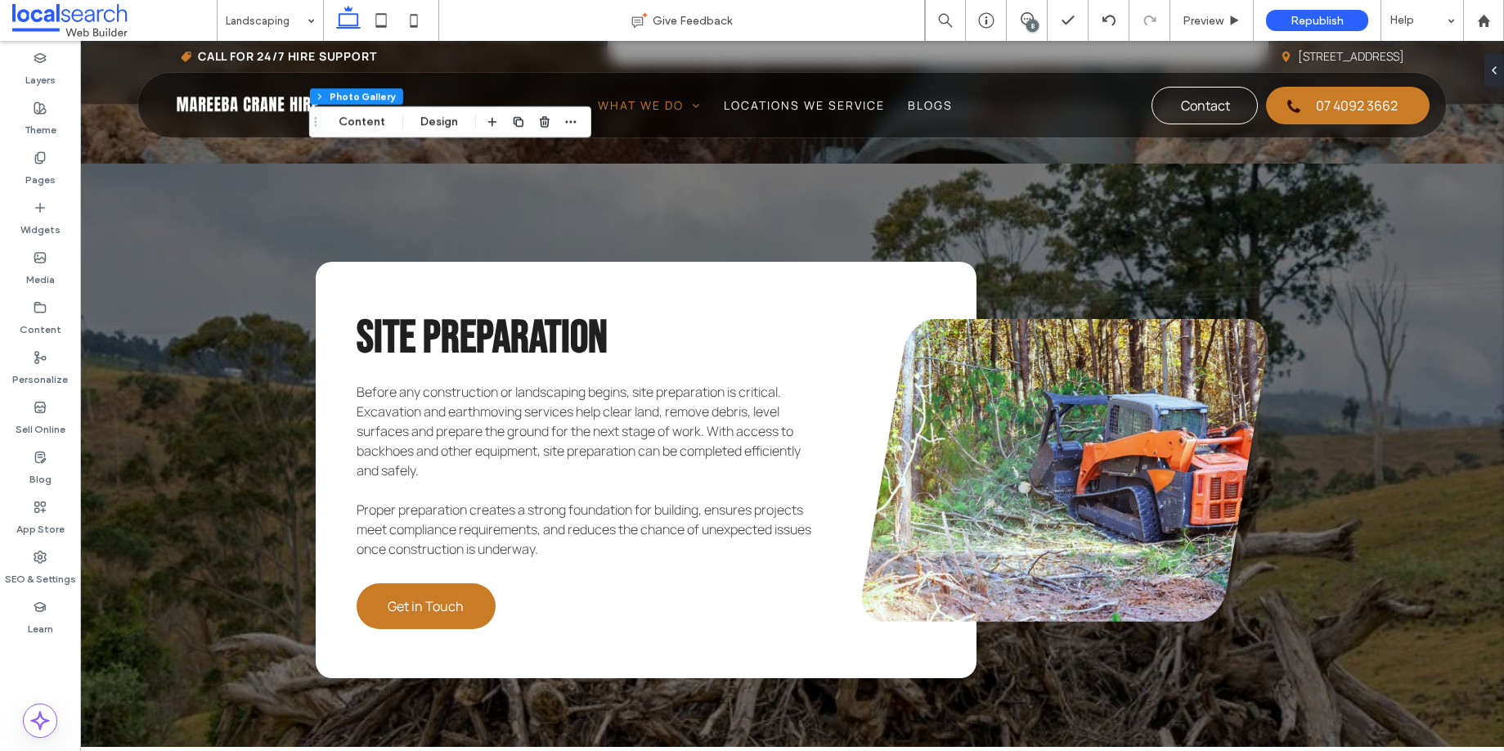
drag, startPoint x: 1034, startPoint y: 25, endPoint x: 1021, endPoint y: 36, distance: 16.8
click at [1033, 25] on div "8" at bounding box center [1032, 26] width 12 height 12
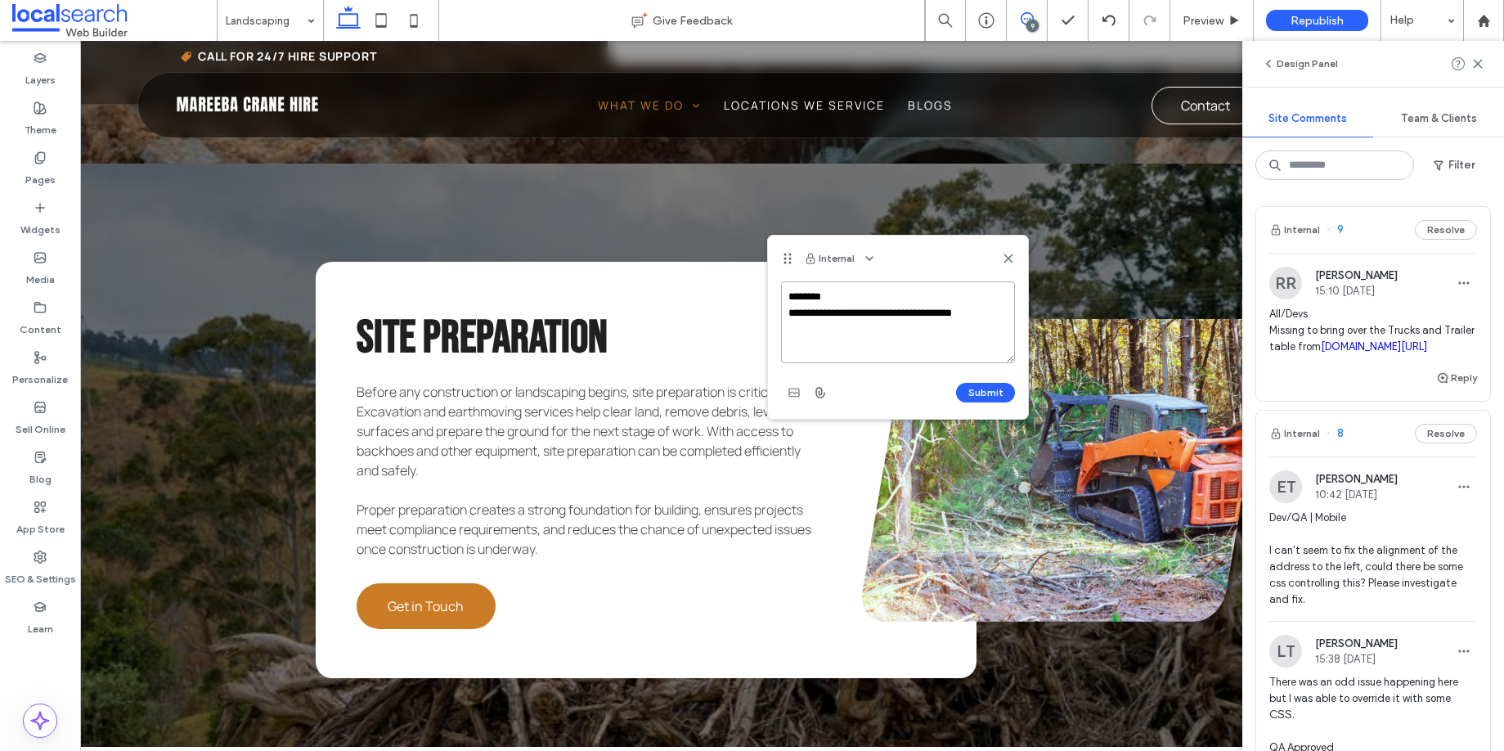
paste textarea "**********"
type textarea "**********"
click at [994, 393] on button "Submit" at bounding box center [985, 393] width 59 height 20
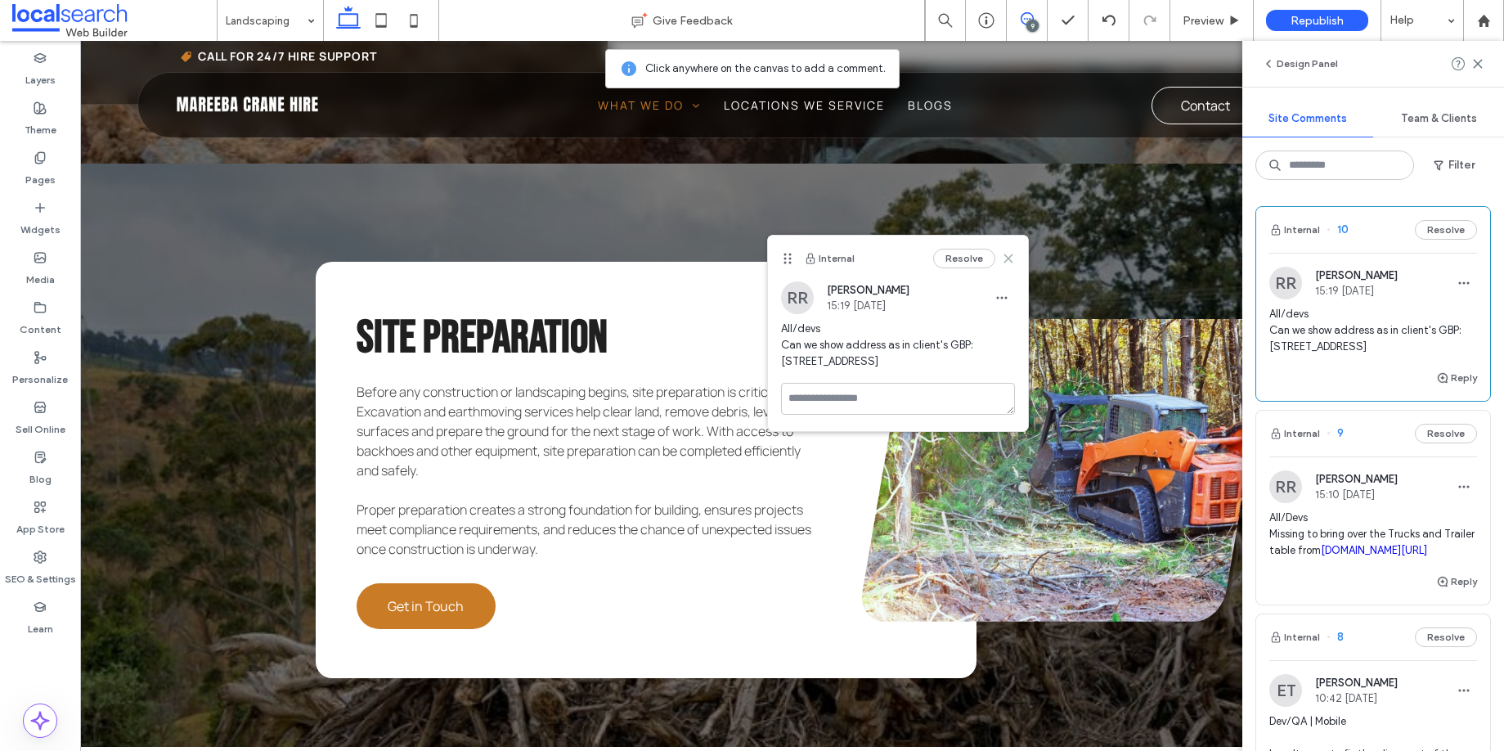
click at [1009, 257] on use at bounding box center [1007, 257] width 7 height 7
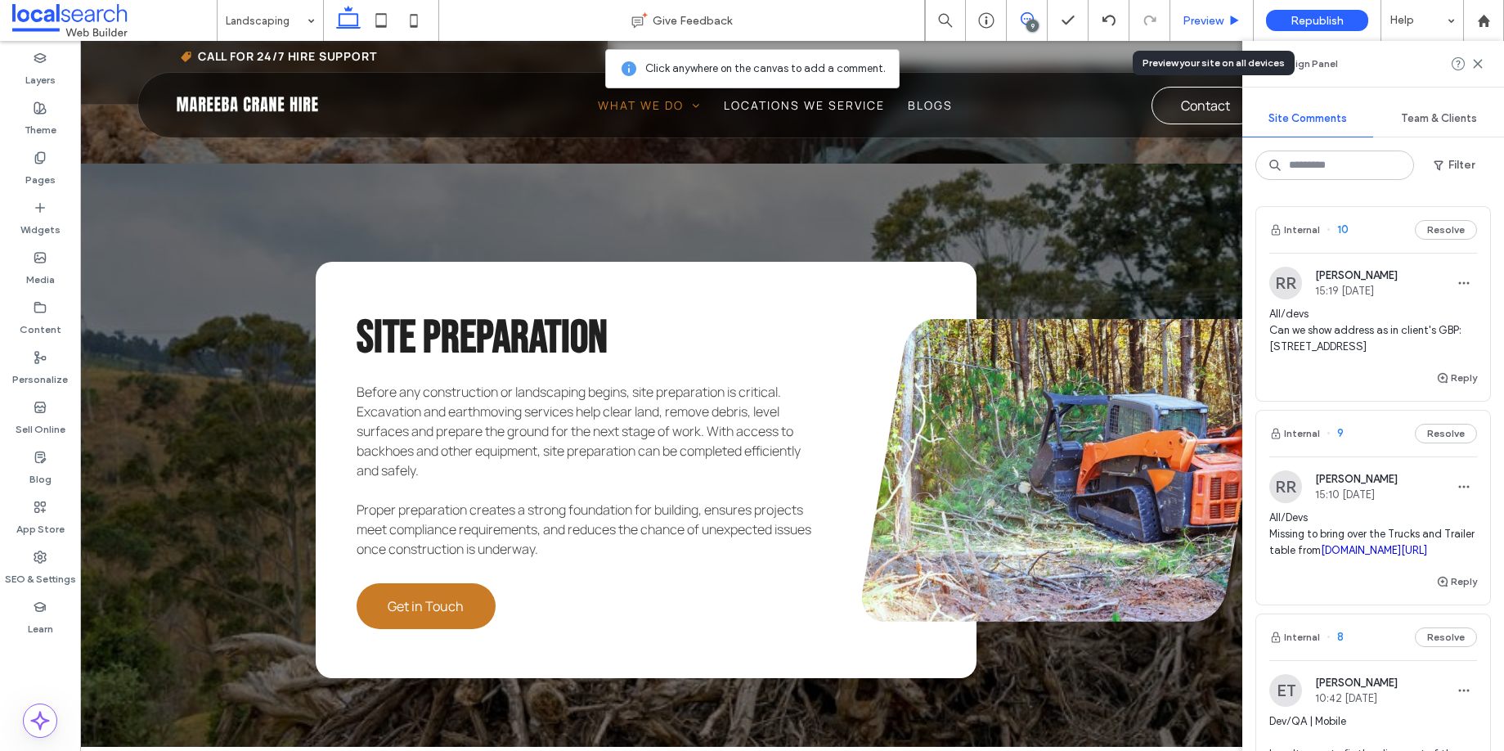
click at [1203, 20] on span "Preview" at bounding box center [1203, 21] width 41 height 14
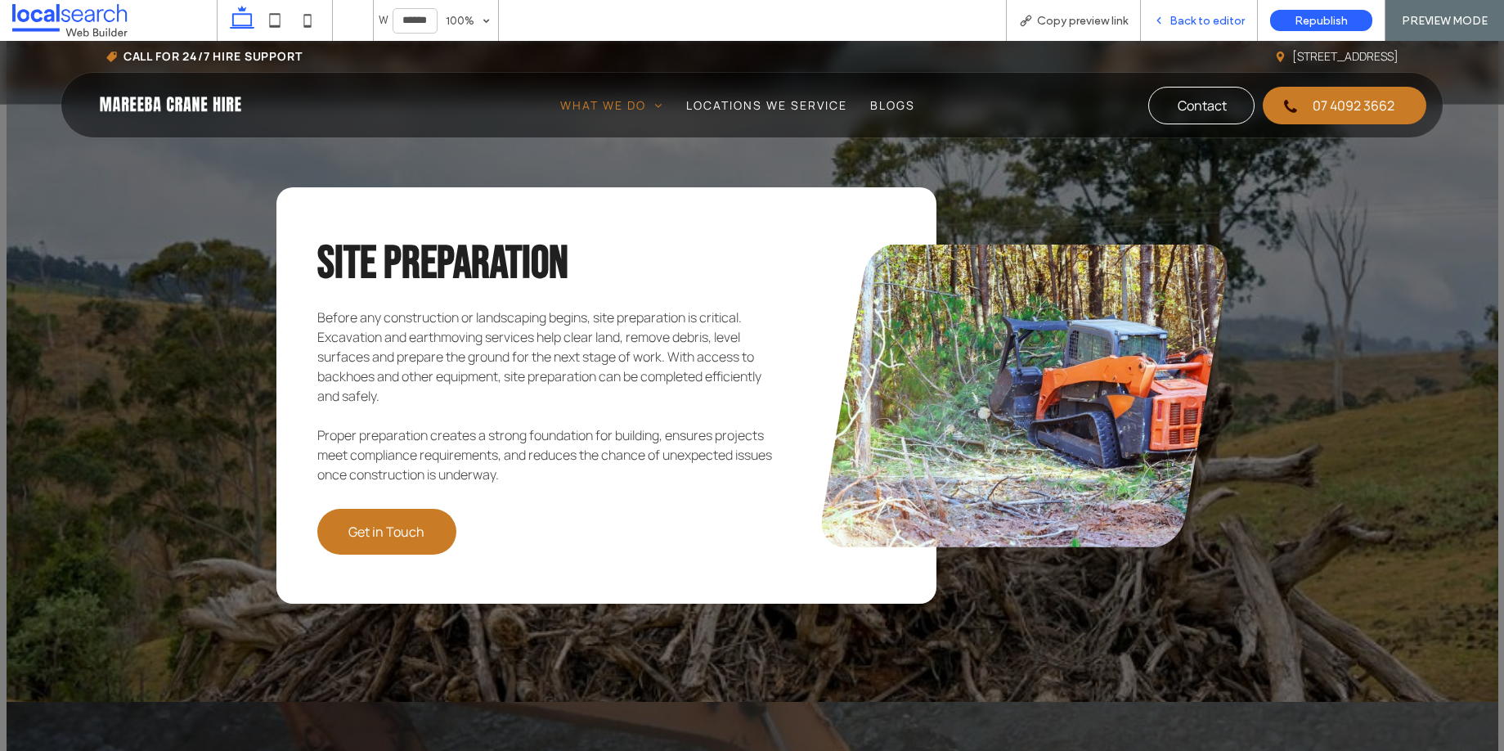
click at [1205, 21] on span "Back to editor" at bounding box center [1206, 21] width 75 height 14
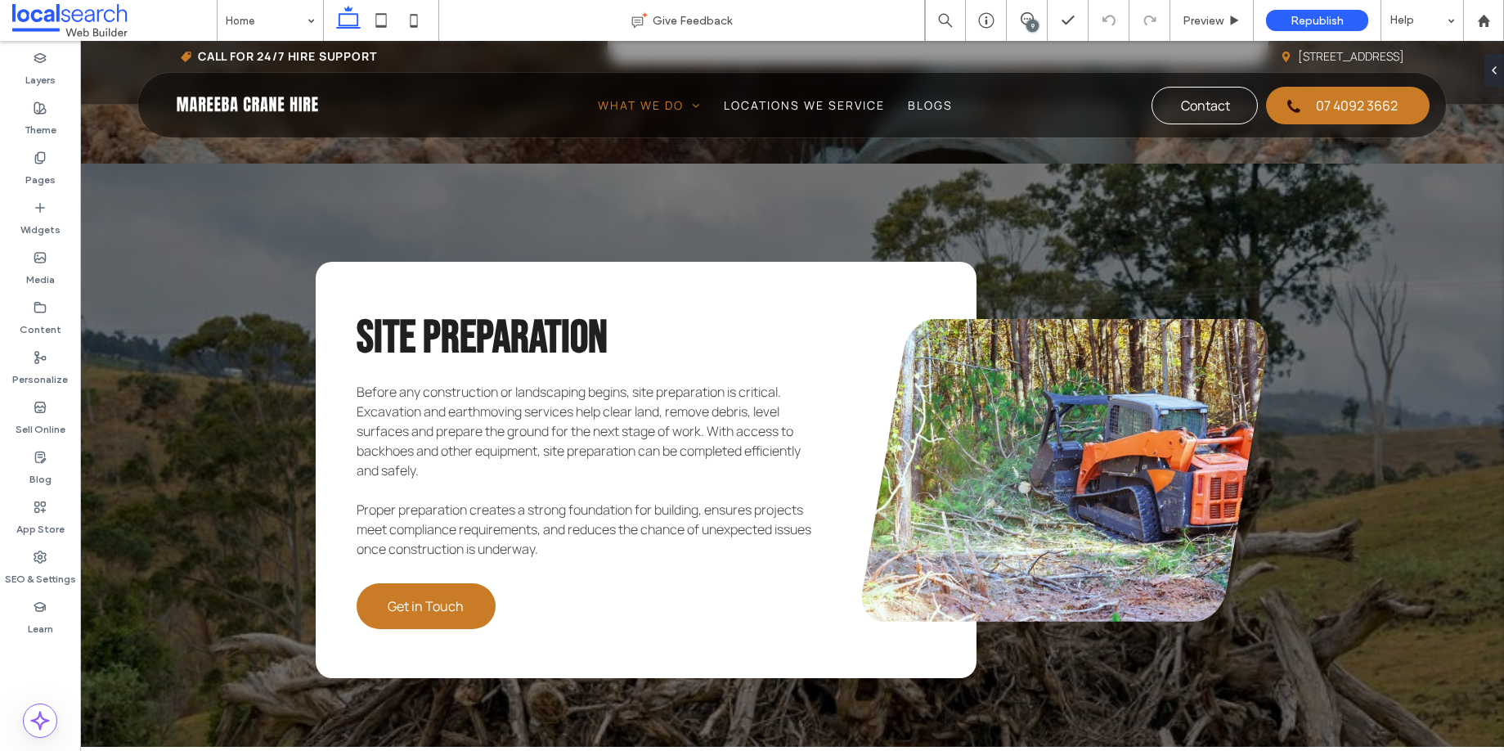
click at [1030, 20] on div "9" at bounding box center [1032, 26] width 12 height 12
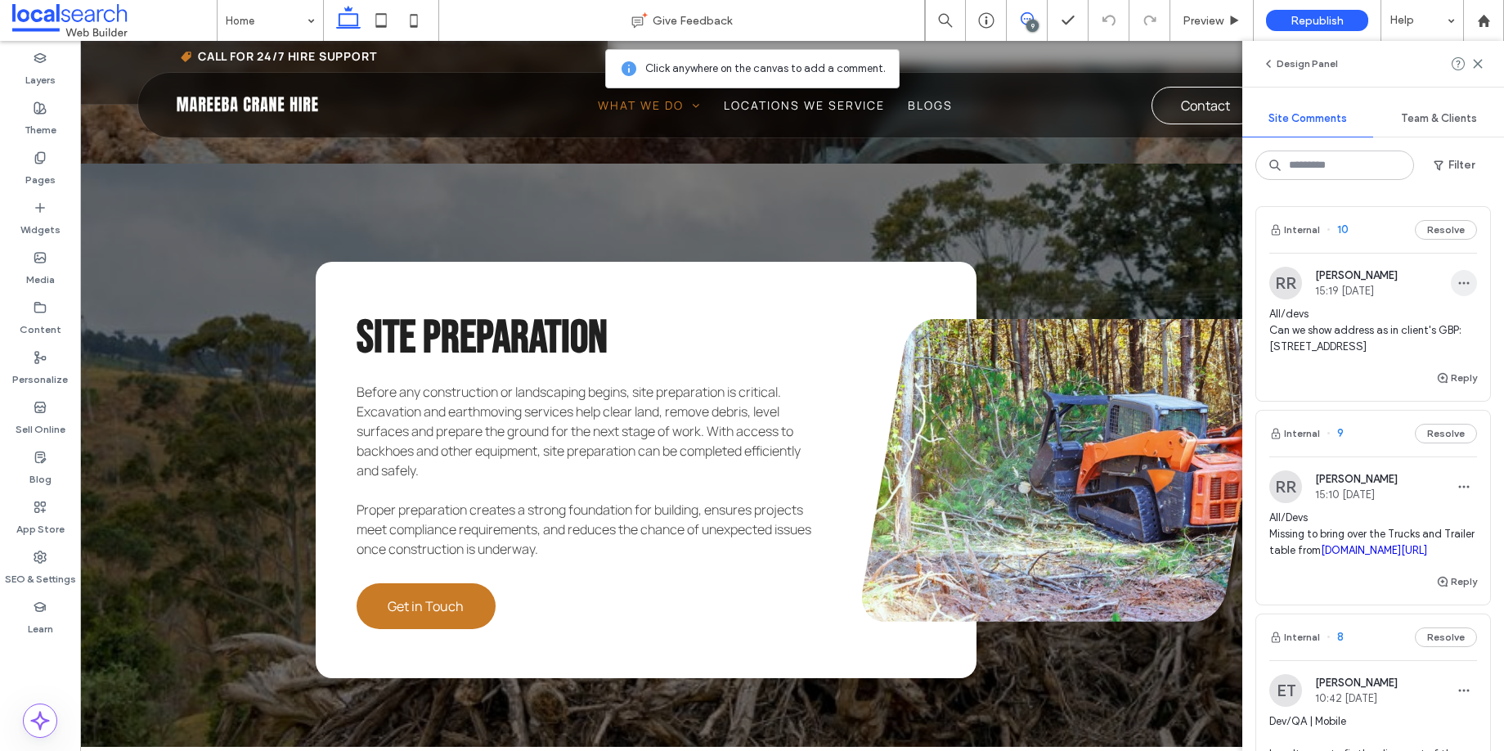
click at [1459, 283] on use "button" at bounding box center [1464, 283] width 11 height 2
click at [1354, 327] on div "Edit" at bounding box center [1391, 325] width 146 height 31
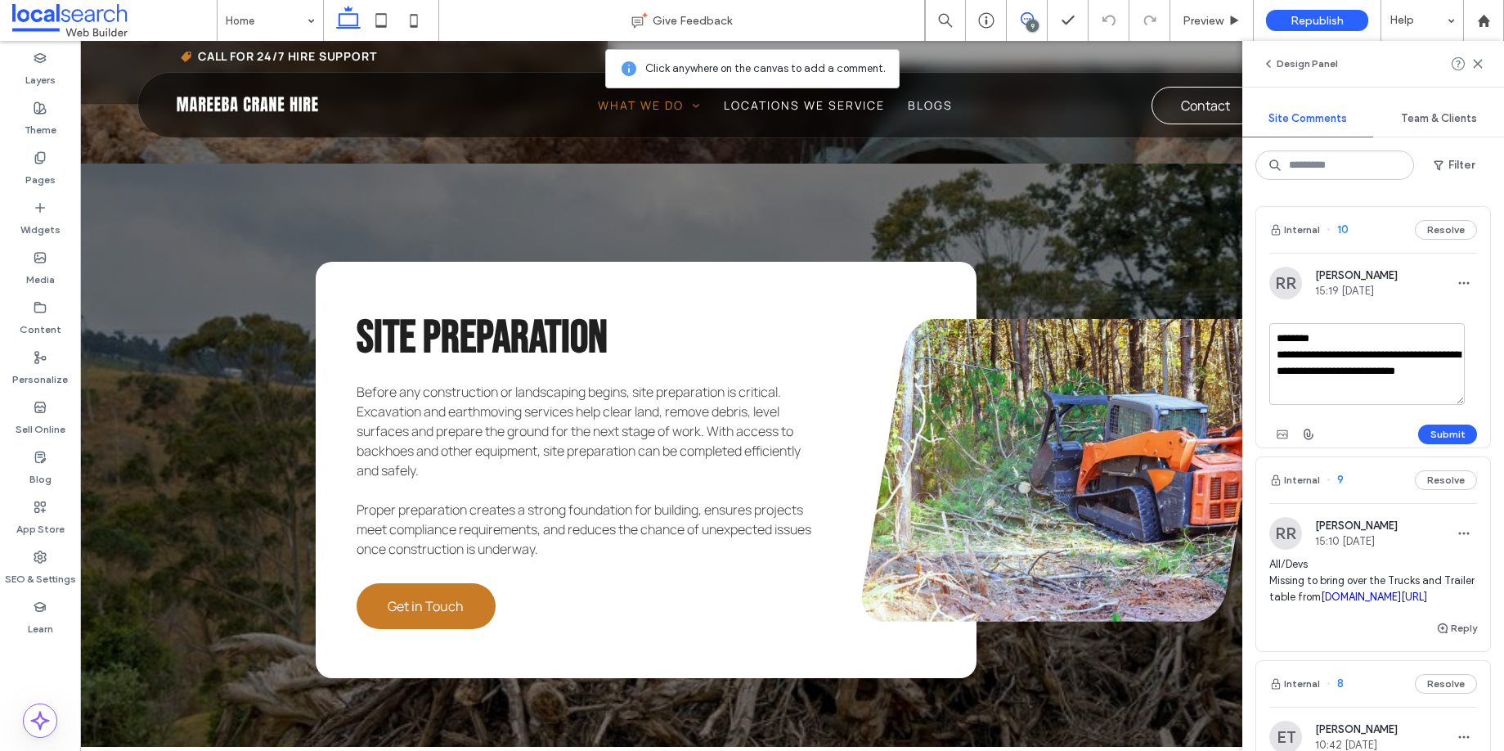
click at [1310, 371] on textarea "**********" at bounding box center [1366, 364] width 195 height 82
type textarea "**********"
click at [1425, 433] on button "Submit" at bounding box center [1447, 434] width 59 height 20
